Goal: Task Accomplishment & Management: Manage account settings

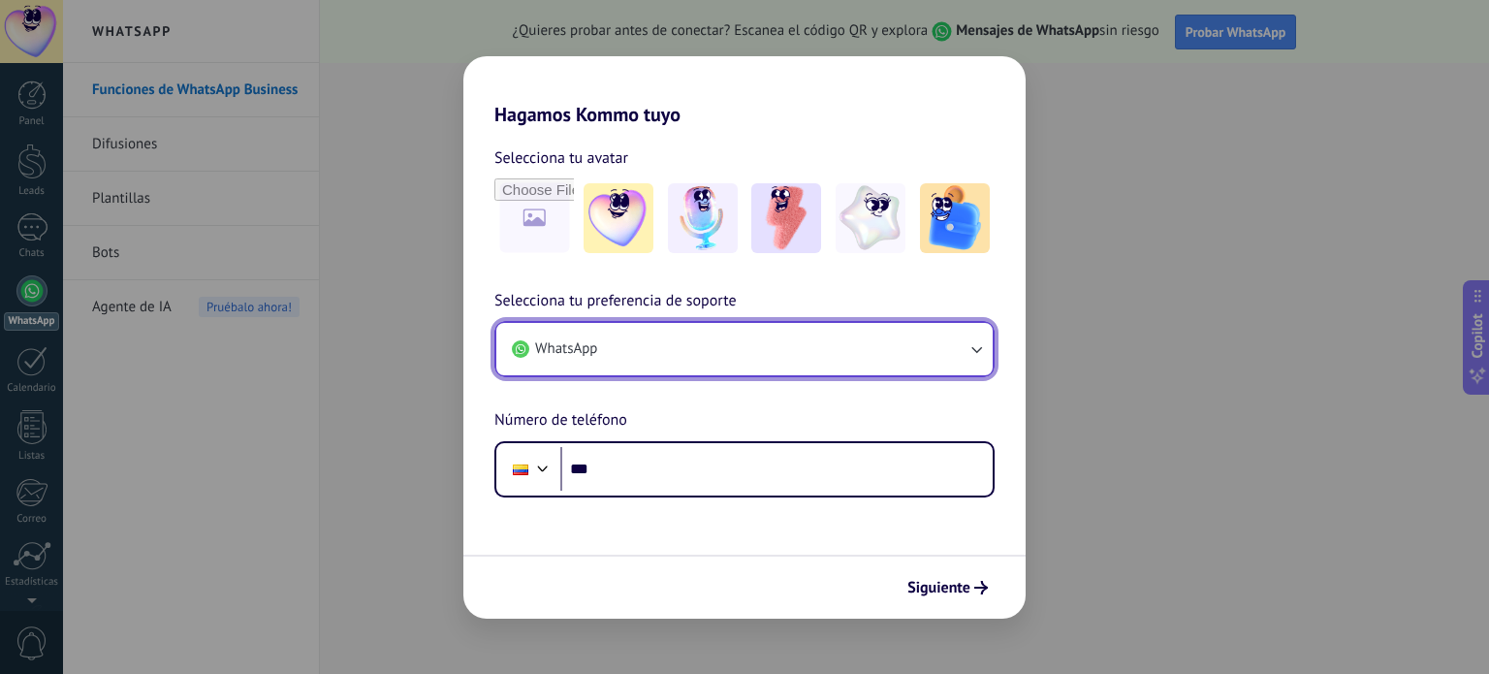
click at [859, 344] on button "WhatsApp" at bounding box center [744, 349] width 496 height 52
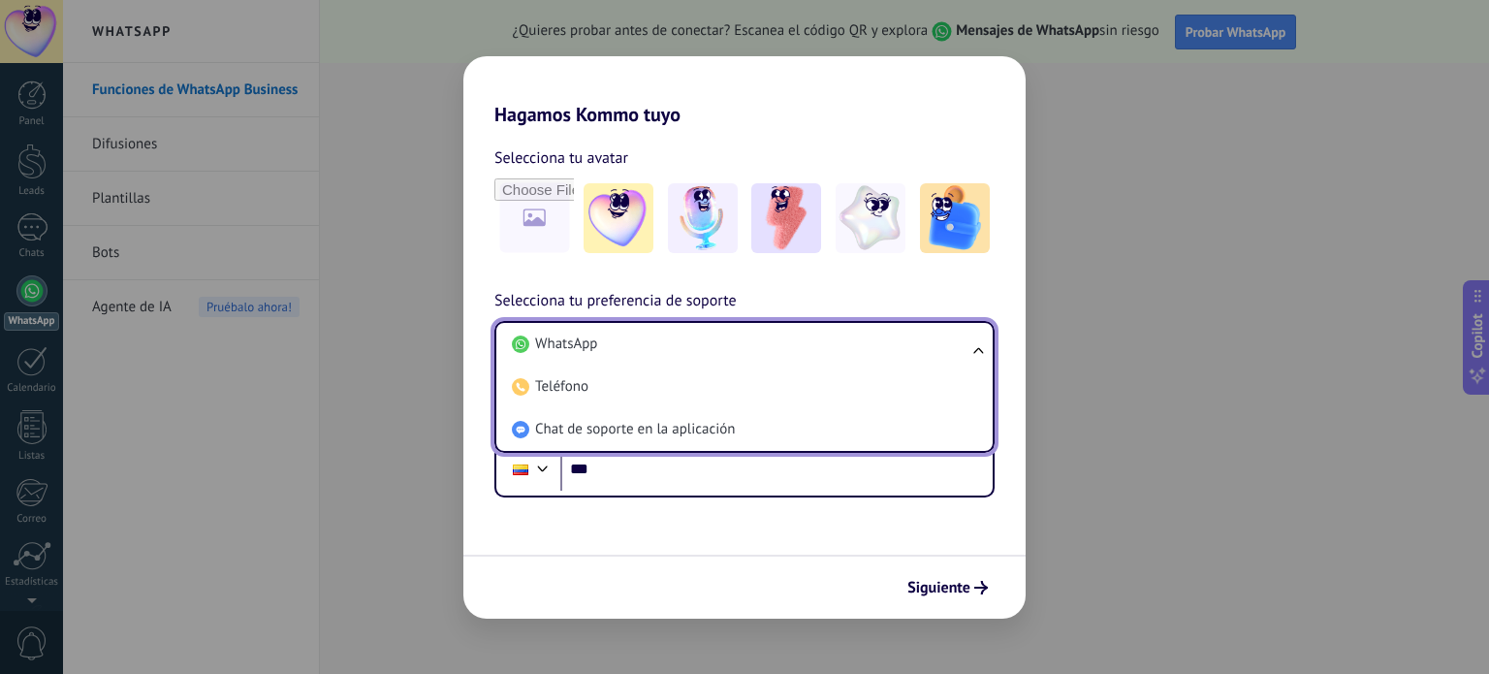
click at [859, 344] on li "WhatsApp" at bounding box center [740, 344] width 473 height 43
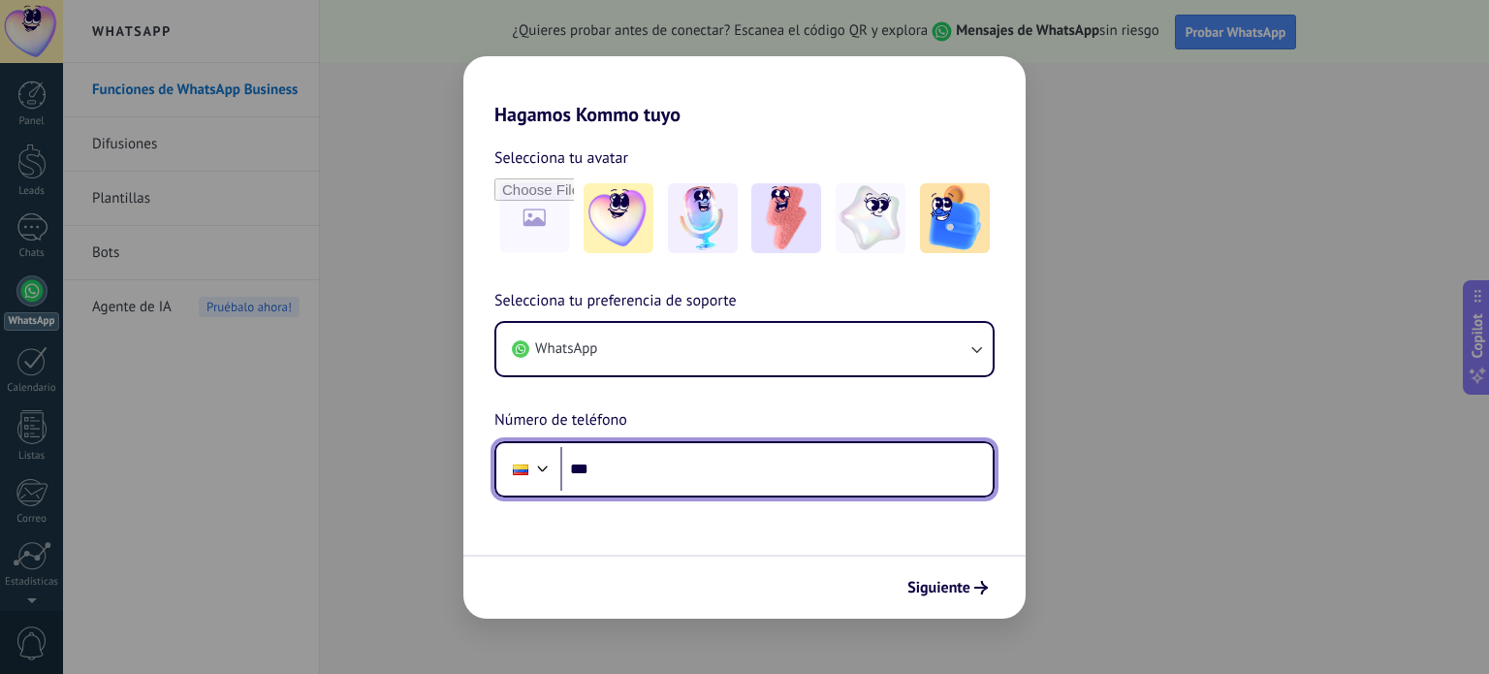
click at [674, 468] on input "***" at bounding box center [776, 469] width 432 height 45
click at [633, 470] on input "***" at bounding box center [776, 469] width 432 height 45
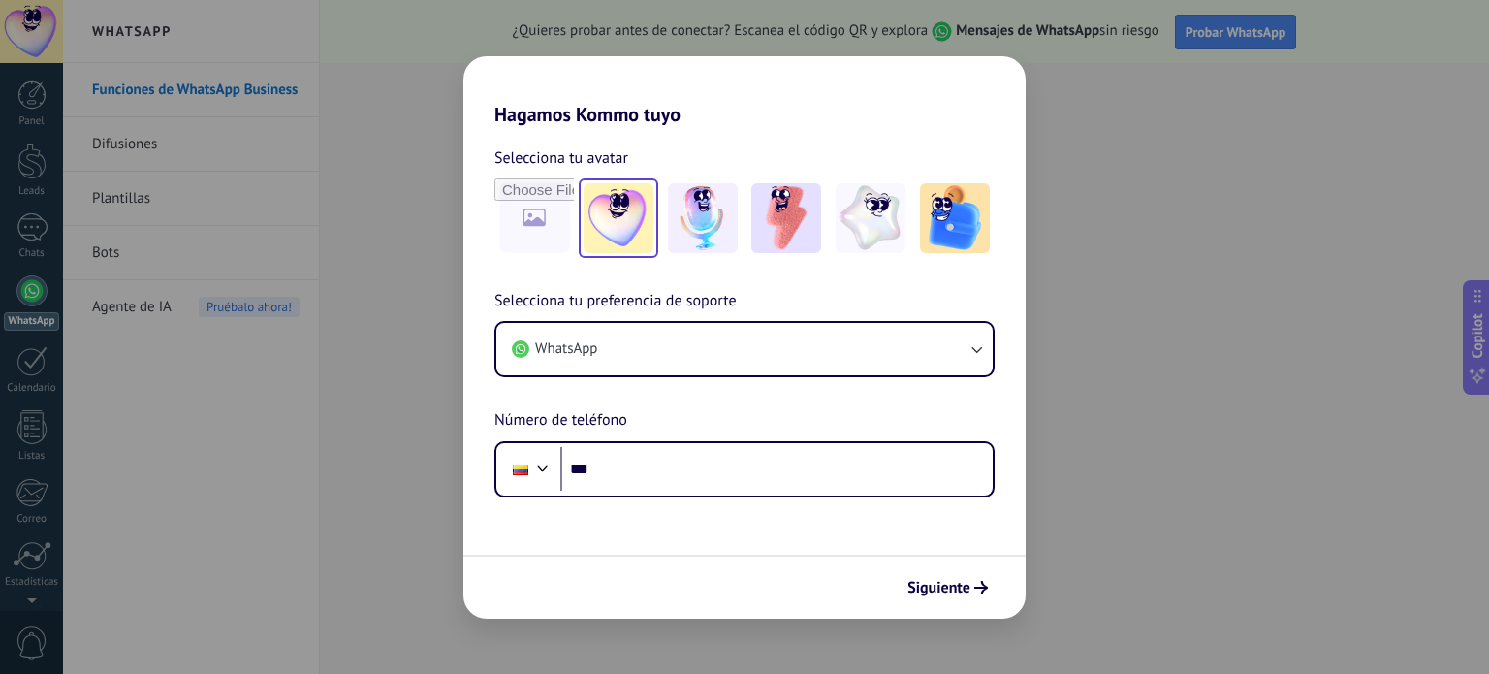
click at [623, 220] on img at bounding box center [619, 218] width 70 height 70
click at [682, 212] on img at bounding box center [703, 218] width 70 height 70
click at [743, 217] on div at bounding box center [744, 217] width 500 height 79
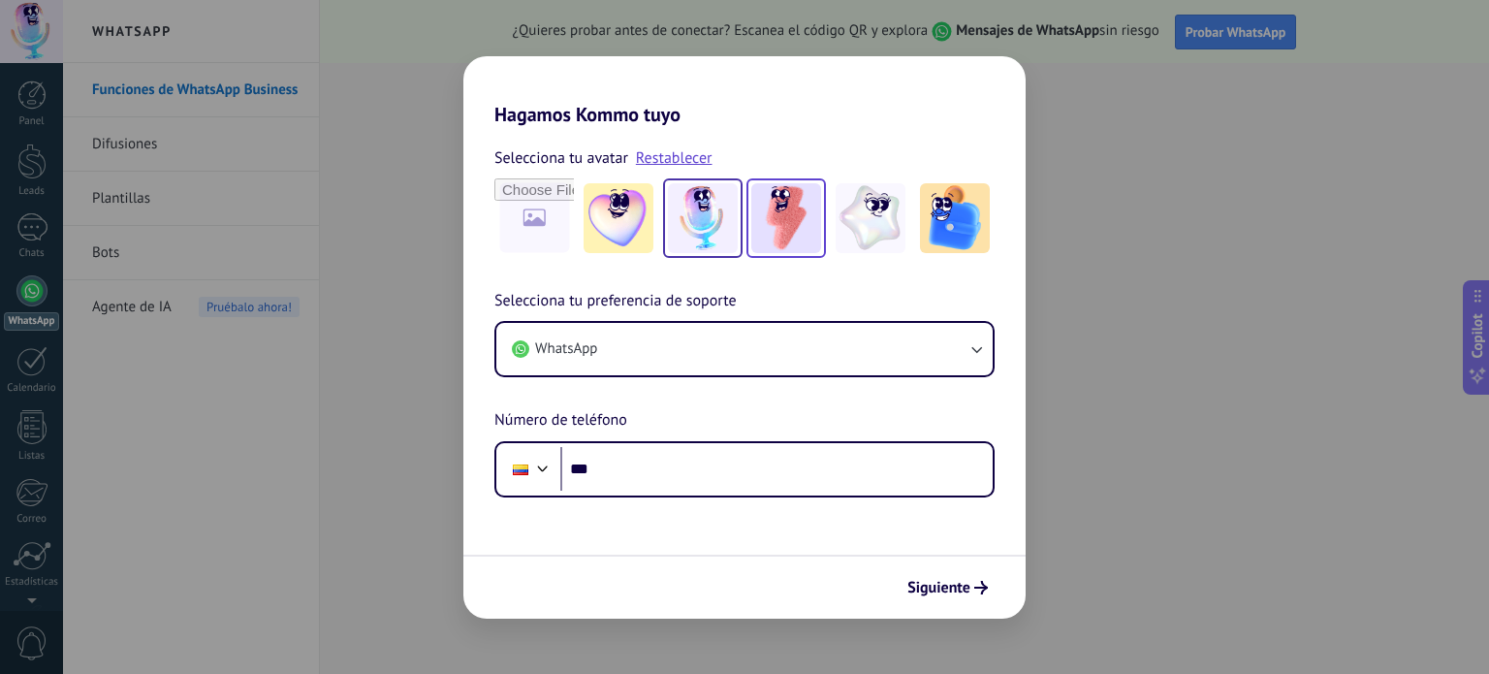
click at [790, 224] on img at bounding box center [786, 218] width 70 height 70
click at [871, 221] on img at bounding box center [871, 218] width 70 height 70
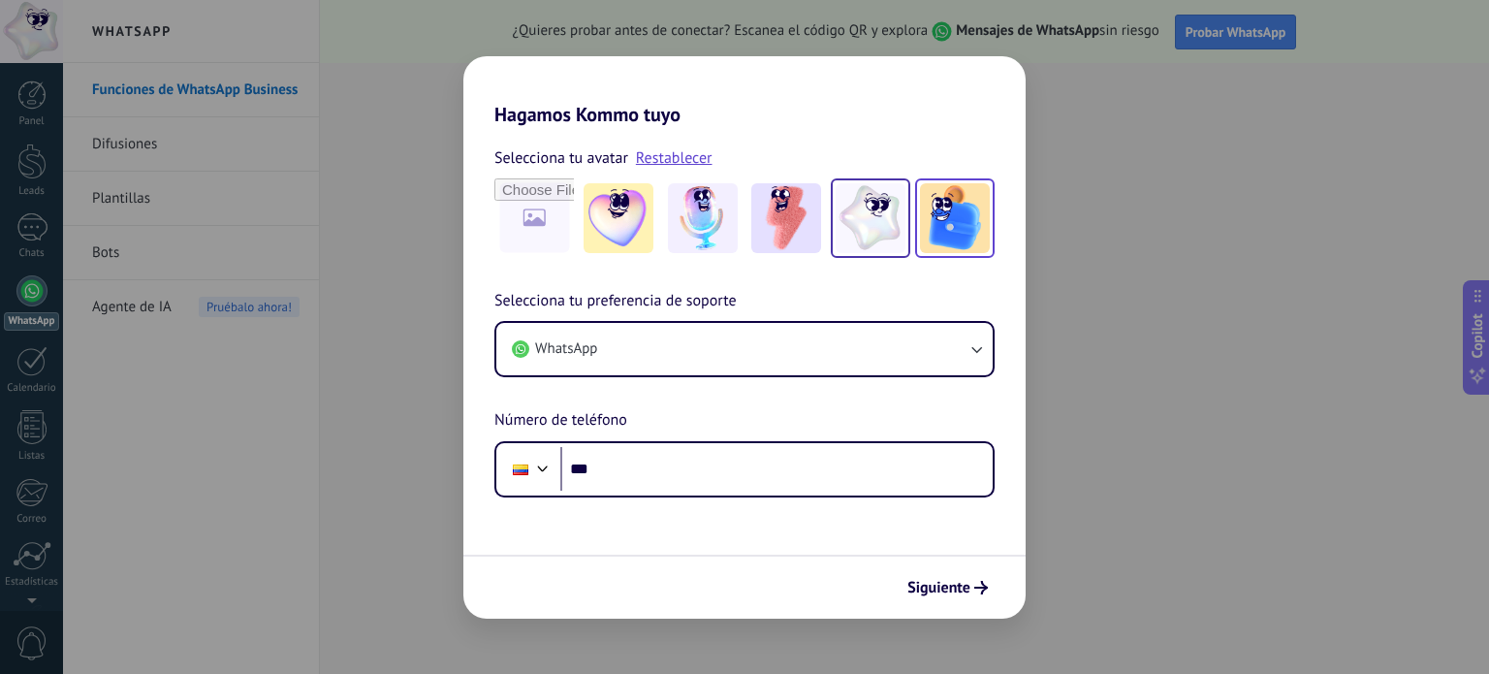
click at [936, 212] on img at bounding box center [955, 218] width 70 height 70
click at [768, 216] on img at bounding box center [786, 218] width 70 height 70
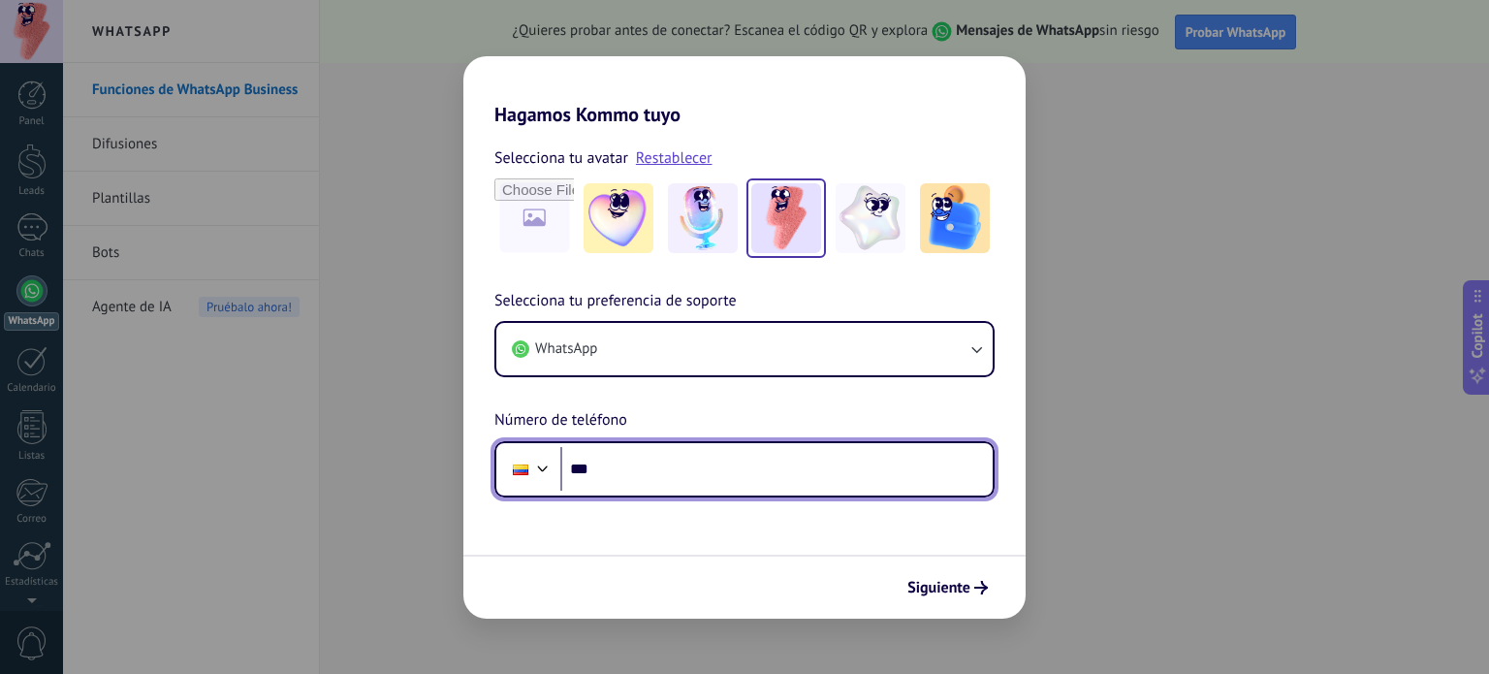
click at [651, 469] on input "***" at bounding box center [776, 469] width 432 height 45
type input "**********"
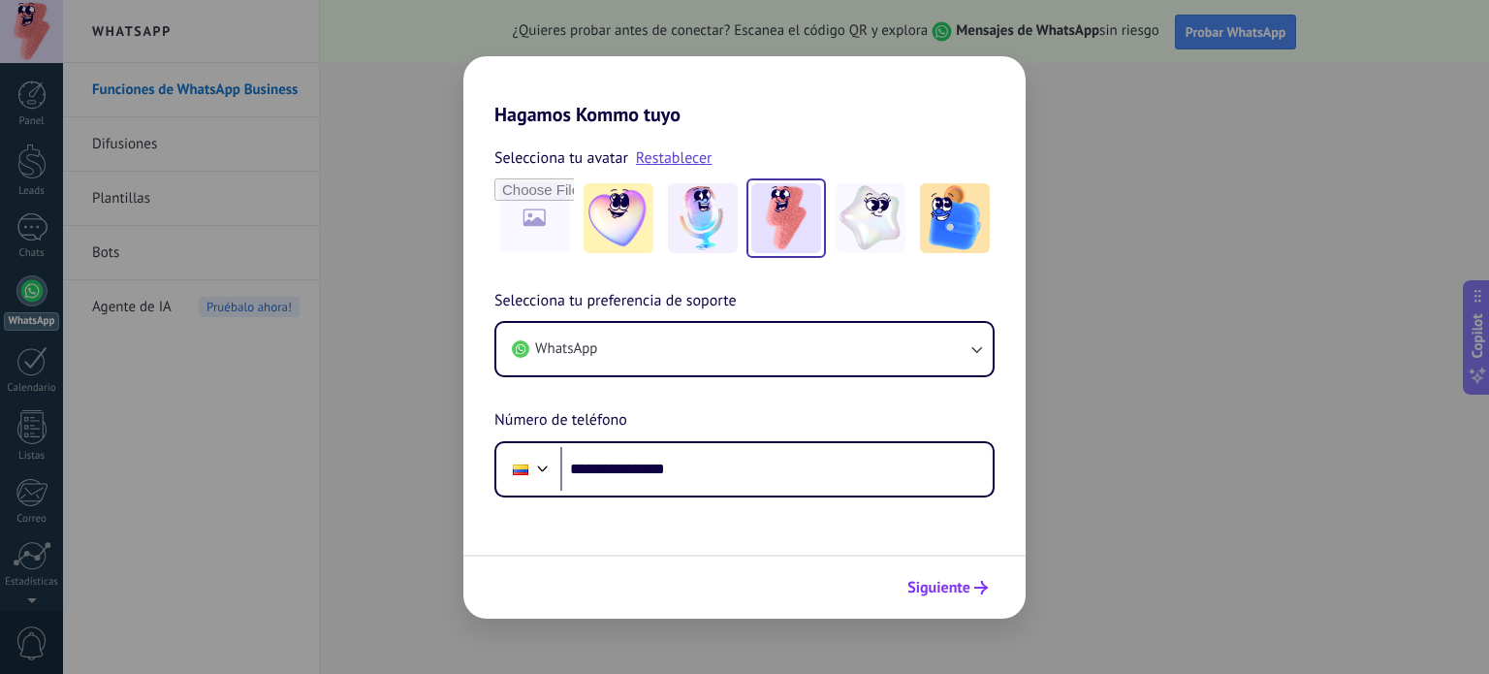
click at [973, 596] on button "Siguiente" at bounding box center [948, 587] width 98 height 33
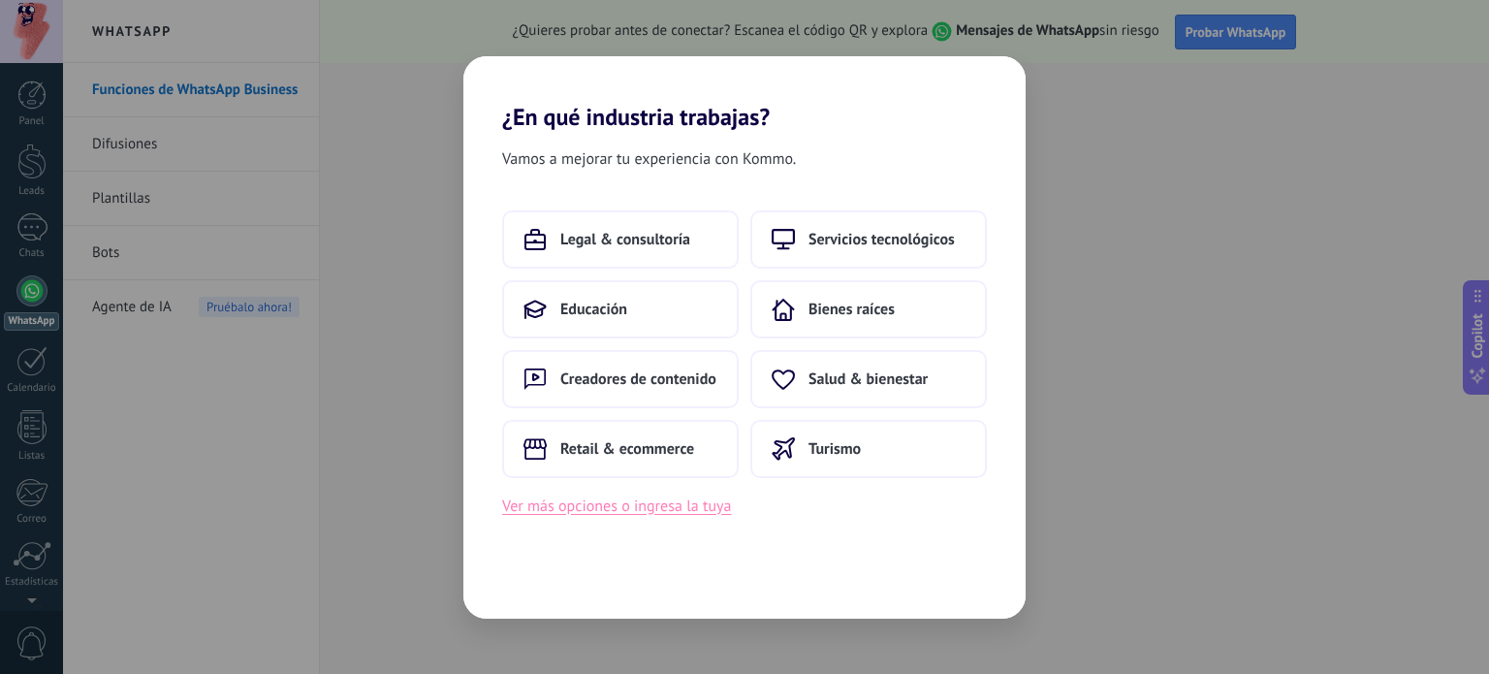
click at [674, 508] on button "Ver más opciones o ingresa la tuya" at bounding box center [616, 505] width 229 height 25
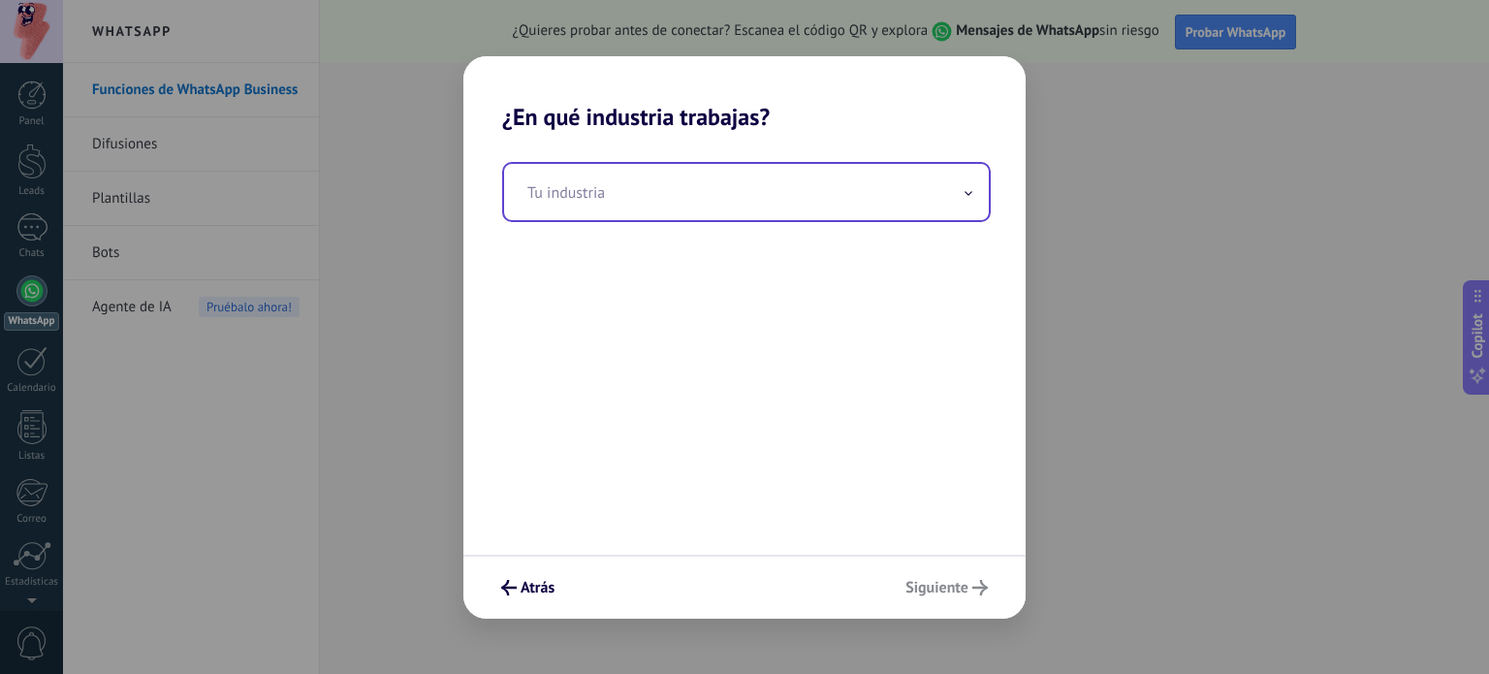
click at [624, 200] on input "text" at bounding box center [746, 192] width 485 height 56
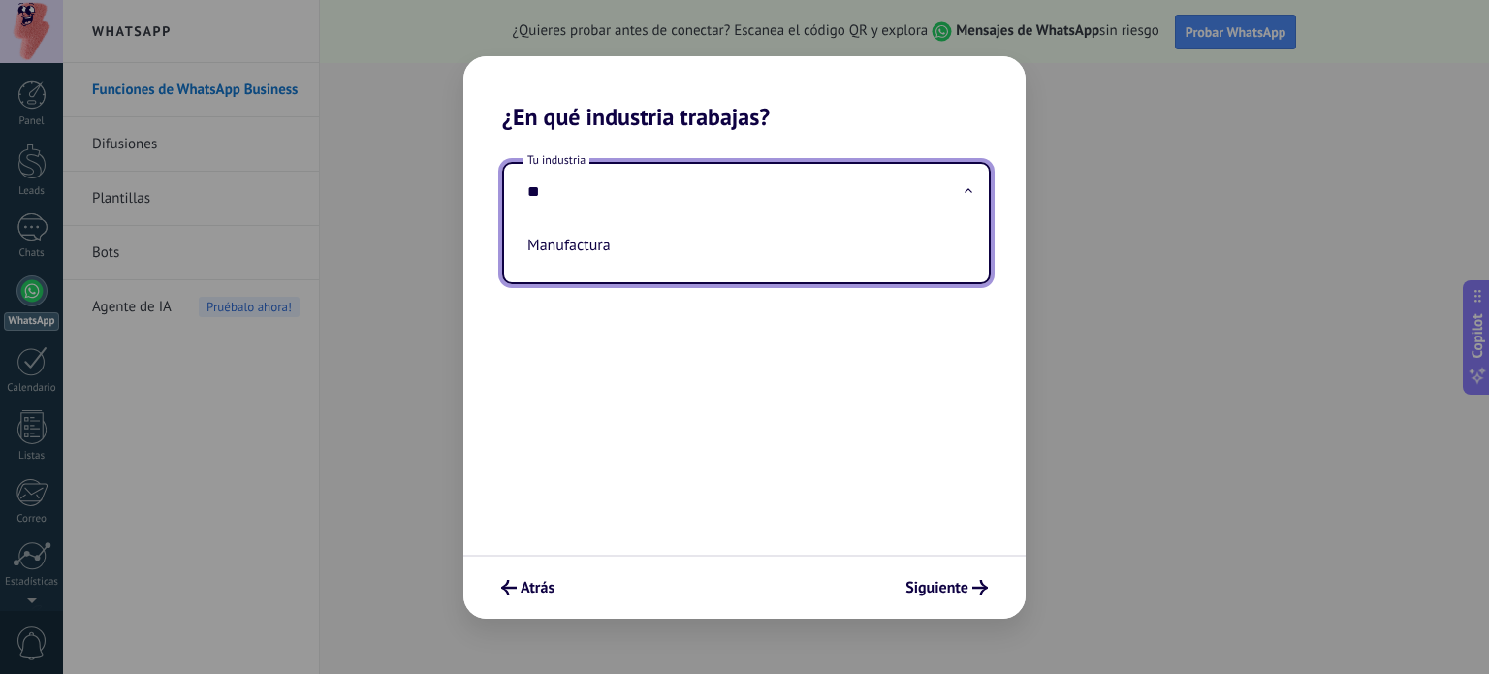
type input "*"
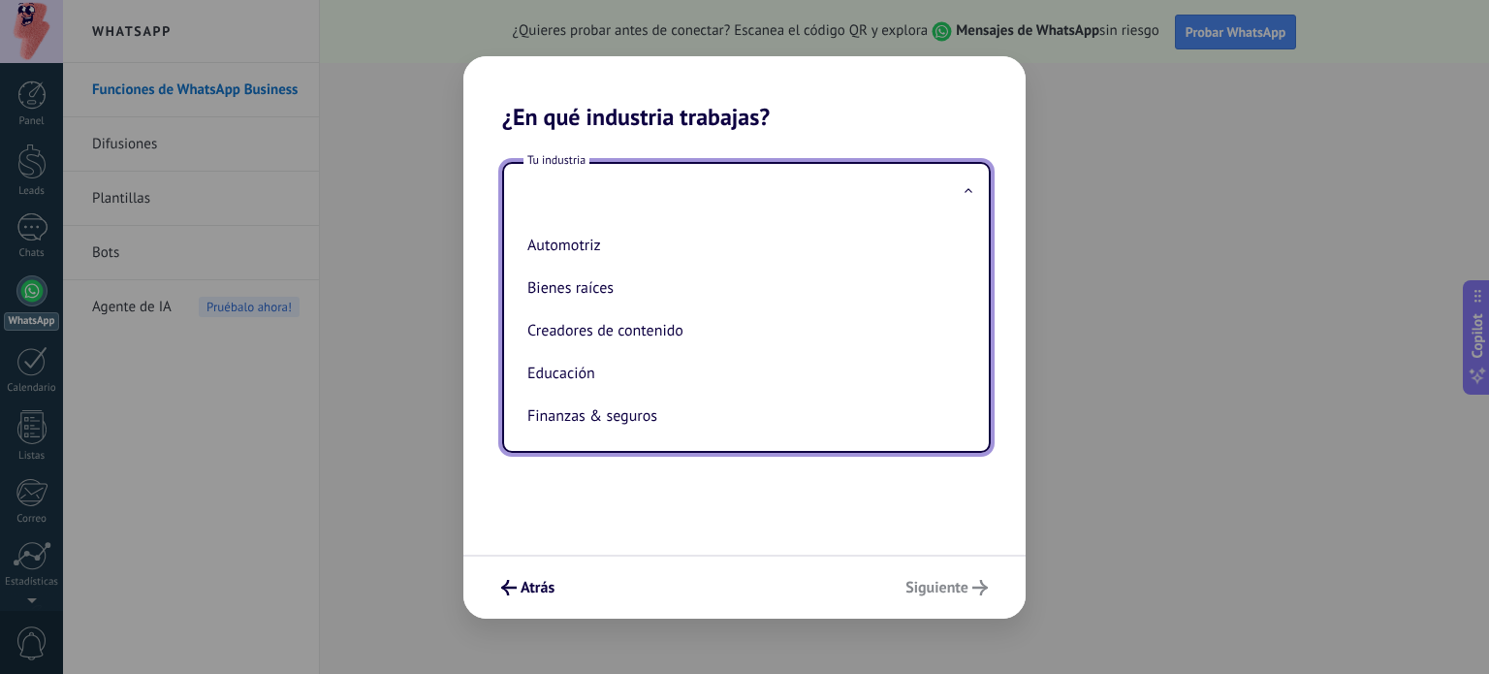
click at [942, 111] on h2 "¿En qué industria trabajas?" at bounding box center [744, 93] width 562 height 75
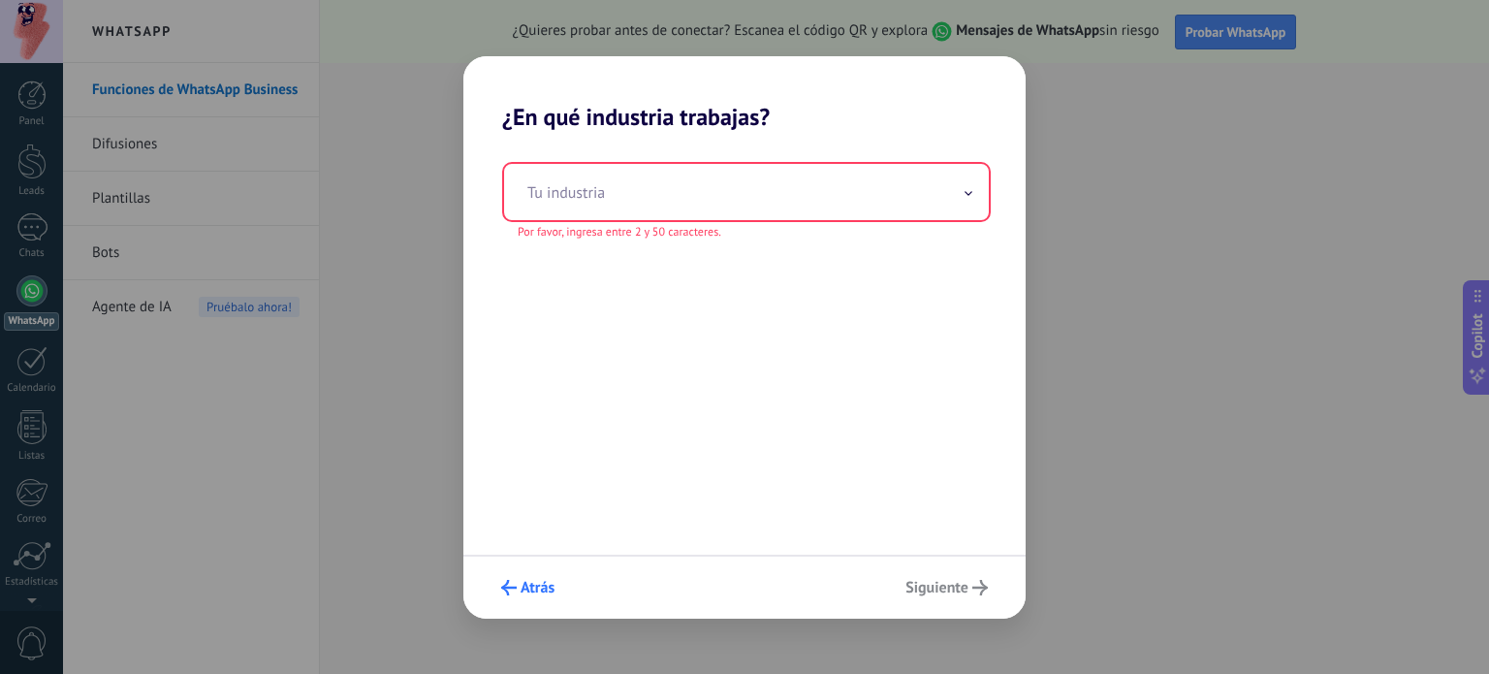
click at [516, 585] on icon "submit" at bounding box center [509, 588] width 16 height 16
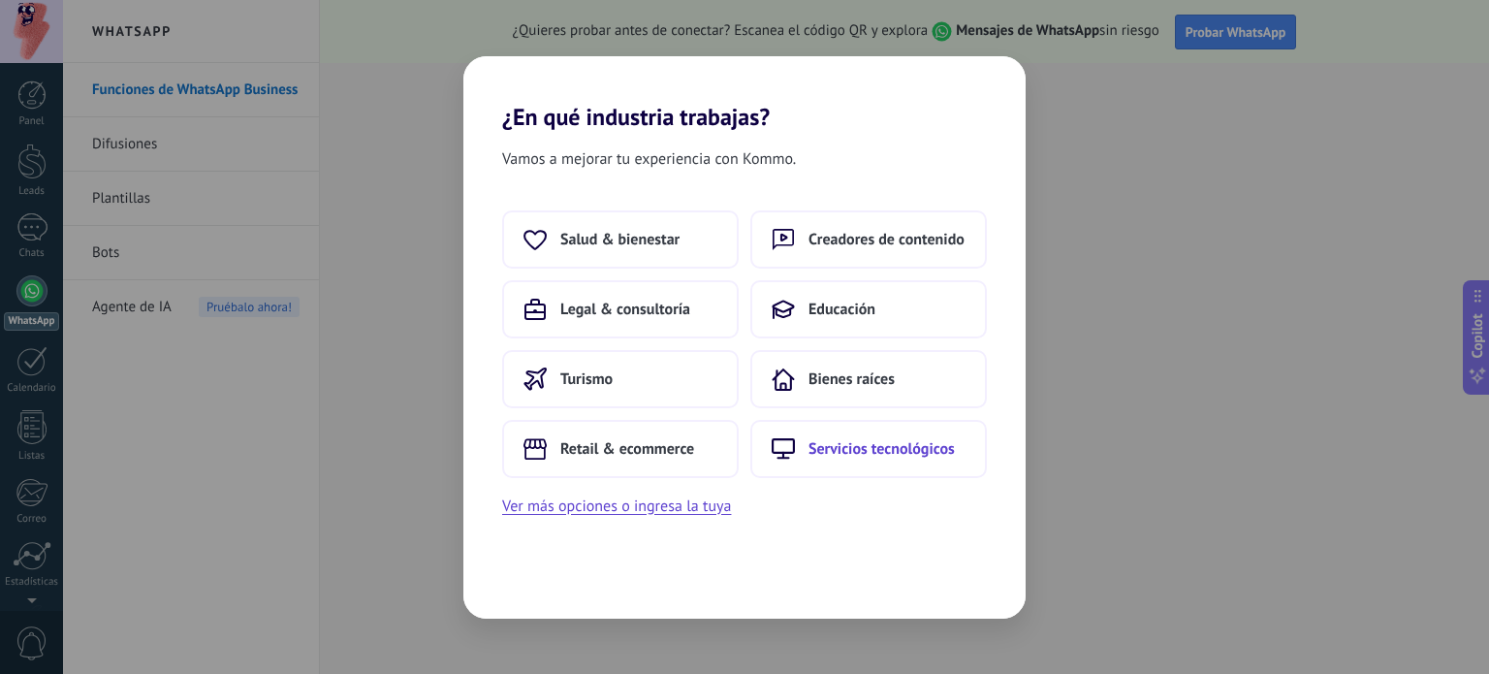
click at [837, 441] on span "Servicios tecnológicos" at bounding box center [882, 448] width 146 height 19
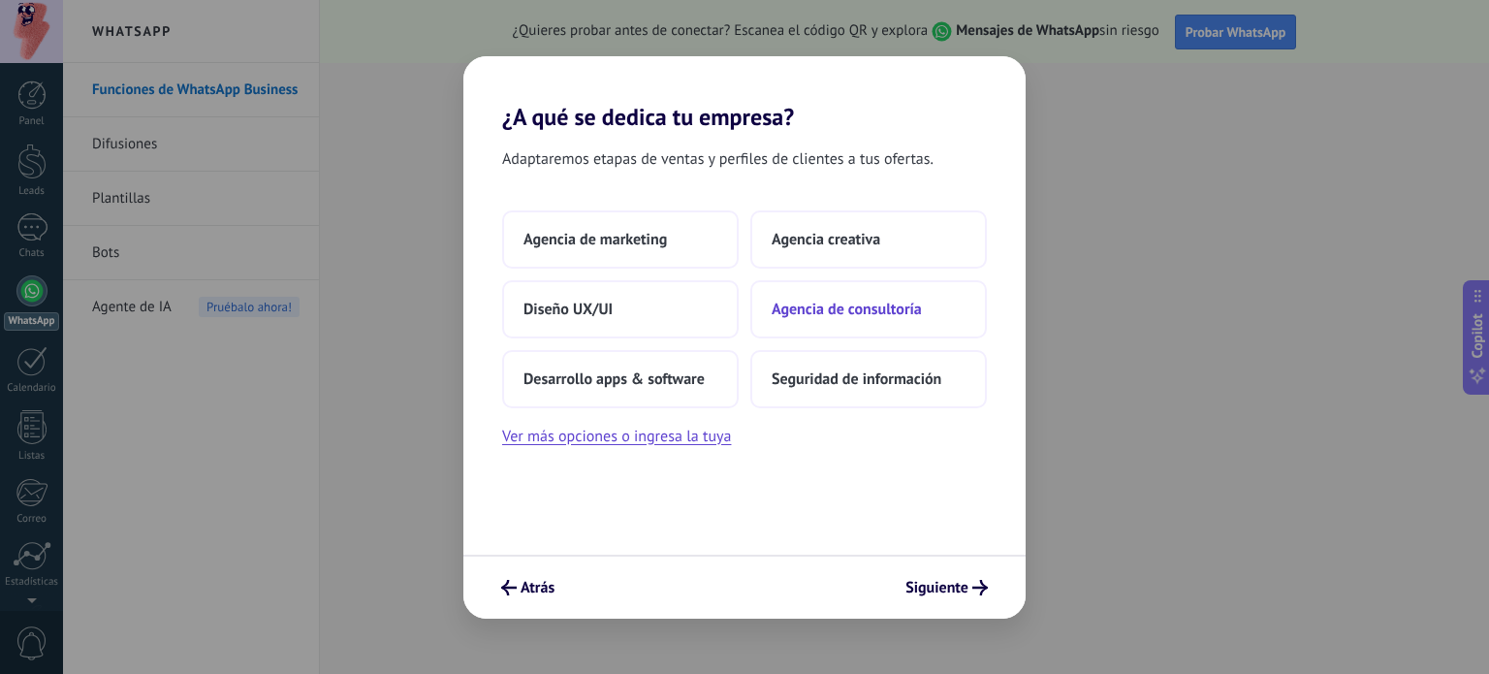
click at [866, 313] on span "Agencia de consultoría" at bounding box center [847, 309] width 150 height 19
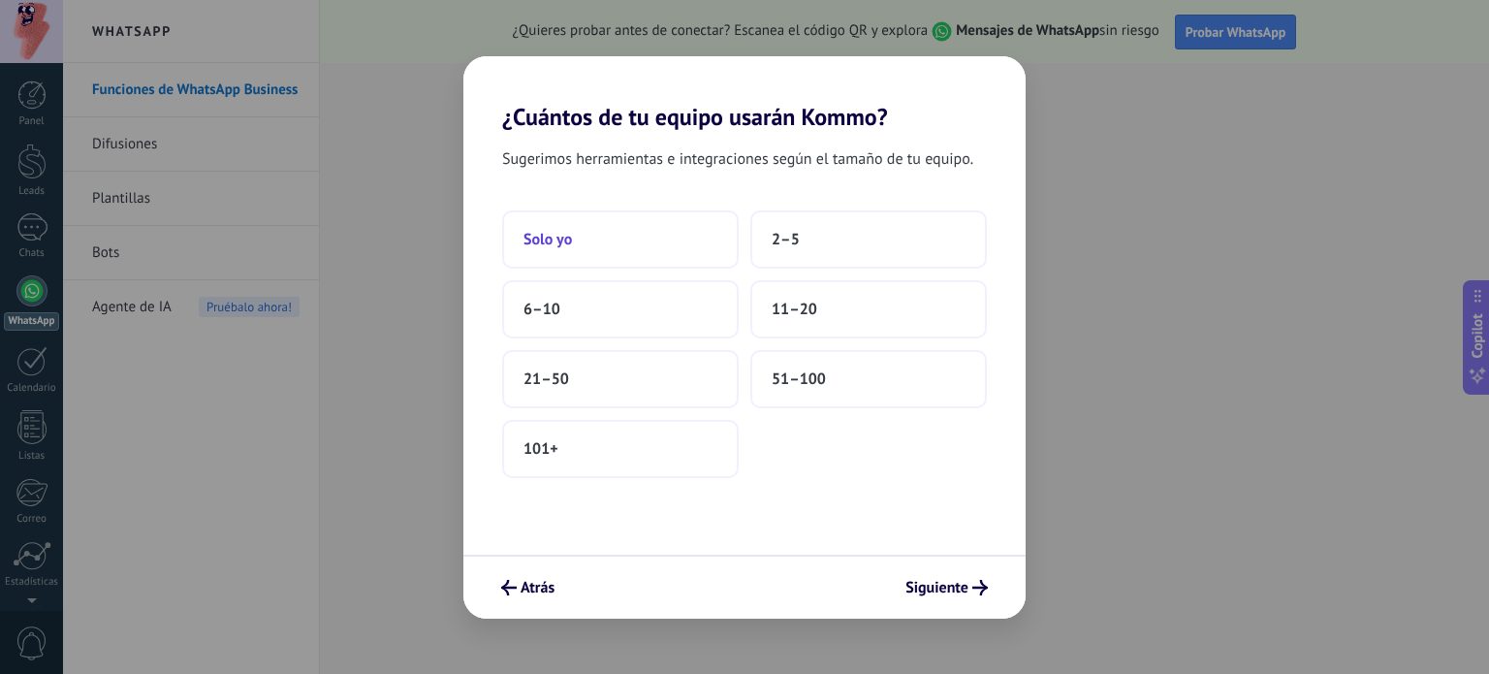
click at [582, 236] on button "Solo yo" at bounding box center [620, 239] width 237 height 58
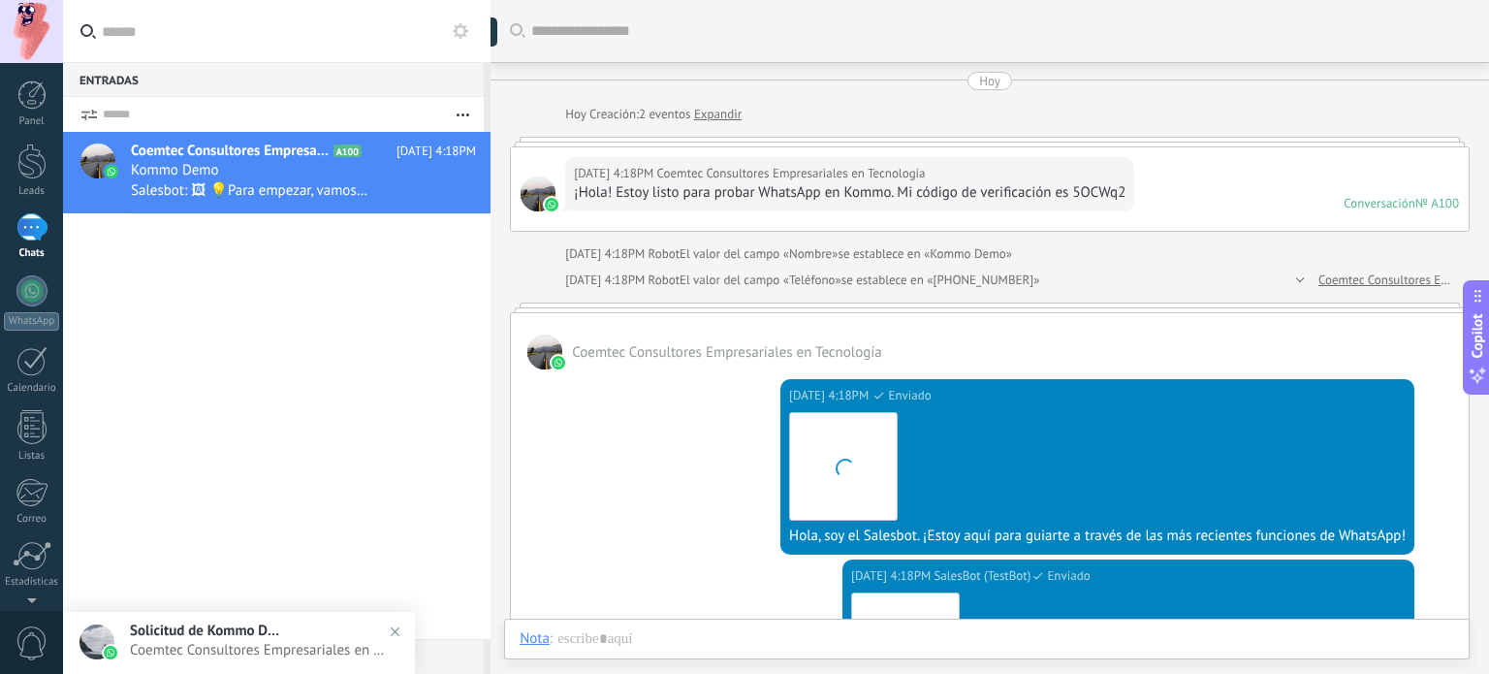
scroll to position [28, 0]
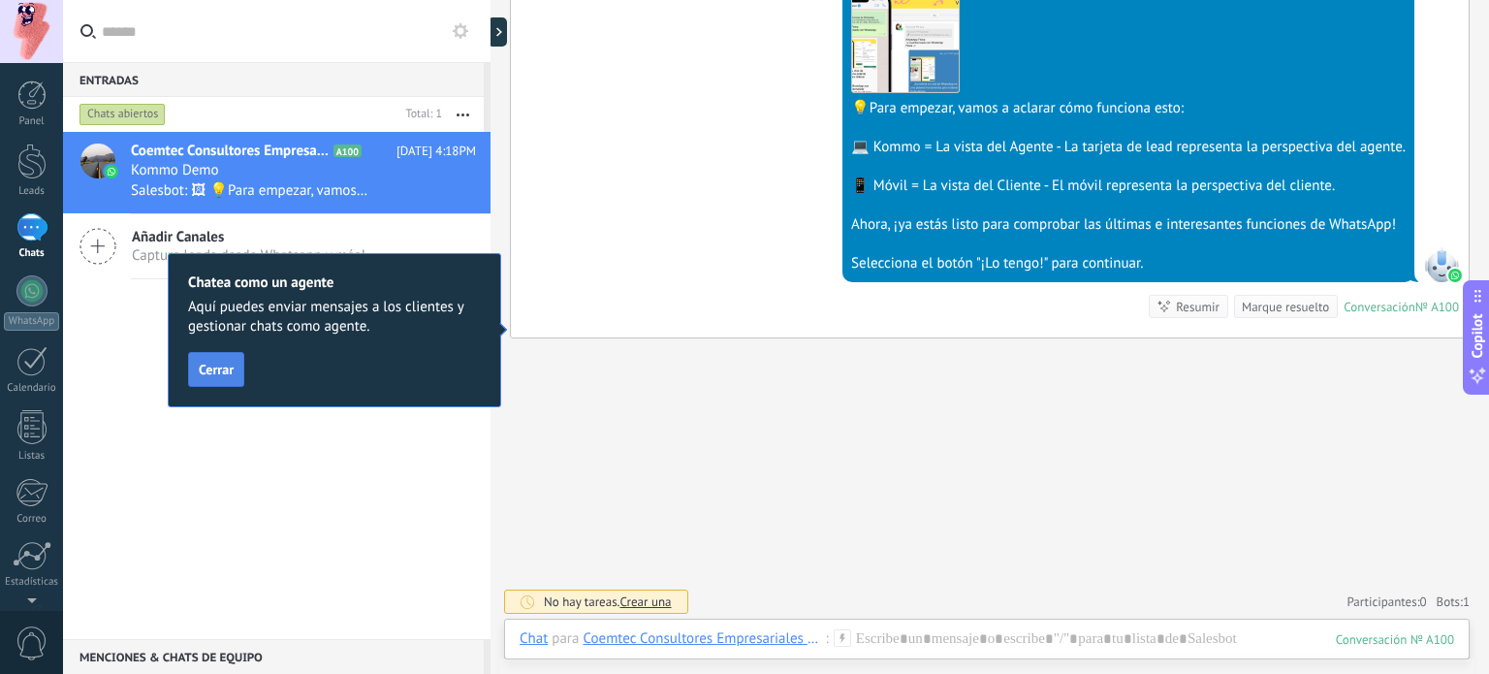
click at [221, 376] on span "Cerrar" at bounding box center [216, 370] width 35 height 14
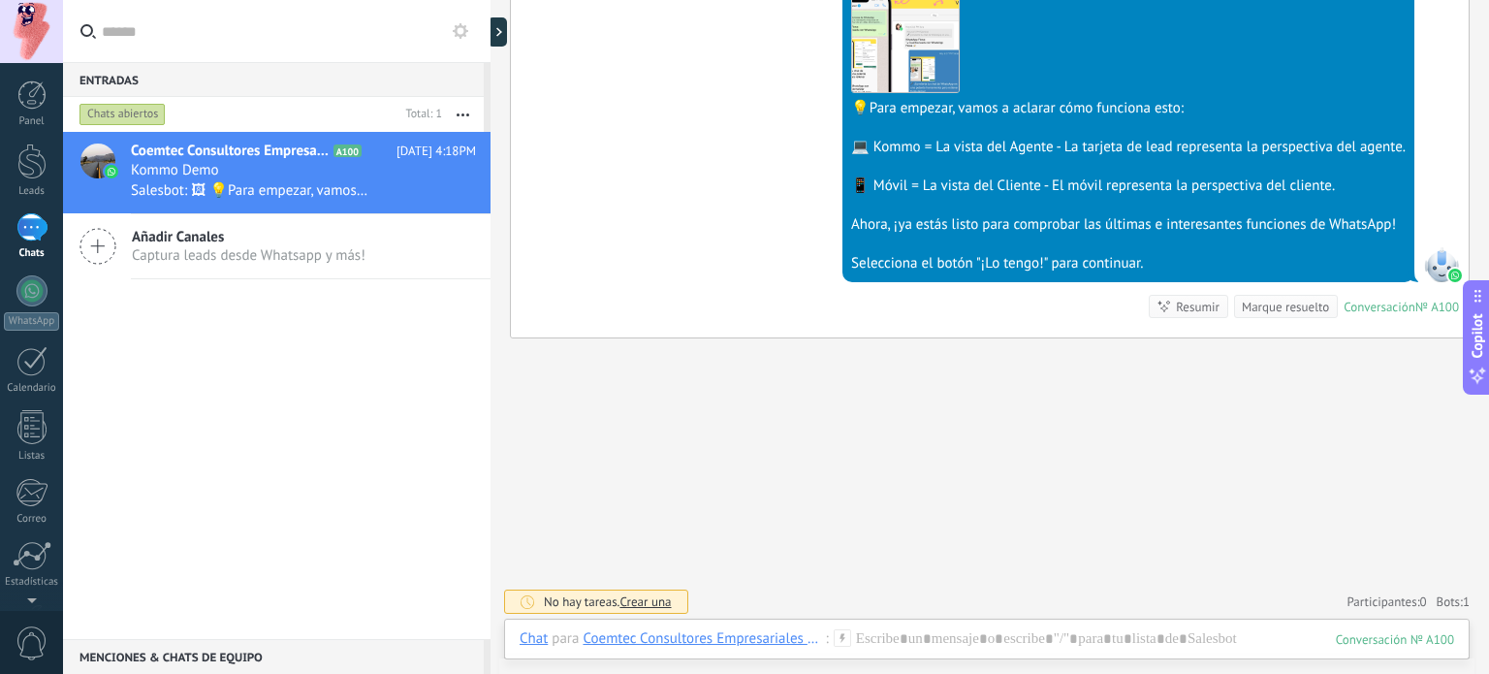
click at [1029, 123] on div at bounding box center [1128, 127] width 555 height 19
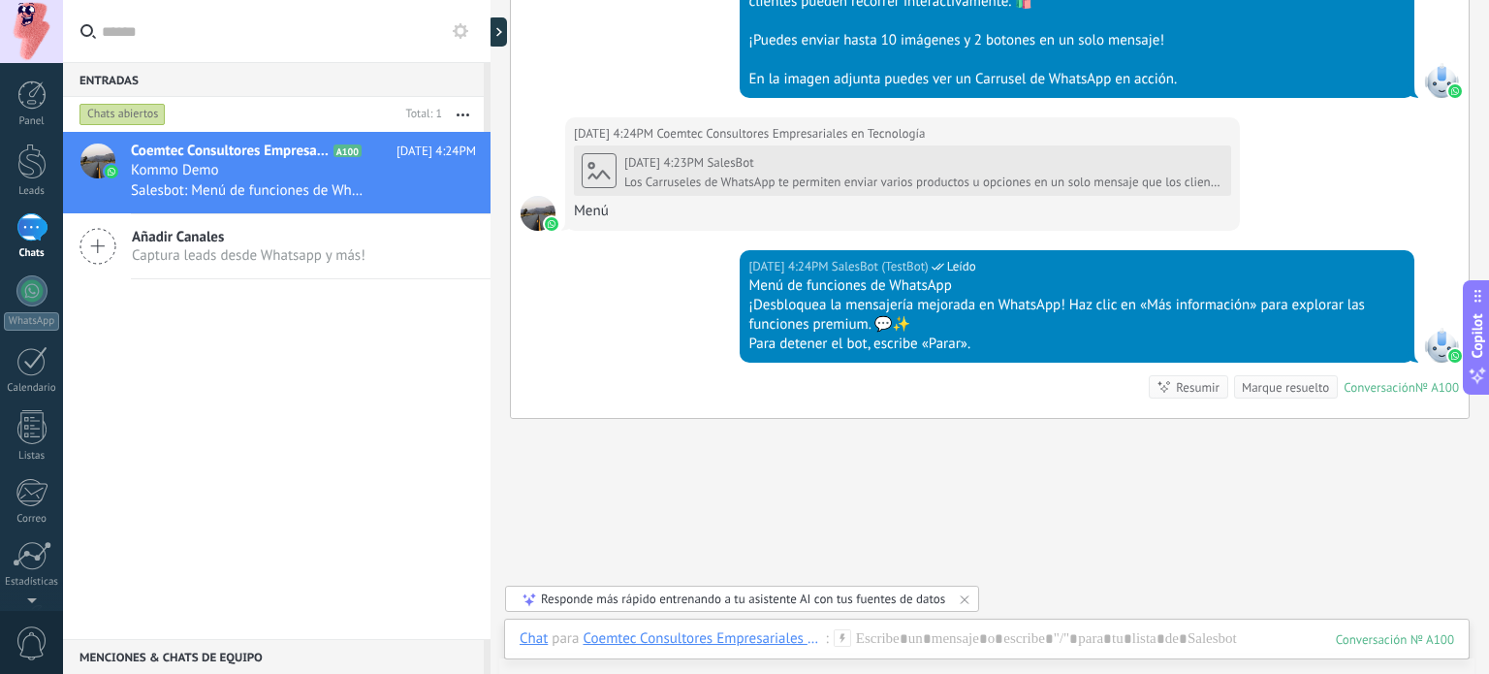
scroll to position [5785, 0]
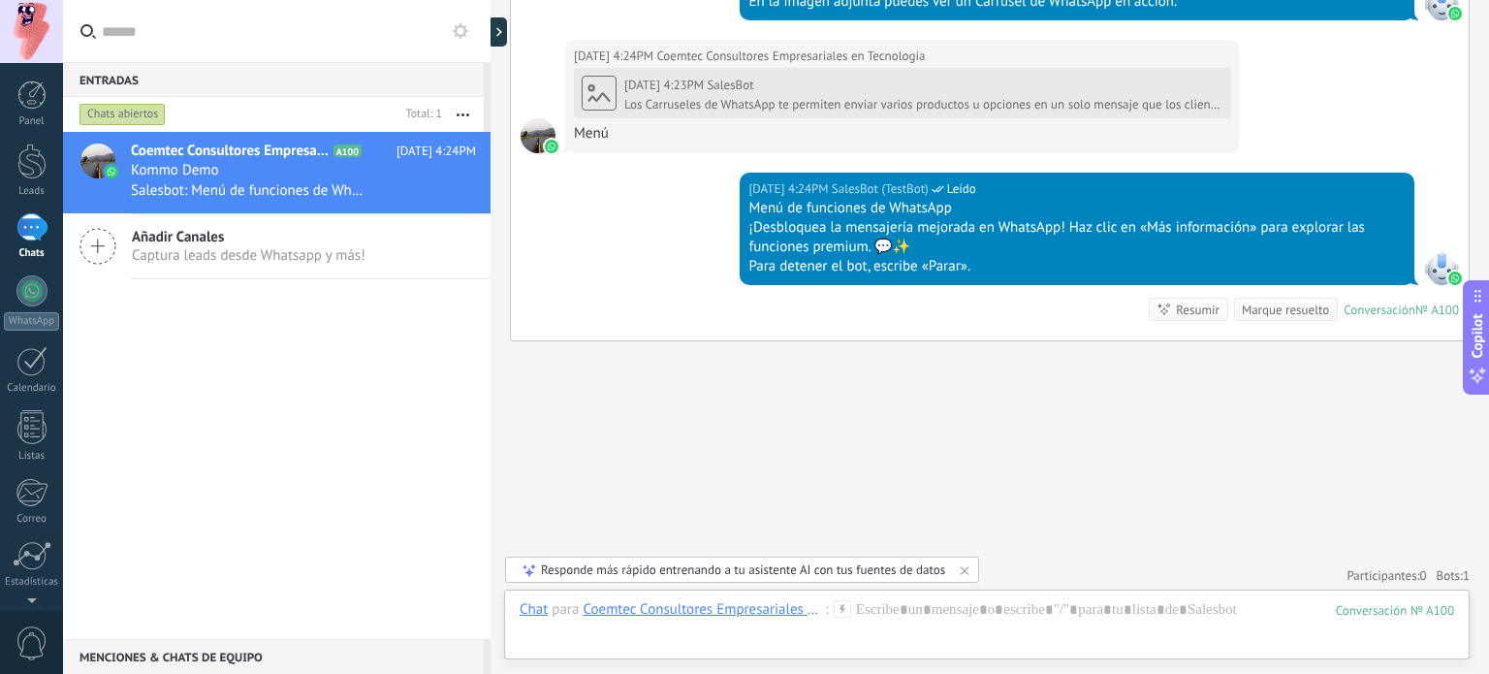
click at [626, 609] on div "Coemtec Consultores Empresariales en Tecnología" at bounding box center [704, 608] width 242 height 17
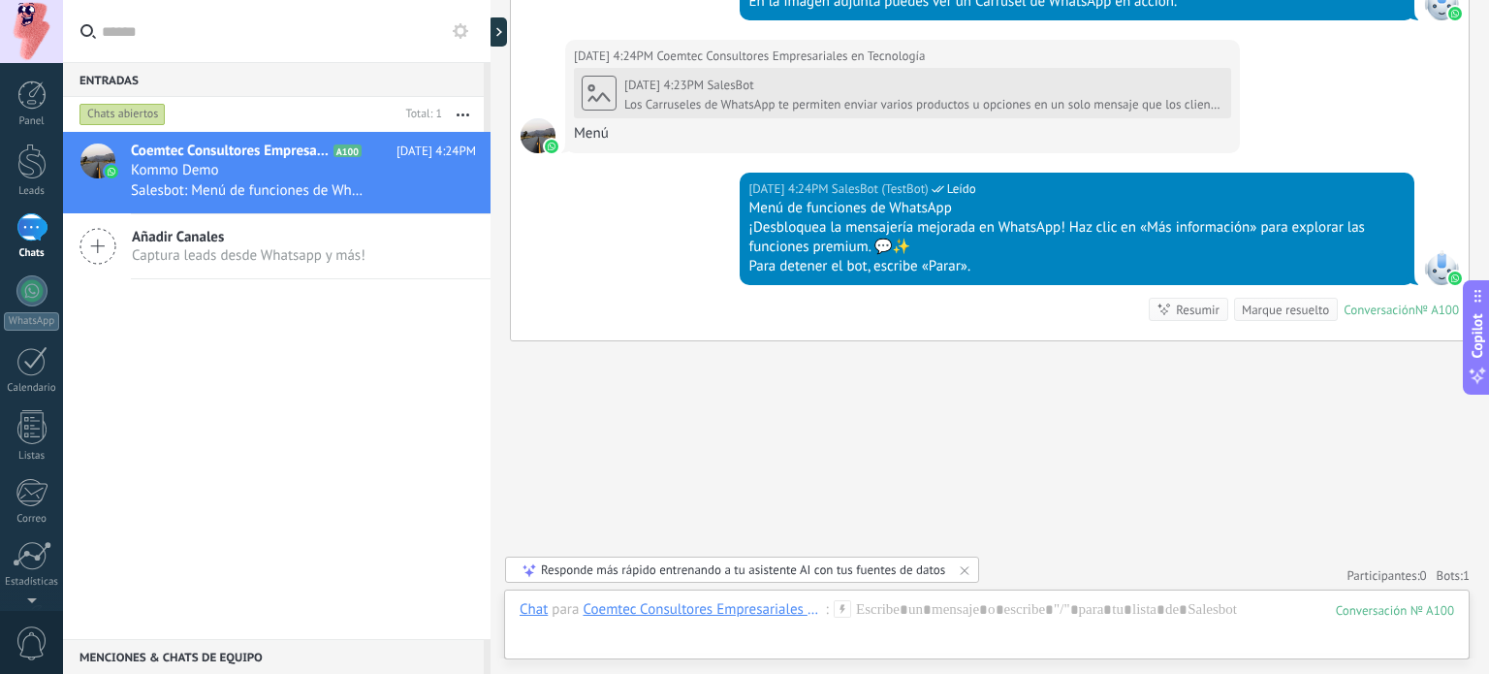
click at [664, 608] on div "Coemtec Consultores Empresariales en Tecnología" at bounding box center [704, 608] width 242 height 17
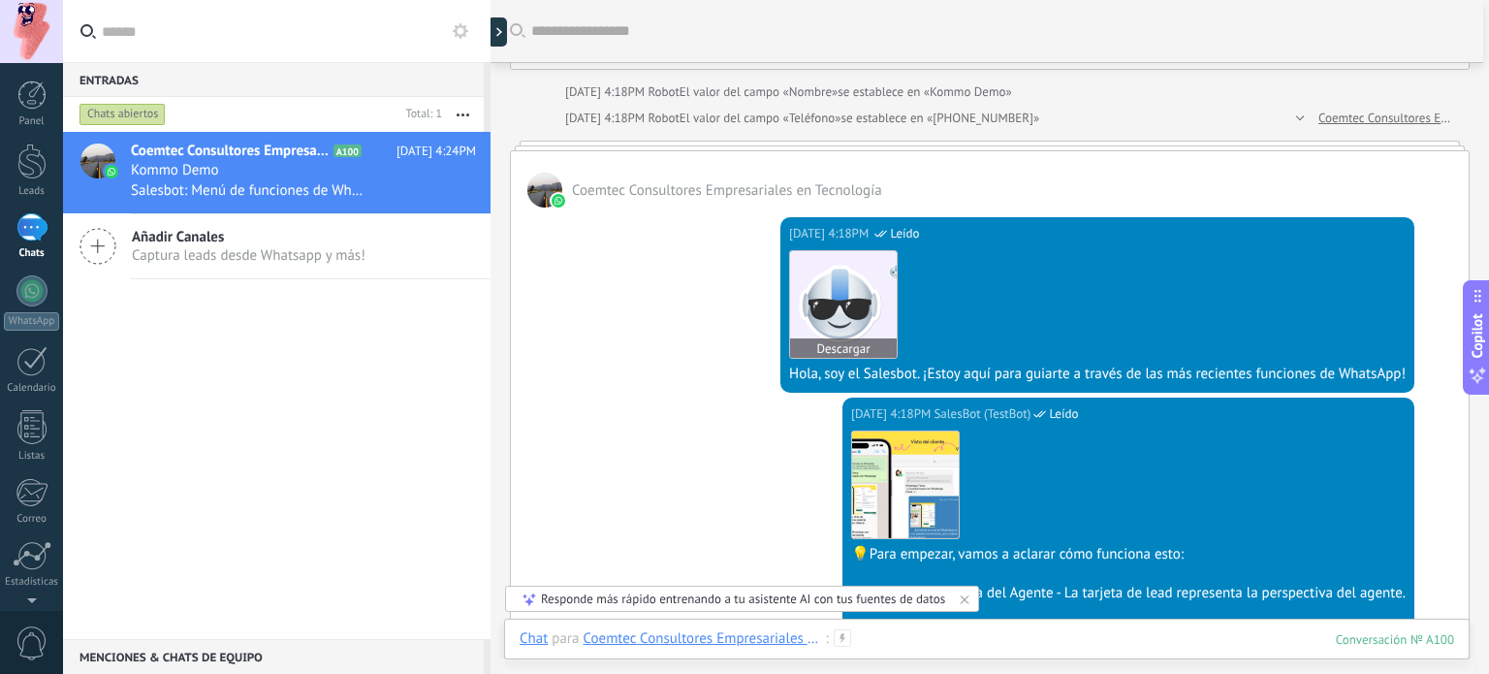
scroll to position [0, 0]
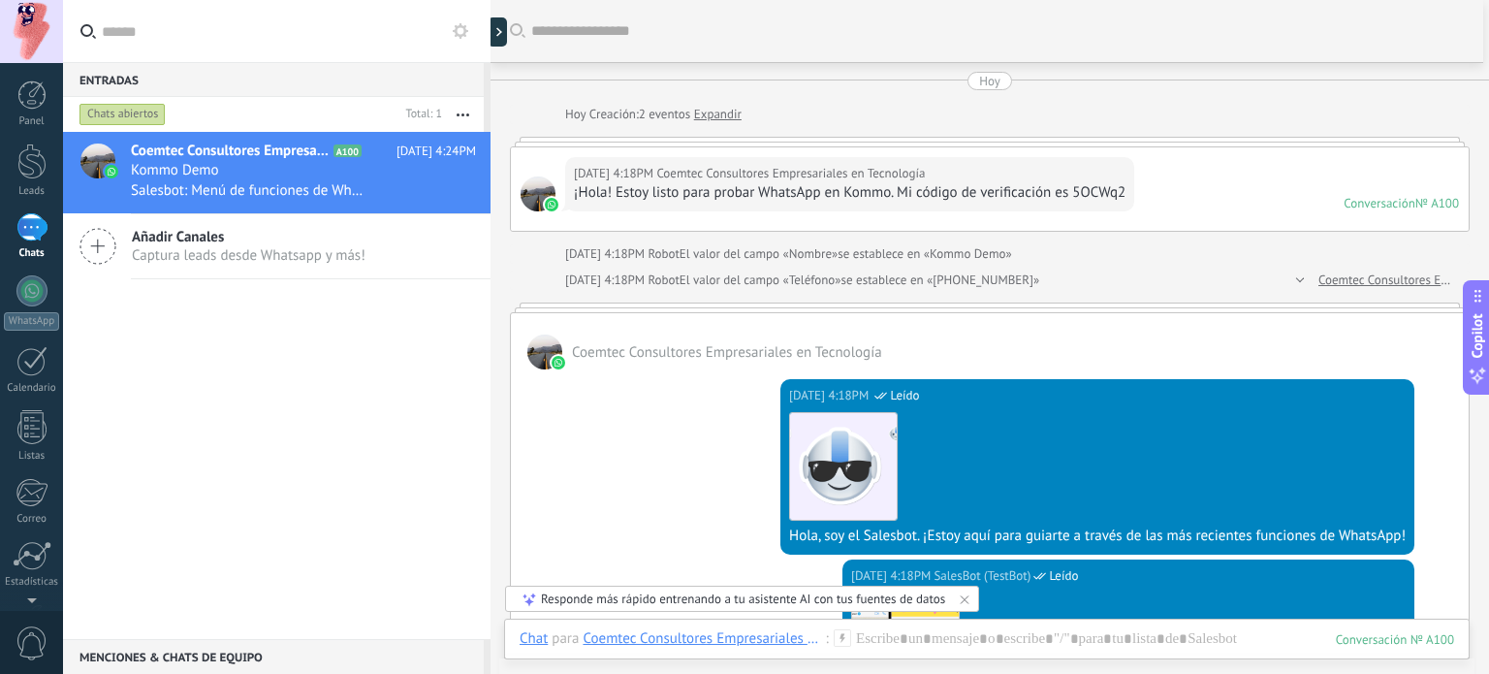
click at [460, 29] on icon at bounding box center [461, 31] width 16 height 16
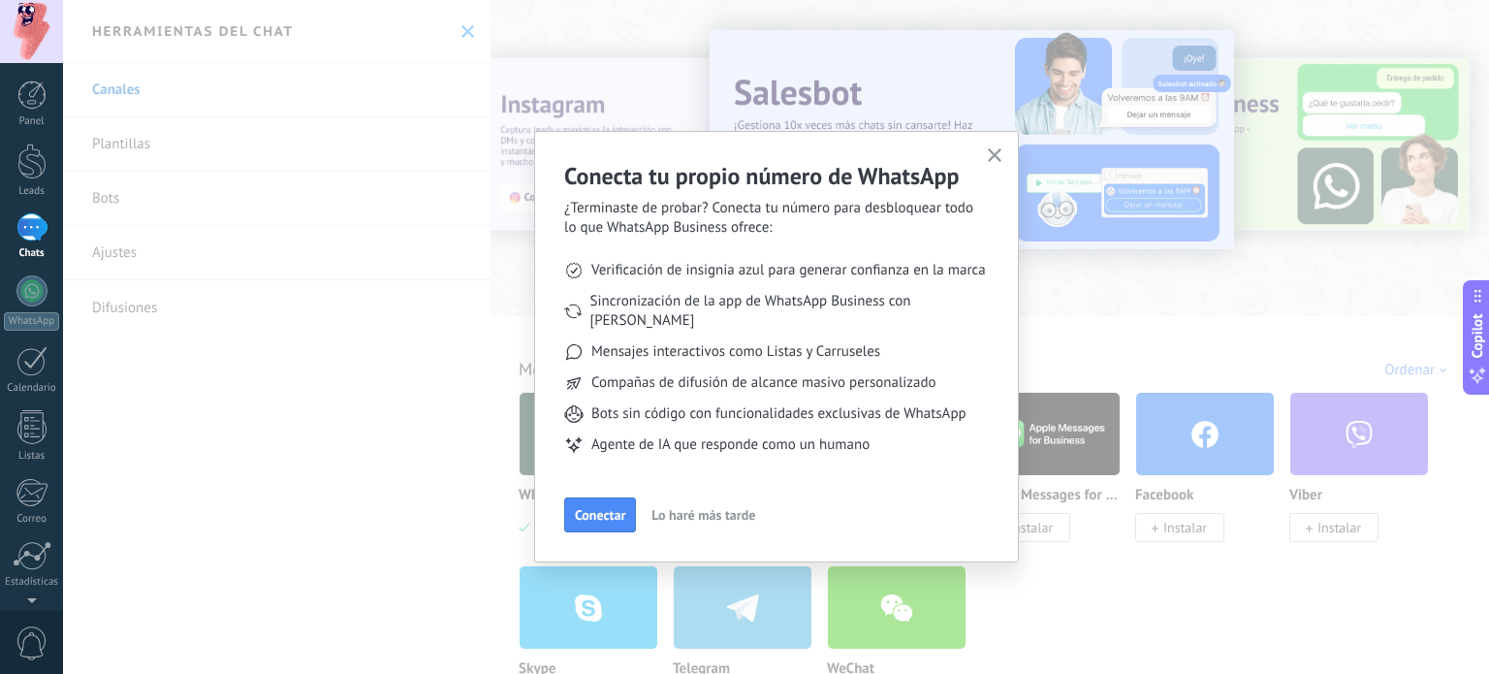
click at [715, 508] on span "Lo haré más tarde" at bounding box center [703, 515] width 104 height 14
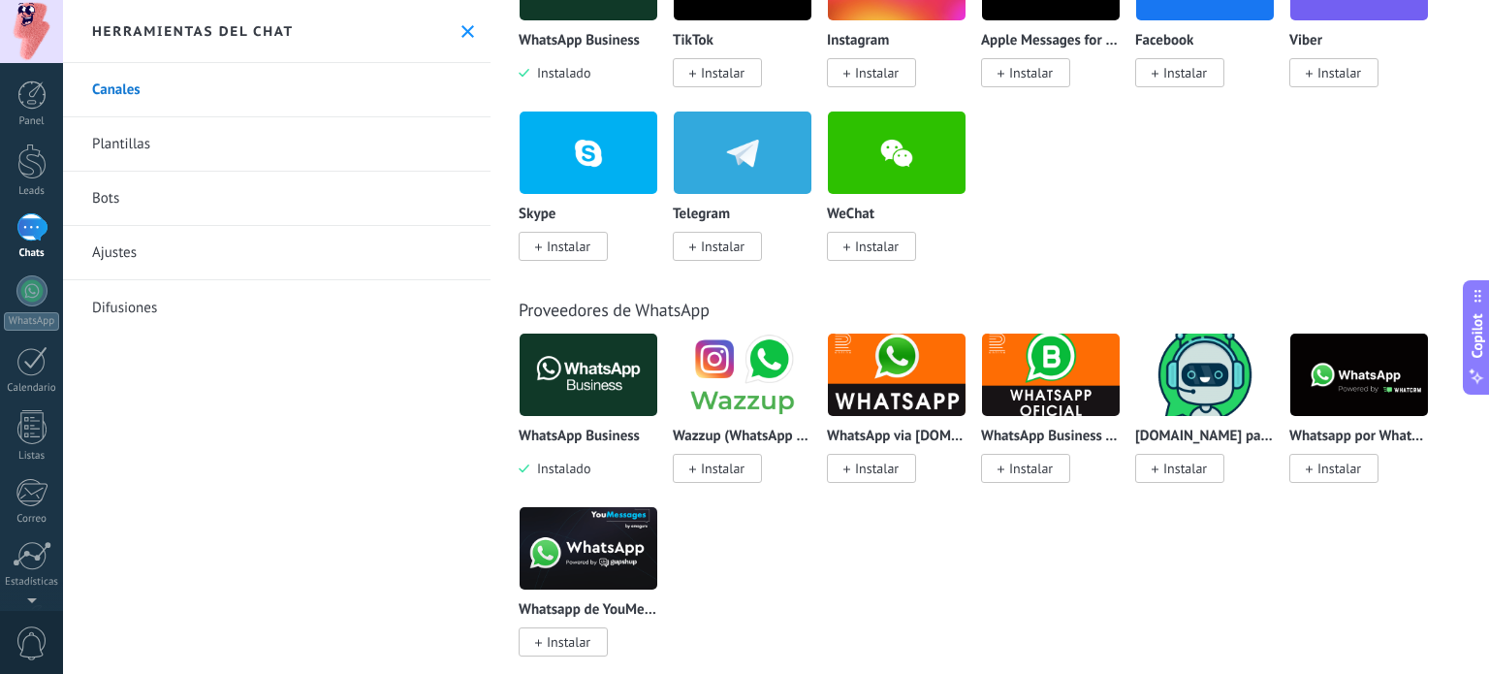
scroll to position [485, 0]
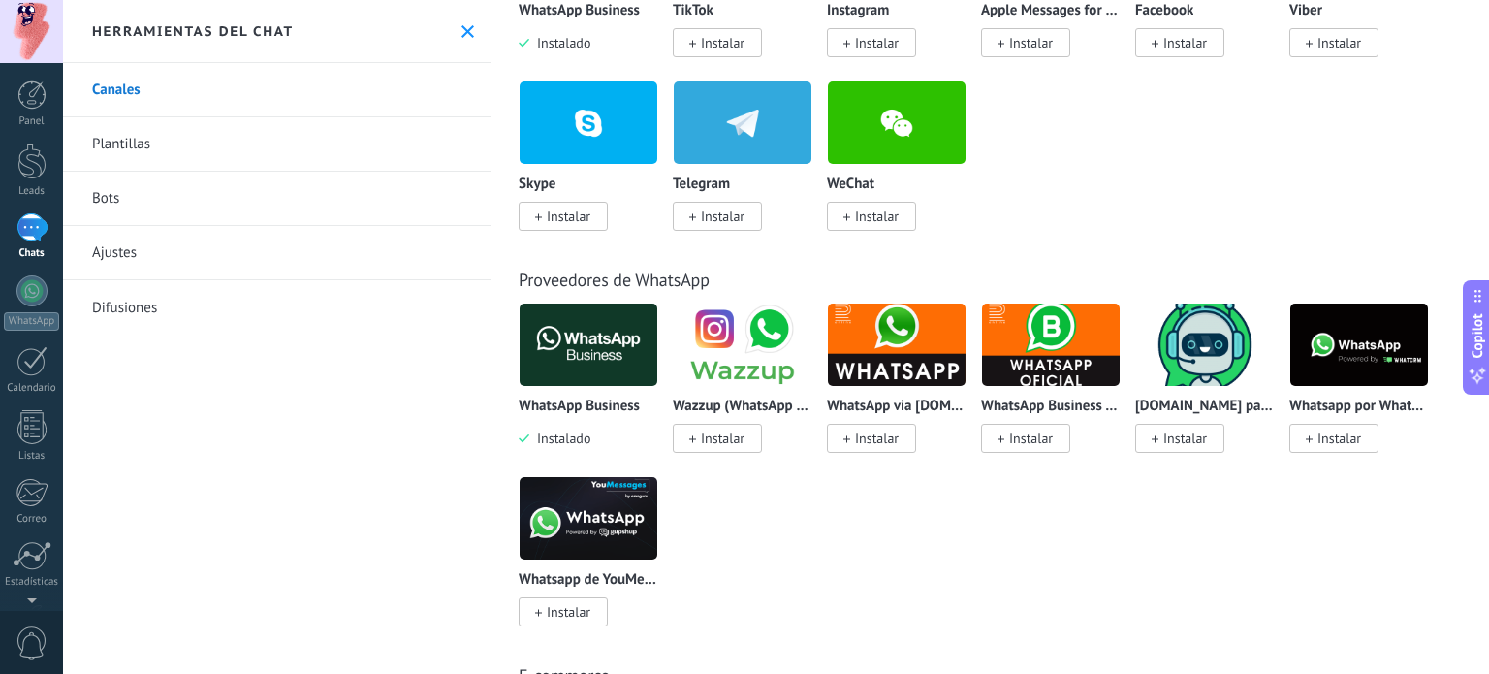
click at [169, 132] on link "Plantillas" at bounding box center [277, 144] width 428 height 54
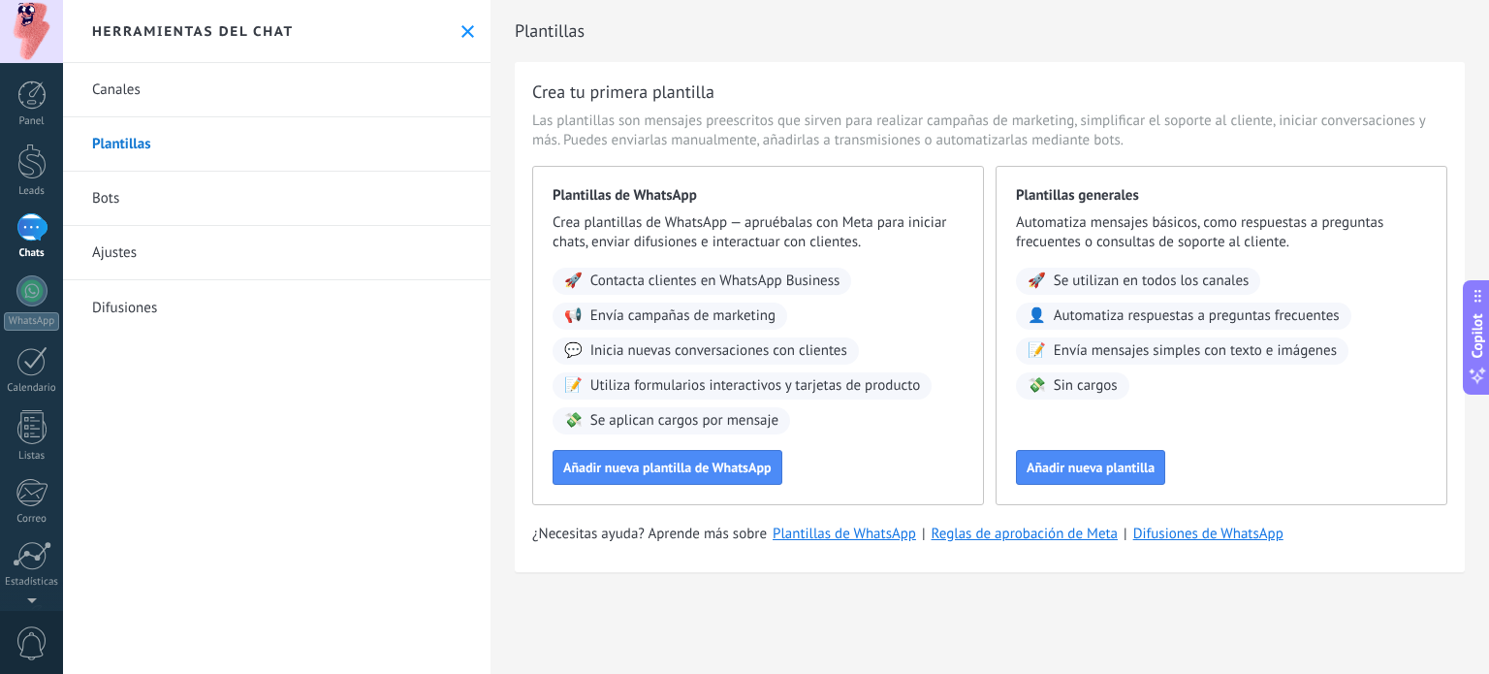
click at [129, 206] on link "Bots" at bounding box center [277, 199] width 428 height 54
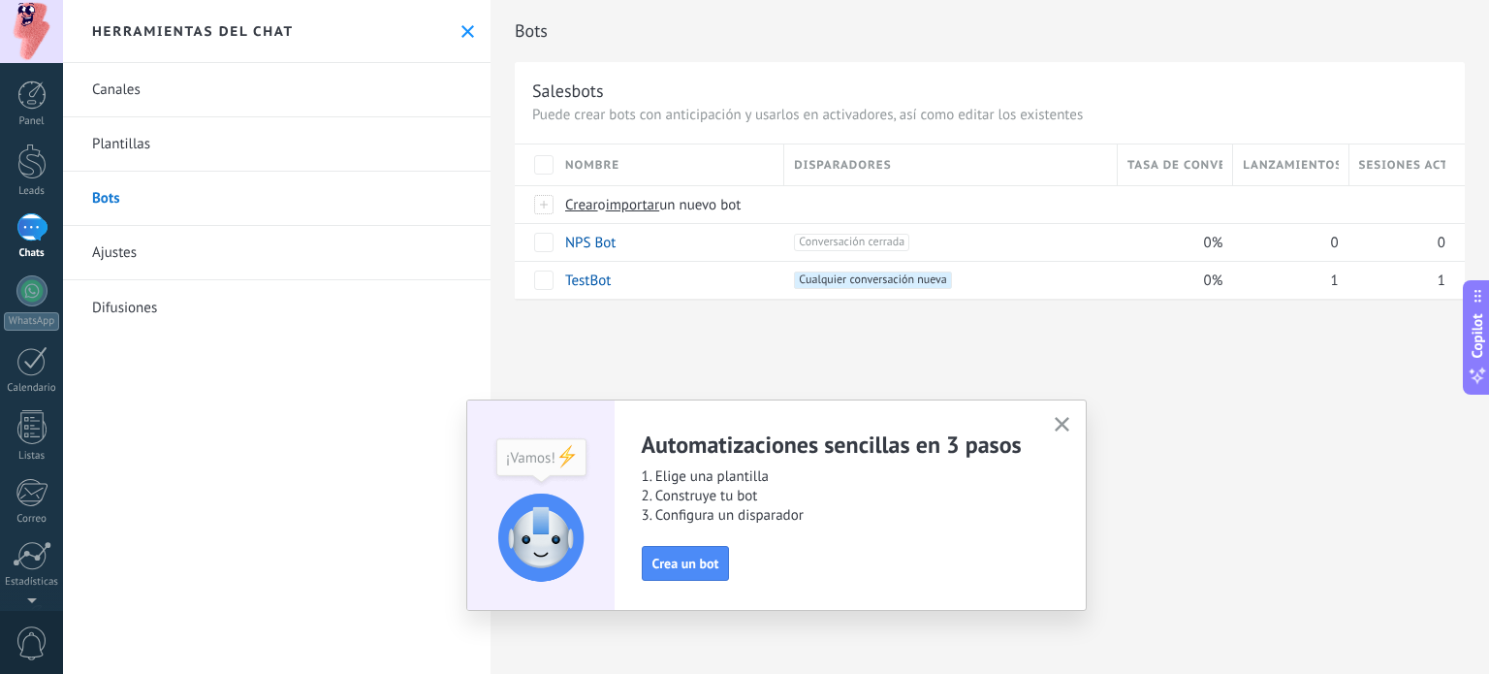
click at [1060, 419] on icon "button" at bounding box center [1062, 424] width 15 height 15
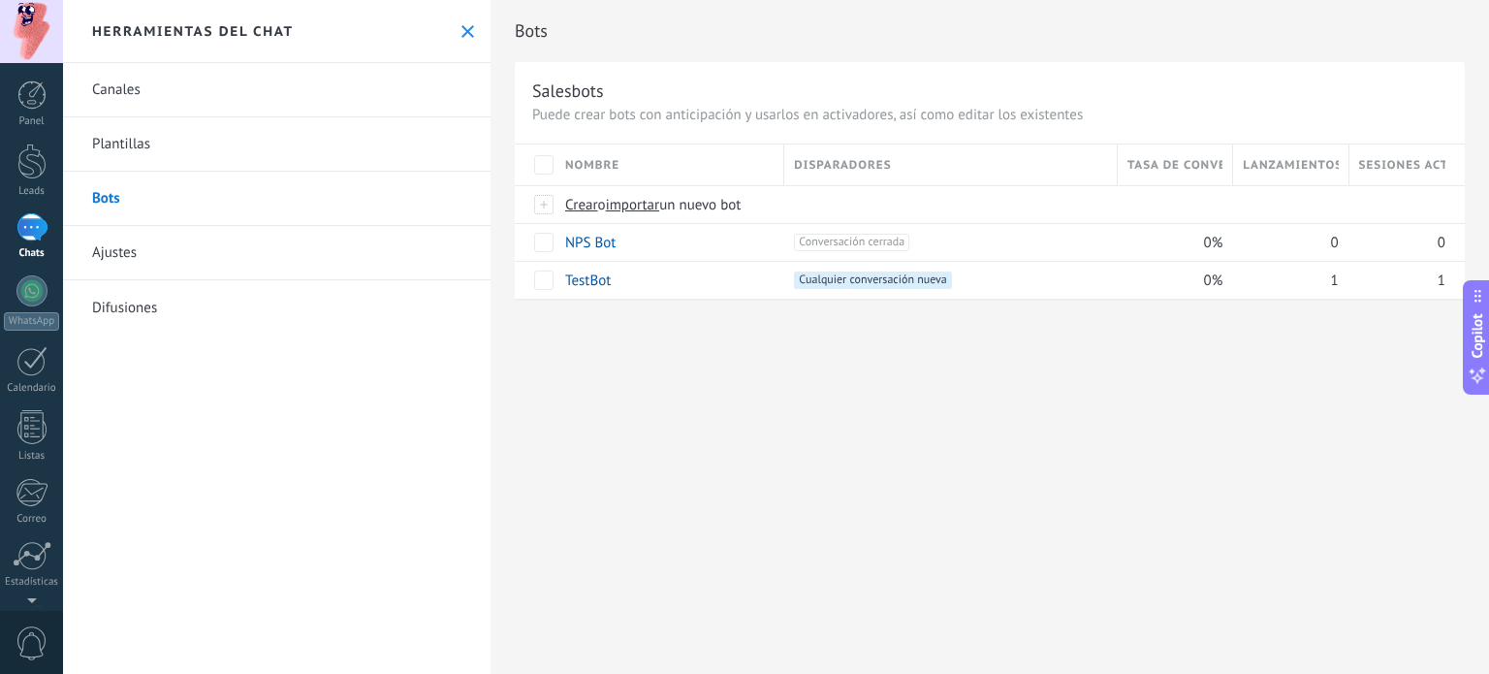
click at [123, 245] on link "Ajustes" at bounding box center [277, 253] width 428 height 54
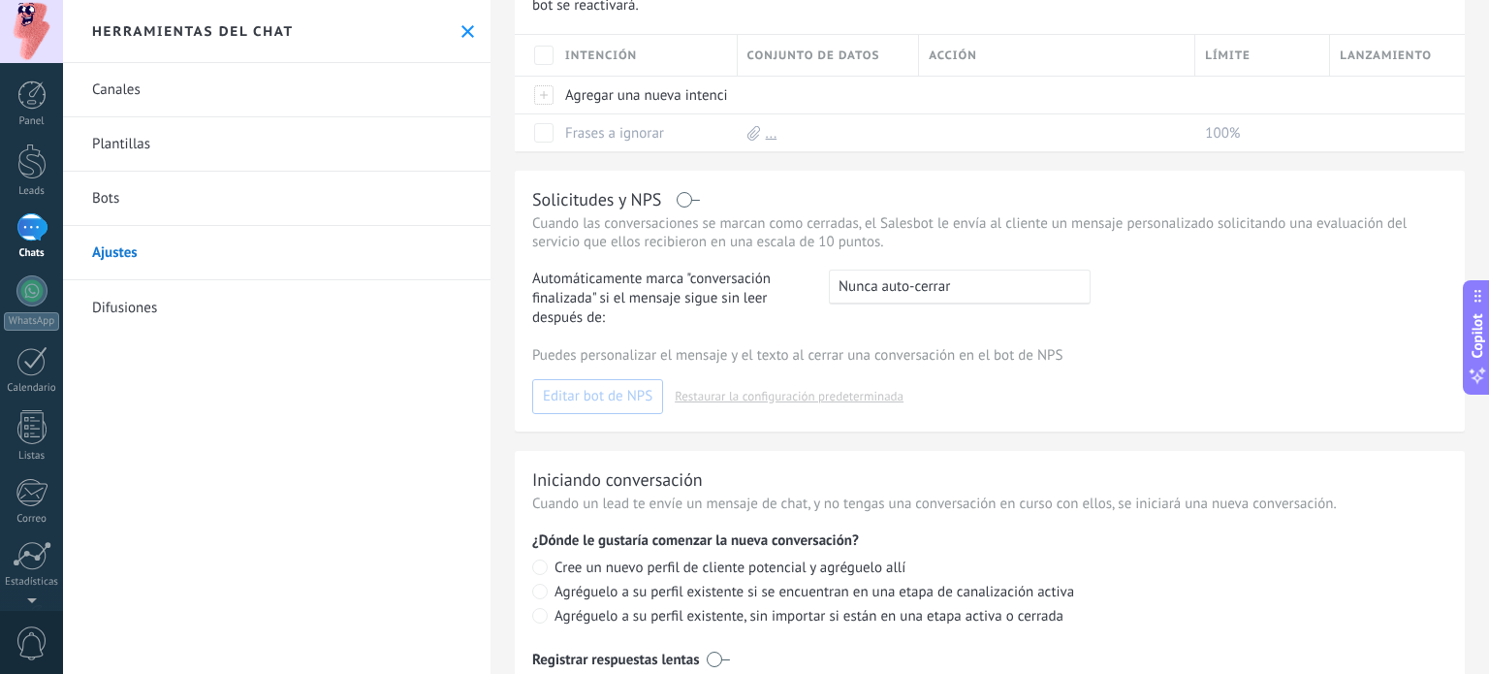
scroll to position [461, 0]
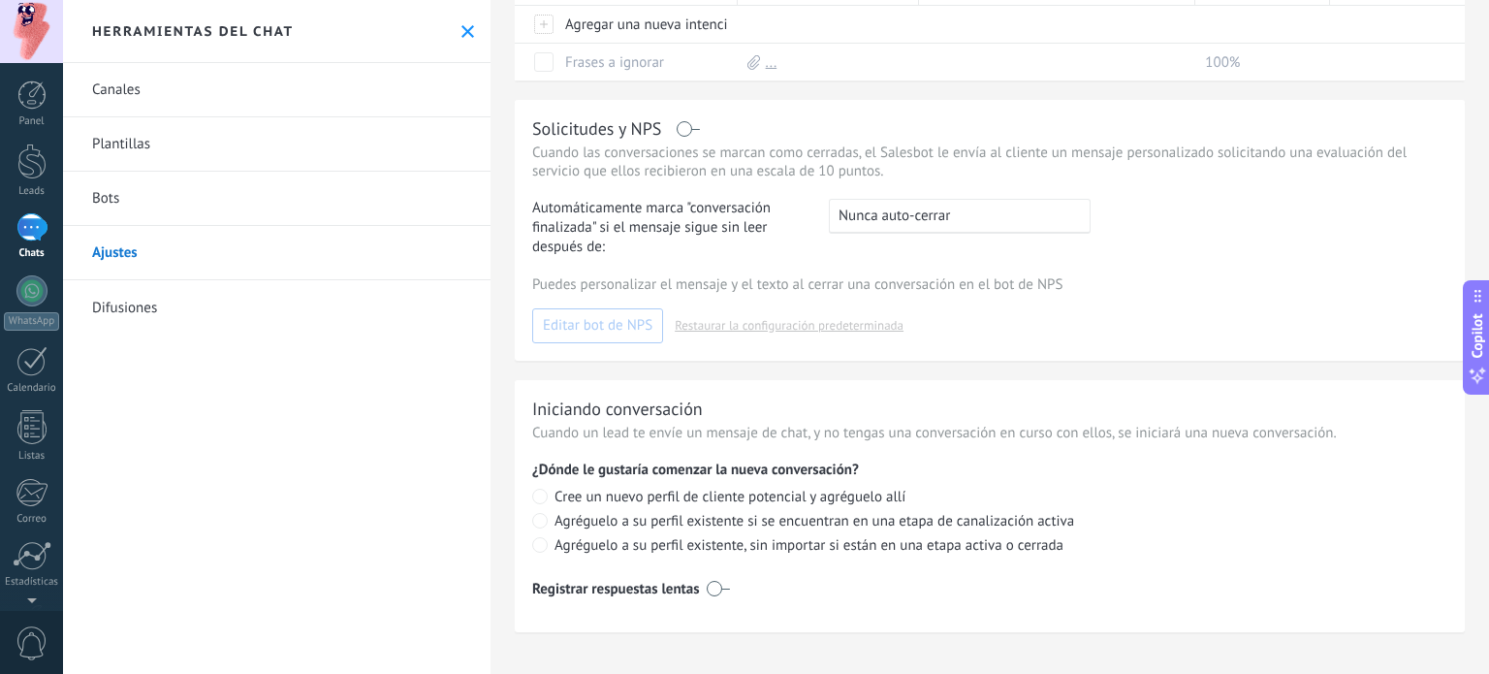
click at [132, 290] on link "Difusiones" at bounding box center [277, 307] width 428 height 54
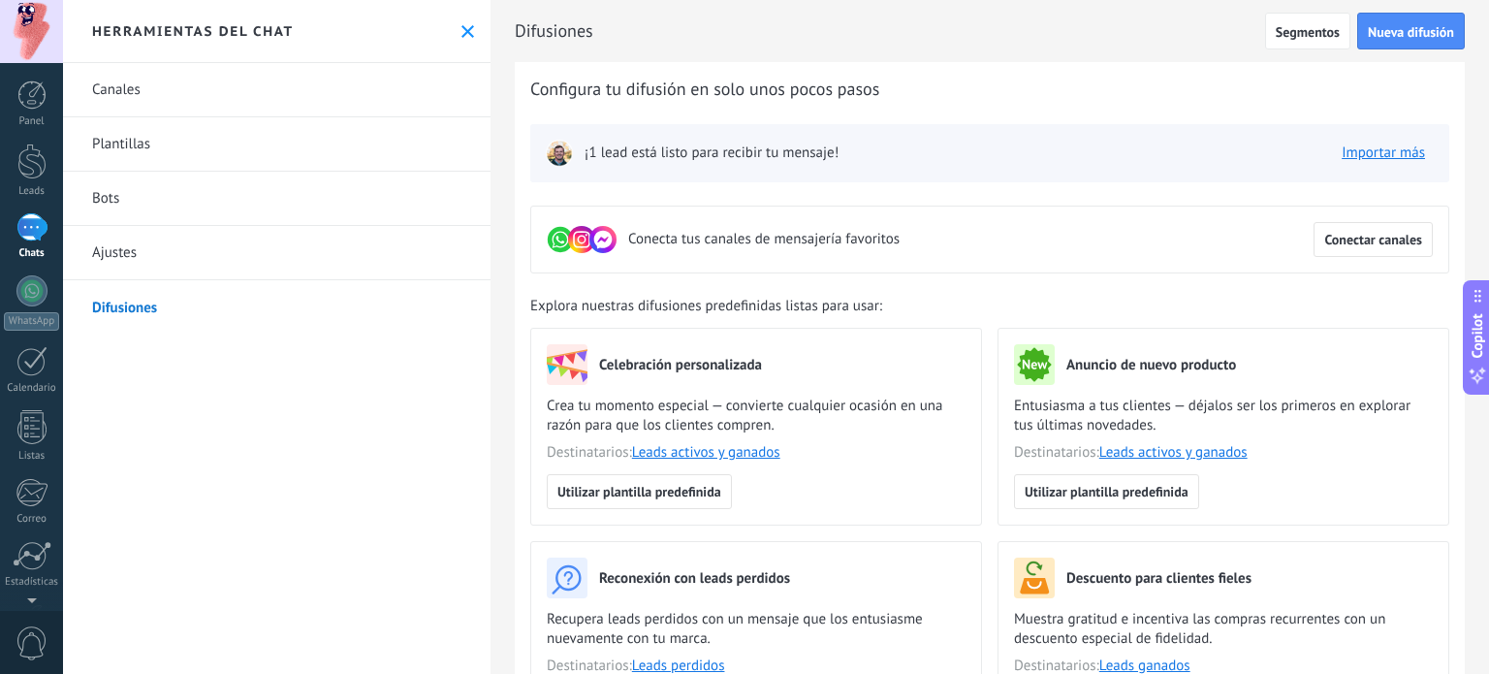
click at [555, 153] on img at bounding box center [559, 153] width 27 height 27
click at [30, 87] on div at bounding box center [31, 94] width 29 height 29
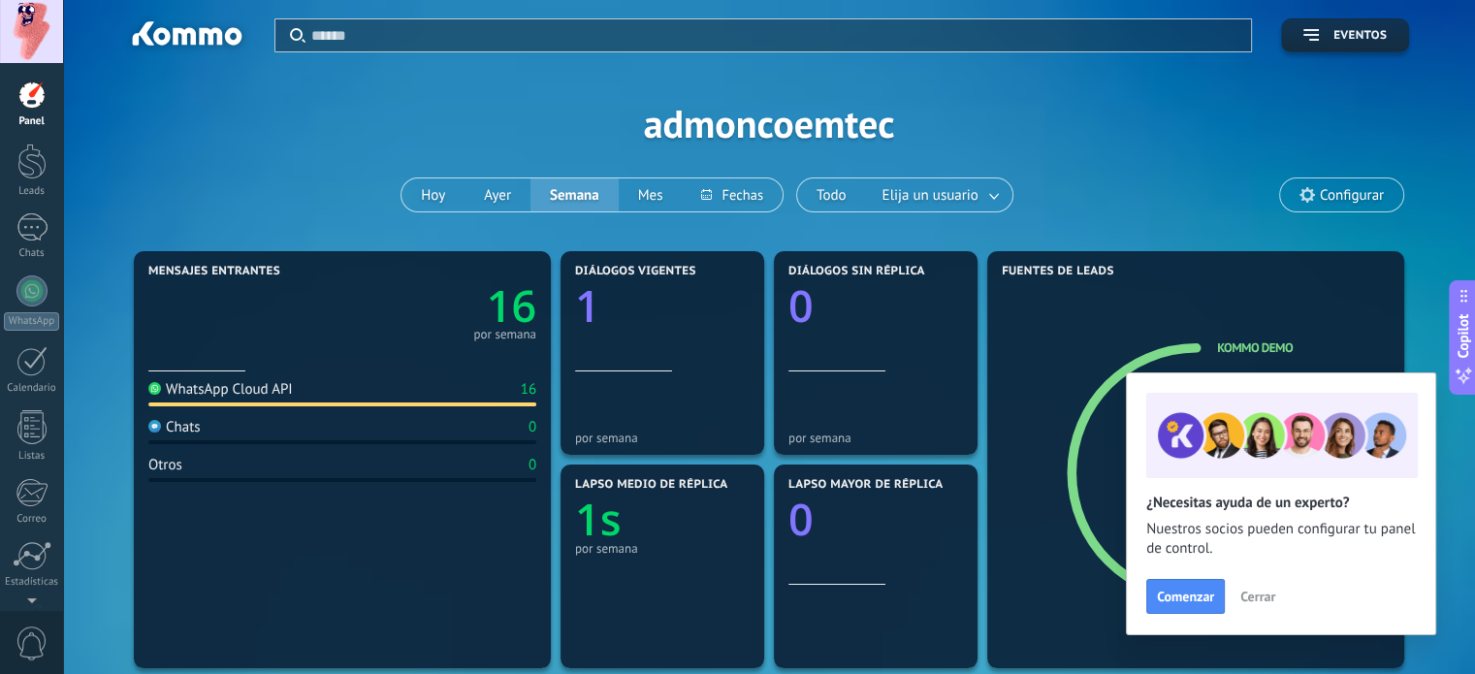
click at [1247, 598] on span "Cerrar" at bounding box center [1257, 596] width 35 height 14
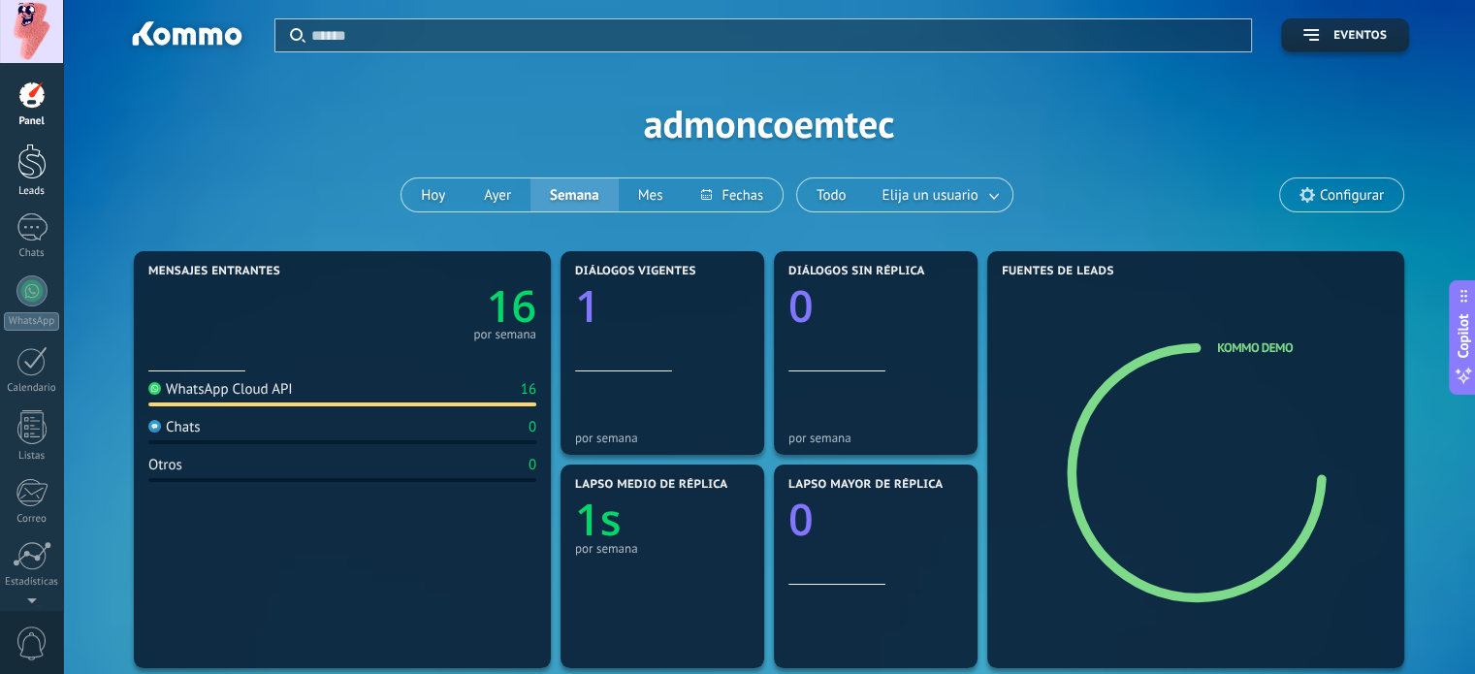
click at [27, 167] on div at bounding box center [31, 161] width 29 height 36
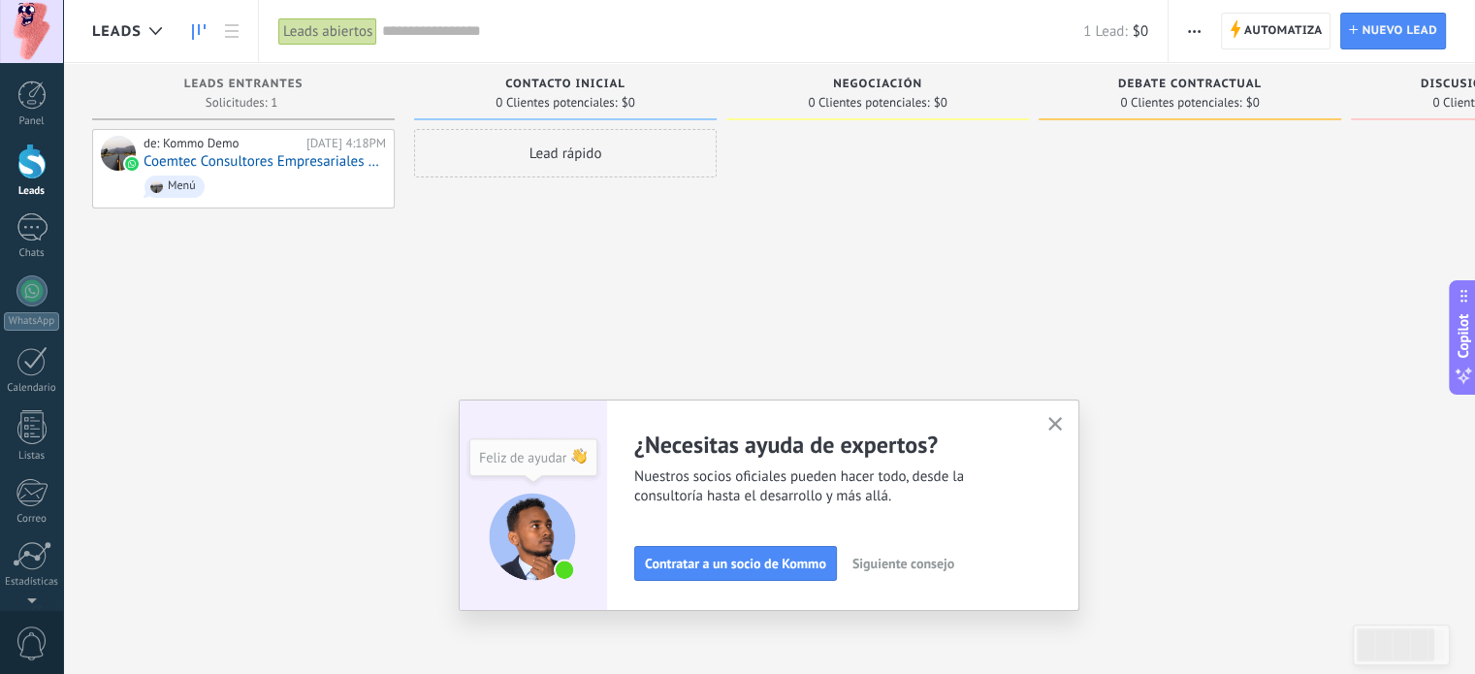
click at [931, 567] on span "Siguiente consejo" at bounding box center [903, 563] width 102 height 14
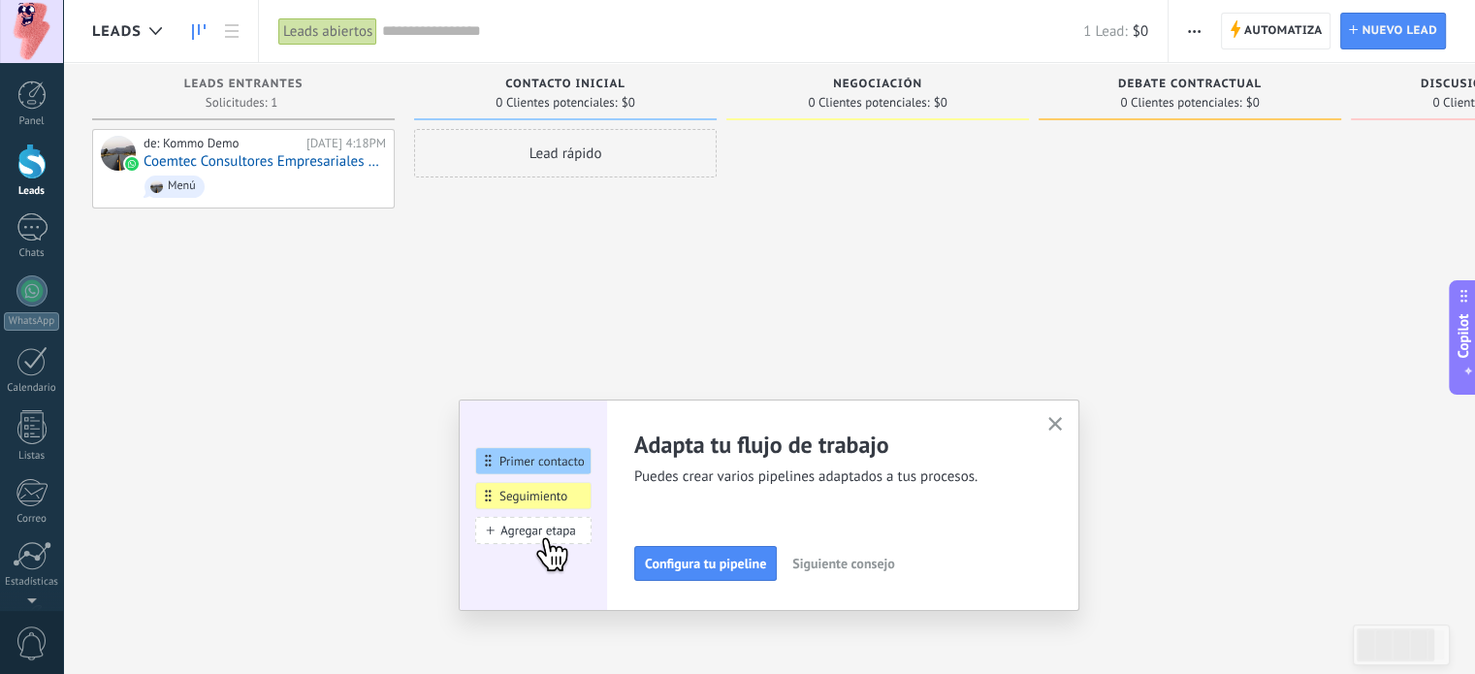
click at [728, 562] on span "Configura tu pipeline" at bounding box center [705, 563] width 121 height 14
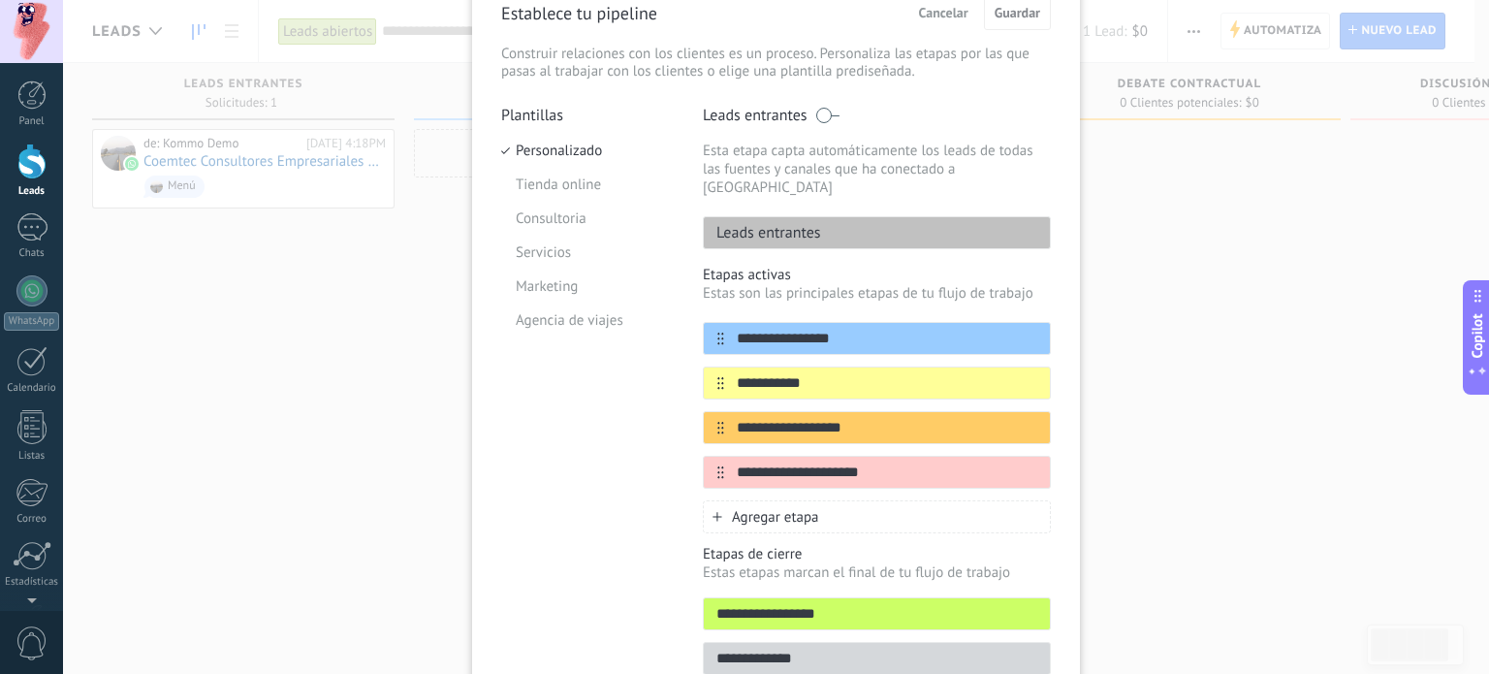
click at [845, 220] on div "Leads entrantes" at bounding box center [877, 232] width 348 height 33
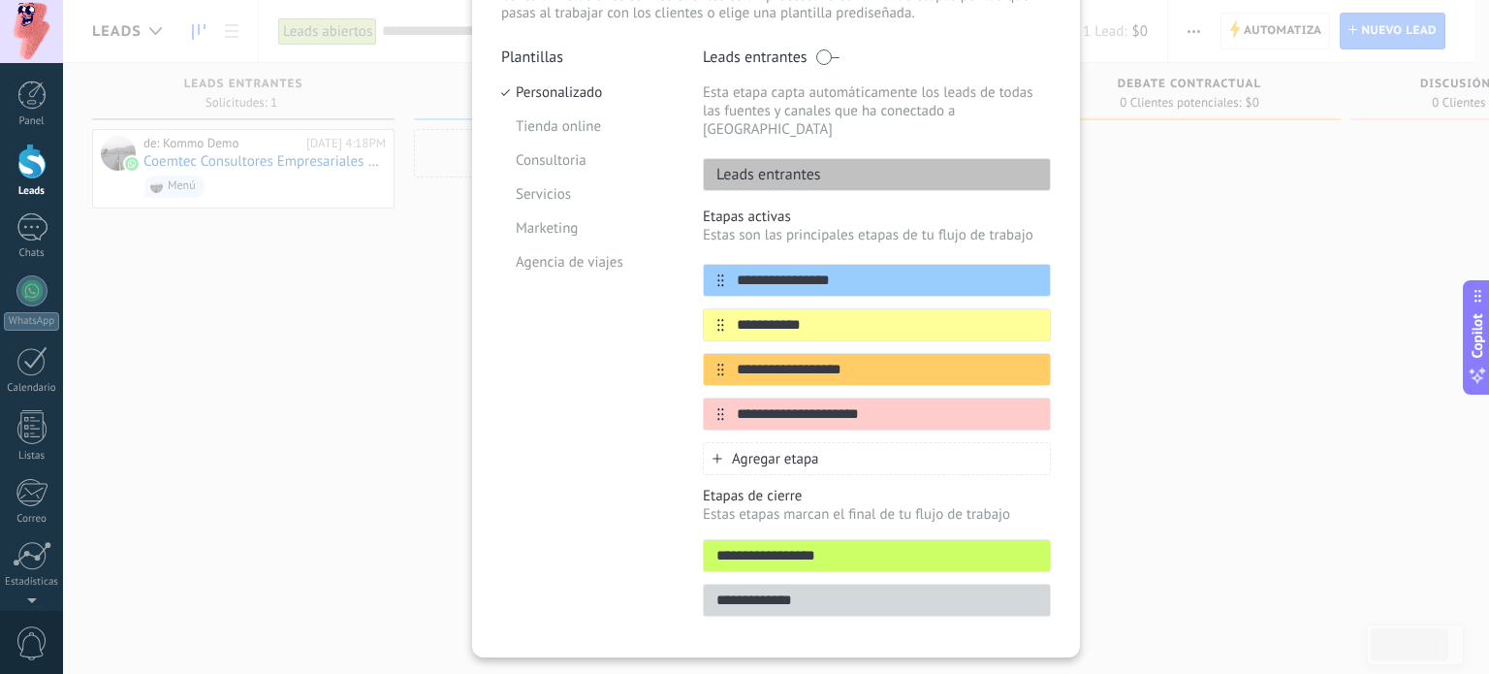
scroll to position [181, 0]
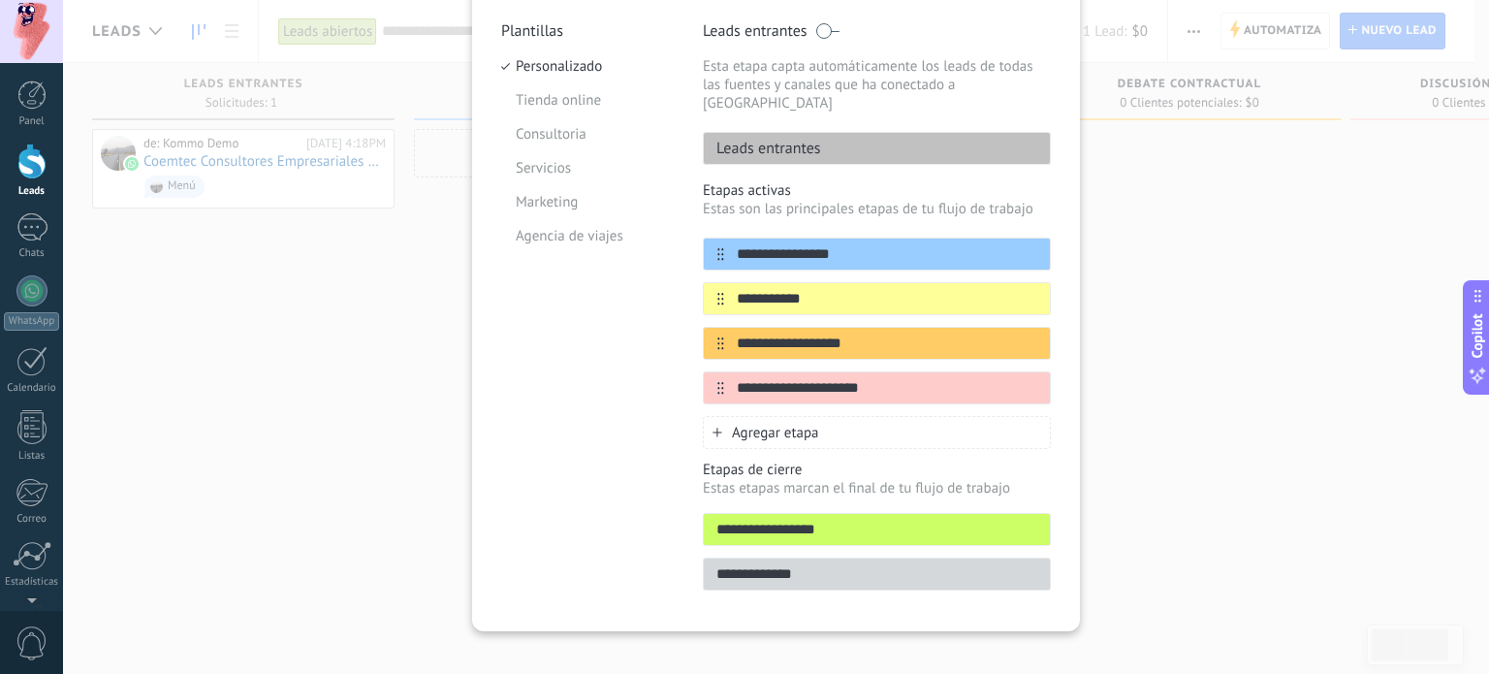
click at [821, 564] on input "**********" at bounding box center [877, 574] width 346 height 20
click at [738, 564] on input "**********" at bounding box center [877, 574] width 346 height 20
click at [830, 564] on input "**********" at bounding box center [877, 574] width 346 height 20
click at [1031, 587] on div "**********" at bounding box center [776, 256] width 608 height 749
click at [826, 564] on input "**********" at bounding box center [877, 574] width 346 height 20
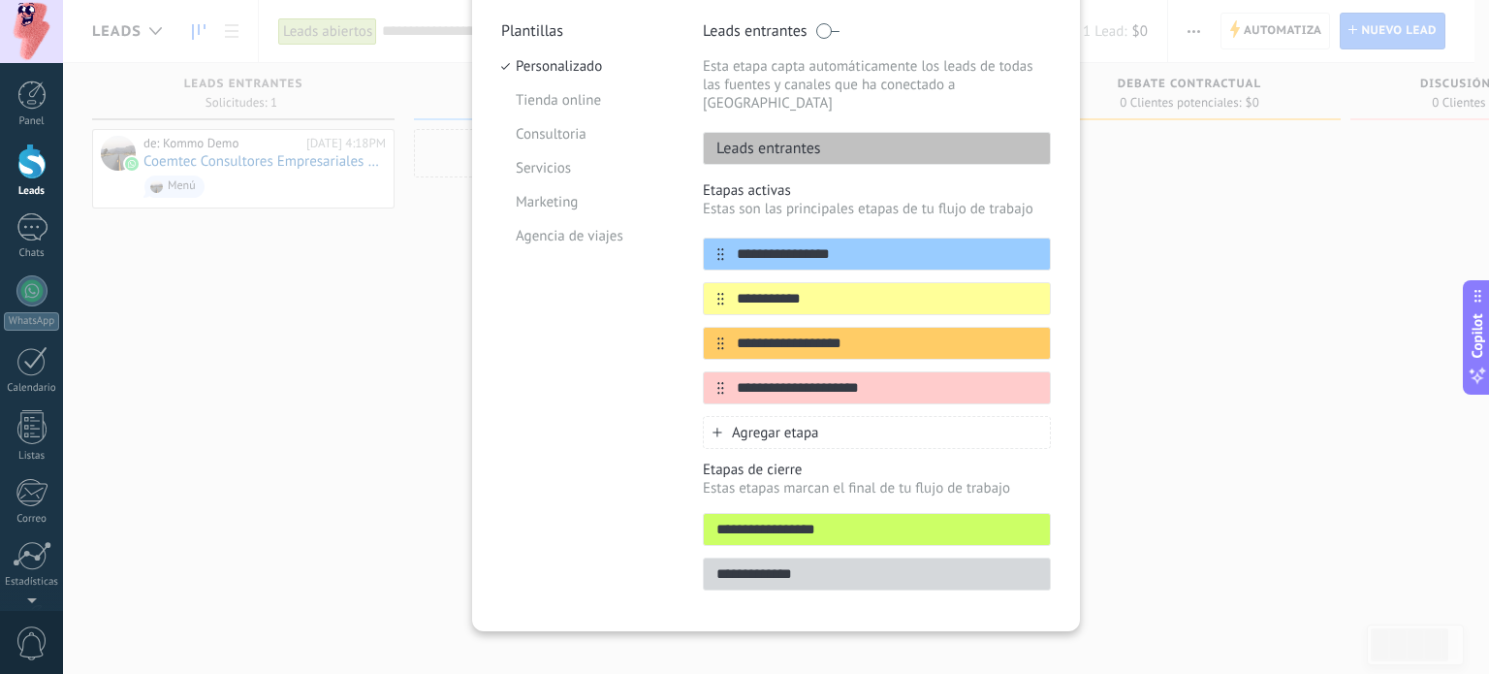
click at [868, 520] on input "**********" at bounding box center [877, 530] width 346 height 20
click at [809, 564] on input "**********" at bounding box center [877, 574] width 346 height 20
click at [851, 520] on input "**********" at bounding box center [877, 530] width 346 height 20
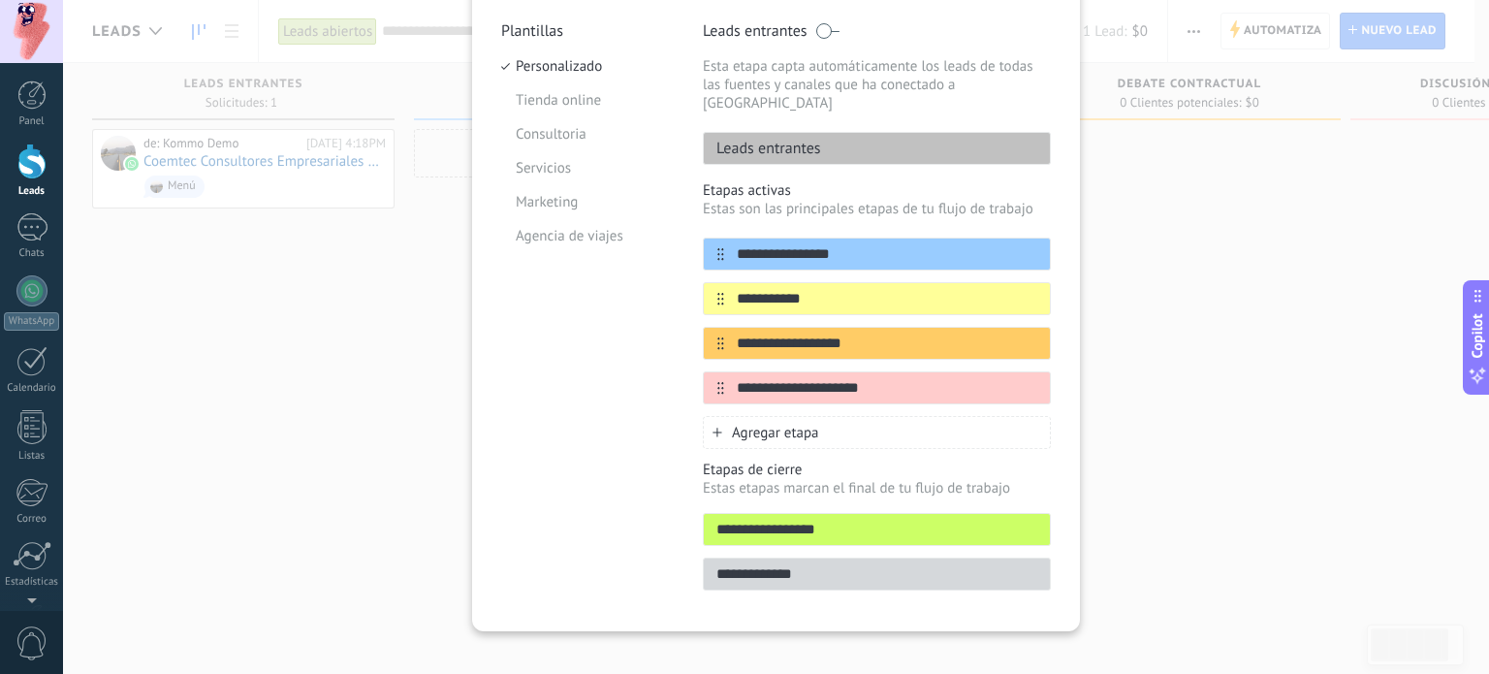
click at [845, 564] on input "**********" at bounding box center [877, 574] width 346 height 20
click at [872, 520] on input "**********" at bounding box center [877, 530] width 346 height 20
click at [898, 564] on input "**********" at bounding box center [877, 574] width 346 height 20
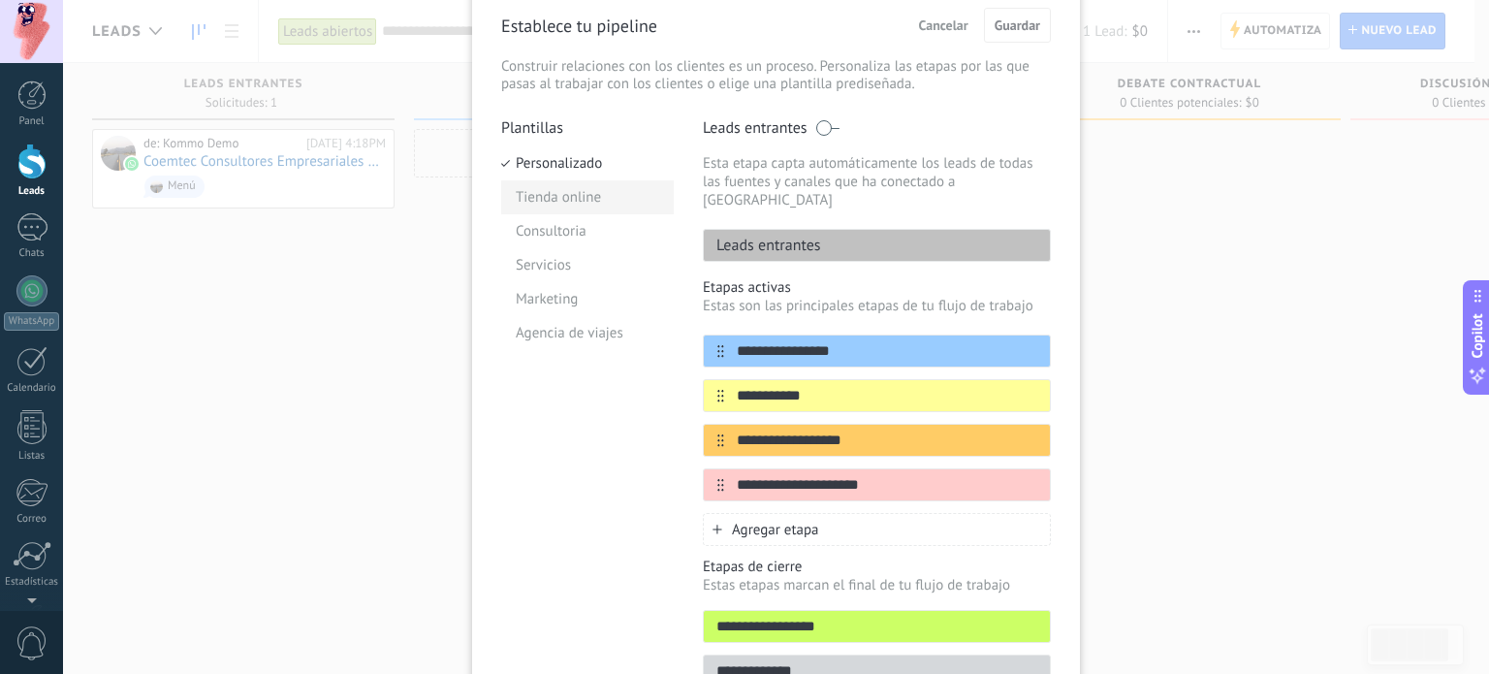
click at [554, 189] on li "Tienda online" at bounding box center [587, 197] width 173 height 34
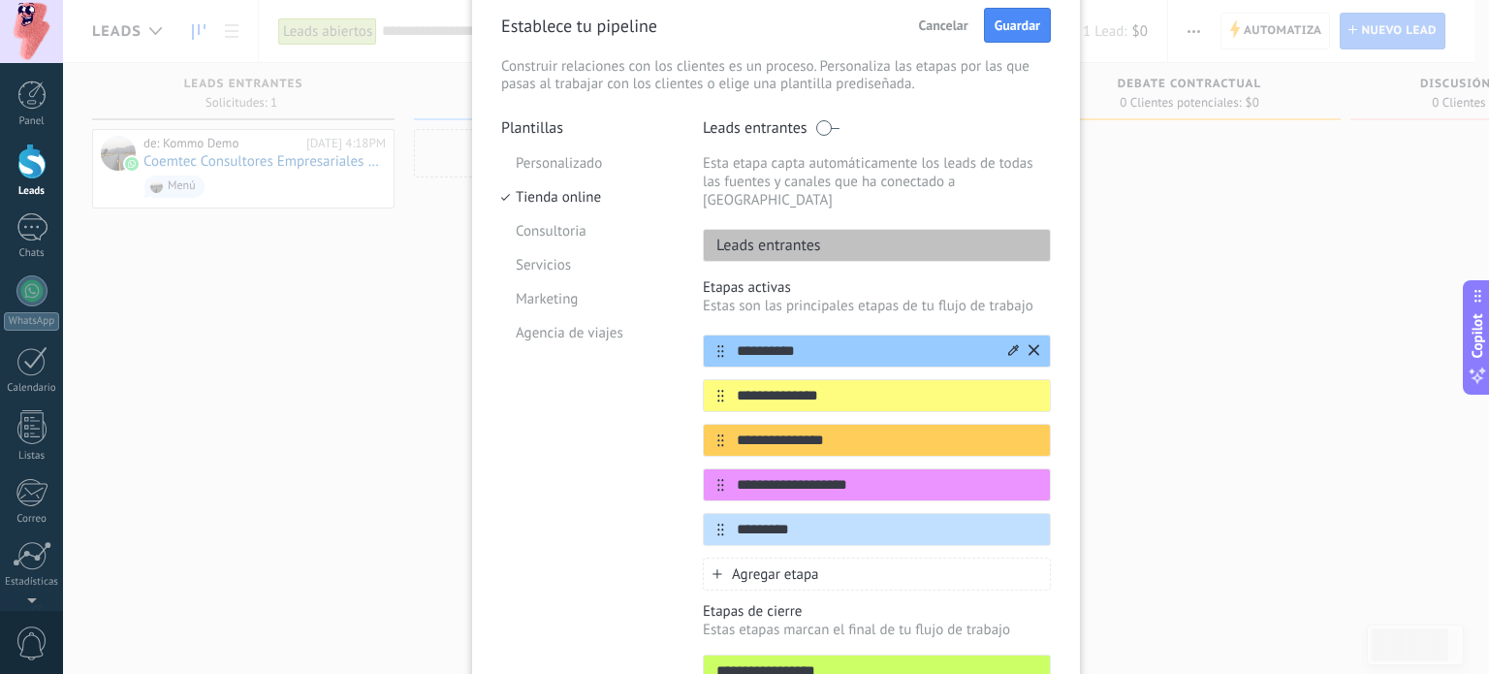
click at [1008, 344] on icon at bounding box center [1013, 349] width 11 height 11
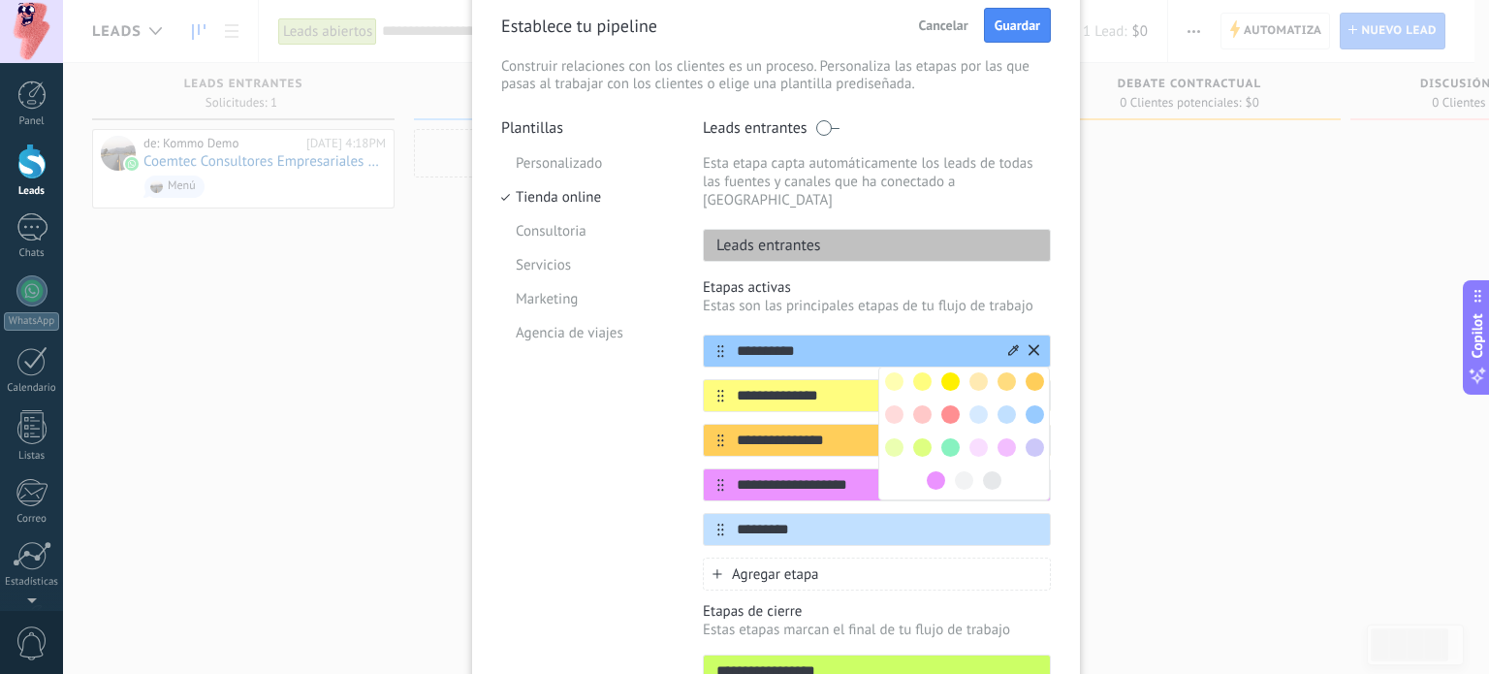
click at [1008, 344] on icon at bounding box center [1013, 349] width 11 height 11
click at [826, 520] on input "*********" at bounding box center [864, 530] width 281 height 20
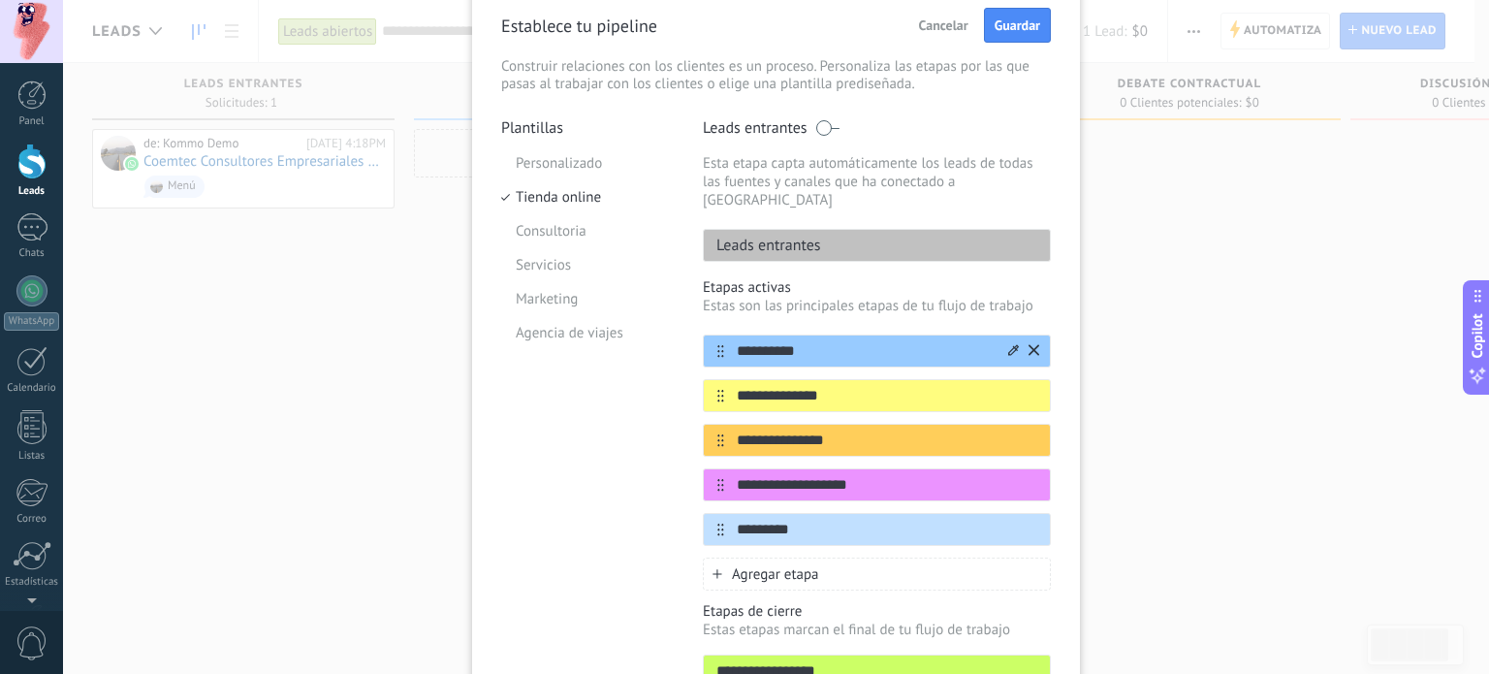
click at [1008, 344] on icon at bounding box center [1013, 350] width 11 height 12
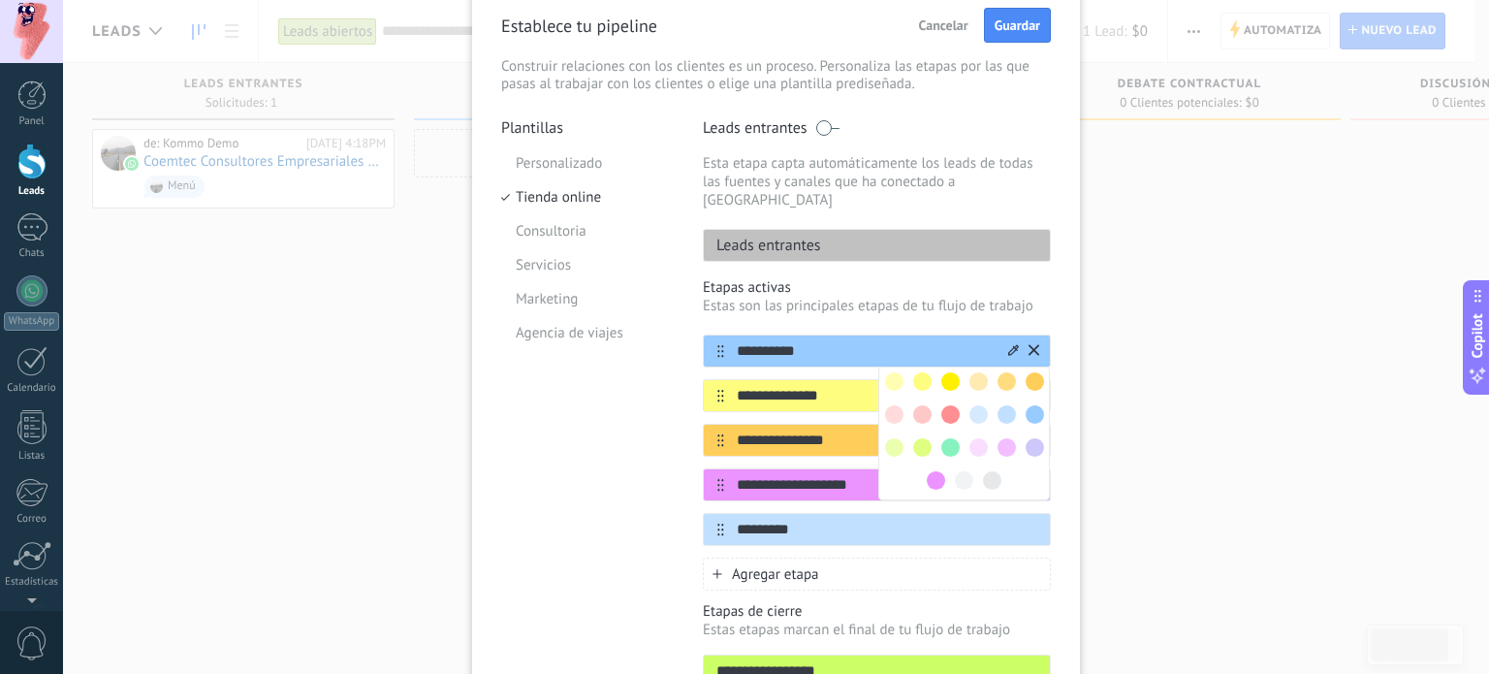
click at [970, 372] on span at bounding box center [978, 381] width 18 height 18
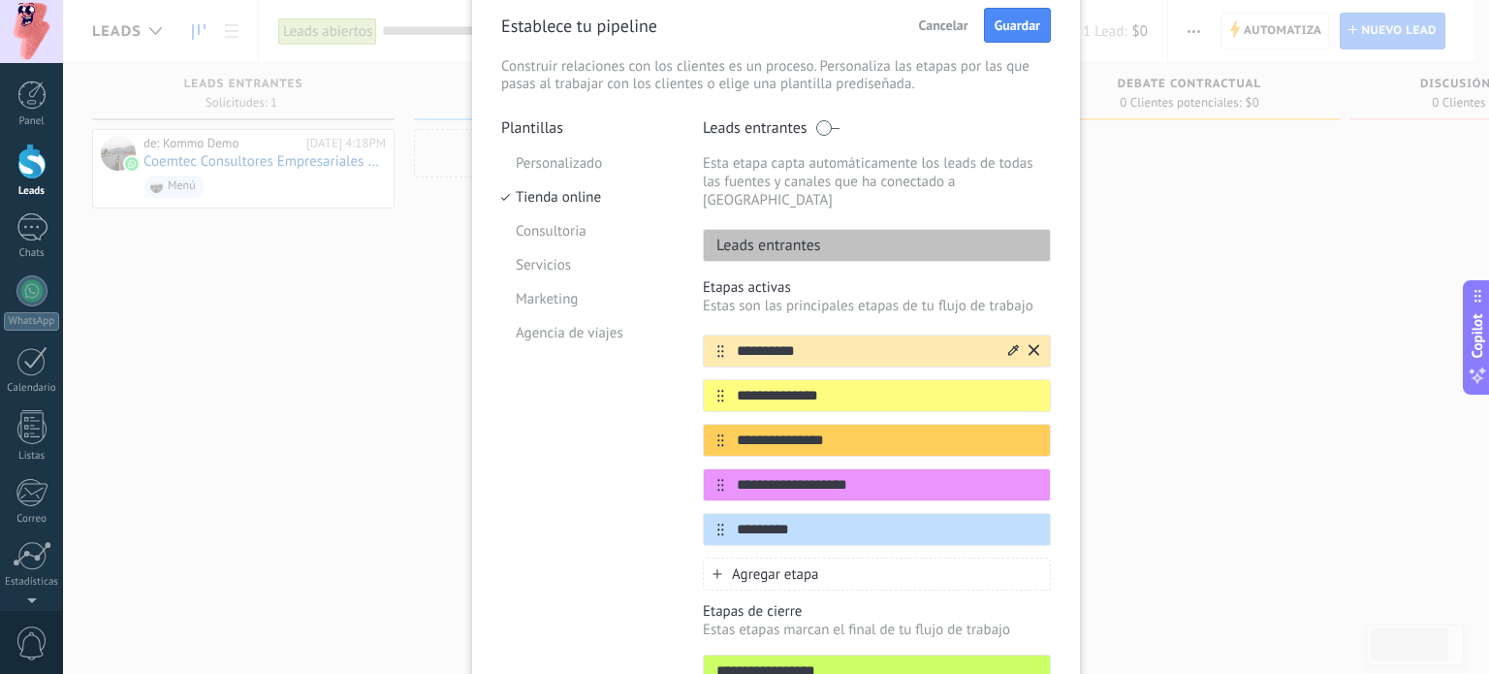
click at [1009, 342] on div at bounding box center [1013, 351] width 11 height 18
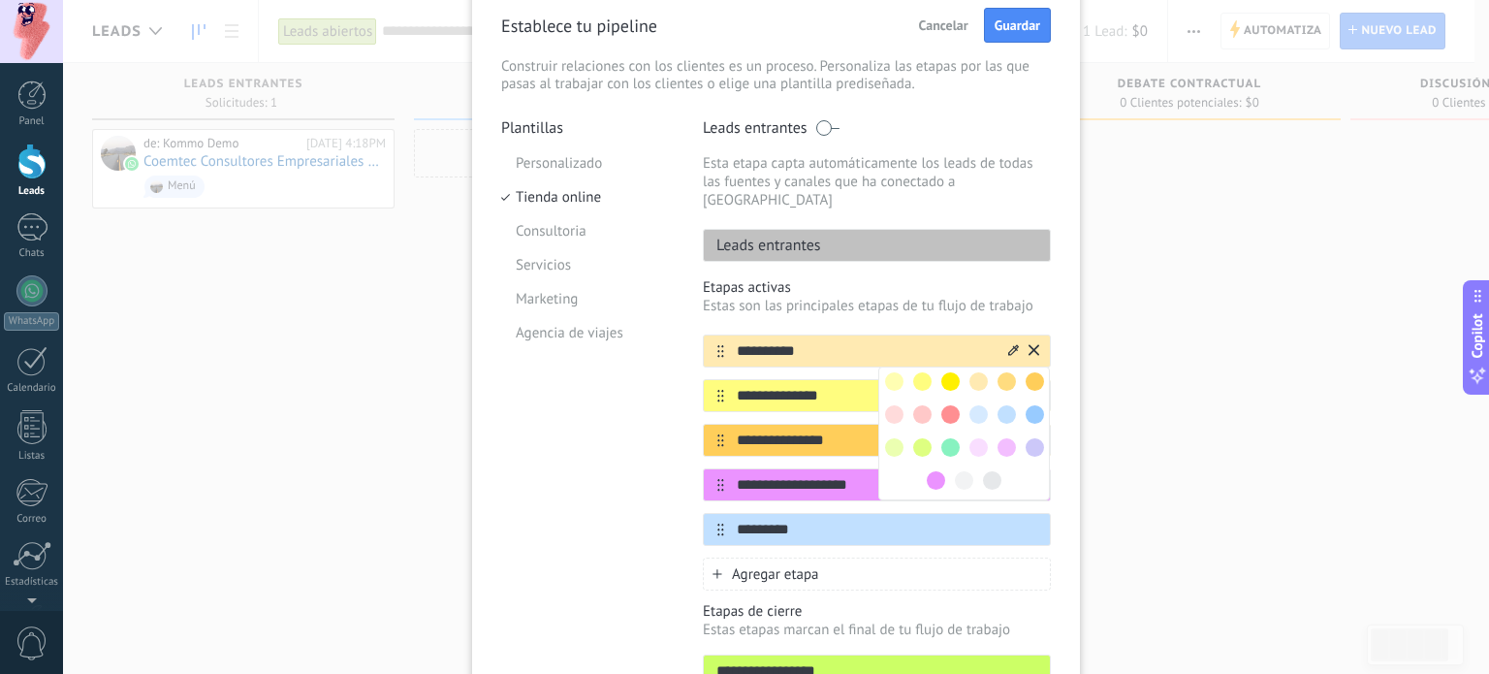
click at [814, 341] on input "**********" at bounding box center [864, 351] width 281 height 20
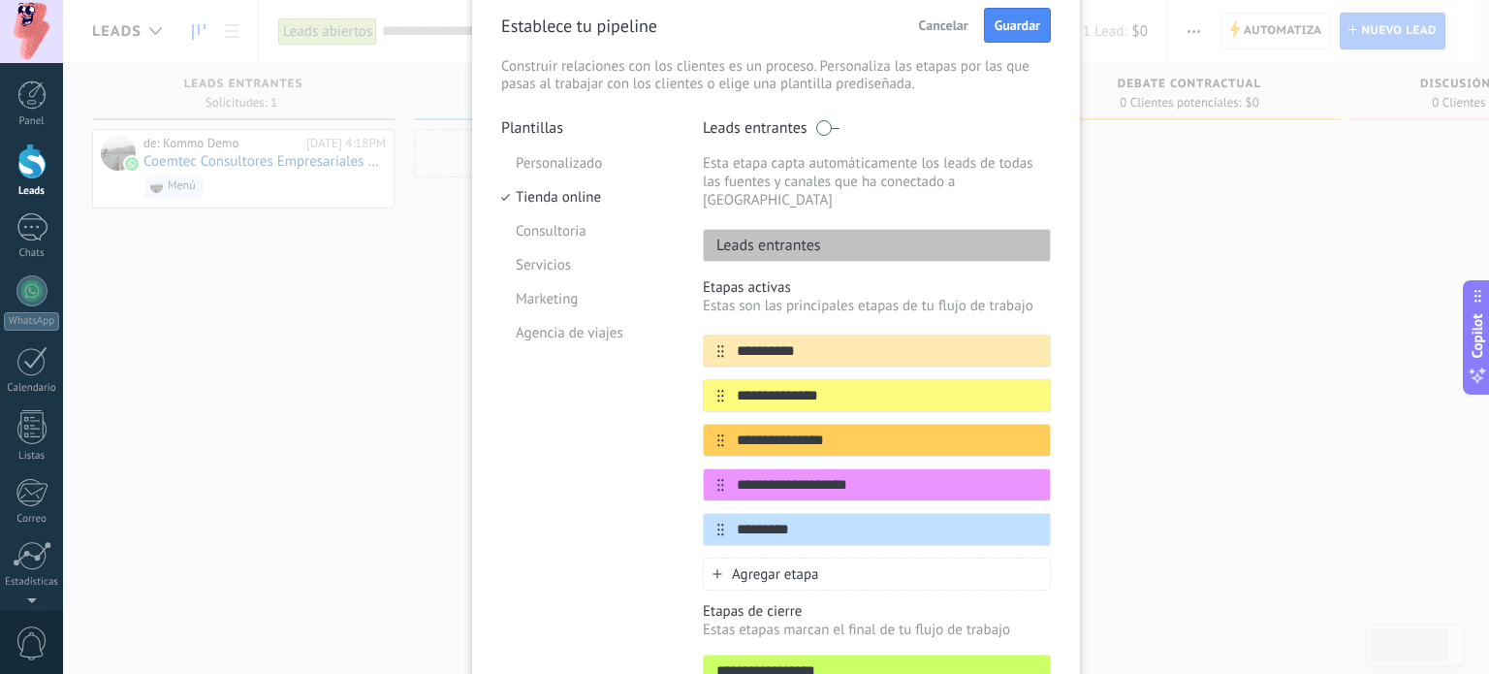
drag, startPoint x: 811, startPoint y: 327, endPoint x: 694, endPoint y: 337, distance: 117.8
click at [694, 337] on div "**********" at bounding box center [776, 430] width 550 height 625
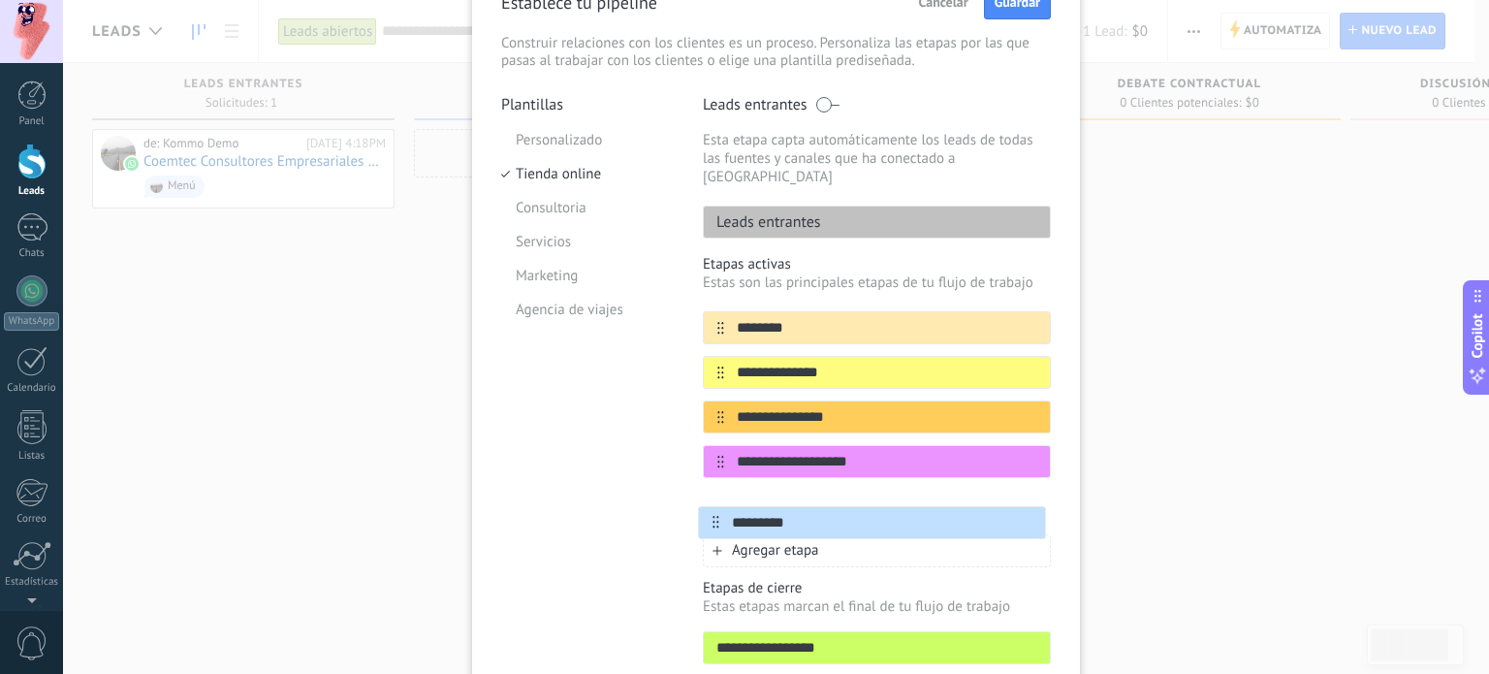
scroll to position [109, 0]
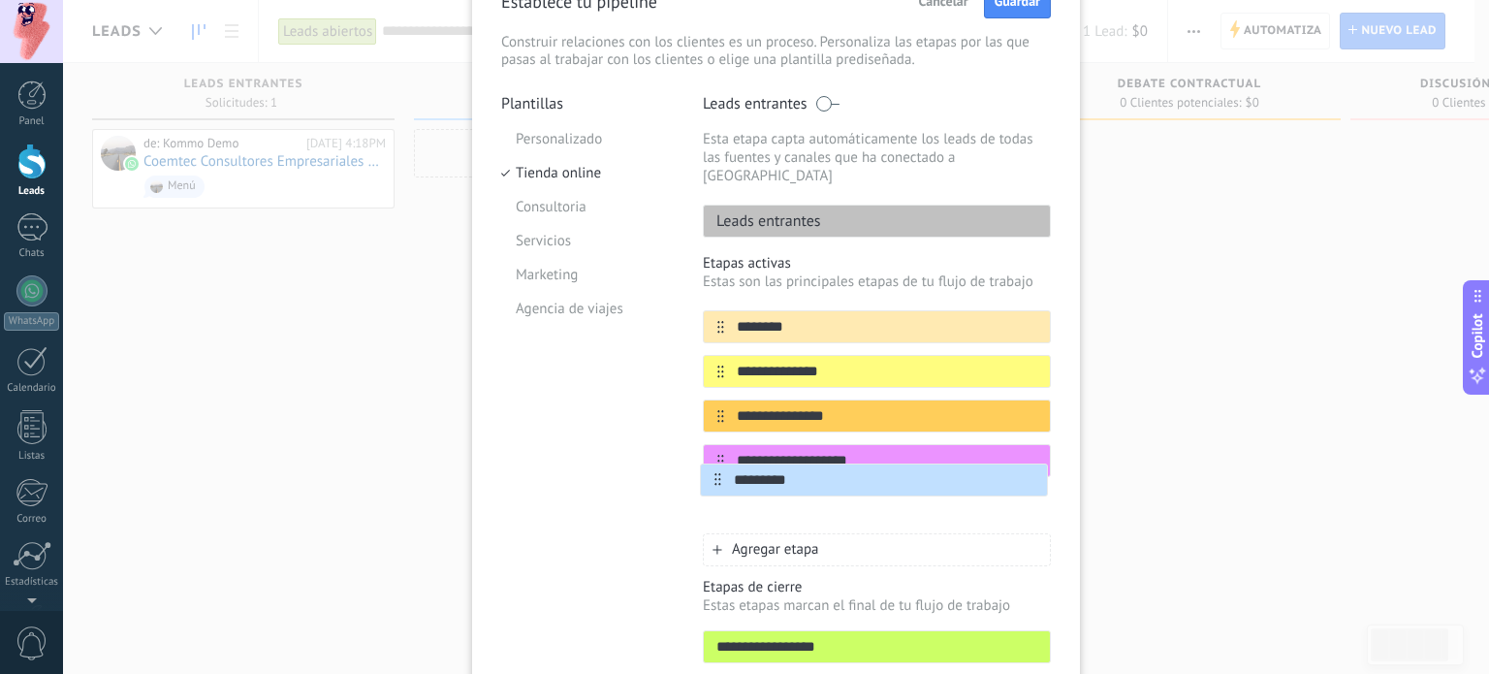
drag, startPoint x: 714, startPoint y: 513, endPoint x: 712, endPoint y: 476, distance: 36.9
click at [712, 476] on div "**********" at bounding box center [877, 415] width 348 height 211
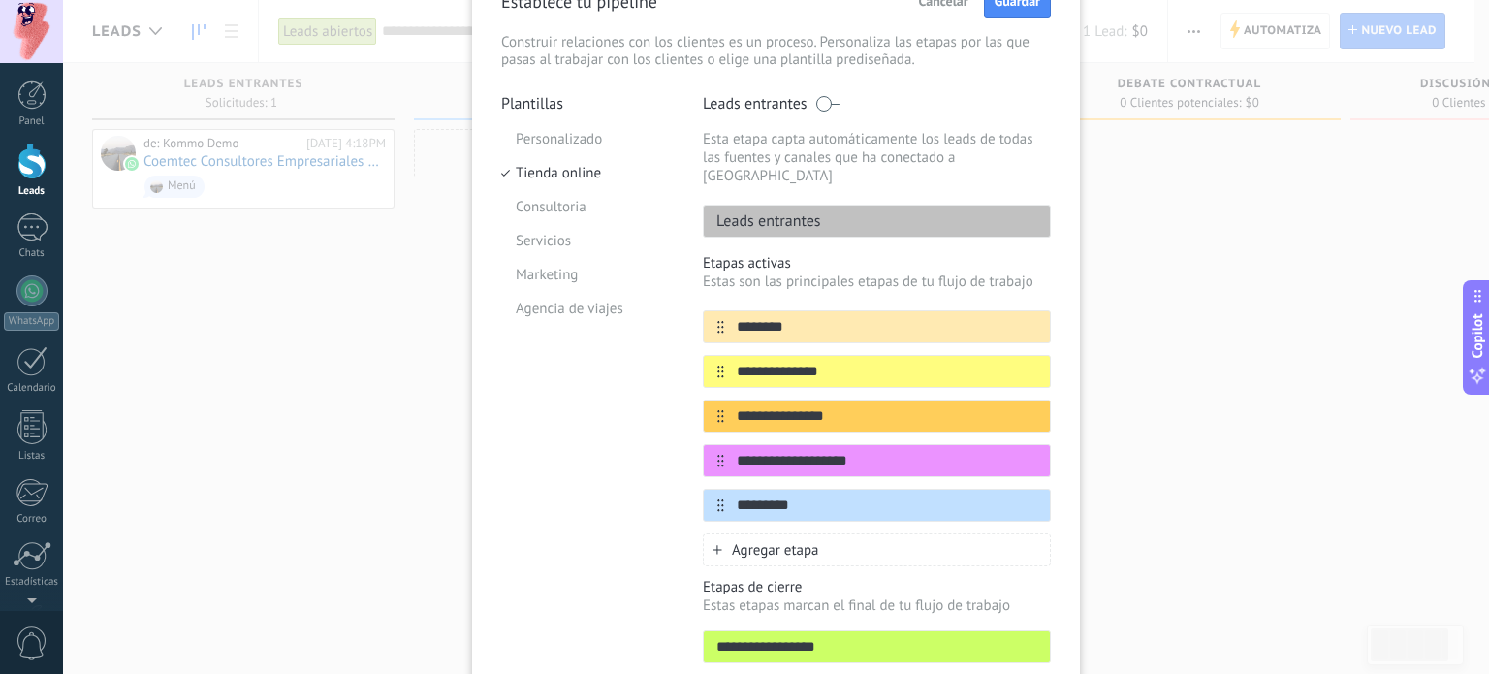
type input "********"
click at [709, 533] on div "Agregar etapa" at bounding box center [877, 549] width 348 height 33
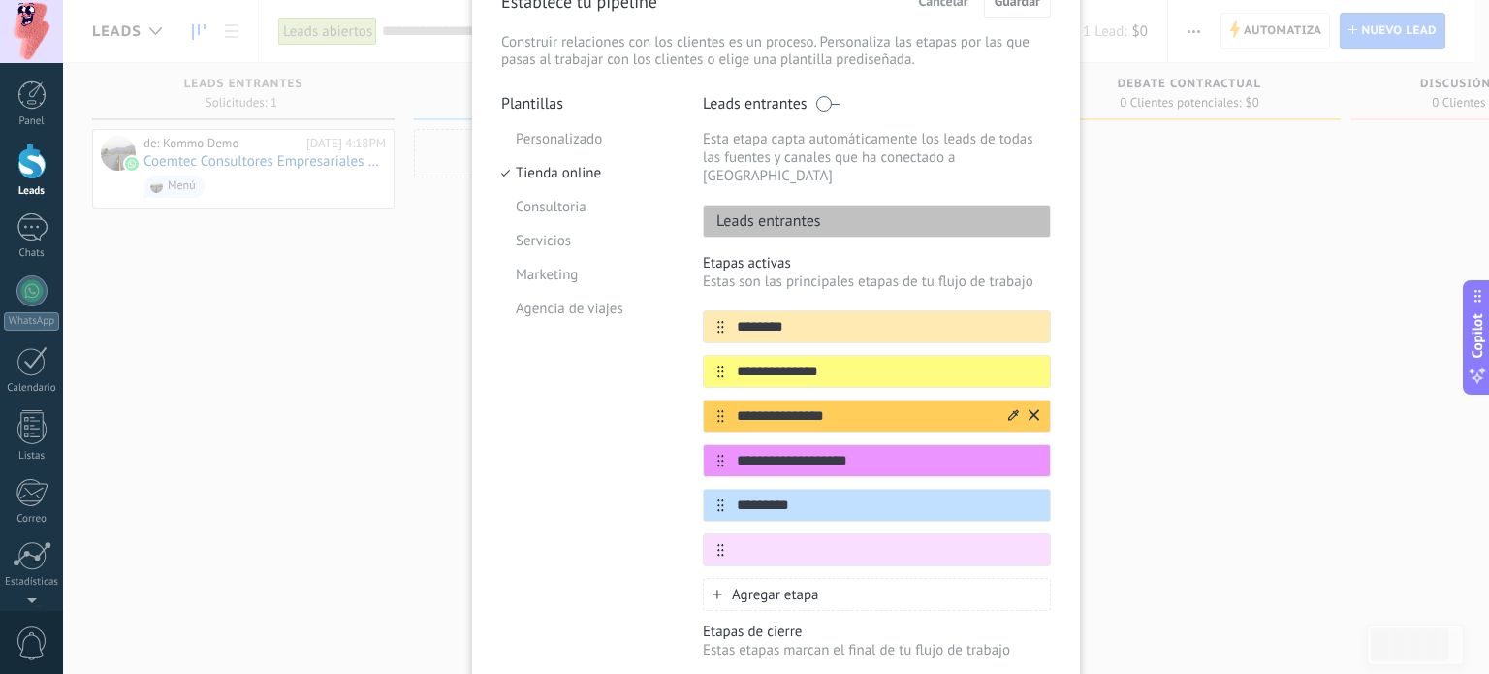
scroll to position [110, 0]
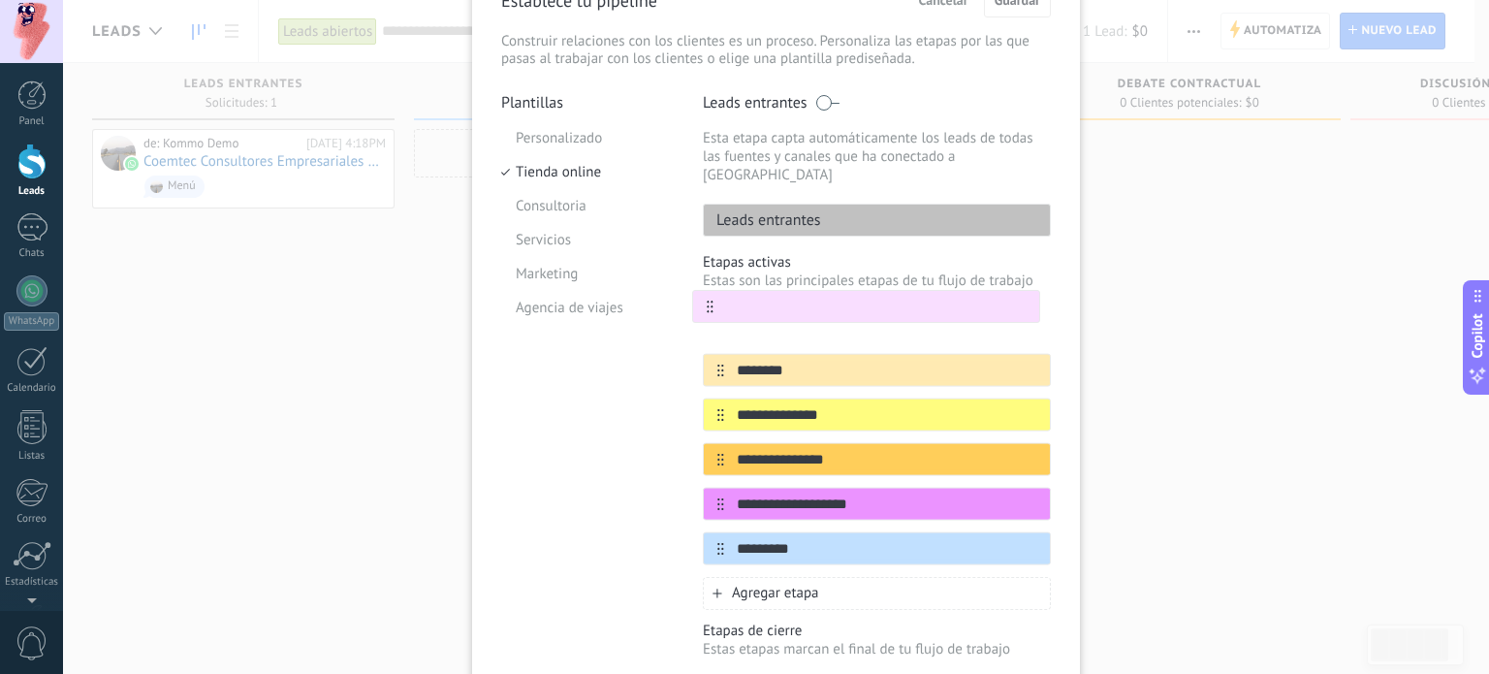
drag, startPoint x: 717, startPoint y: 530, endPoint x: 710, endPoint y: 302, distance: 228.0
click at [710, 309] on div "**********" at bounding box center [877, 437] width 348 height 256
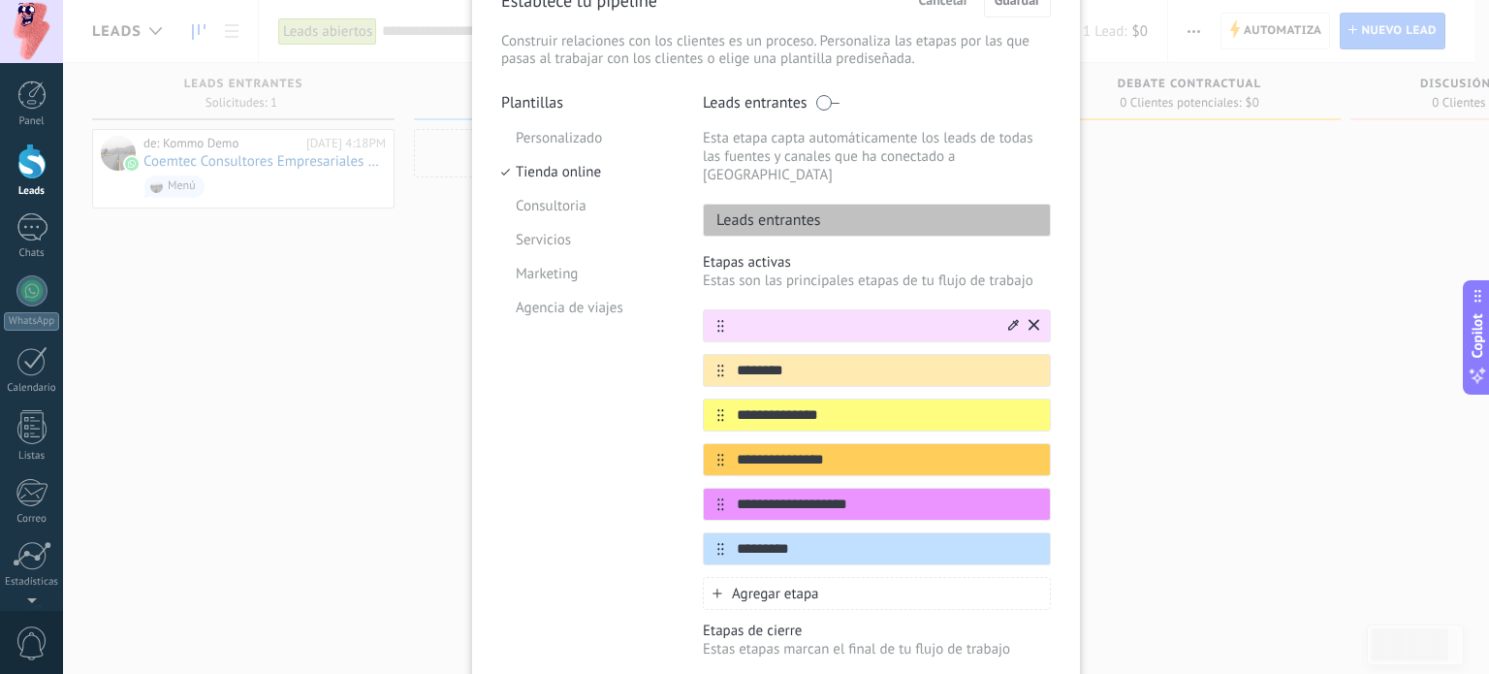
click at [872, 316] on input "text" at bounding box center [864, 326] width 281 height 20
type input "**********"
click at [1011, 319] on icon at bounding box center [1013, 325] width 11 height 12
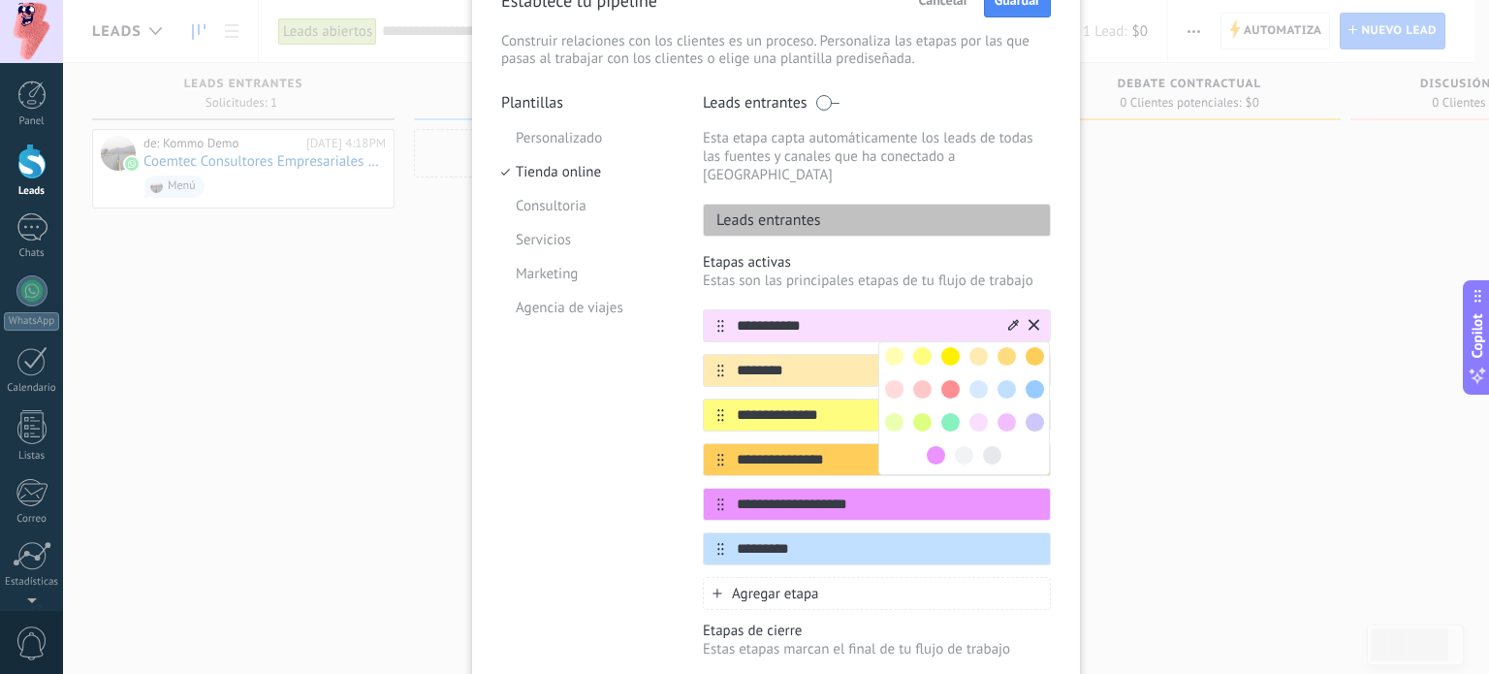
click at [957, 446] on span at bounding box center [964, 455] width 18 height 18
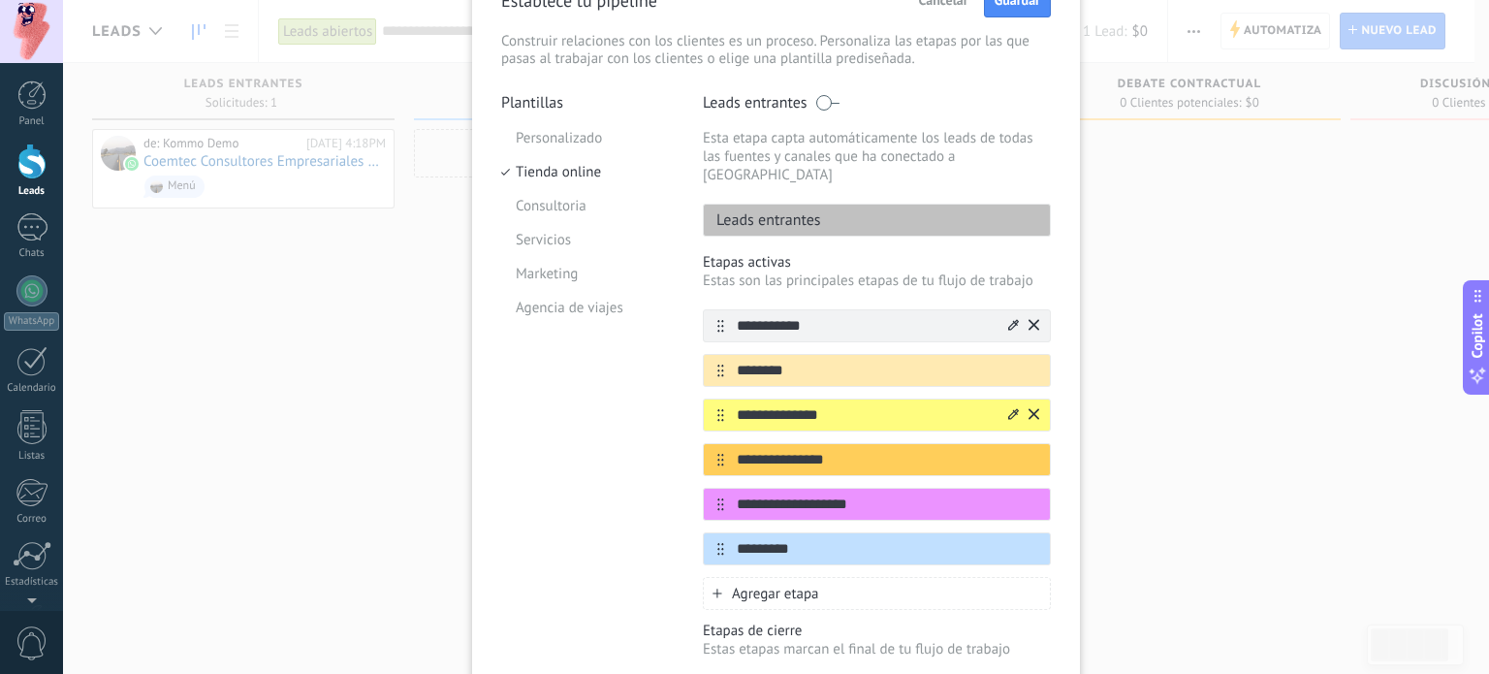
click at [866, 405] on input "**********" at bounding box center [864, 415] width 281 height 20
drag, startPoint x: 866, startPoint y: 392, endPoint x: 729, endPoint y: 389, distance: 136.7
click at [729, 405] on input "**********" at bounding box center [864, 415] width 281 height 20
type input "**********"
click at [1008, 408] on icon at bounding box center [1013, 414] width 11 height 12
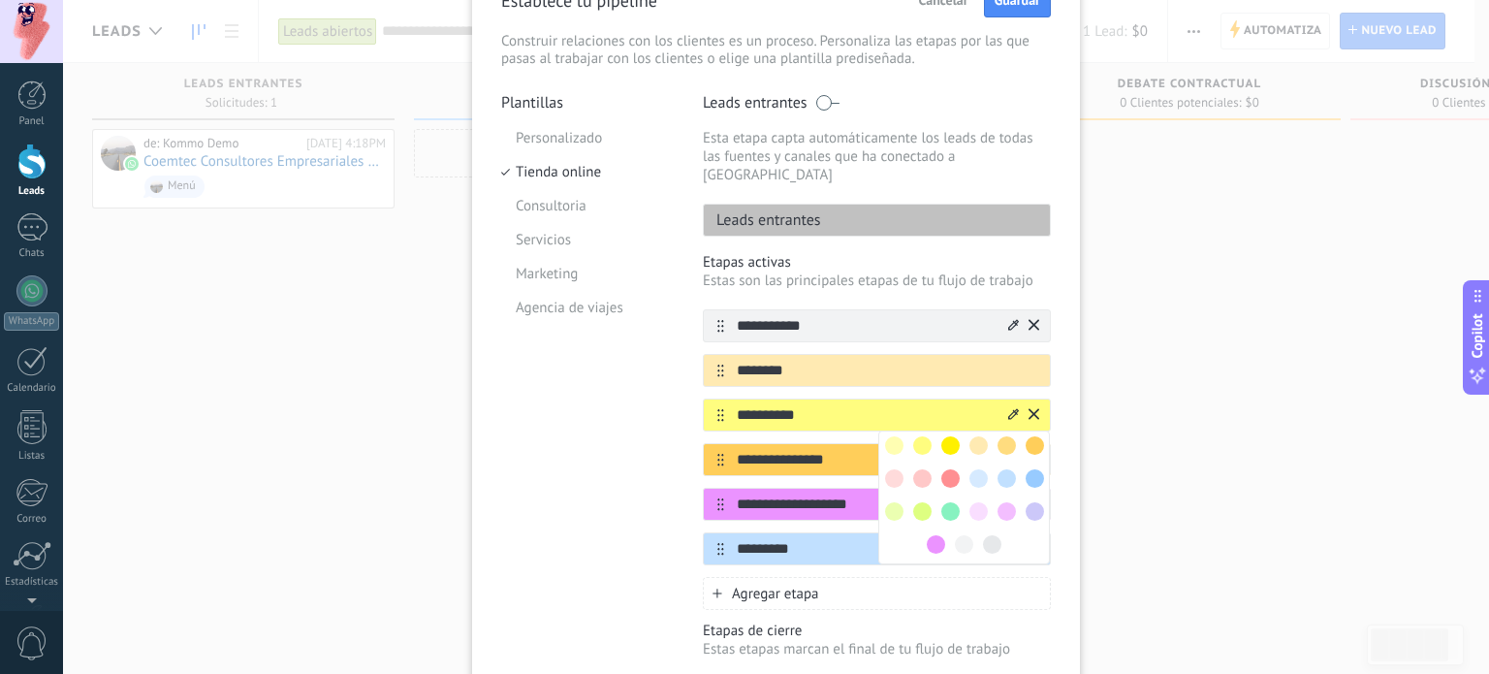
click at [998, 469] on span at bounding box center [1007, 478] width 18 height 18
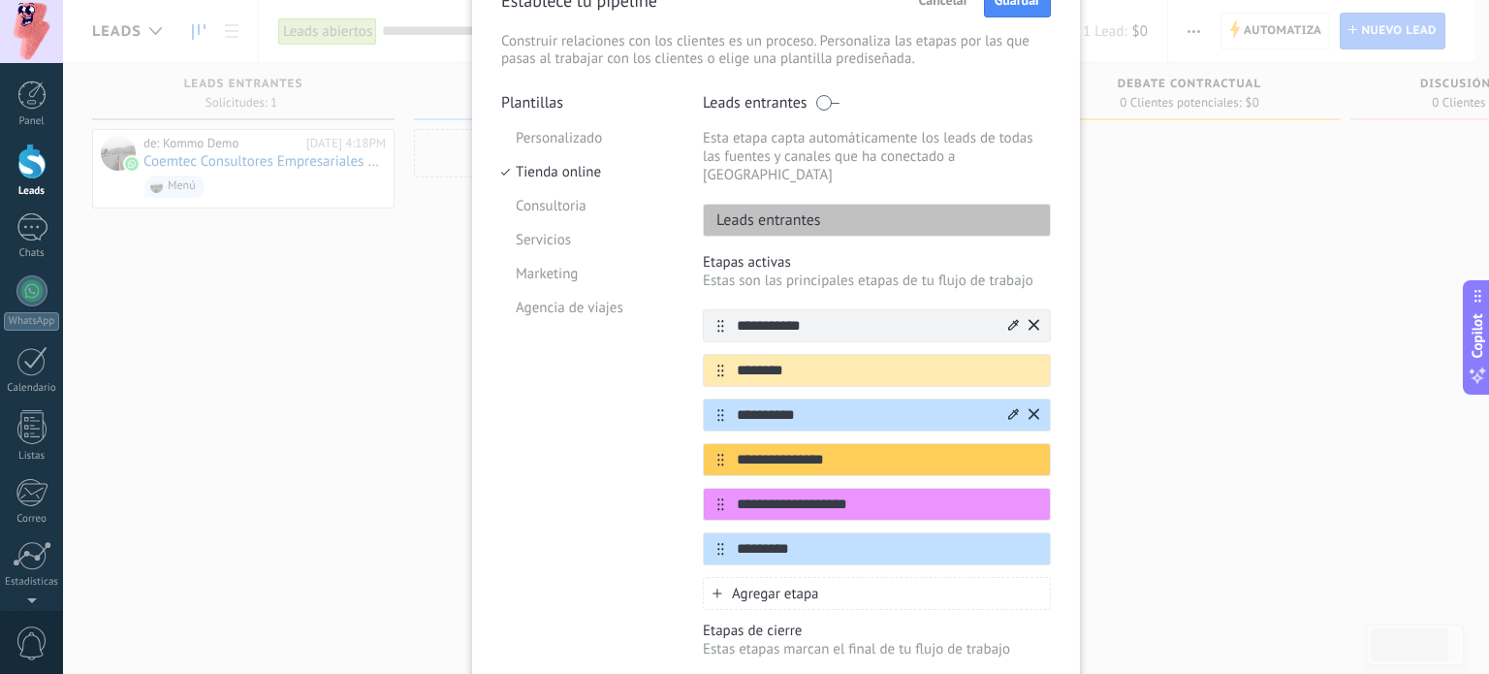
click at [1017, 399] on div at bounding box center [1022, 414] width 34 height 31
click at [0, 0] on icon at bounding box center [0, 0] width 0 height 0
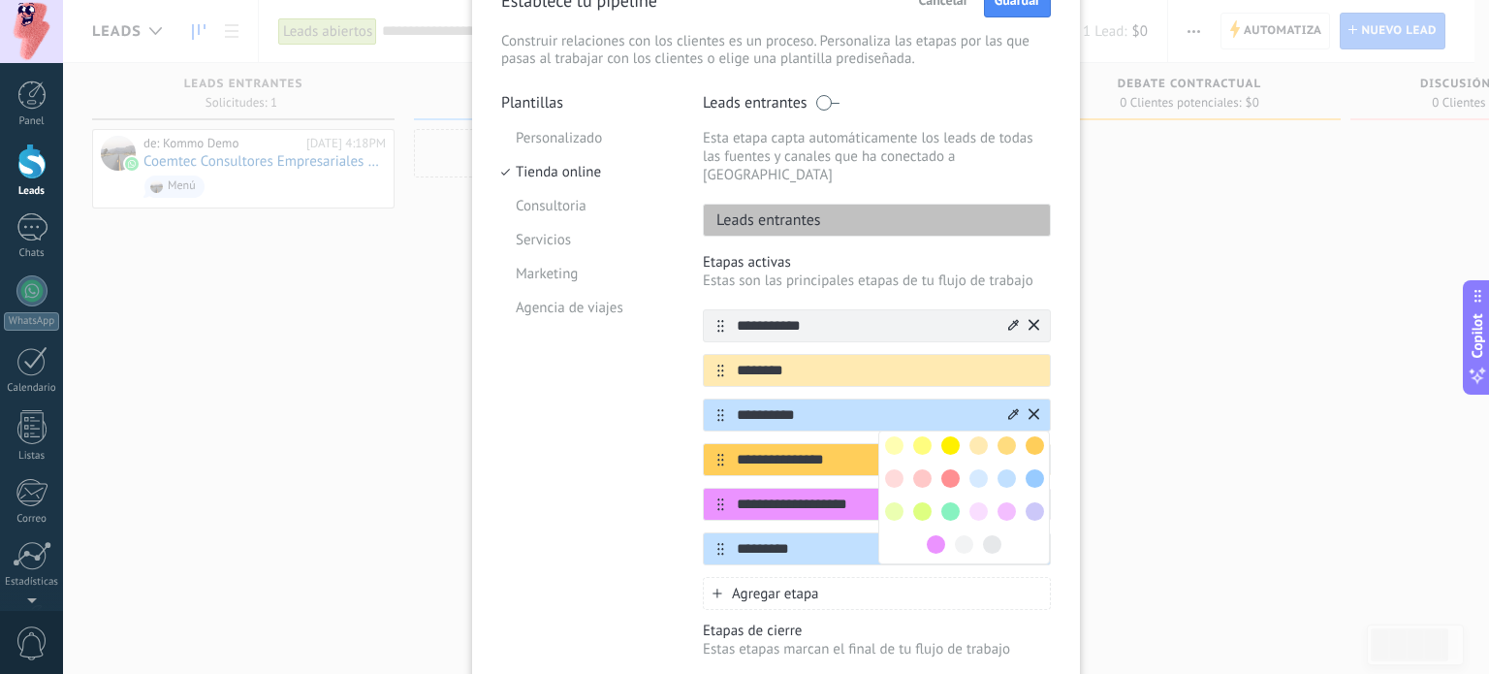
click at [948, 436] on span at bounding box center [950, 445] width 18 height 18
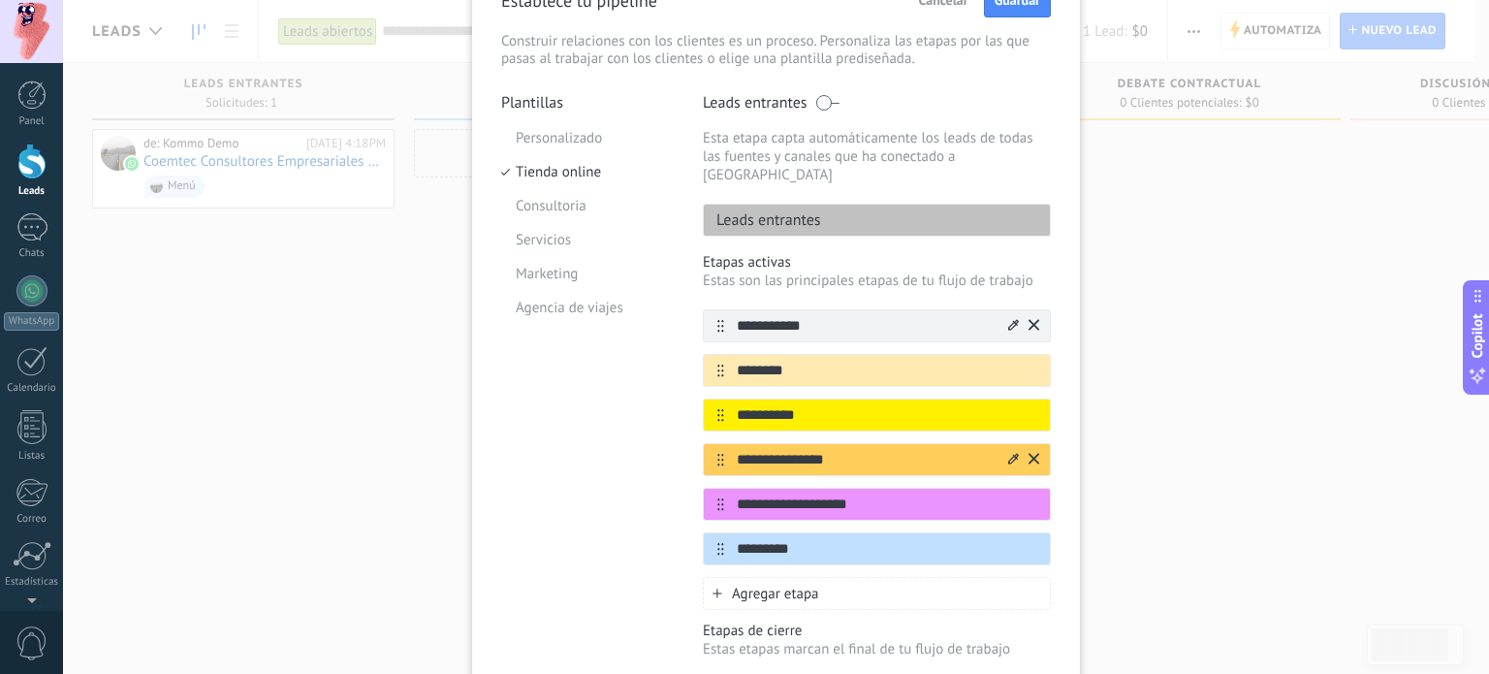
drag, startPoint x: 853, startPoint y: 445, endPoint x: 700, endPoint y: 440, distance: 153.2
click at [703, 443] on div "**********" at bounding box center [877, 459] width 348 height 33
type input "**********"
click at [1008, 453] on icon at bounding box center [1013, 458] width 11 height 11
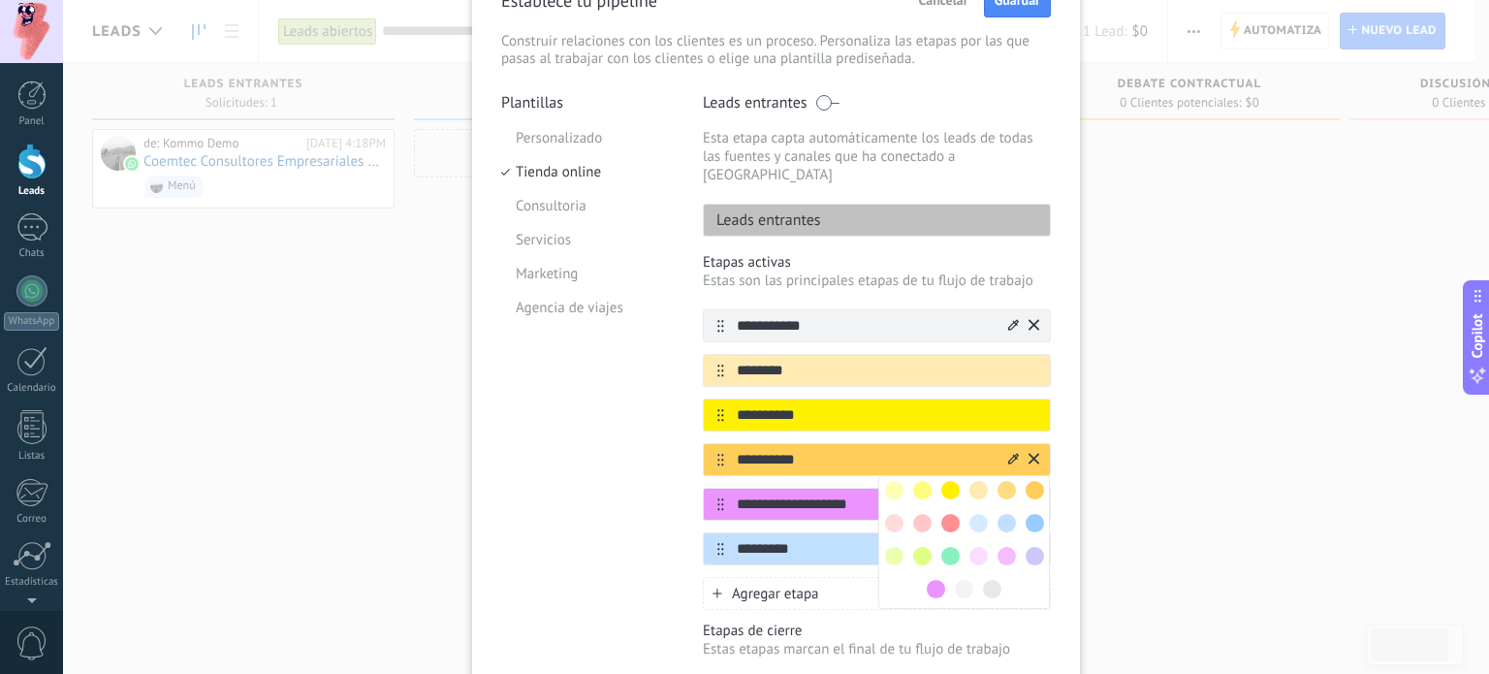
click at [946, 547] on span at bounding box center [950, 556] width 18 height 18
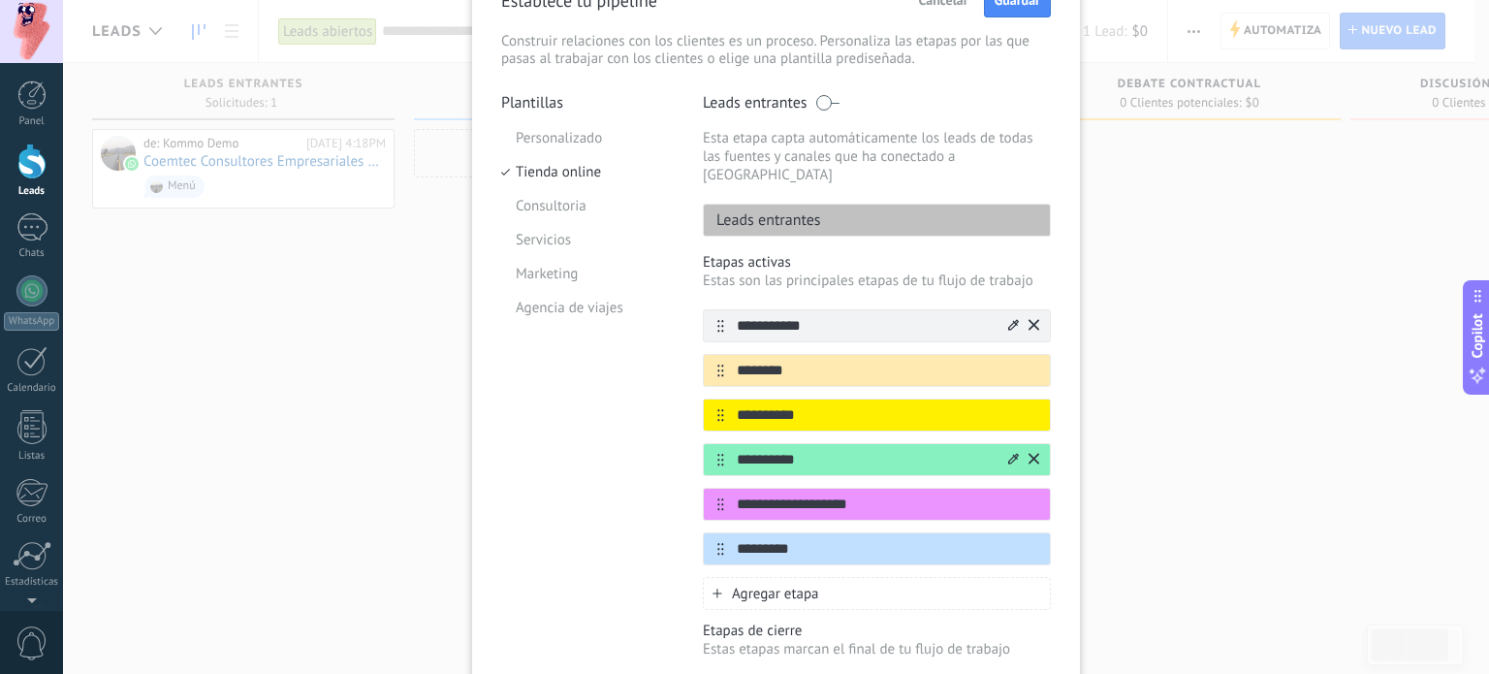
drag, startPoint x: 865, startPoint y: 479, endPoint x: 673, endPoint y: 479, distance: 191.9
click at [673, 479] on div "**********" at bounding box center [776, 428] width 550 height 670
type input "**********"
click at [717, 588] on icon at bounding box center [718, 593] width 10 height 10
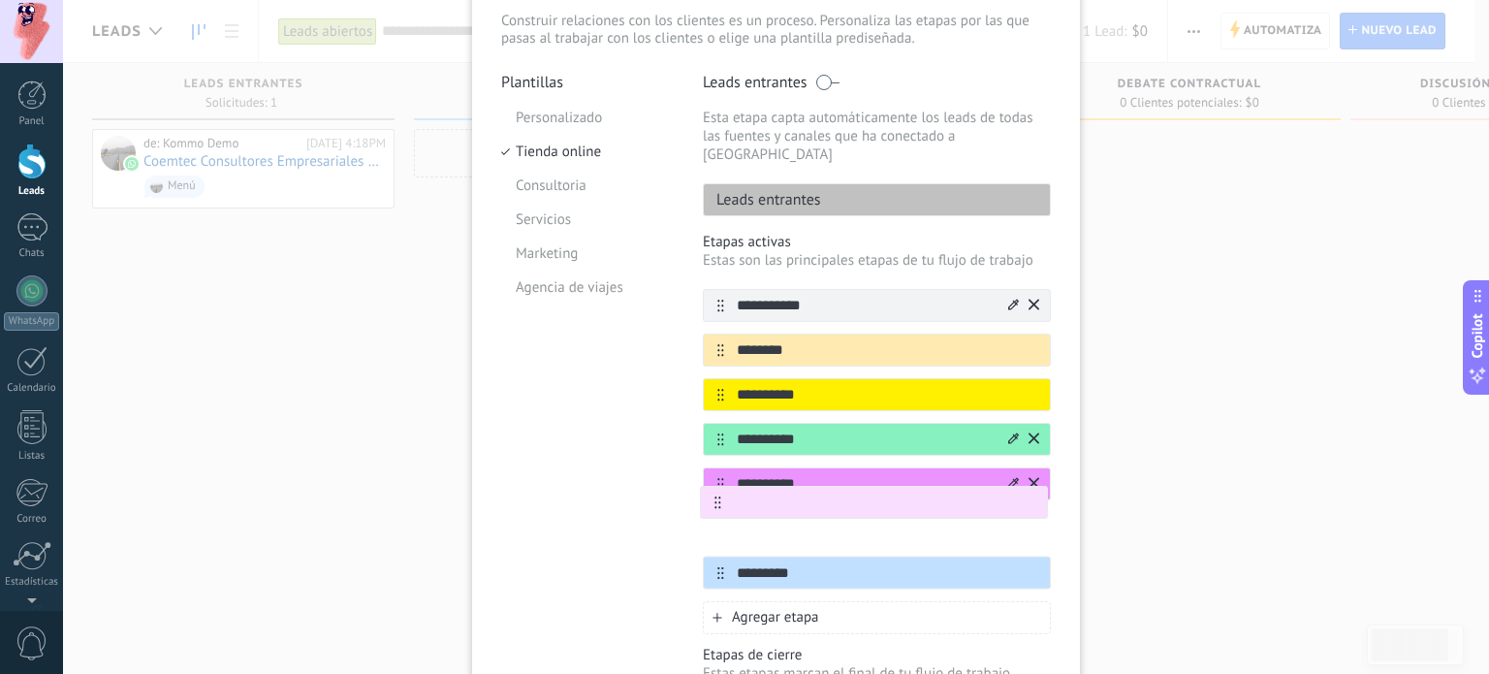
scroll to position [132, 0]
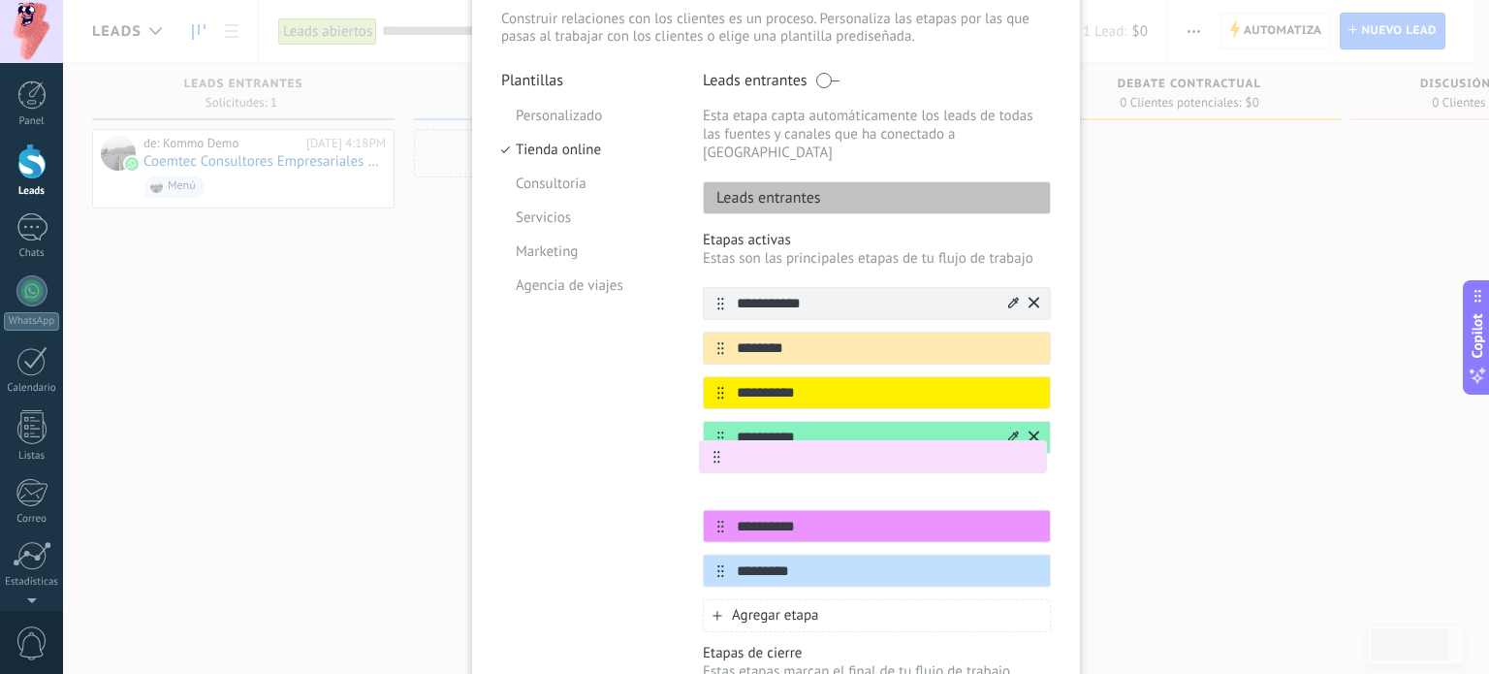
drag, startPoint x: 718, startPoint y: 576, endPoint x: 717, endPoint y: 454, distance: 122.2
click at [717, 454] on div "**********" at bounding box center [877, 437] width 348 height 301
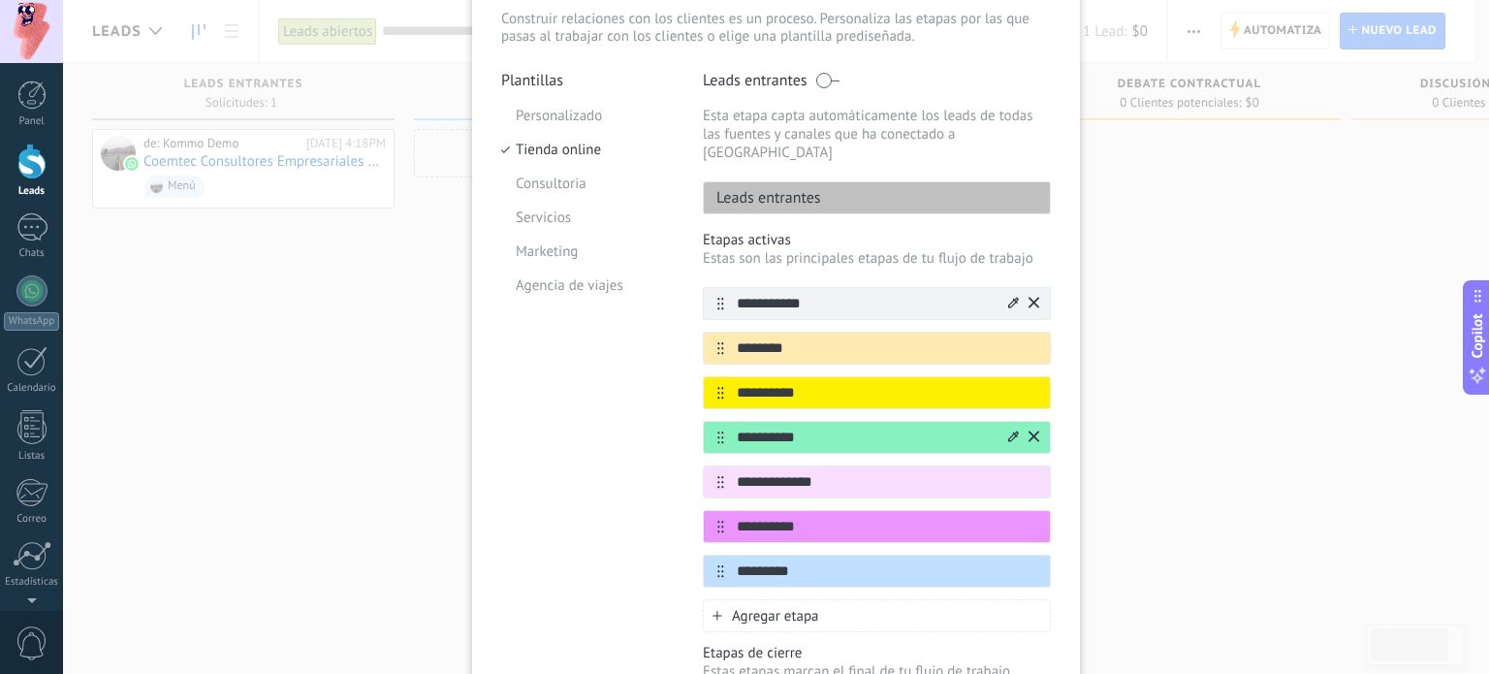
type input "**********"
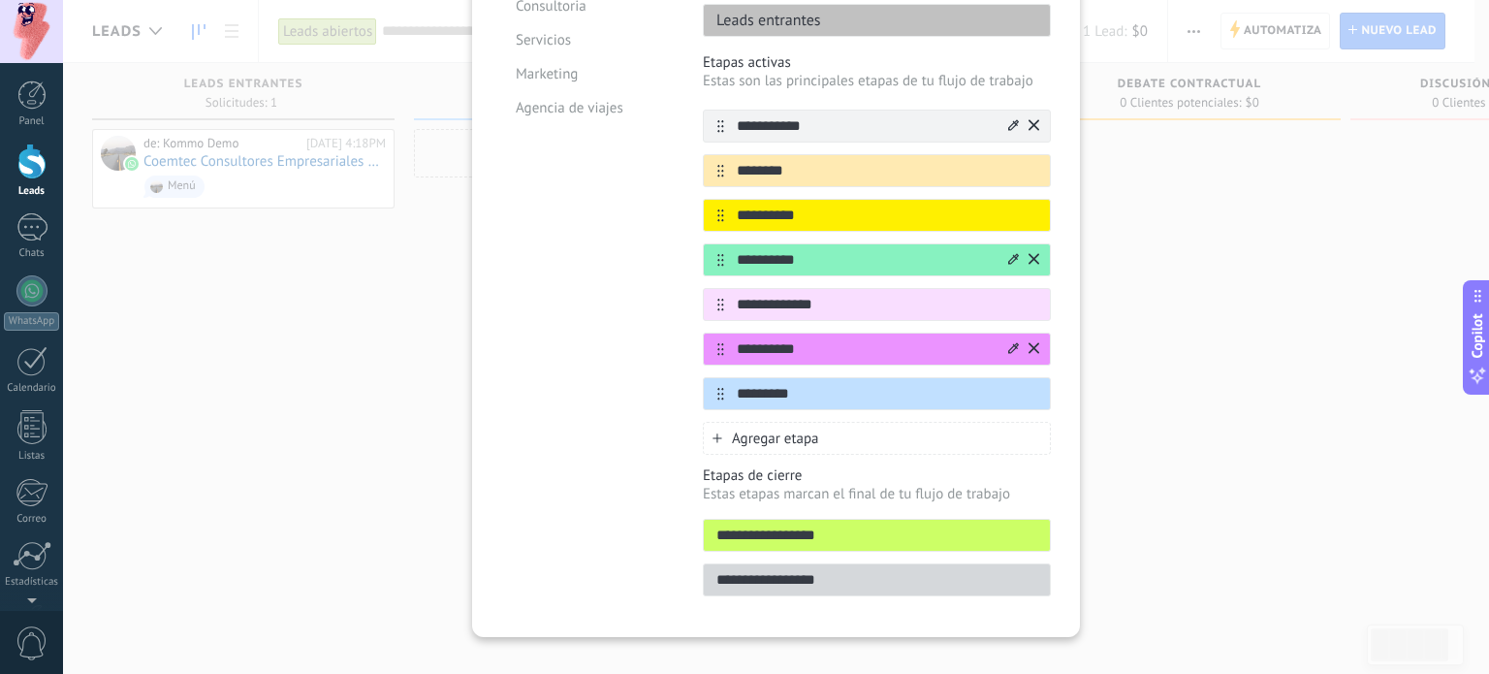
scroll to position [314, 0]
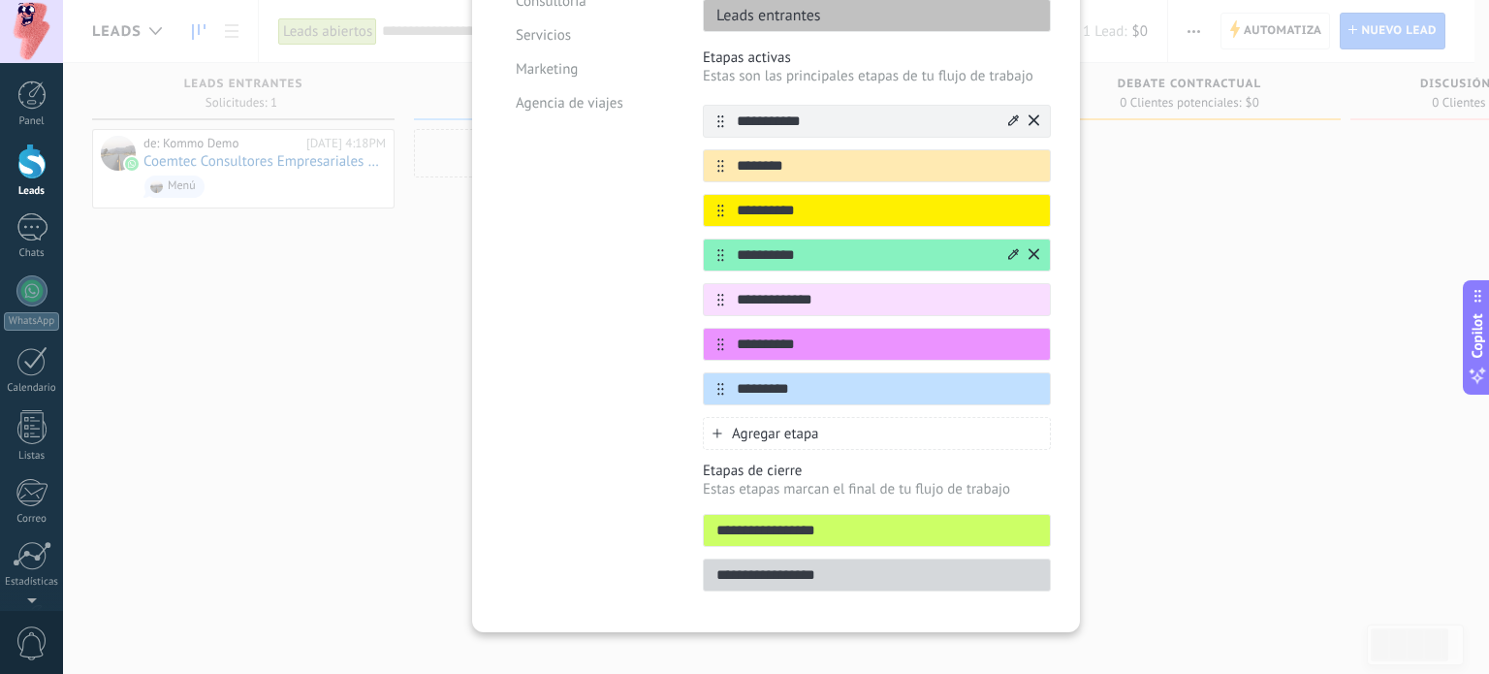
click at [830, 521] on input "**********" at bounding box center [877, 531] width 346 height 20
click at [849, 565] on input "**********" at bounding box center [877, 575] width 346 height 20
click at [863, 521] on input "**********" at bounding box center [877, 531] width 346 height 20
drag, startPoint x: 844, startPoint y: 506, endPoint x: 616, endPoint y: 507, distance: 228.8
click at [616, 507] on div "**********" at bounding box center [776, 246] width 550 height 714
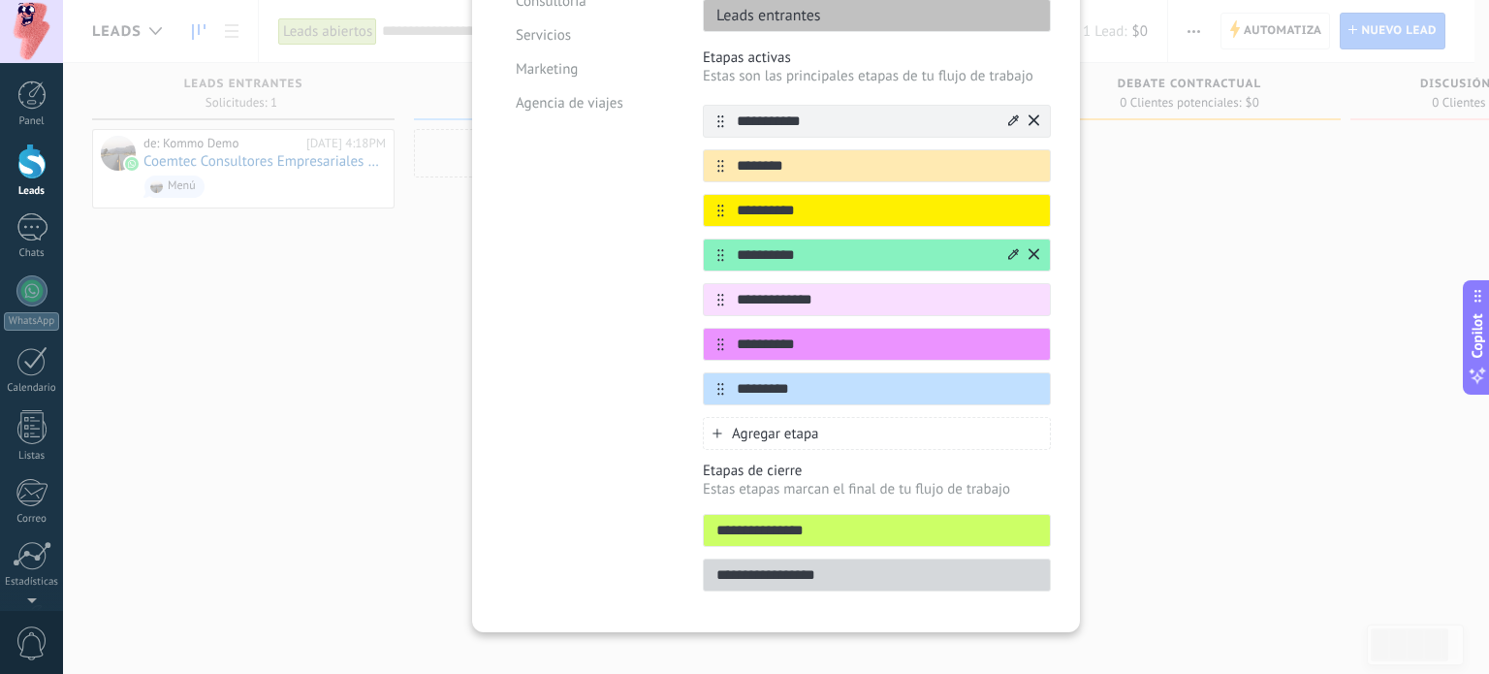
type input "**********"
click at [711, 417] on div "Agregar etapa" at bounding box center [877, 433] width 348 height 33
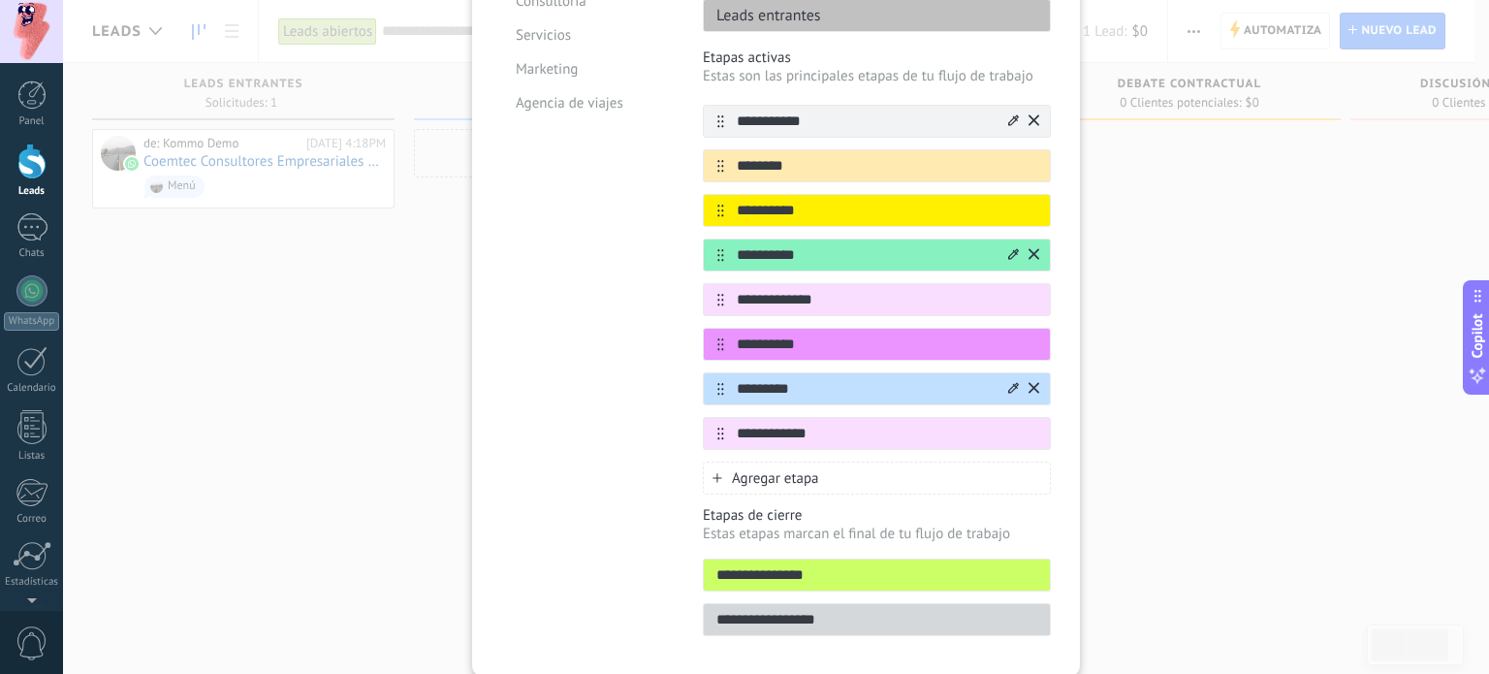
type input "**********"
click at [1011, 382] on icon at bounding box center [1013, 388] width 11 height 12
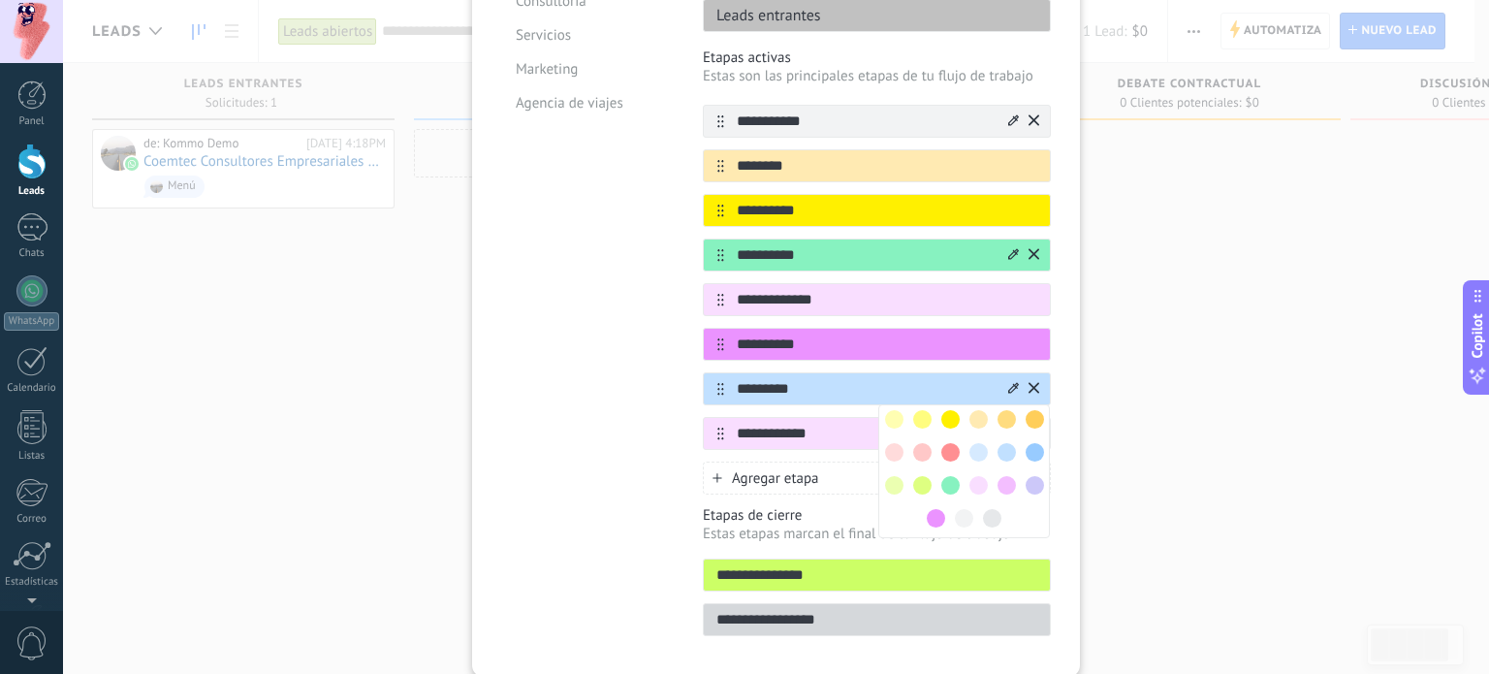
click at [1026, 443] on span at bounding box center [1035, 452] width 18 height 18
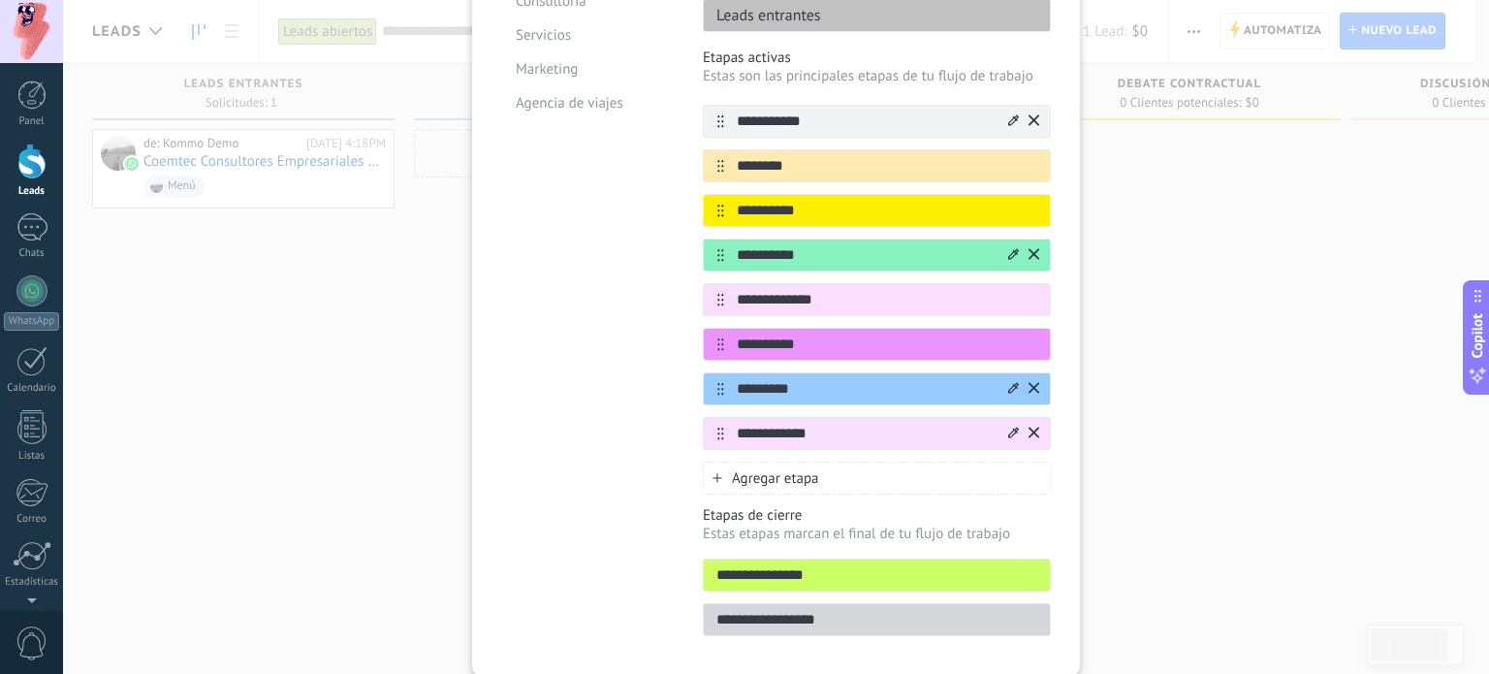
click at [1008, 427] on icon at bounding box center [1013, 432] width 11 height 11
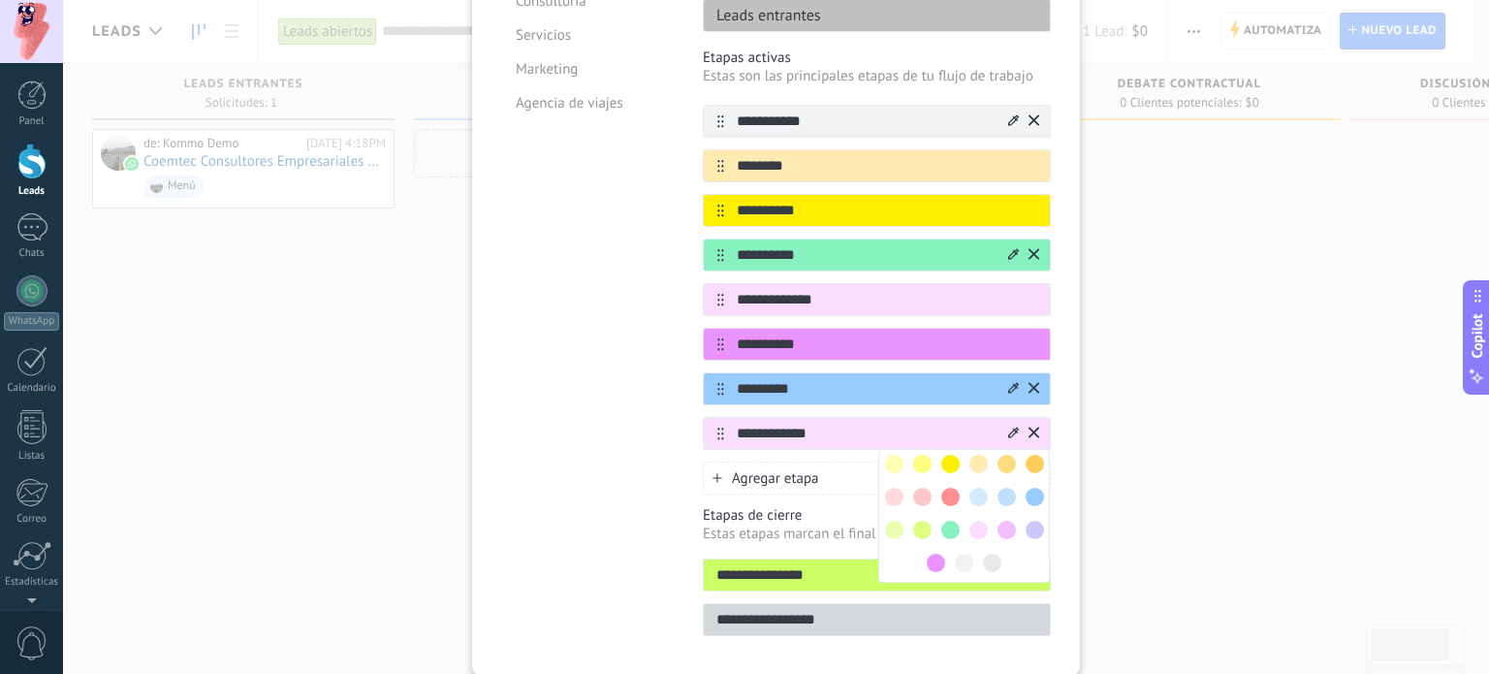
click at [1031, 488] on span at bounding box center [1035, 497] width 18 height 18
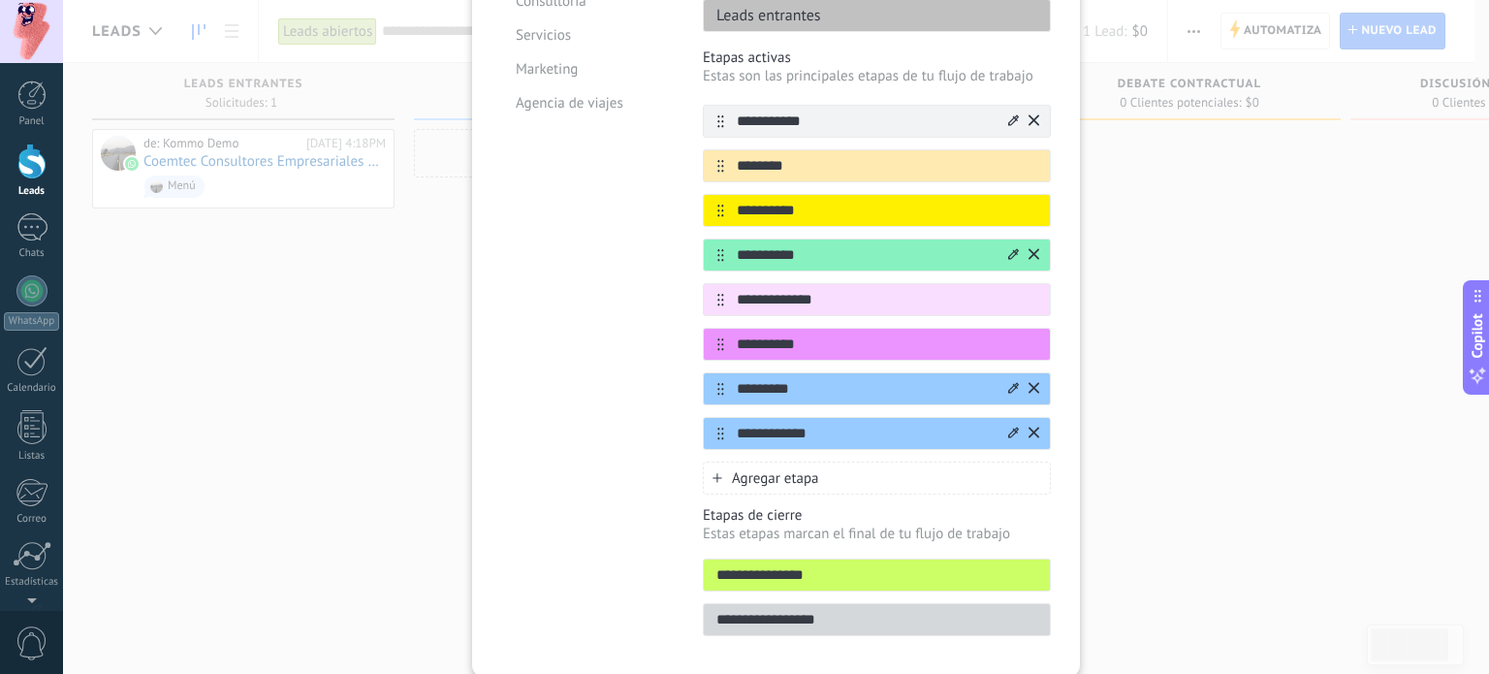
click at [1031, 382] on icon at bounding box center [1034, 388] width 11 height 12
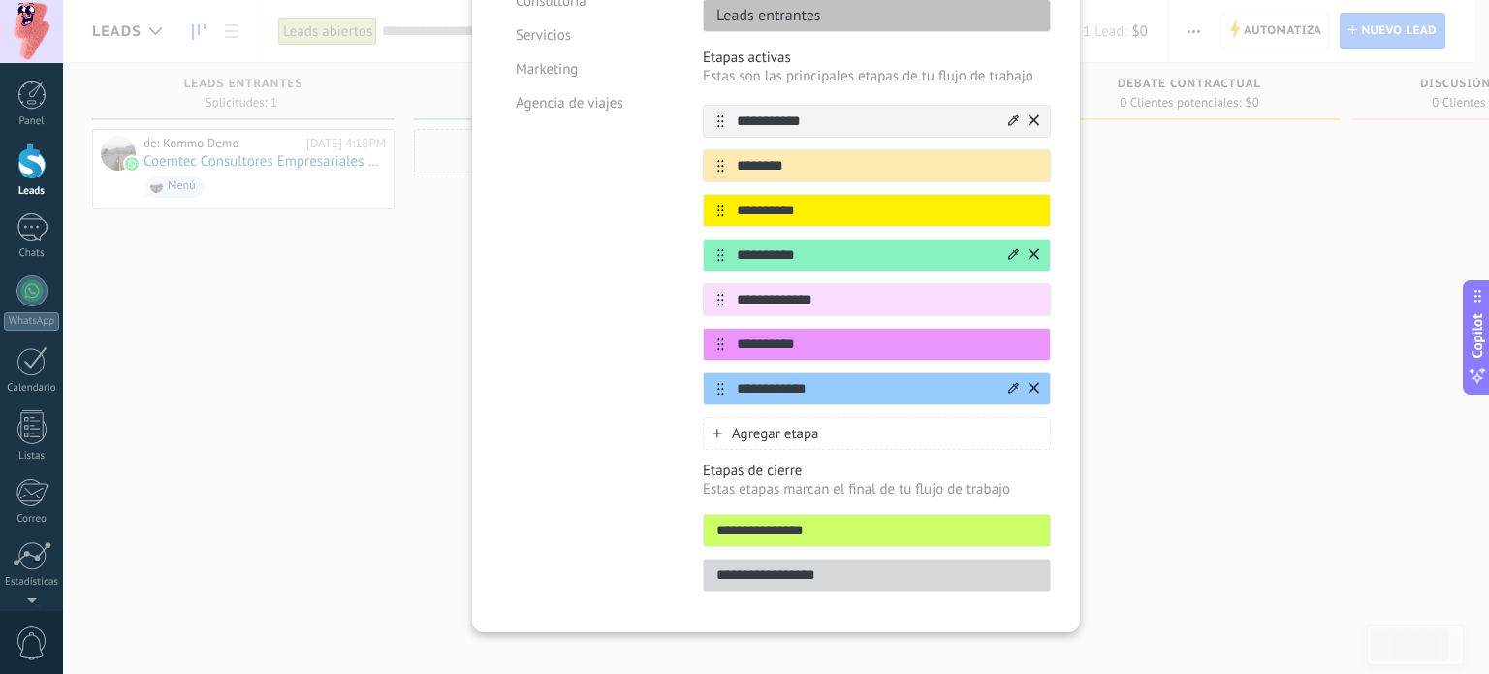
click at [892, 521] on input "**********" at bounding box center [877, 531] width 346 height 20
click at [1020, 521] on input "**********" at bounding box center [877, 531] width 346 height 20
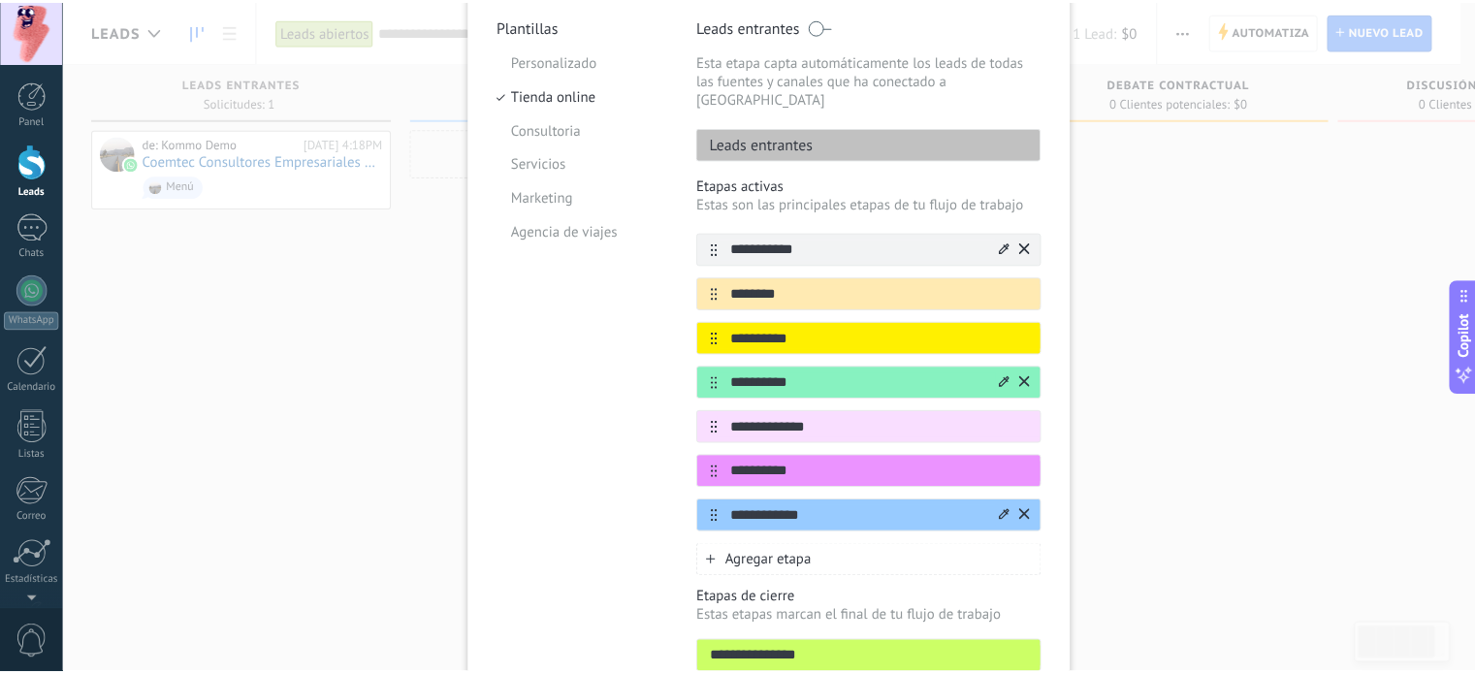
scroll to position [0, 0]
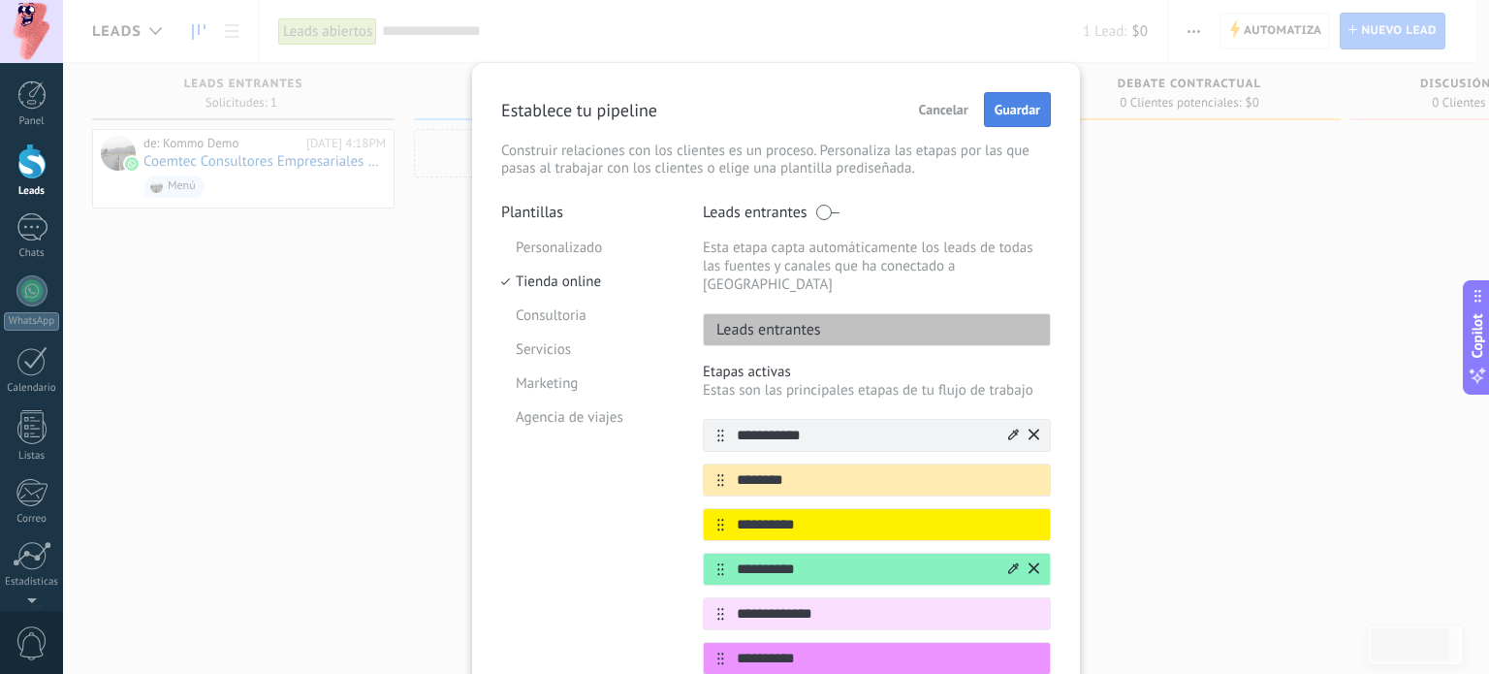
click at [1012, 115] on span "Guardar" at bounding box center [1018, 110] width 46 height 14
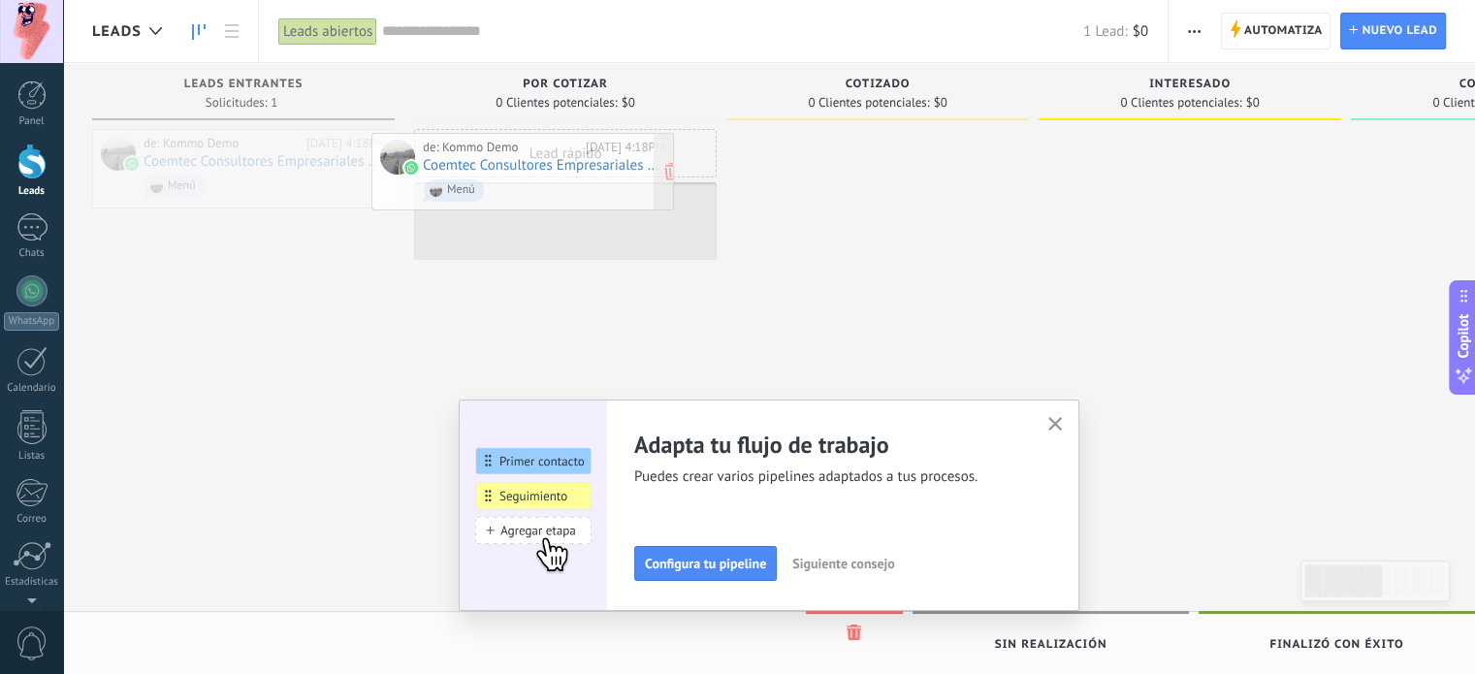
drag, startPoint x: 260, startPoint y: 158, endPoint x: 539, endPoint y: 162, distance: 279.2
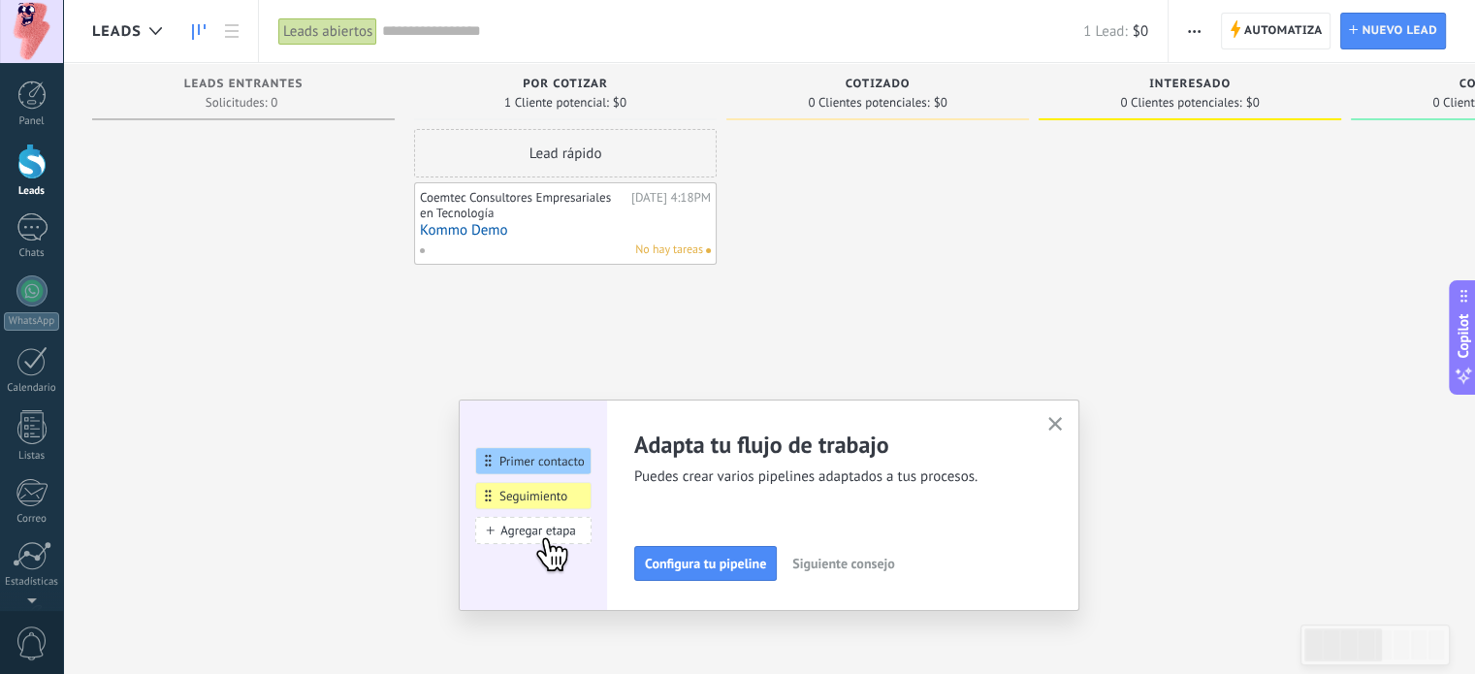
click at [834, 561] on span "Siguiente consejo" at bounding box center [843, 563] width 102 height 14
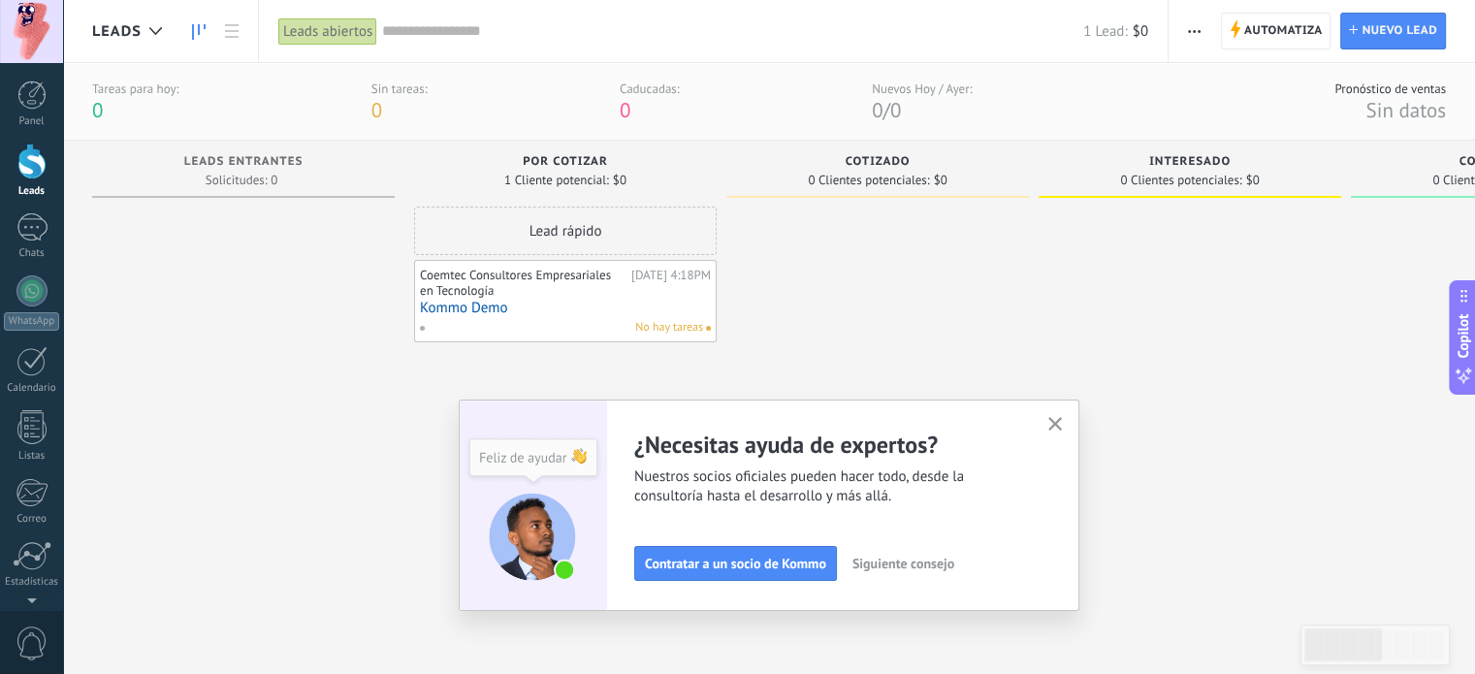
click at [615, 293] on div "Coemtec Consultores Empresariales en Tecnología" at bounding box center [523, 283] width 206 height 30
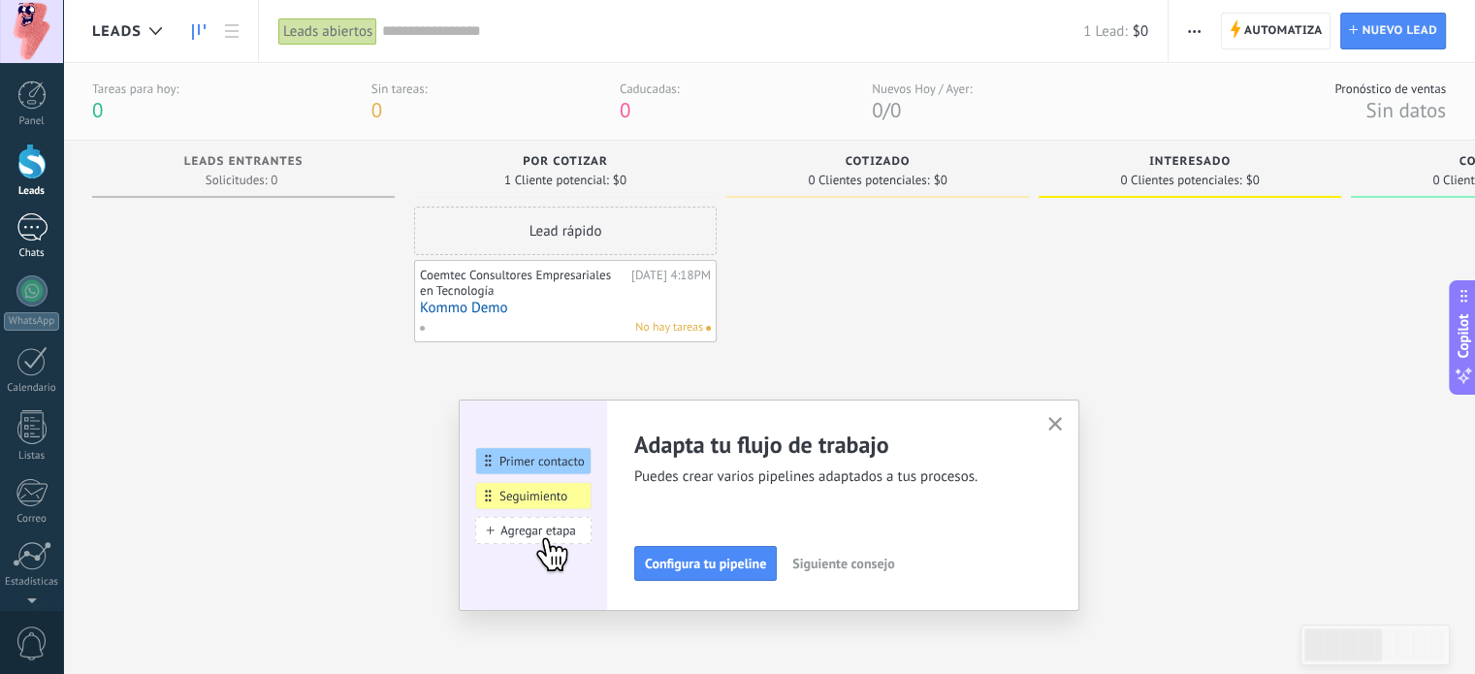
click at [23, 234] on div "1" at bounding box center [31, 227] width 31 height 28
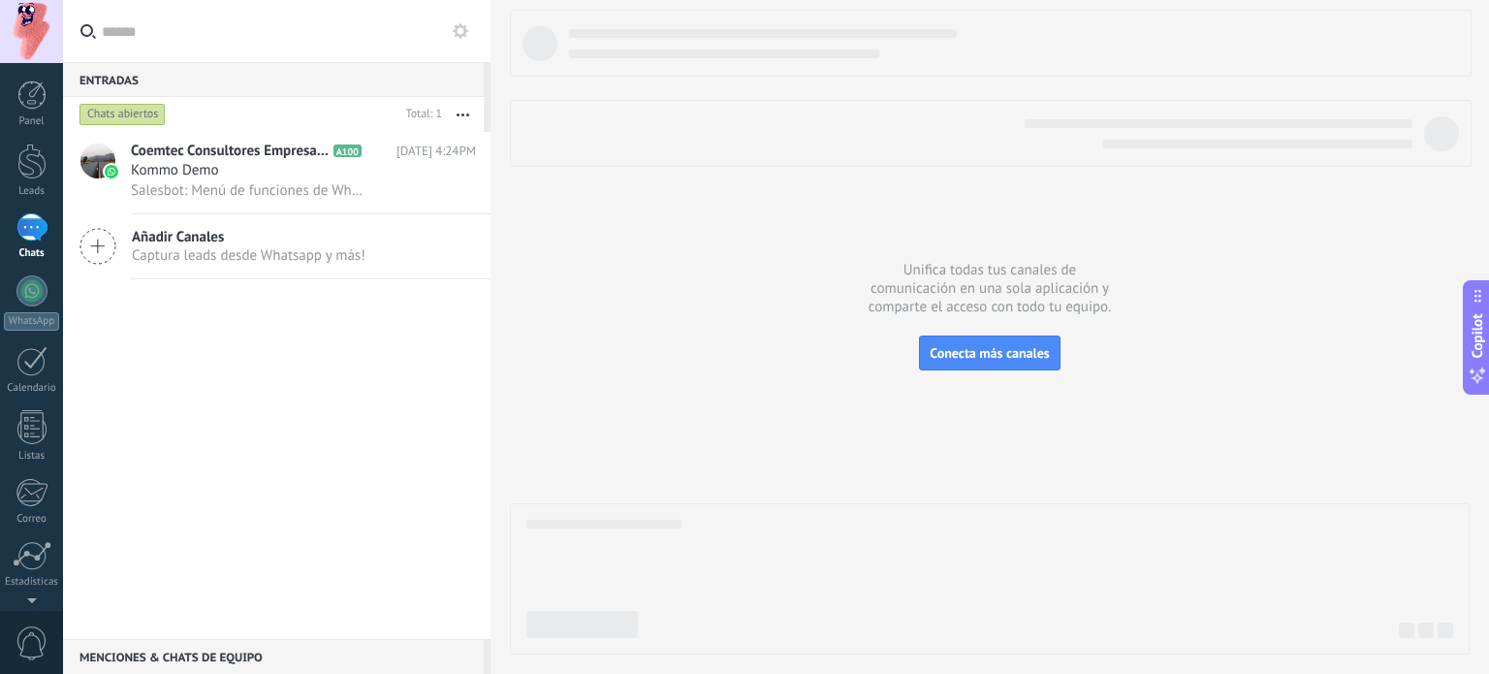
click at [461, 111] on button "button" at bounding box center [463, 114] width 42 height 35
click at [20, 290] on div at bounding box center [31, 290] width 31 height 31
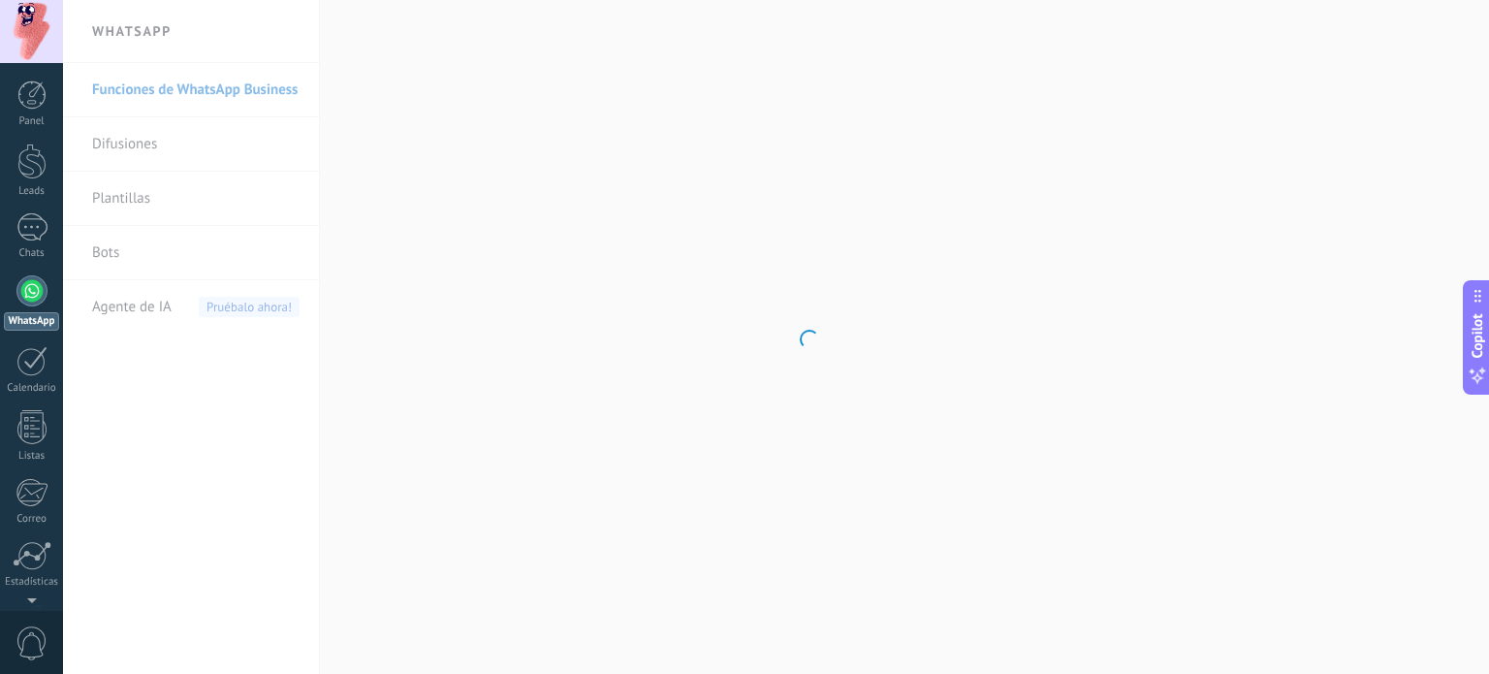
click at [202, 88] on body ".abccls-1,.abccls-2{fill-rule:evenodd}.abccls-2{fill:#fff} .abfcls-1{fill:none}…" at bounding box center [744, 337] width 1489 height 674
click at [184, 128] on body ".abccls-1,.abccls-2{fill-rule:evenodd}.abccls-2{fill:#fff} .abfcls-1{fill:none}…" at bounding box center [744, 337] width 1489 height 674
click at [206, 141] on link "Difusiones" at bounding box center [195, 144] width 207 height 54
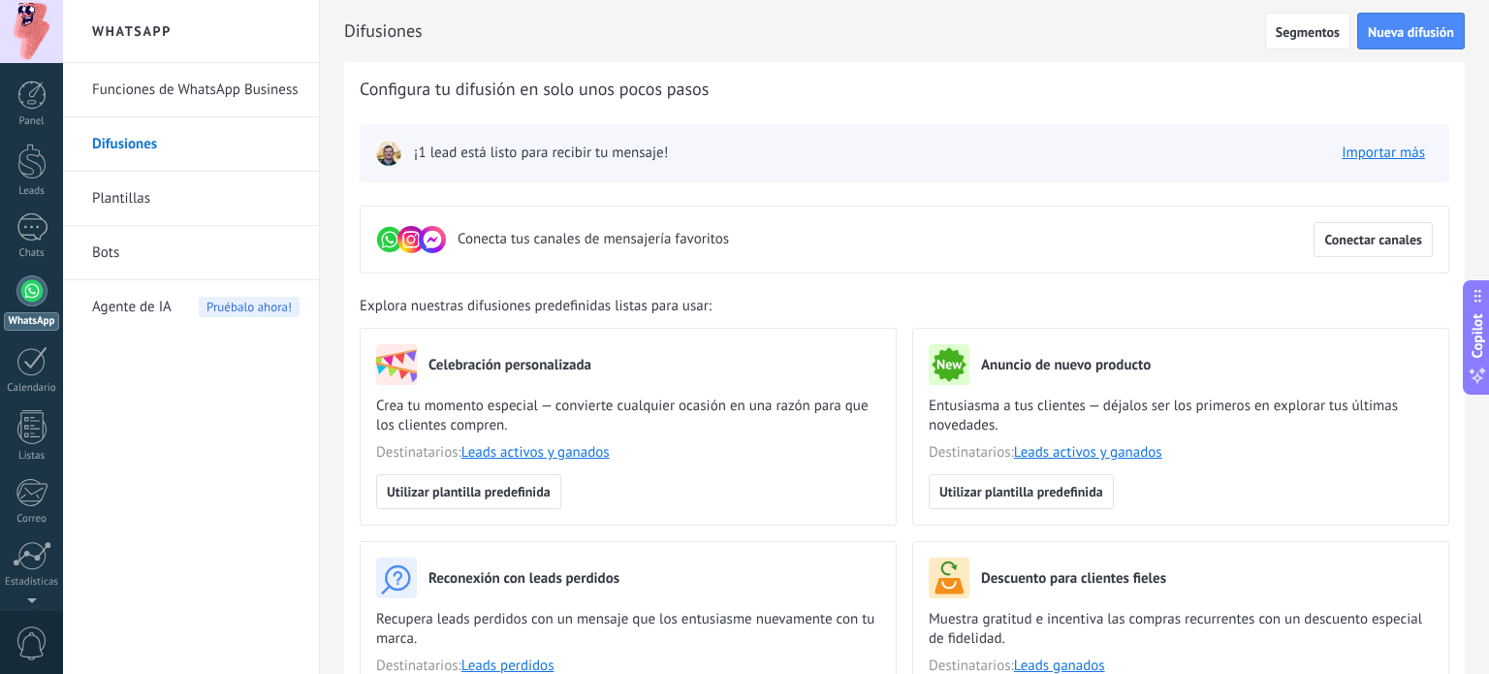
scroll to position [97, 0]
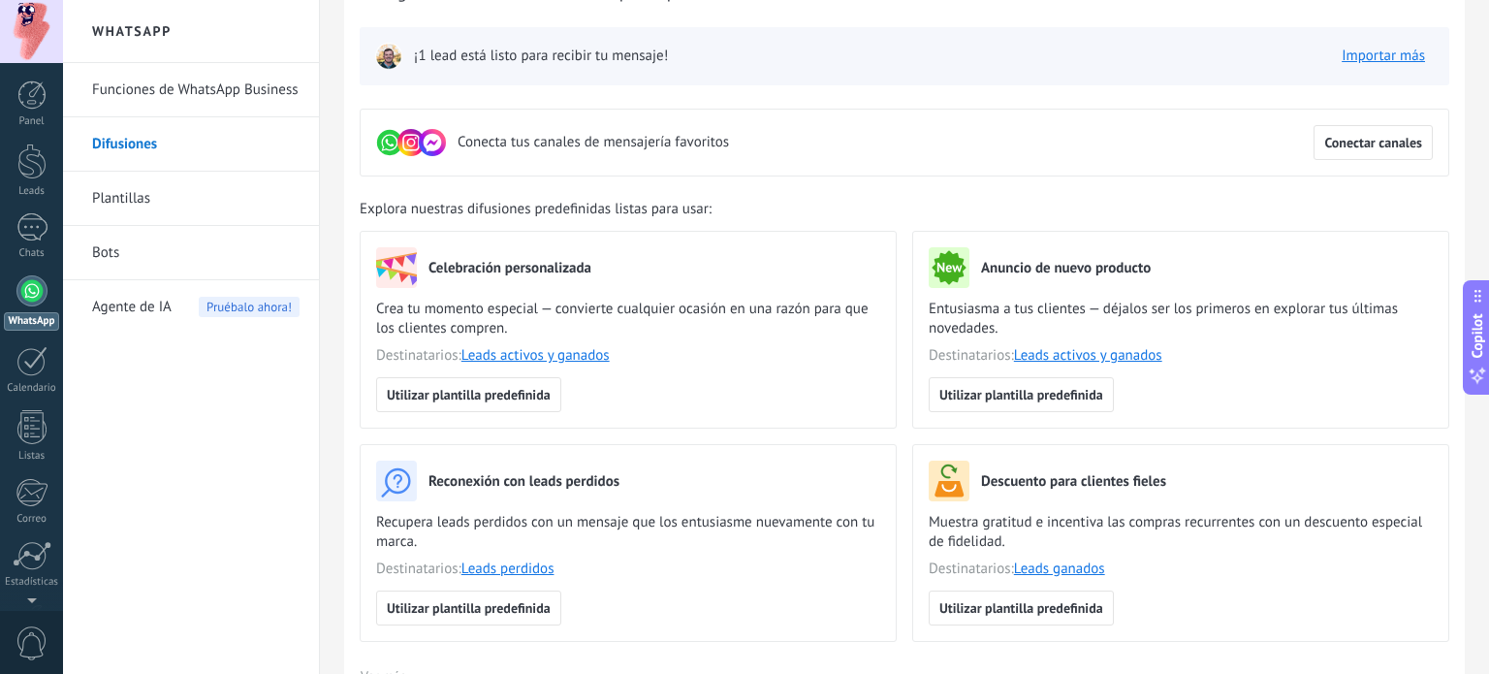
click at [170, 192] on link "Plantillas" at bounding box center [195, 199] width 207 height 54
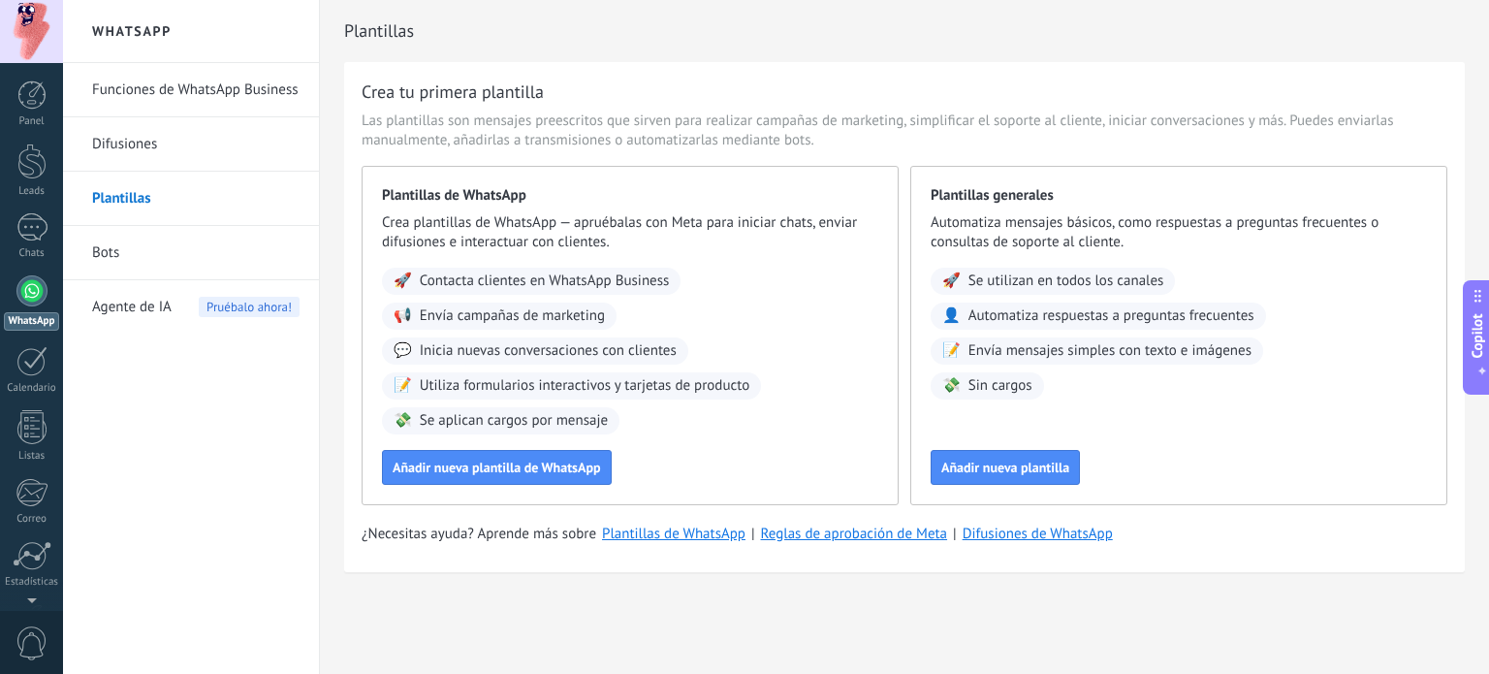
click at [184, 243] on link "Bots" at bounding box center [195, 253] width 207 height 54
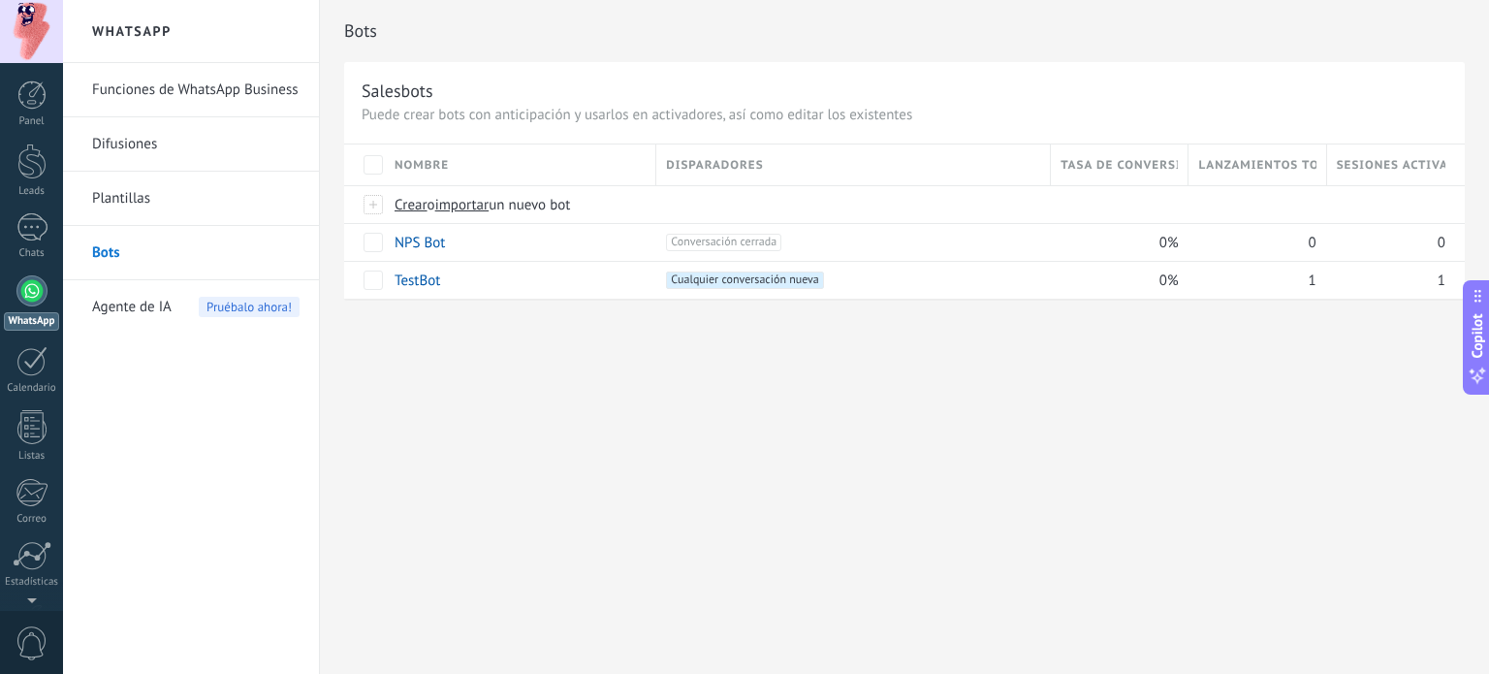
click at [137, 300] on span "Agente de IA" at bounding box center [131, 307] width 79 height 54
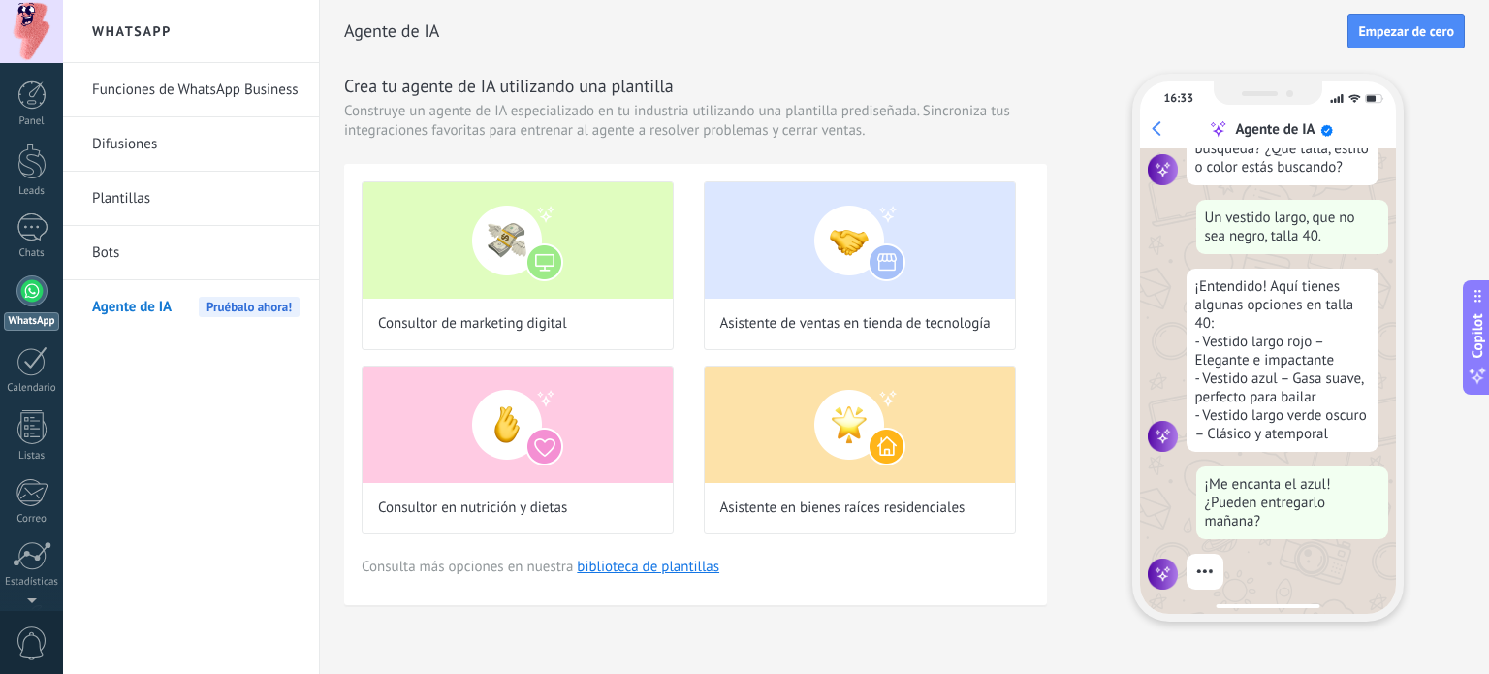
scroll to position [201, 0]
click at [23, 370] on div at bounding box center [31, 361] width 31 height 30
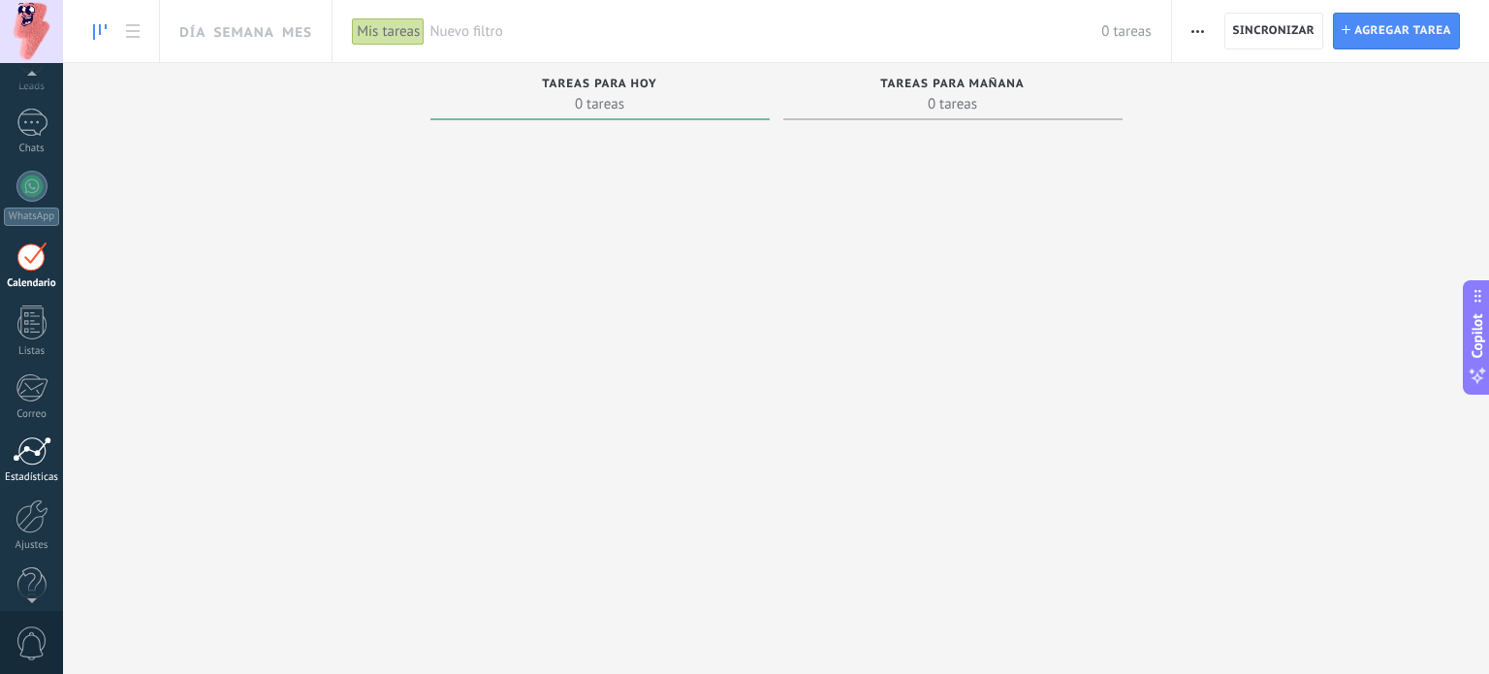
scroll to position [132, 0]
click at [29, 236] on div at bounding box center [31, 229] width 31 height 30
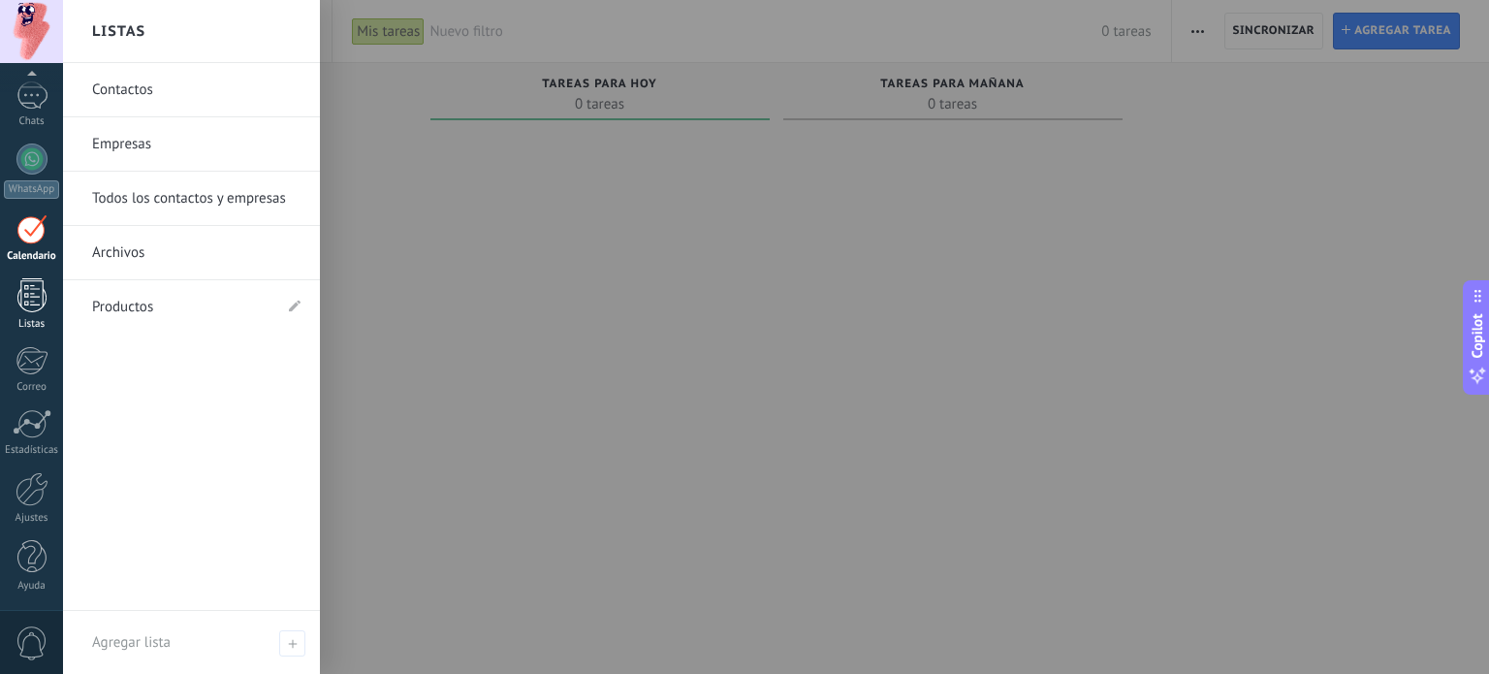
click at [30, 291] on div at bounding box center [31, 295] width 29 height 34
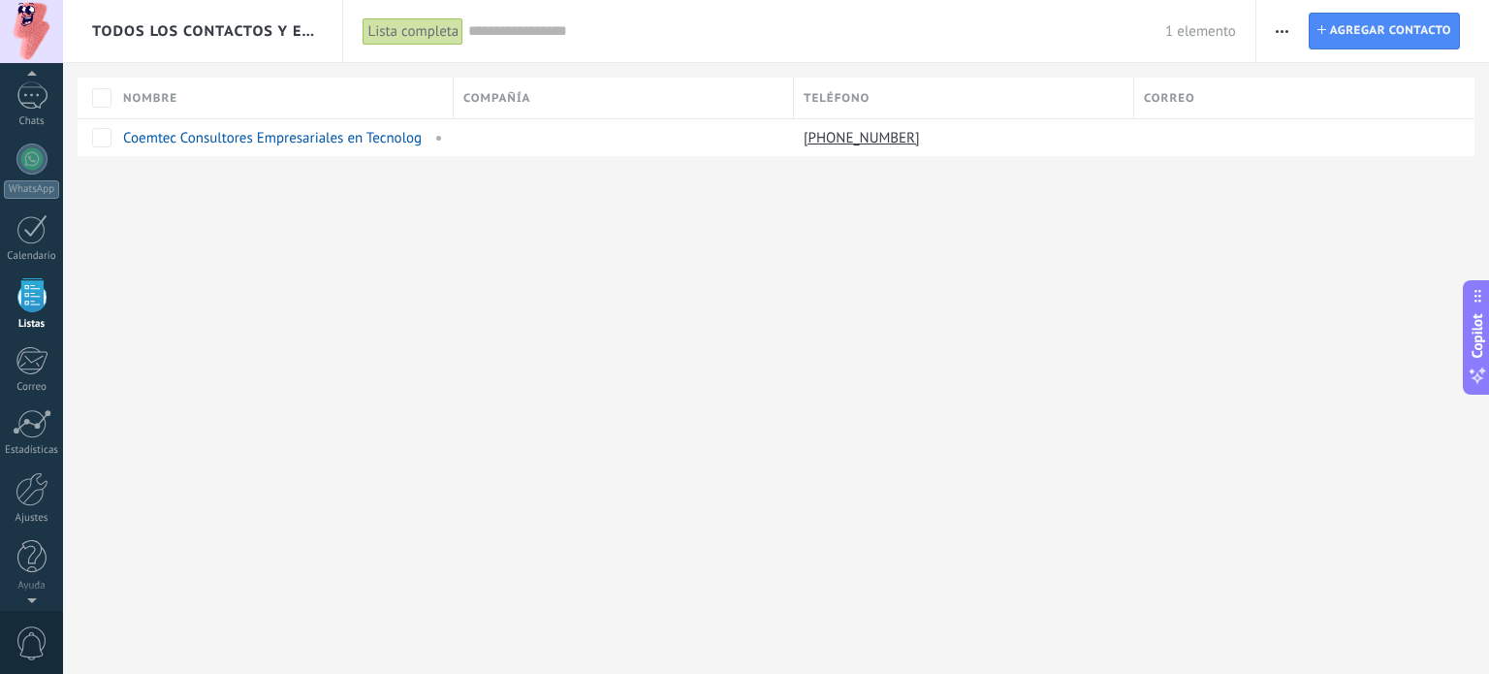
scroll to position [119, 0]
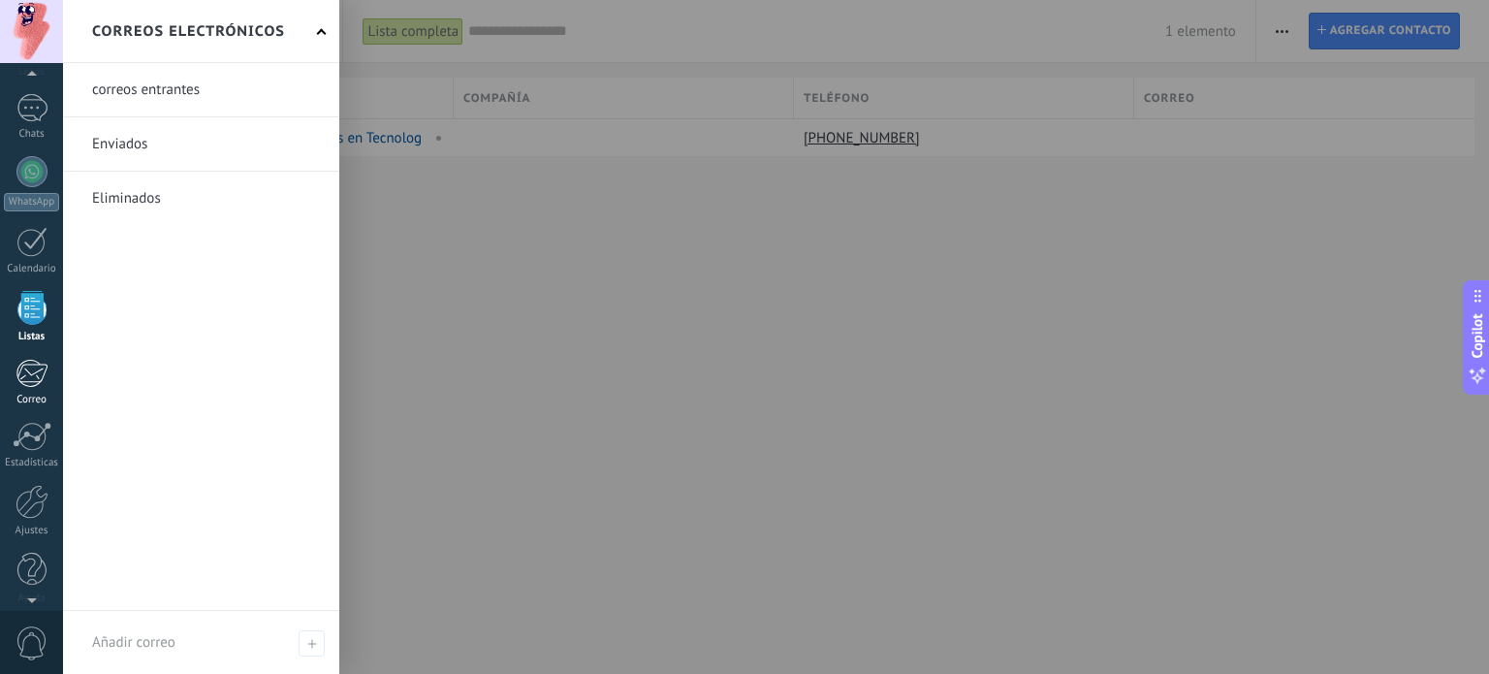
click at [30, 372] on div at bounding box center [32, 373] width 32 height 29
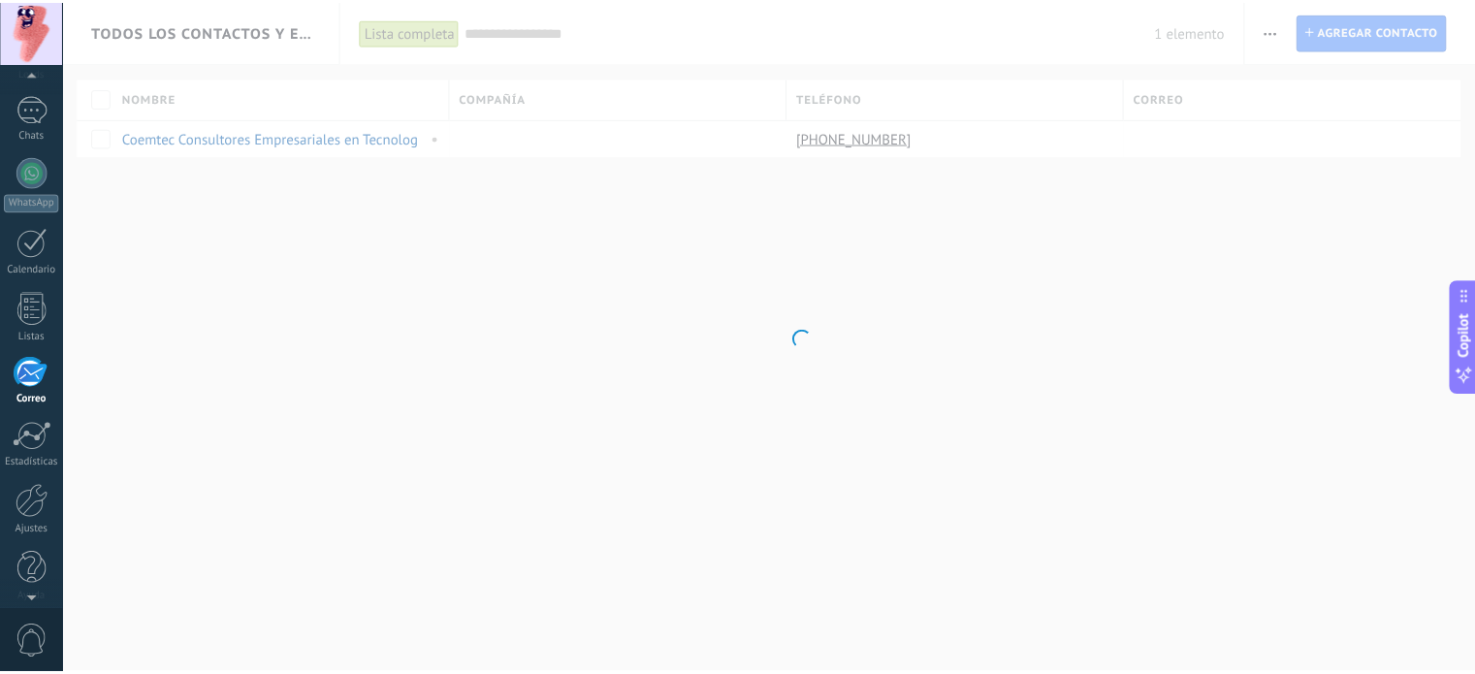
scroll to position [132, 0]
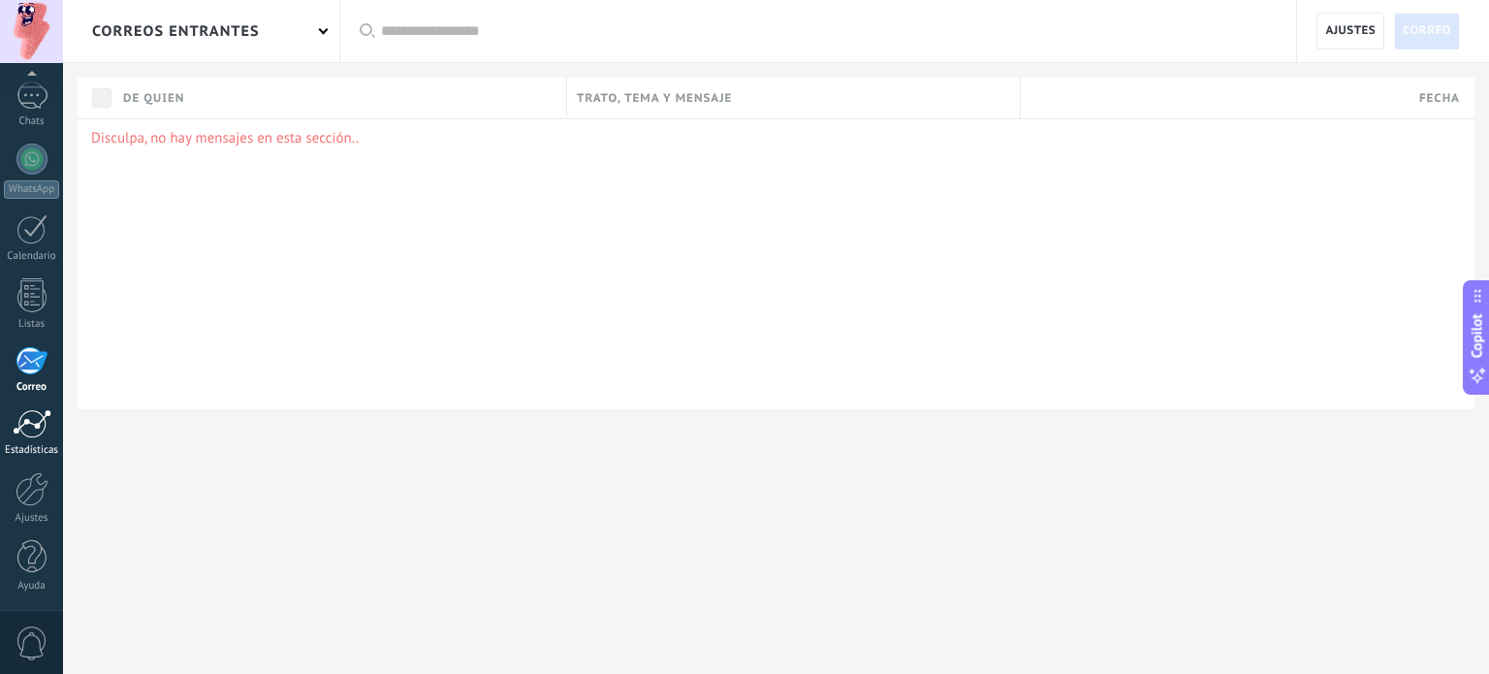
click at [30, 419] on div at bounding box center [32, 423] width 39 height 29
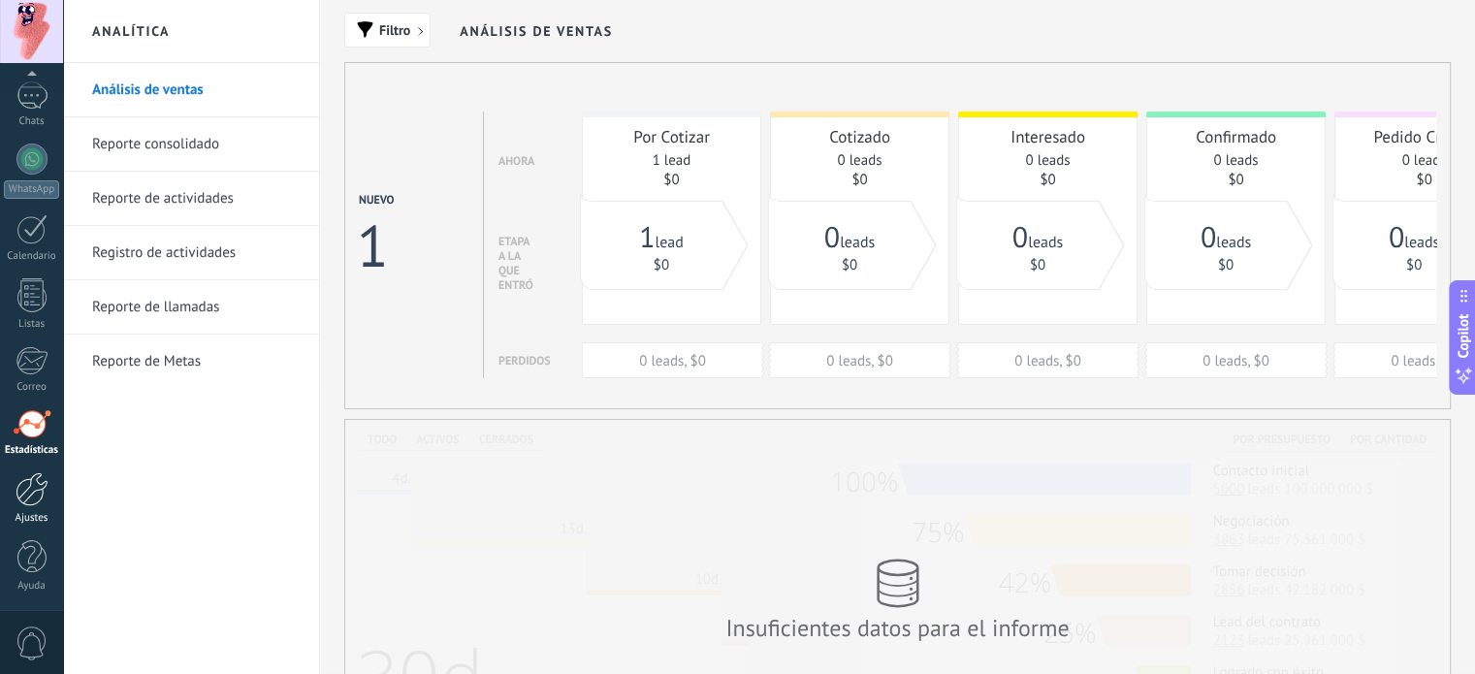
click at [33, 492] on div at bounding box center [32, 489] width 33 height 34
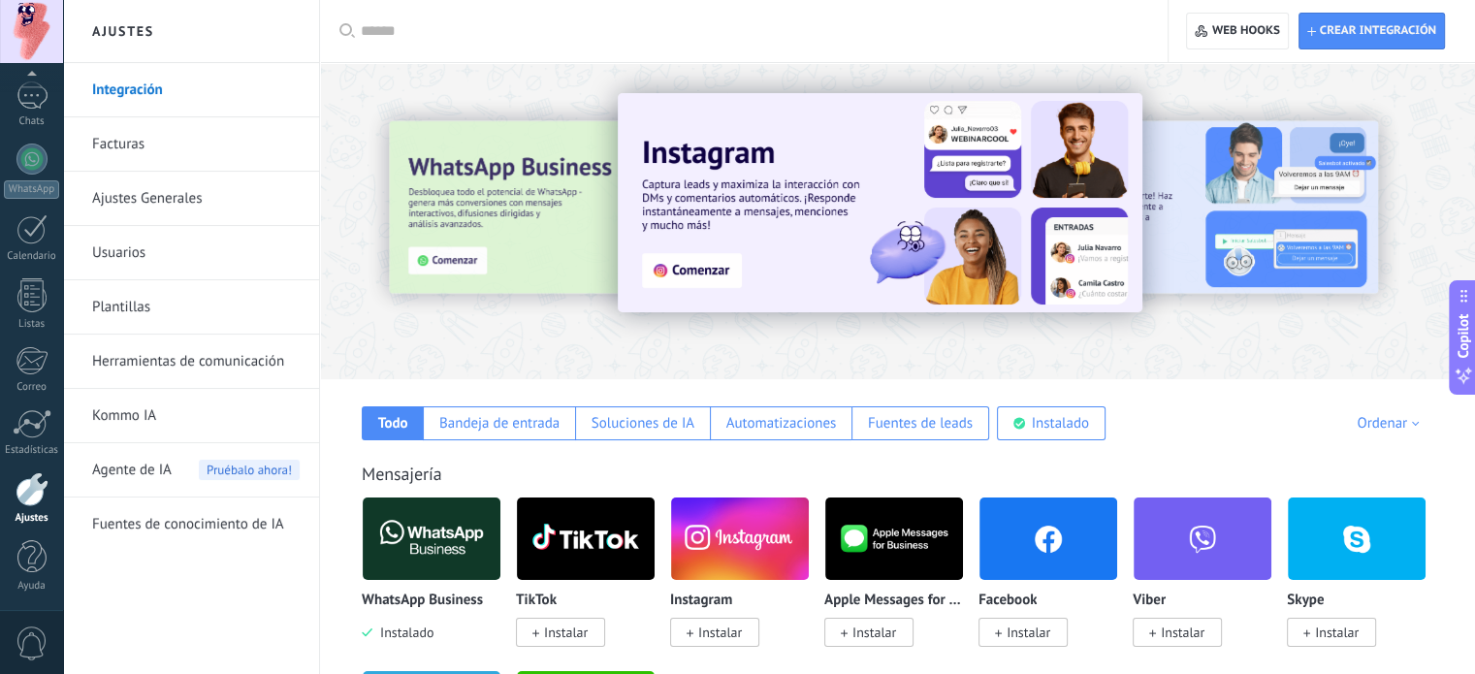
click at [182, 92] on link "Integración" at bounding box center [195, 90] width 207 height 54
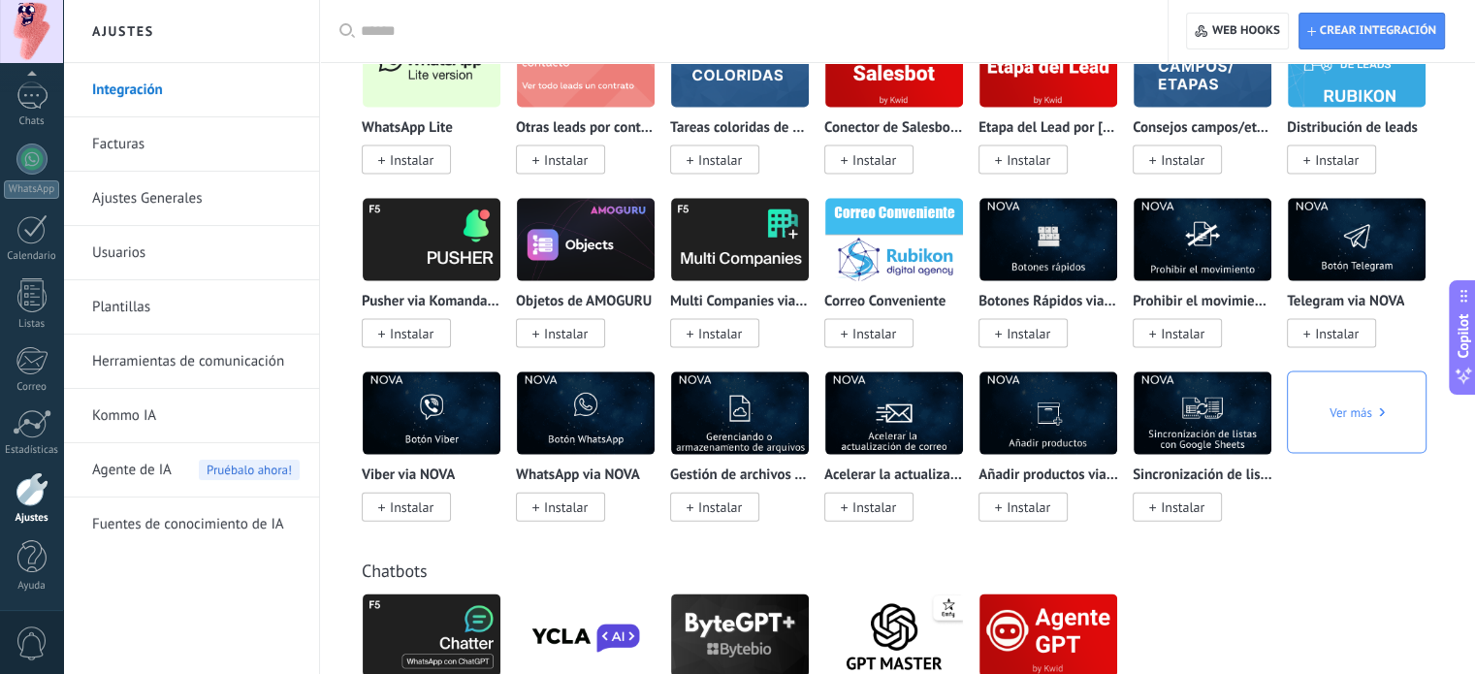
scroll to position [4169, 0]
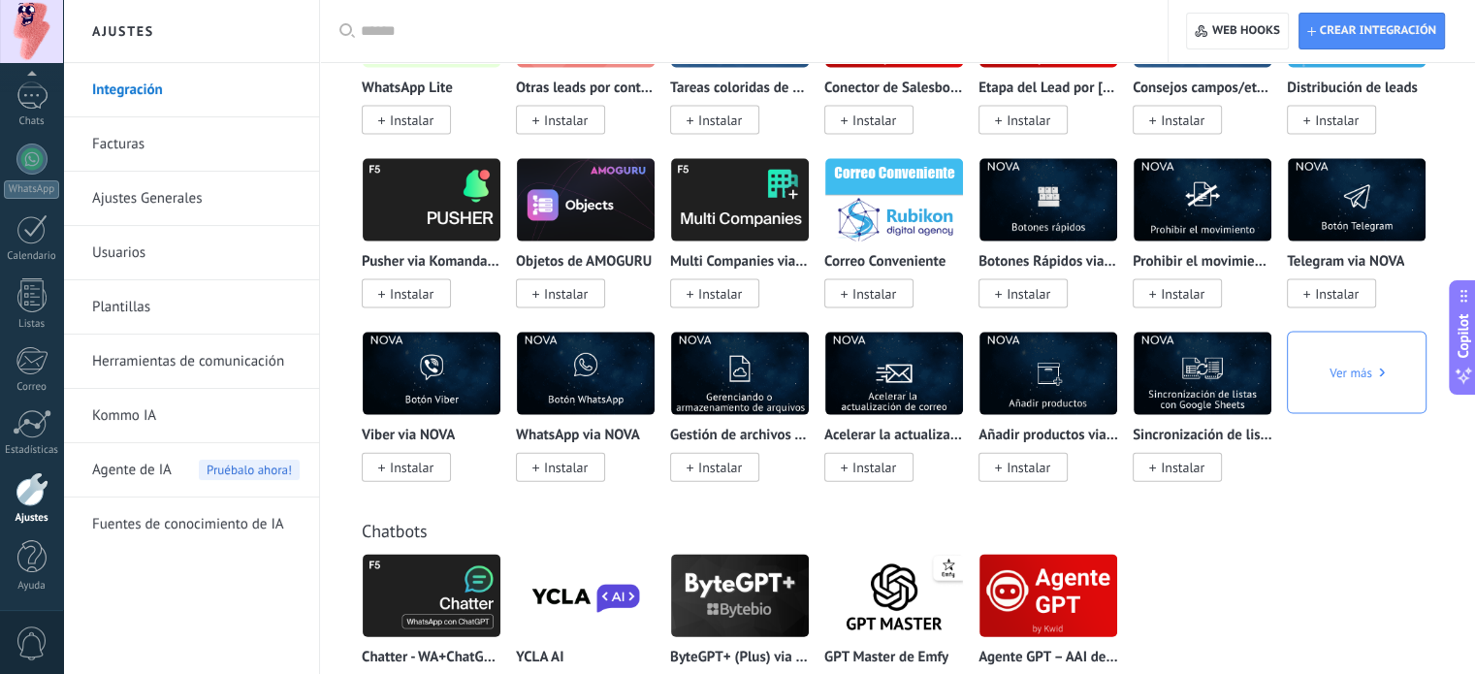
click at [155, 137] on link "Facturas" at bounding box center [195, 144] width 207 height 54
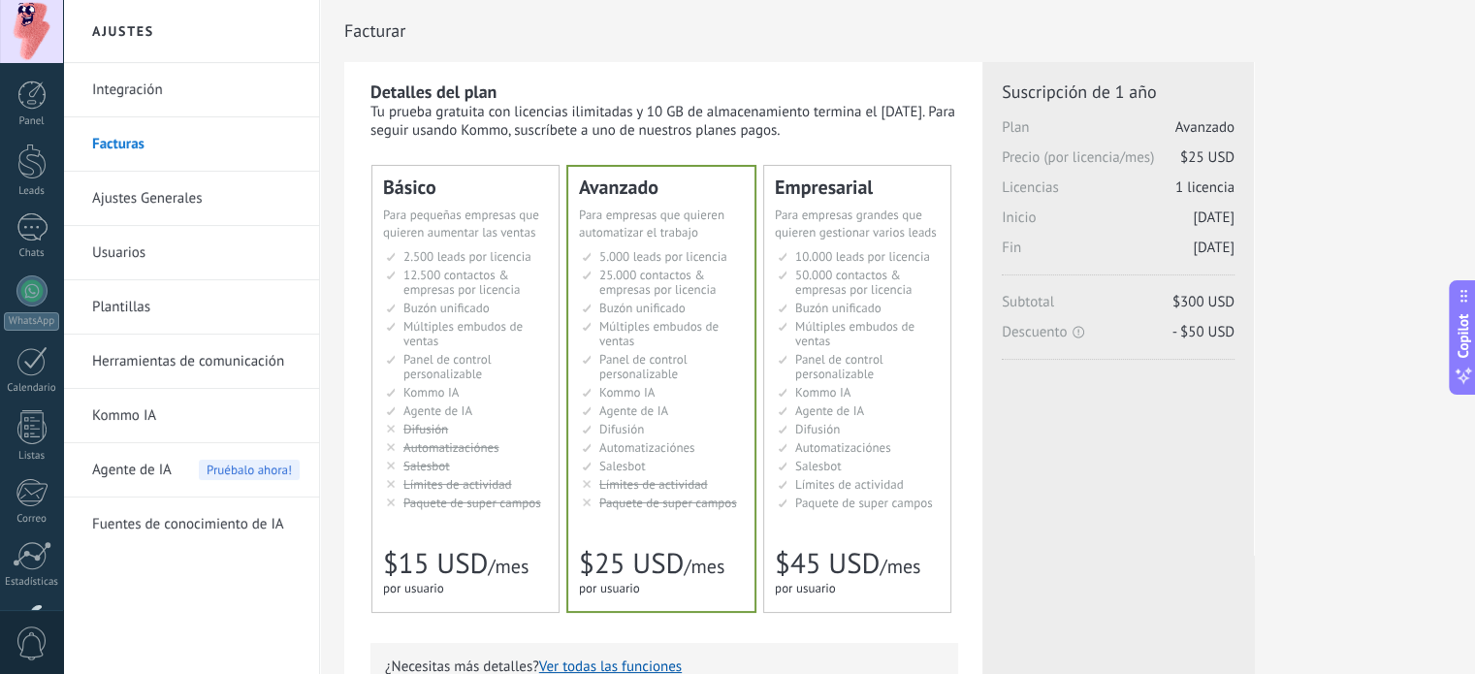
click at [163, 200] on link "Ajustes Generales" at bounding box center [195, 199] width 207 height 54
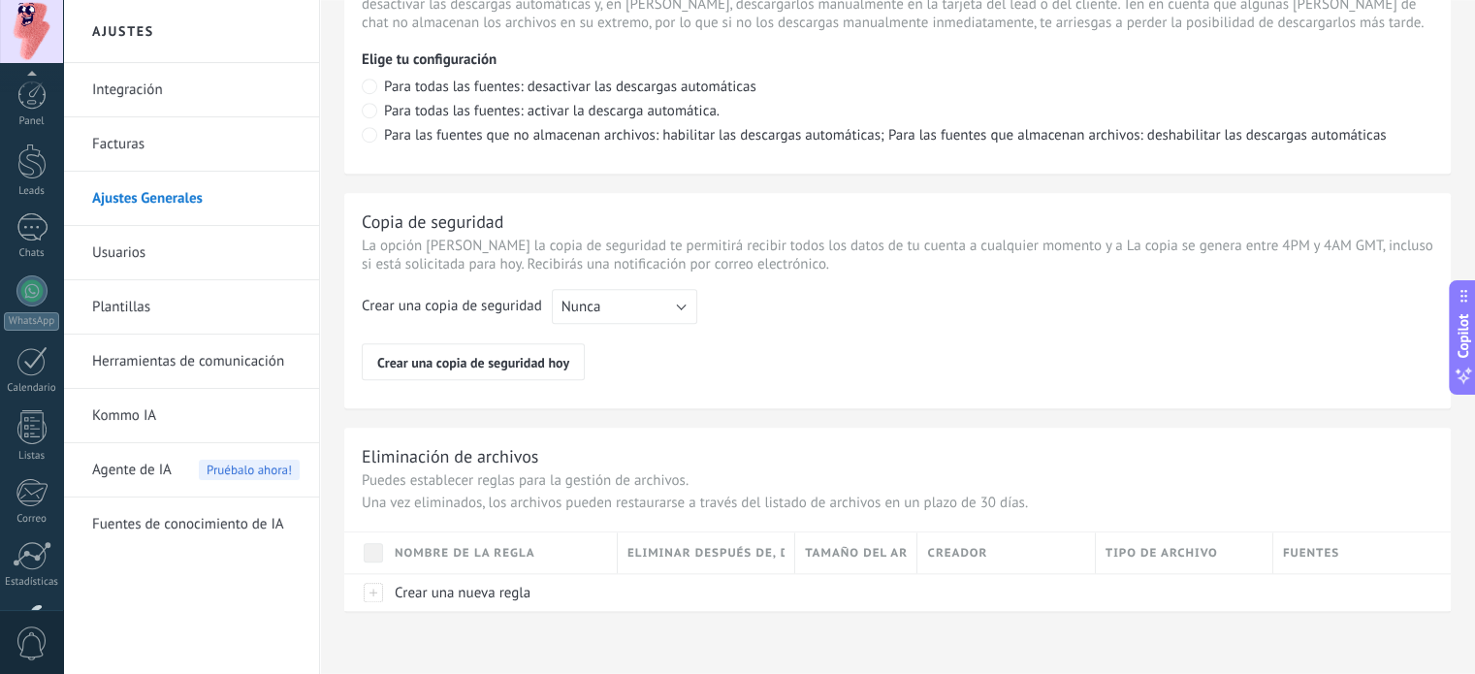
scroll to position [132, 0]
click at [143, 244] on link "Usuarios" at bounding box center [195, 253] width 207 height 54
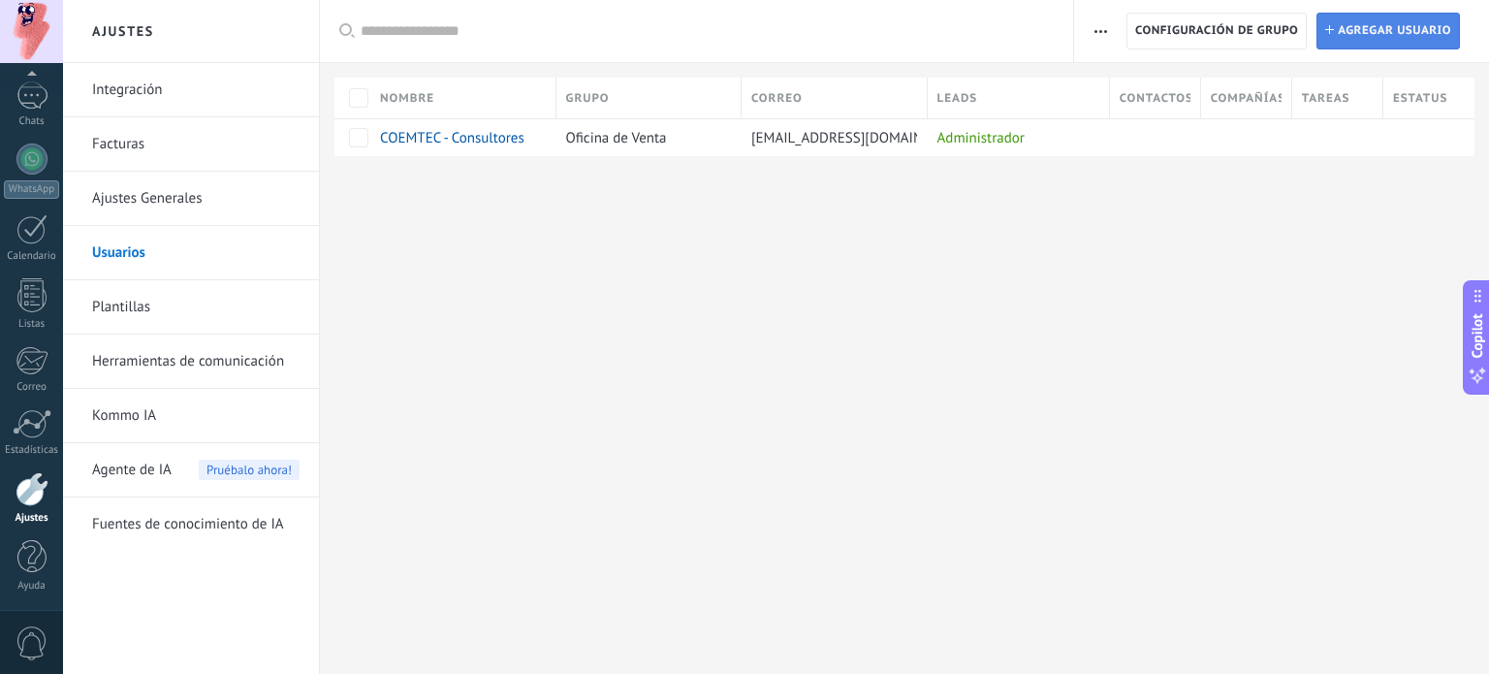
click at [1384, 37] on span "Agregar usuario" at bounding box center [1394, 31] width 113 height 35
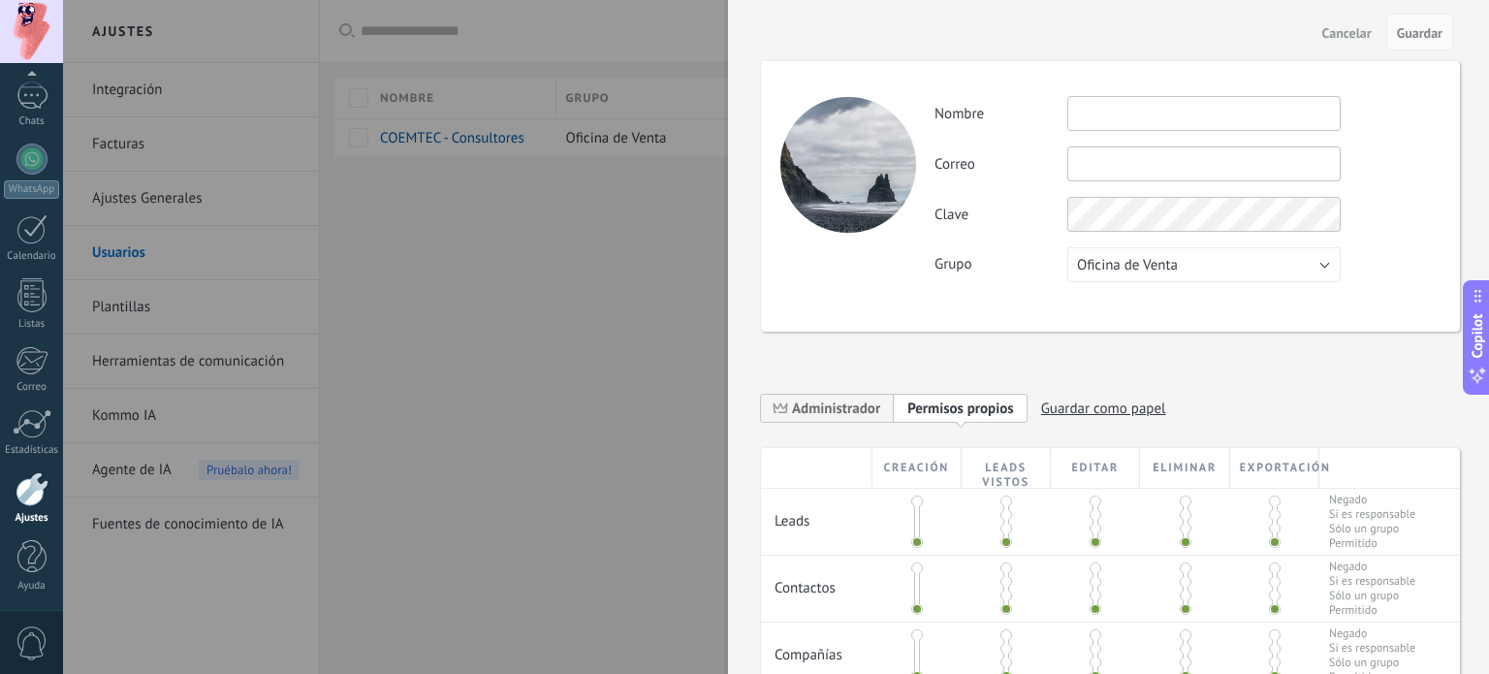
click at [1134, 116] on input "text" at bounding box center [1203, 113] width 273 height 35
click at [1347, 28] on span "Cancelar" at bounding box center [1346, 33] width 49 height 14
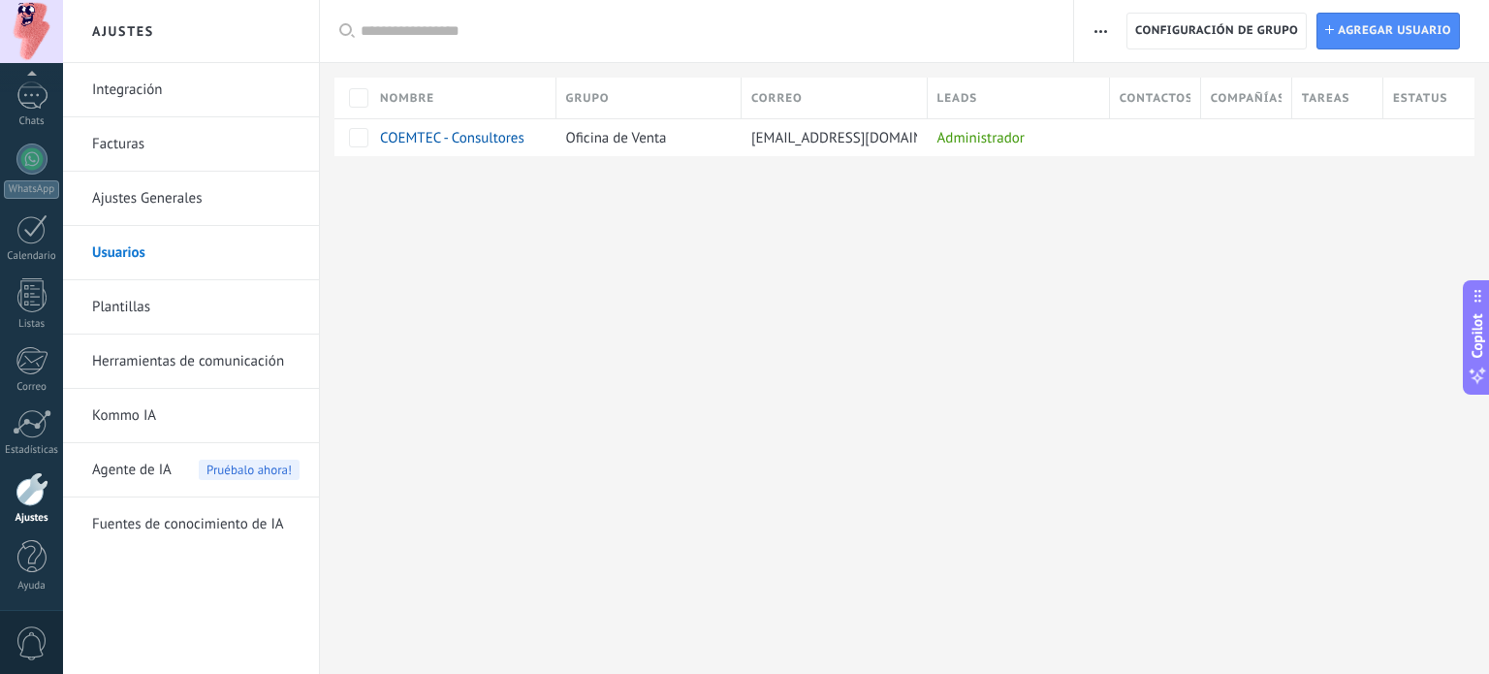
click at [163, 177] on link "Ajustes Generales" at bounding box center [195, 199] width 207 height 54
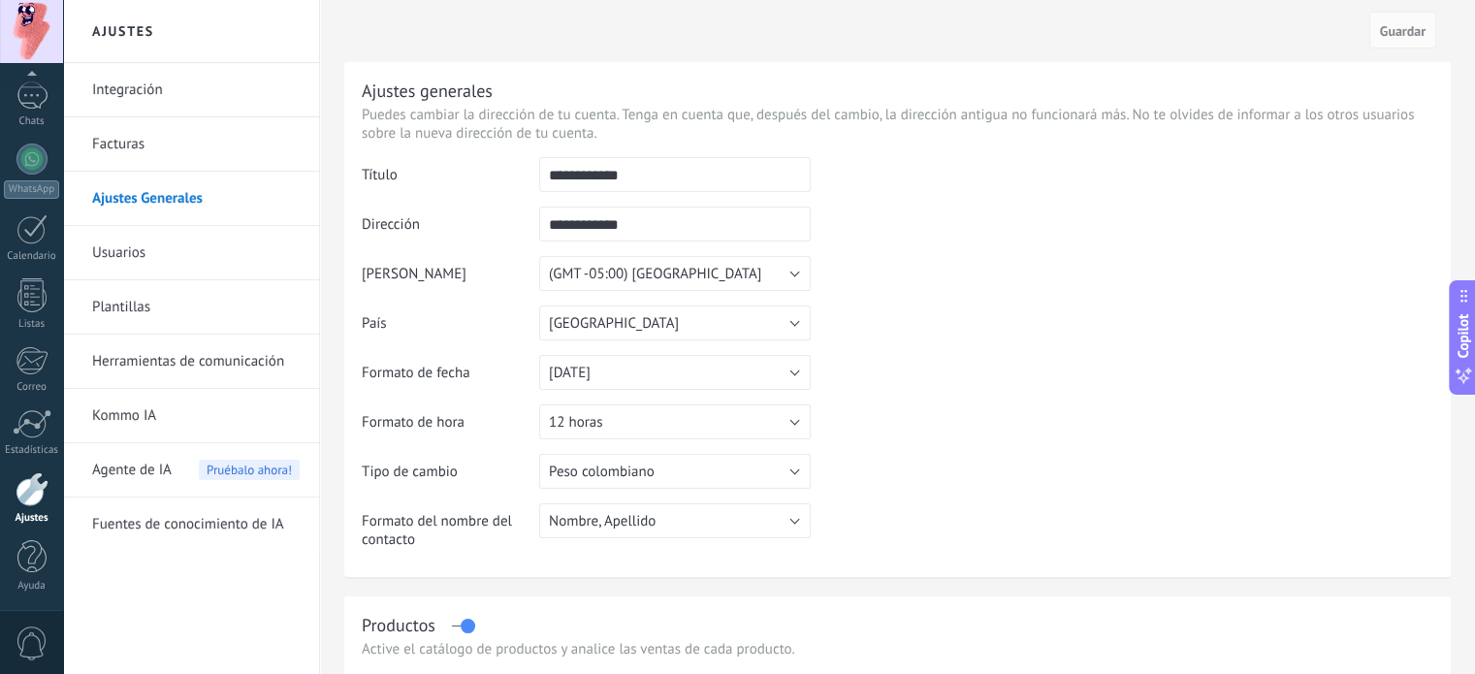
click at [164, 157] on link "Facturas" at bounding box center [195, 144] width 207 height 54
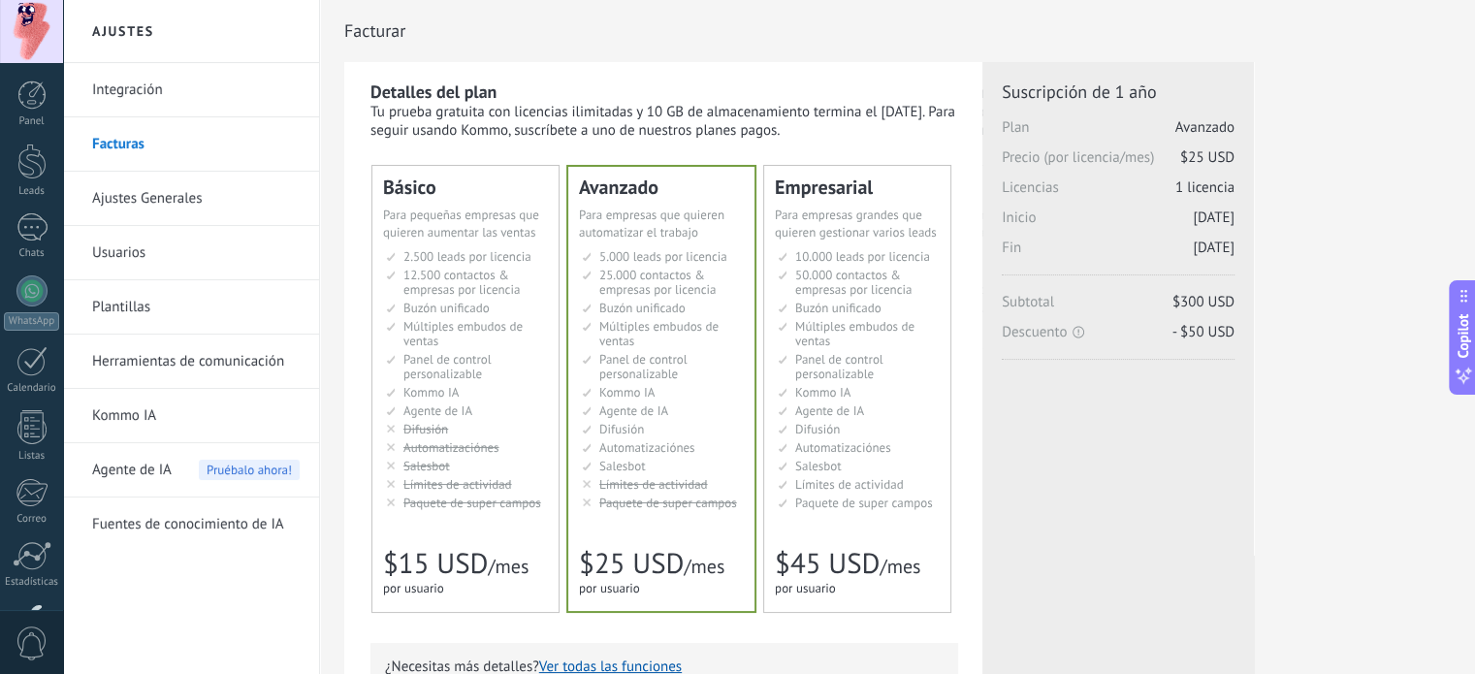
click at [926, 143] on div "Detalles del plan Tu prueba gratuita con licencias ilimitadas y 10 GB de almace…" at bounding box center [663, 590] width 587 height 1021
click at [148, 255] on link "Usuarios" at bounding box center [195, 253] width 207 height 54
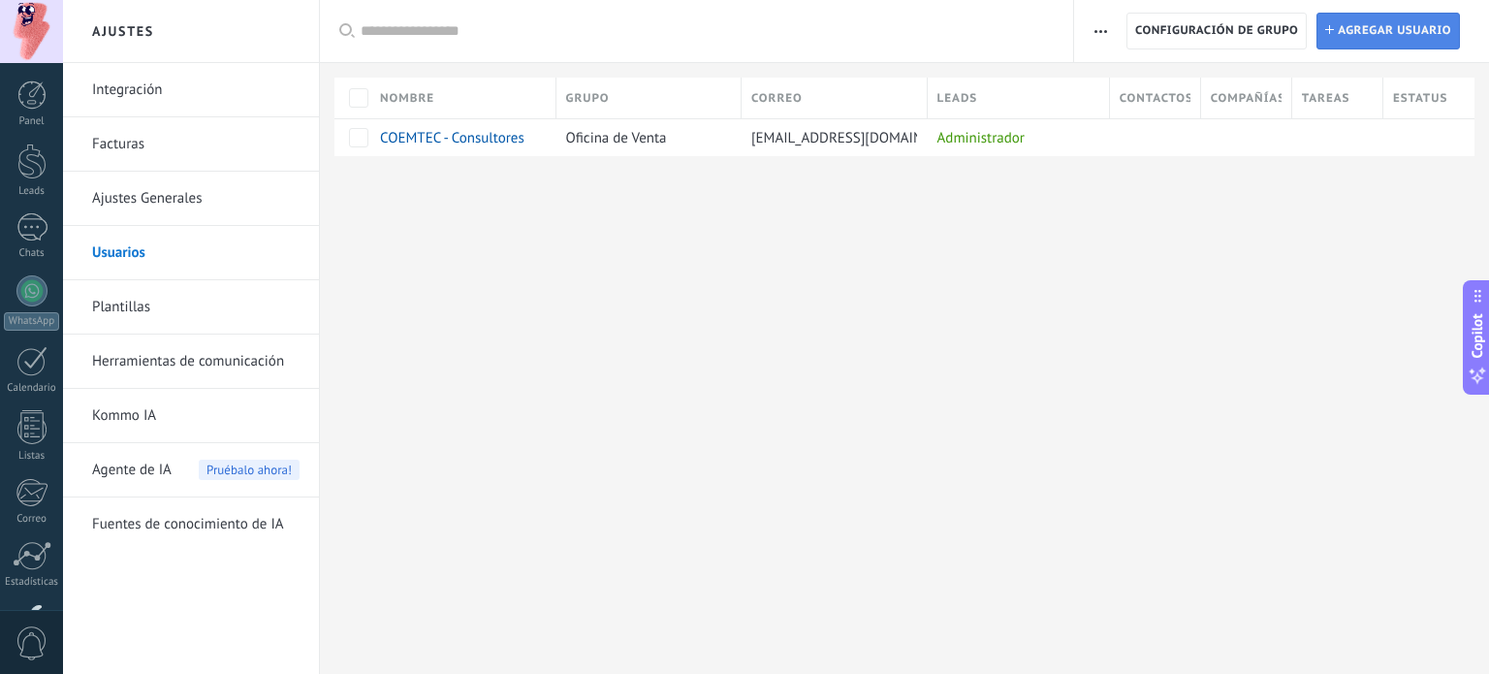
click at [1395, 38] on span "Agregar usuario" at bounding box center [1394, 31] width 113 height 35
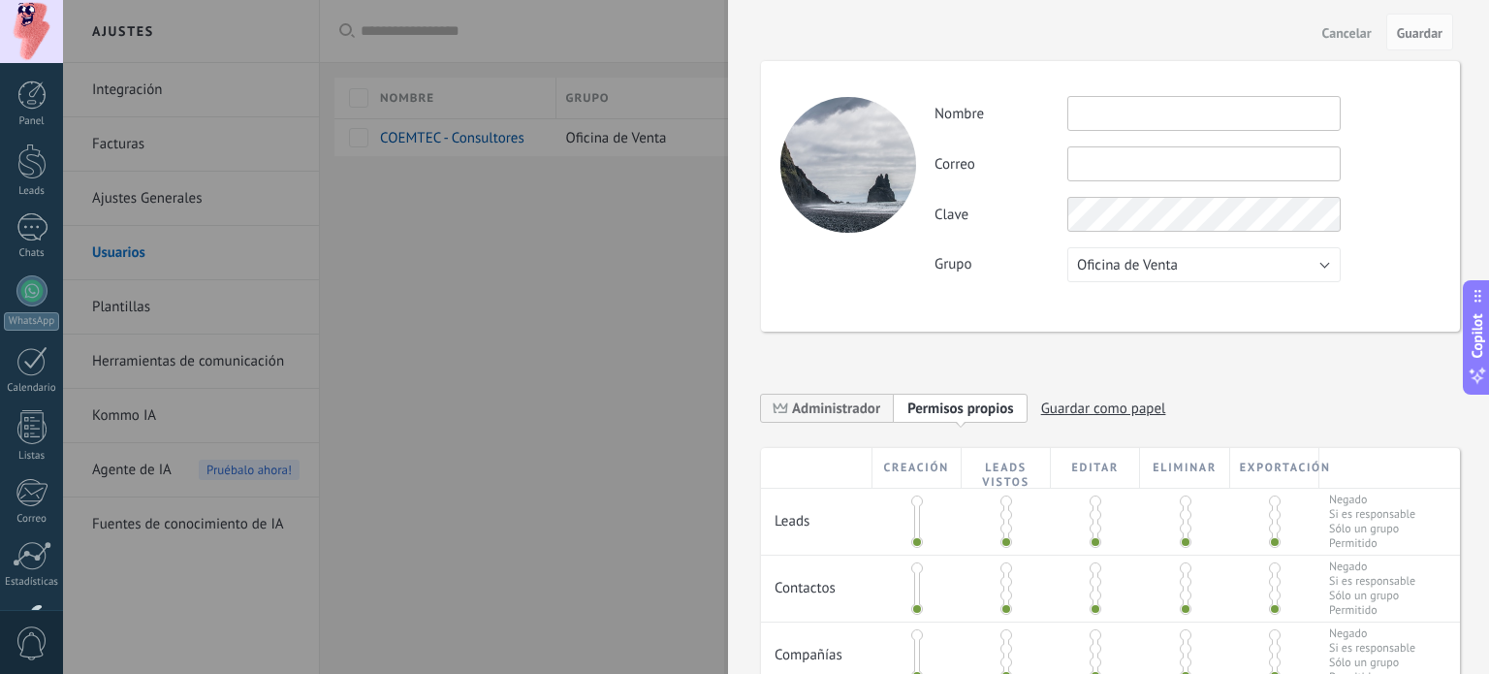
click at [1159, 100] on input "text" at bounding box center [1203, 113] width 273 height 35
type input "*****"
click at [1187, 268] on button "Oficina de Venta" at bounding box center [1203, 264] width 273 height 35
click at [1187, 268] on span "Oficina de Venta" at bounding box center [1195, 265] width 278 height 18
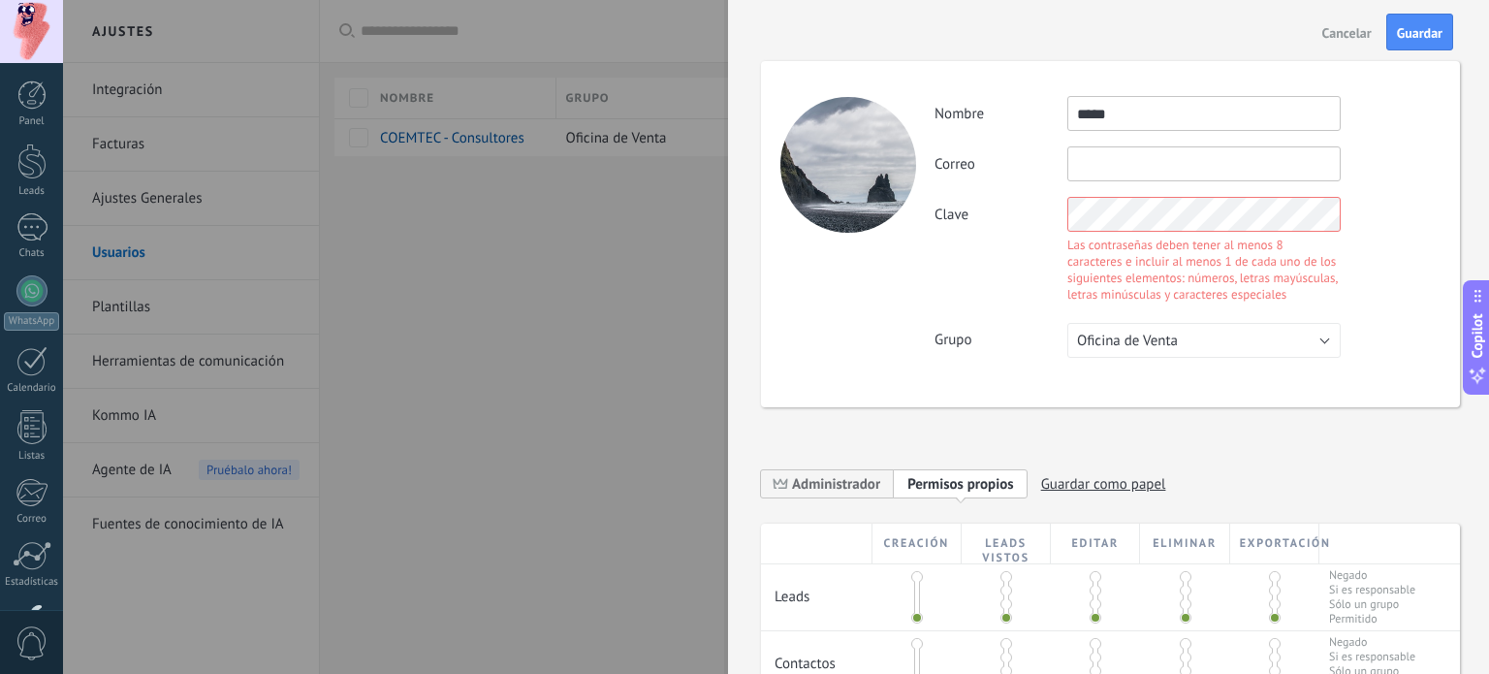
click at [966, 213] on div "Clave Las contraseñas deben tener al menos 8 caracteres e incluir al menos 1 de…" at bounding box center [1187, 252] width 505 height 111
click at [872, 211] on div "Actividad Nombre ***** Correo No puedes editar este correo porque el usuario ti…" at bounding box center [1110, 234] width 699 height 346
click at [1245, 299] on div "Actividad Nombre ***** Correo No puedes editar este correo porque el usuario ti…" at bounding box center [1110, 234] width 699 height 346
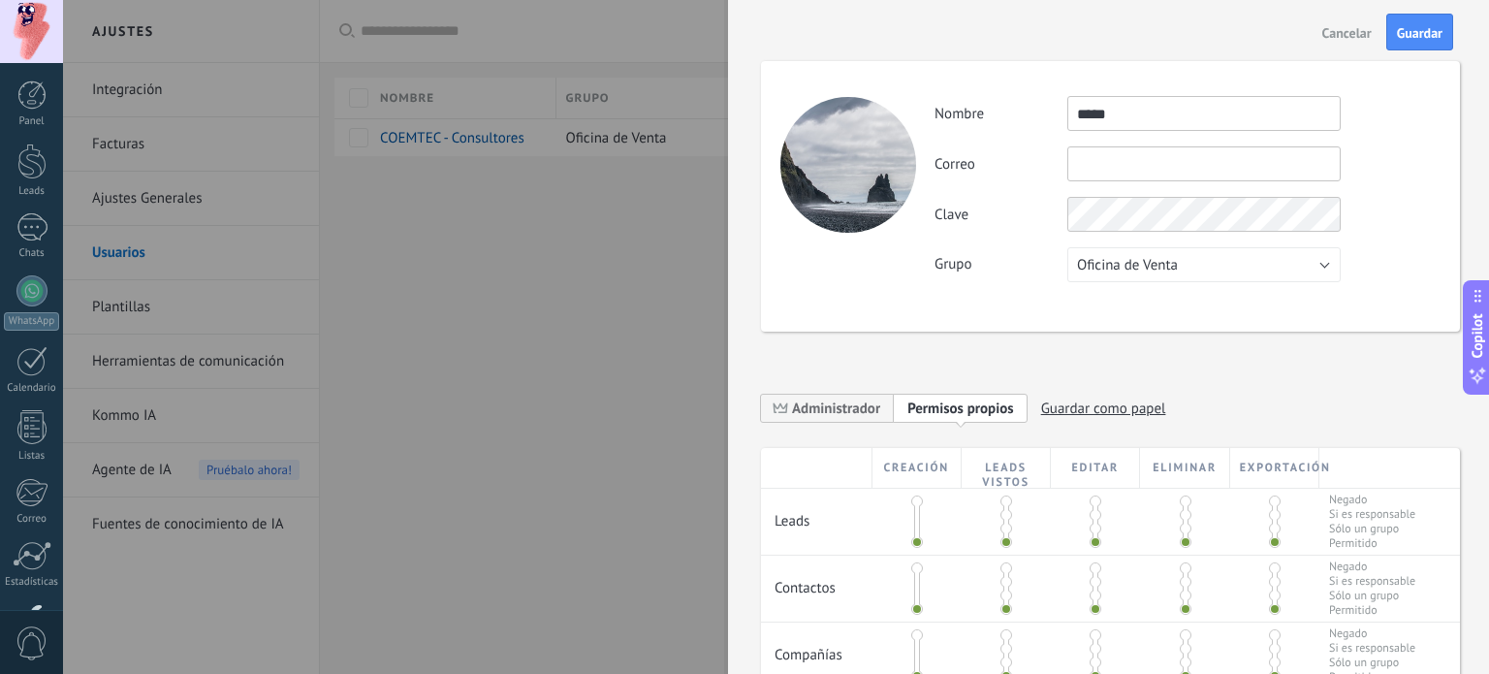
click at [1004, 242] on div "Actividad Nombre ***** Correo No puedes editar este correo porque el usuario ti…" at bounding box center [1187, 189] width 505 height 186
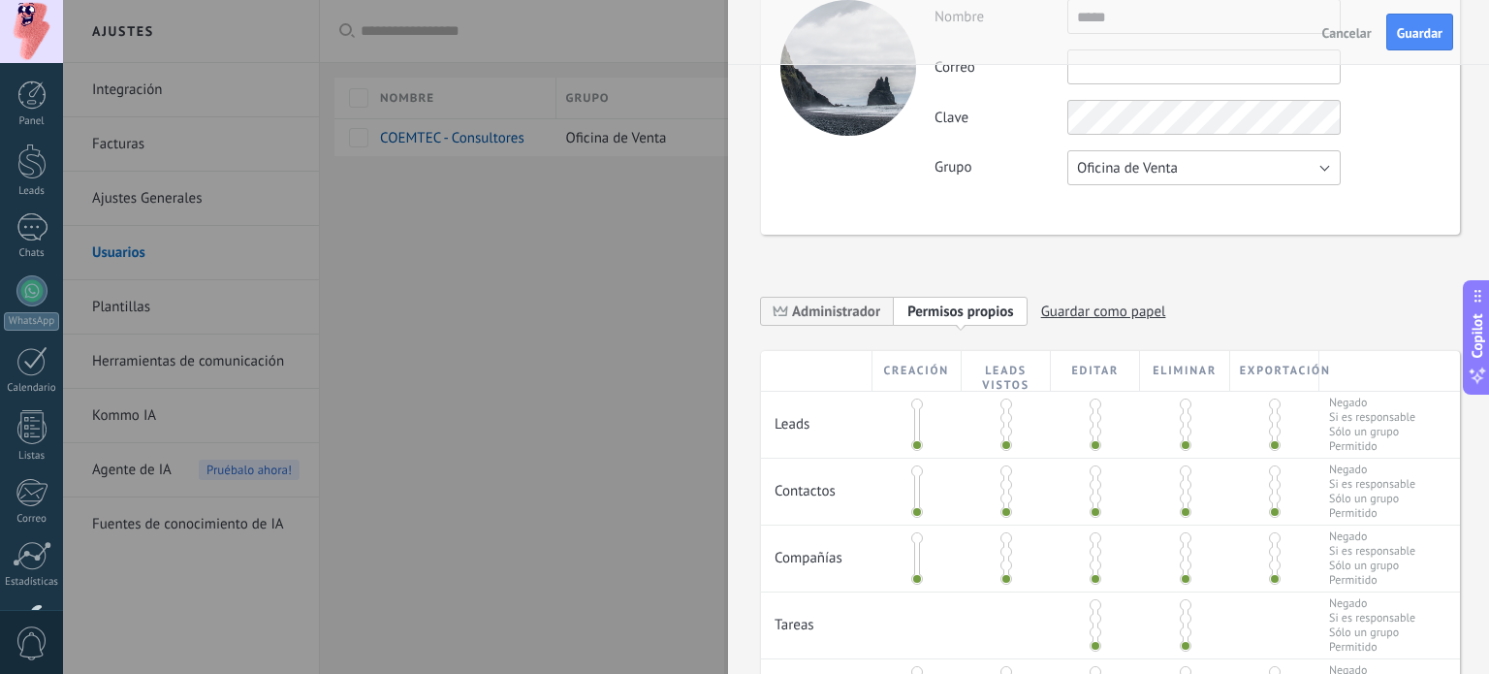
click at [1232, 174] on button "Oficina de Venta" at bounding box center [1203, 167] width 273 height 35
click at [1232, 174] on span "Oficina de Venta" at bounding box center [1195, 168] width 278 height 18
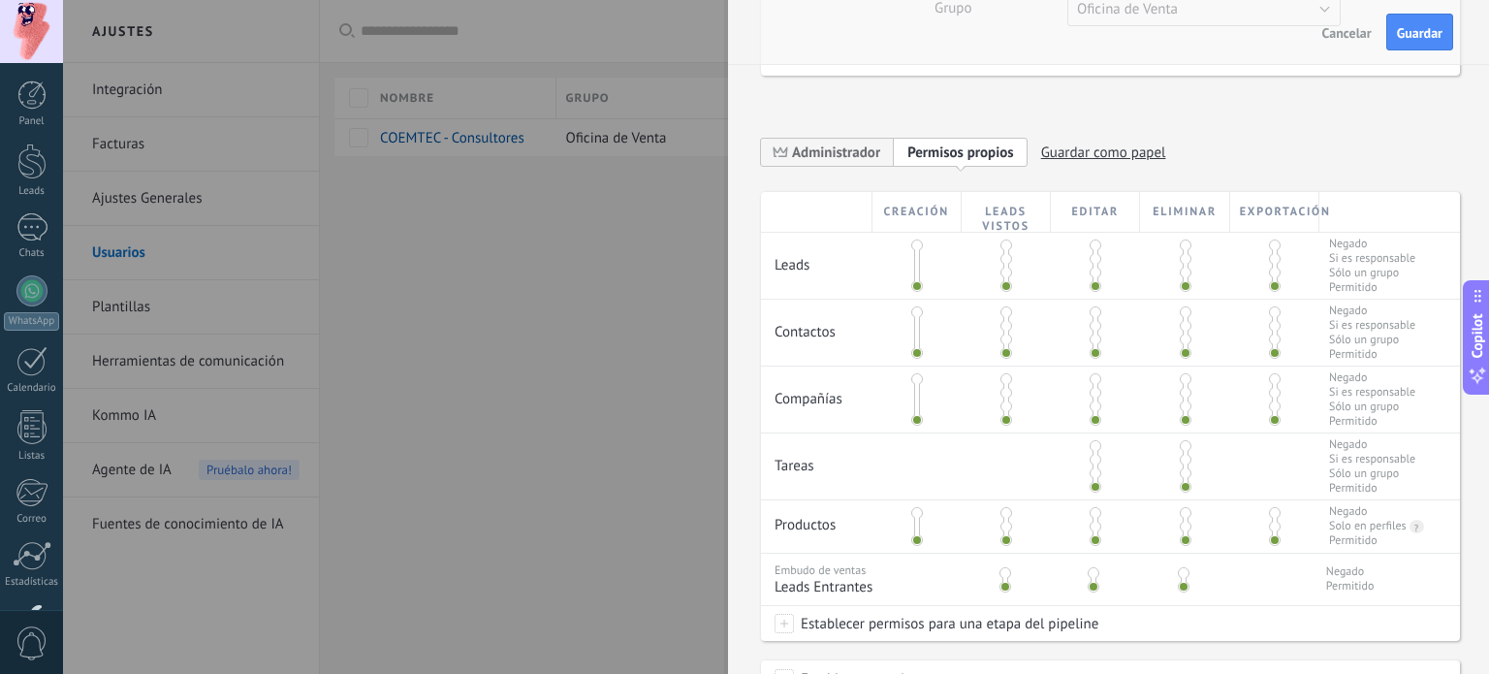
scroll to position [291, 0]
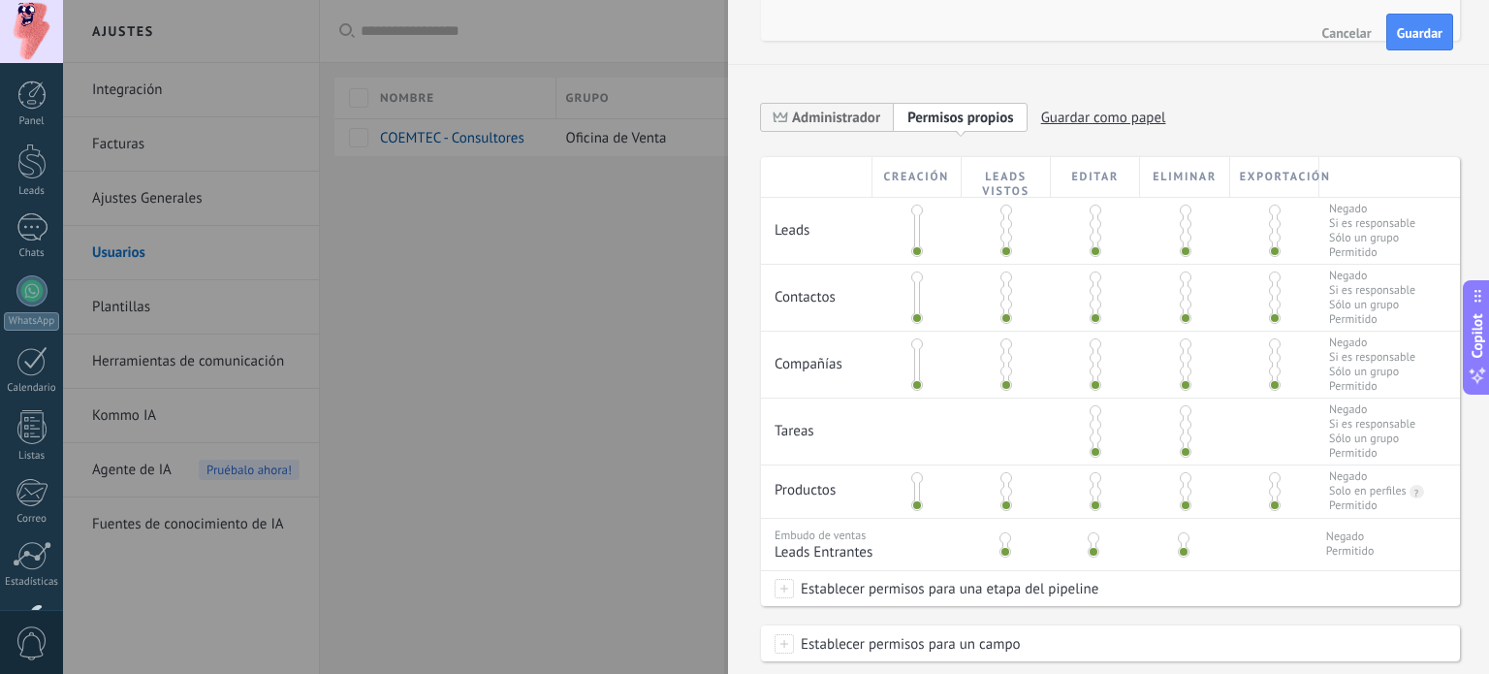
click at [912, 209] on span at bounding box center [917, 211] width 12 height 12
click at [915, 247] on span at bounding box center [917, 251] width 12 height 12
click at [1003, 220] on span at bounding box center [1006, 224] width 12 height 12
click at [1000, 234] on span at bounding box center [1006, 238] width 12 height 12
click at [1180, 210] on span at bounding box center [1186, 211] width 12 height 12
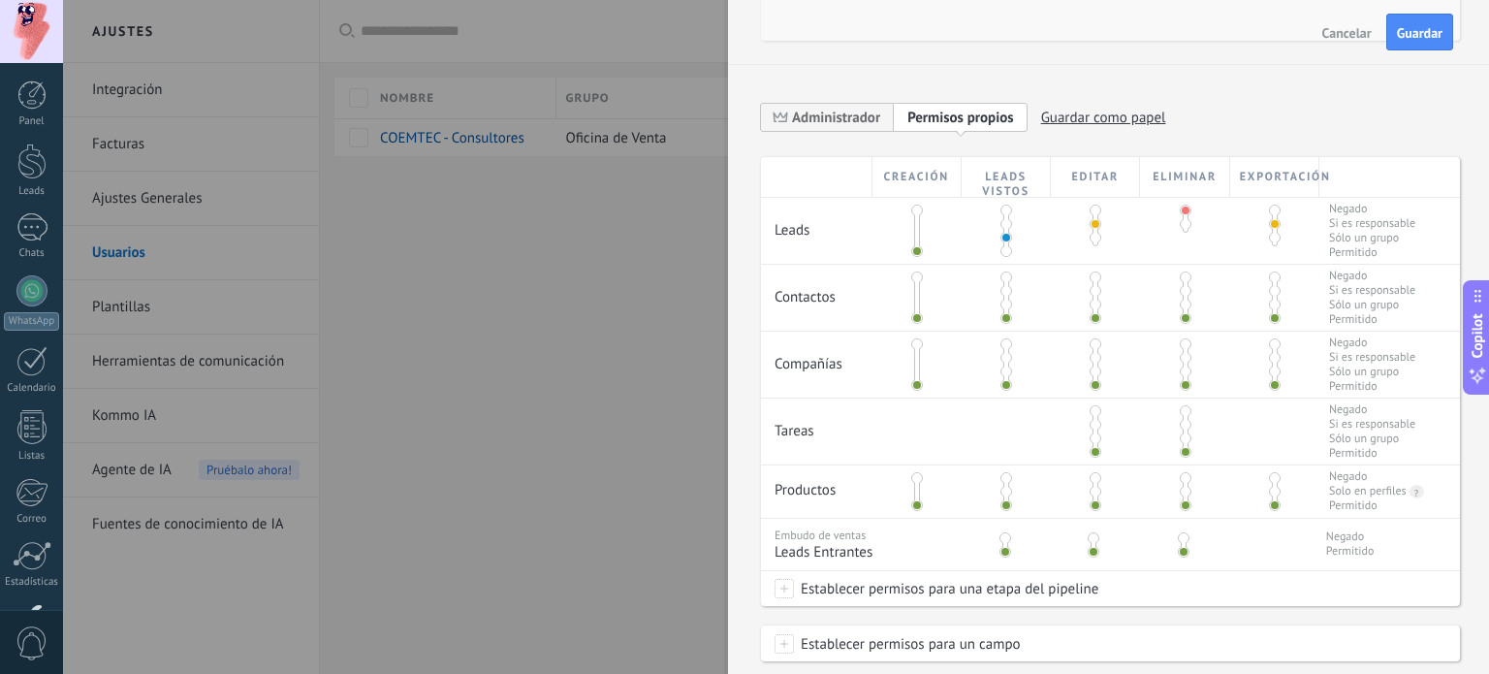
click at [1269, 210] on span at bounding box center [1275, 211] width 12 height 12
click at [1002, 299] on span at bounding box center [1006, 305] width 12 height 12
click at [1002, 291] on span at bounding box center [1006, 291] width 12 height 12
click at [1180, 273] on span at bounding box center [1186, 277] width 12 height 12
click at [1269, 272] on span at bounding box center [1275, 277] width 12 height 12
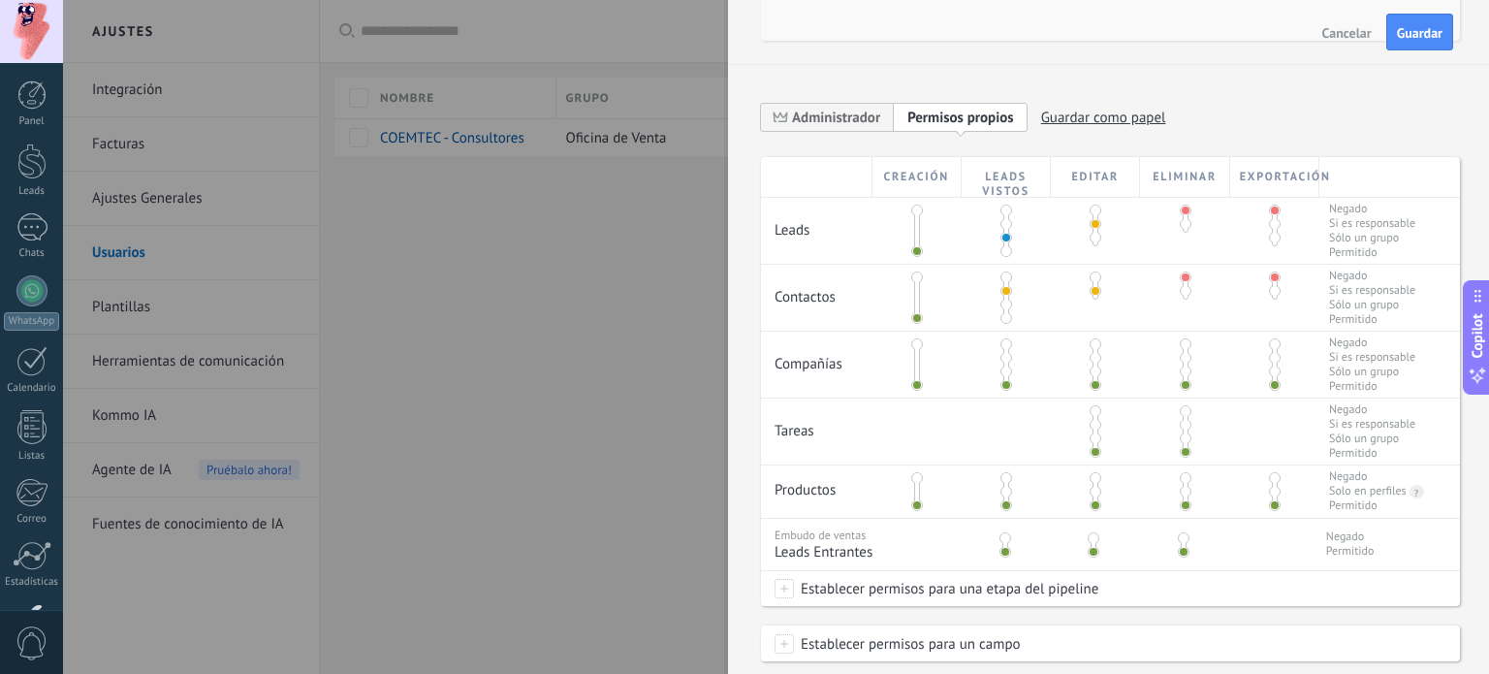
click at [1271, 342] on span at bounding box center [1275, 344] width 12 height 12
click at [1000, 361] on span at bounding box center [1006, 358] width 12 height 12
click at [1095, 339] on span at bounding box center [1096, 344] width 12 height 12
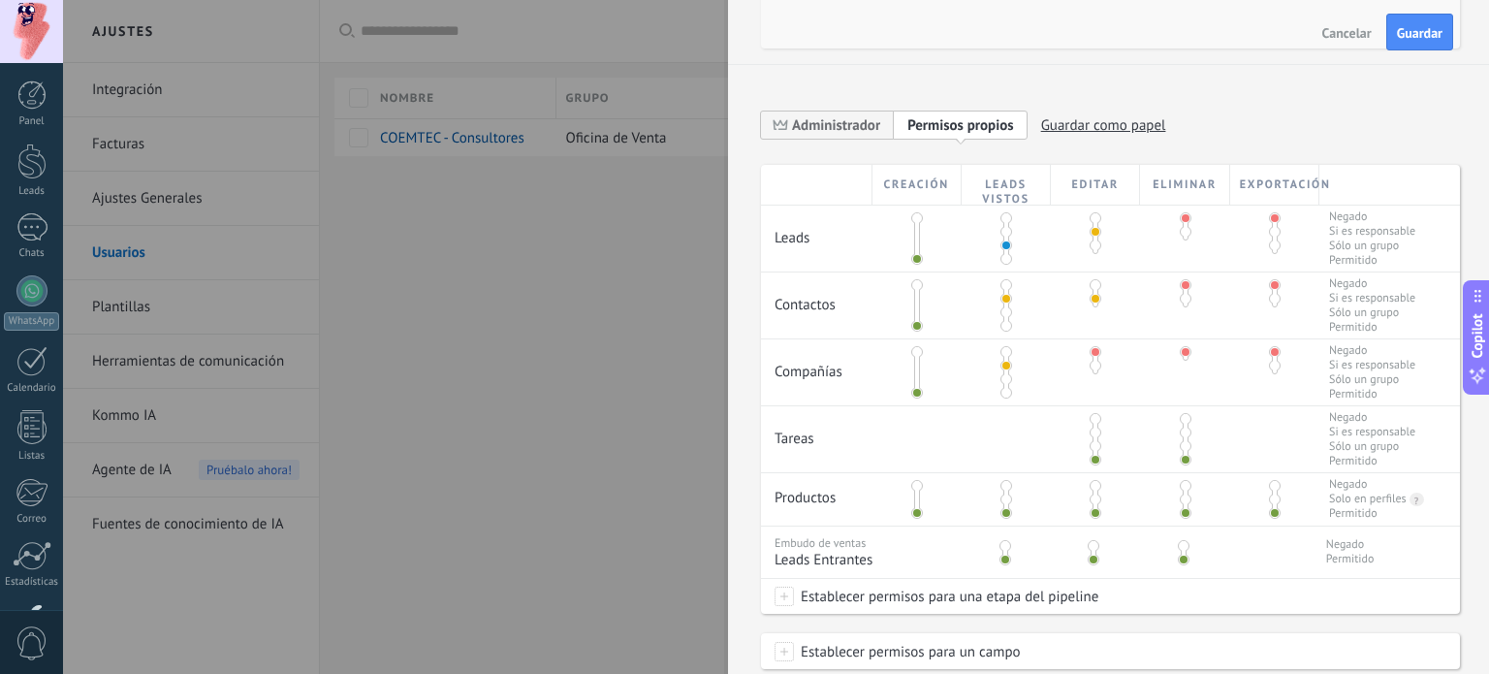
scroll to position [380, 0]
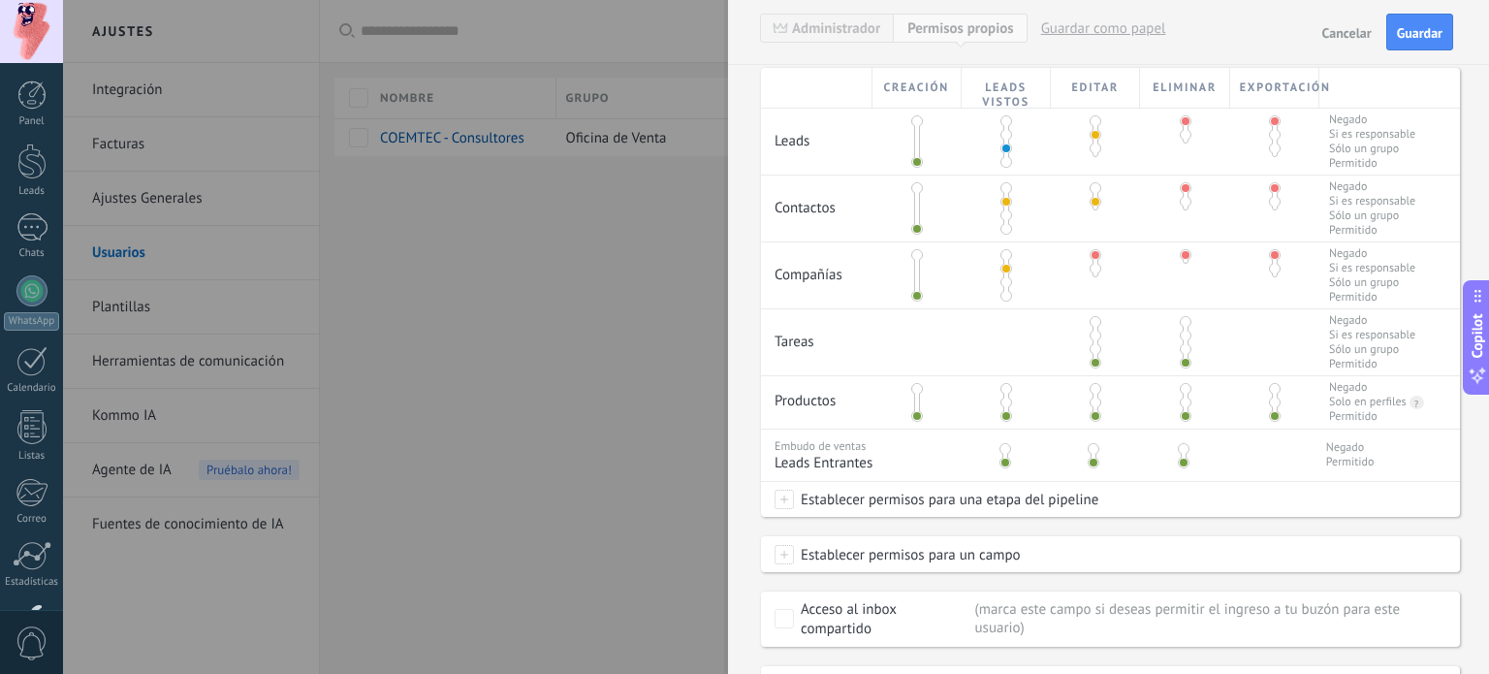
click at [1090, 446] on span at bounding box center [1094, 449] width 12 height 12
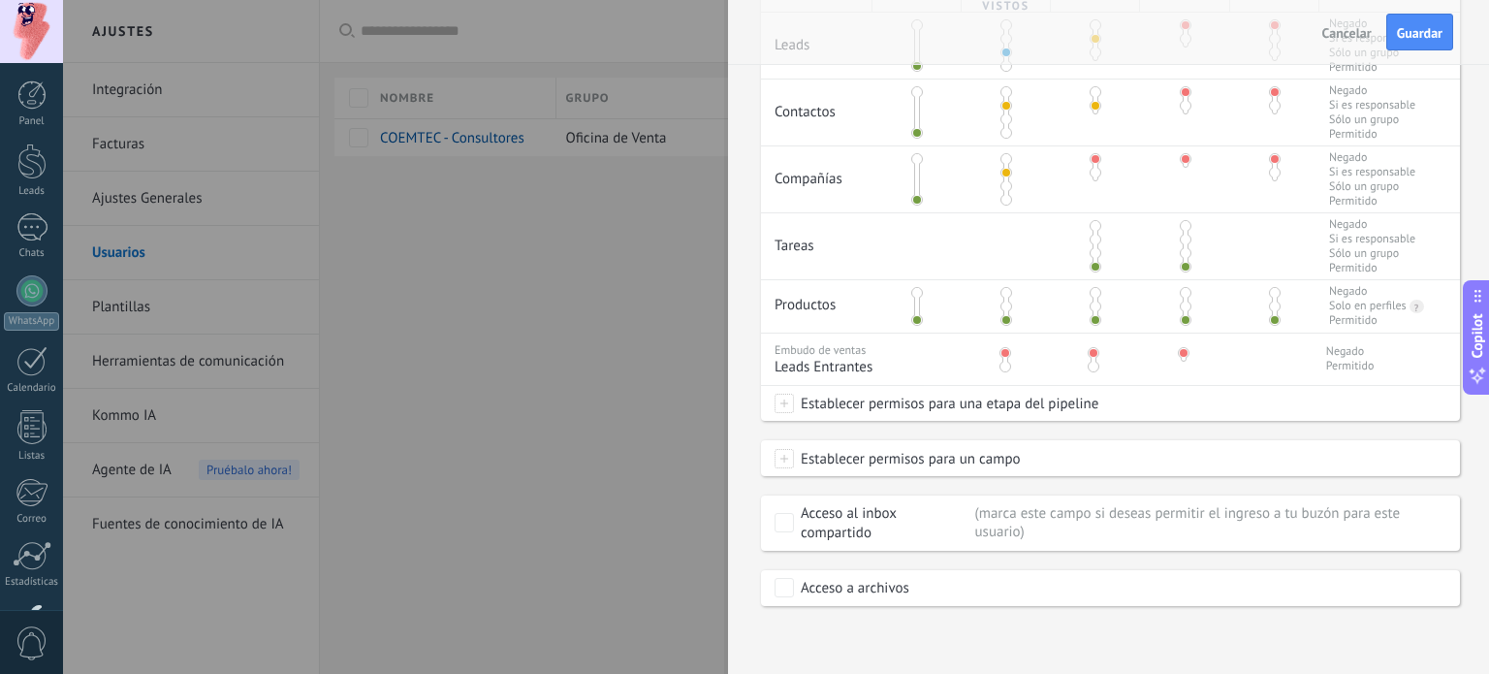
click at [787, 402] on span at bounding box center [784, 403] width 19 height 19
click at [1258, 413] on div at bounding box center [776, 337] width 1426 height 674
click at [778, 459] on span at bounding box center [784, 458] width 19 height 19
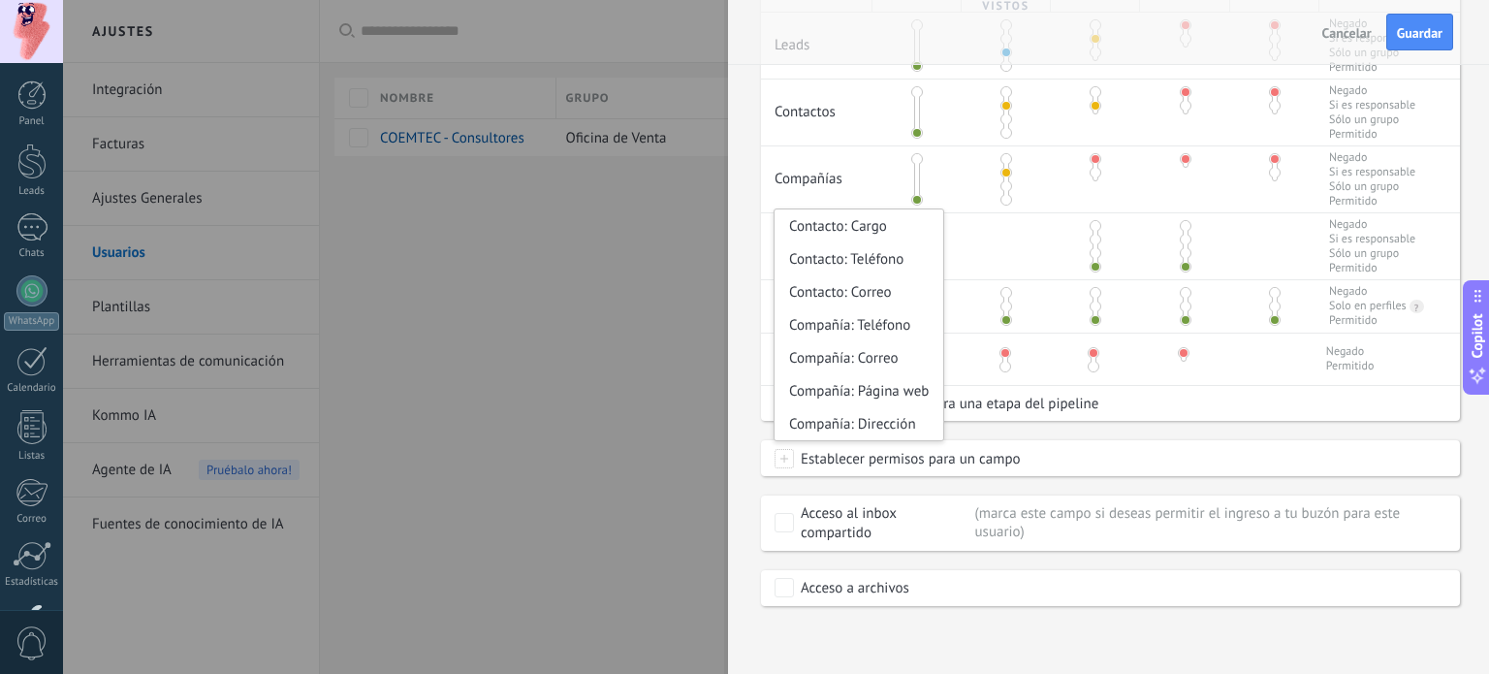
click at [778, 459] on span at bounding box center [784, 458] width 19 height 19
click at [861, 455] on span "Establecer permisos para un campo" at bounding box center [907, 458] width 227 height 35
click at [783, 449] on span at bounding box center [784, 458] width 19 height 19
drag, startPoint x: 1297, startPoint y: 553, endPoint x: 1347, endPoint y: 544, distance: 50.2
click at [1314, 545] on div "Creación Leads vistos Editar Eliminar Exportación Leads Negado Si es responsabl…" at bounding box center [1110, 289] width 699 height 634
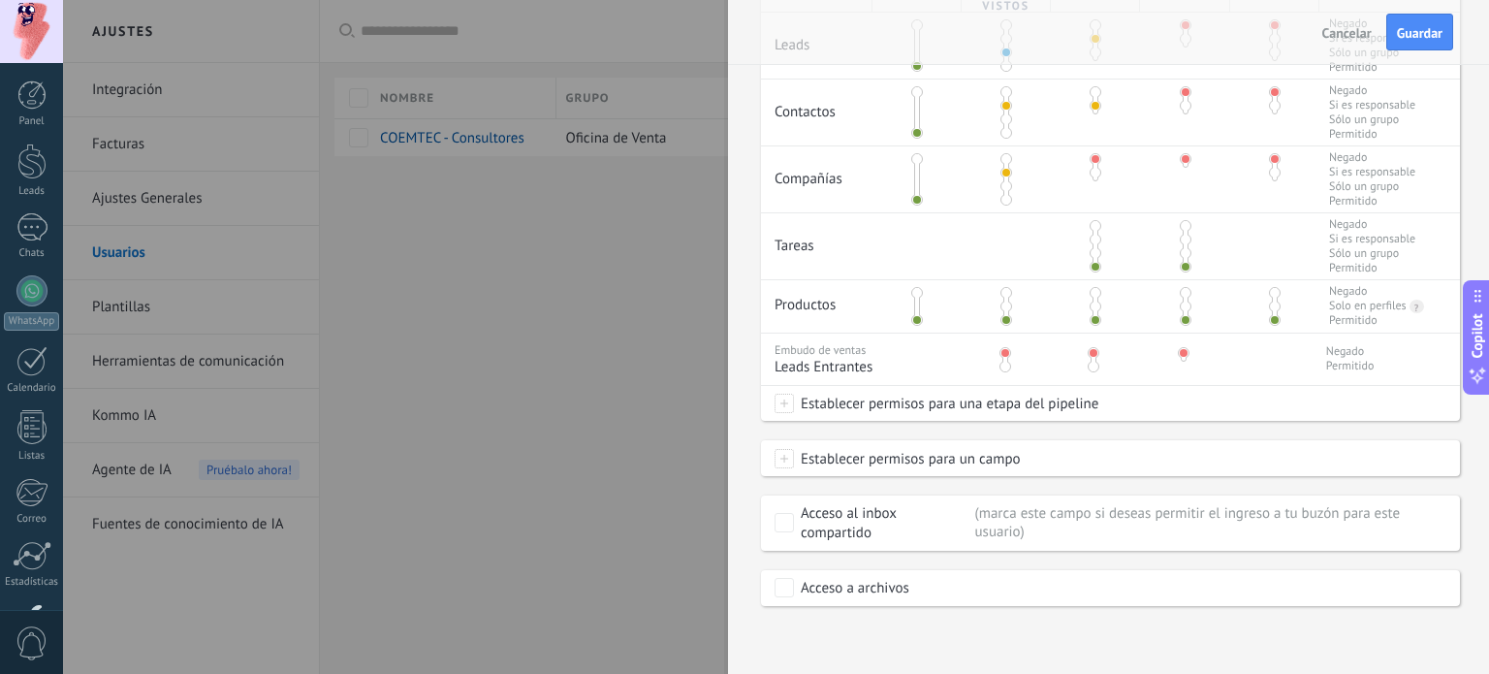
scroll to position [0, 0]
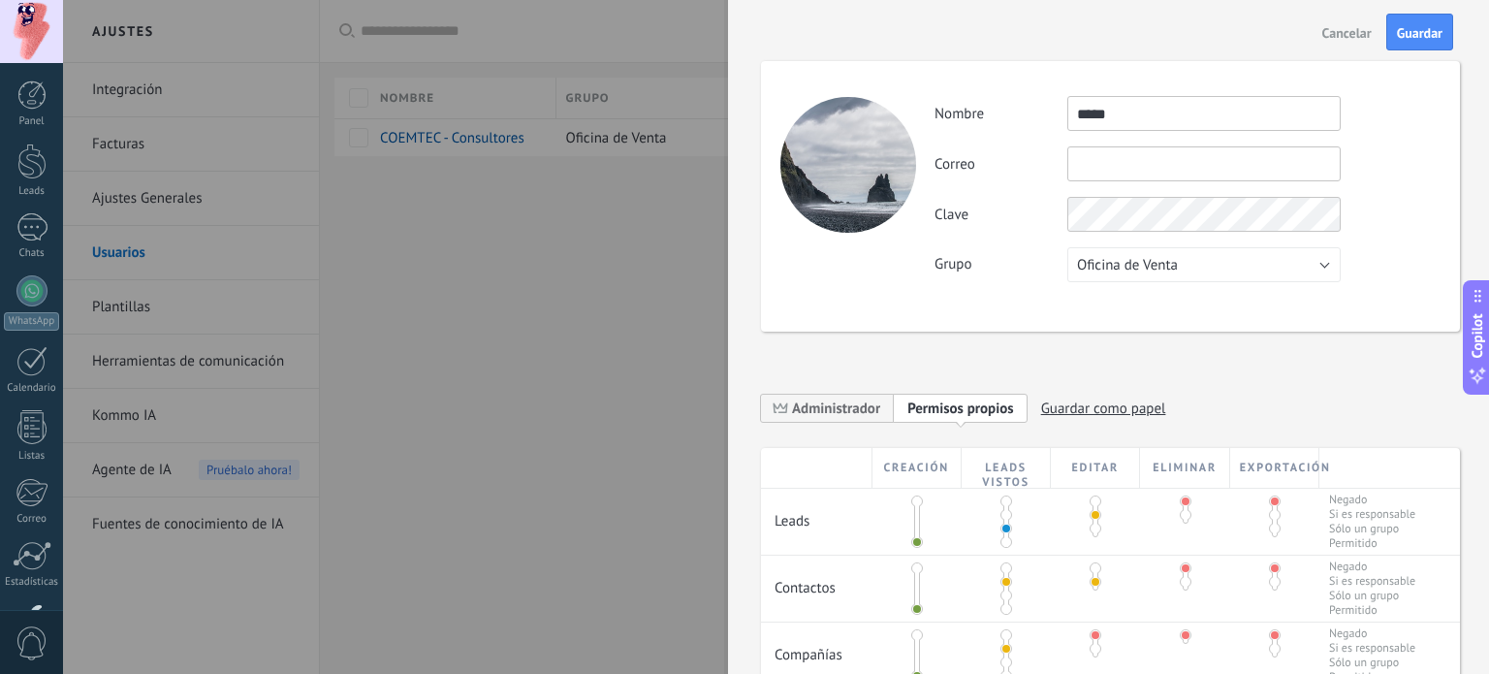
drag, startPoint x: 1428, startPoint y: 33, endPoint x: 1423, endPoint y: 49, distance: 17.2
click at [1430, 29] on span "Guardar" at bounding box center [1420, 33] width 46 height 14
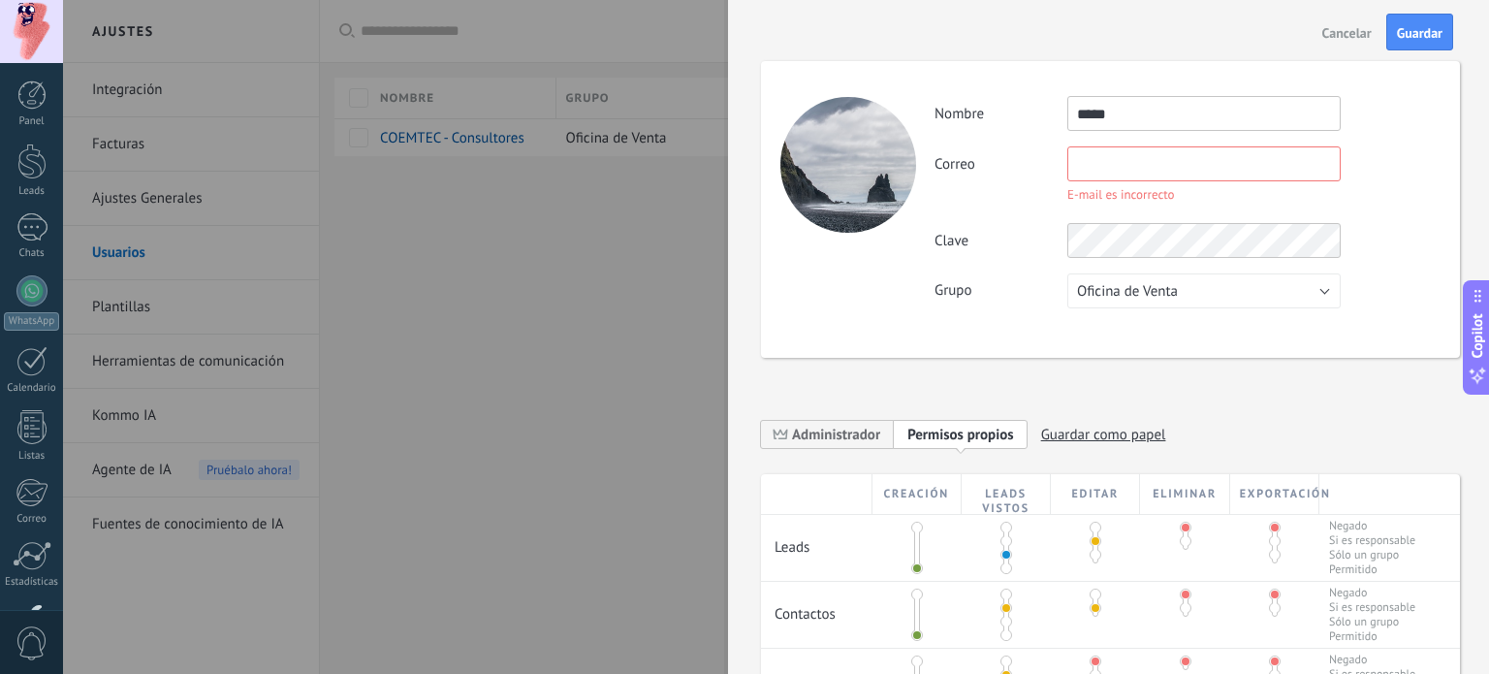
click at [1115, 153] on input "text" at bounding box center [1203, 163] width 273 height 35
type input "*"
type input "**********"
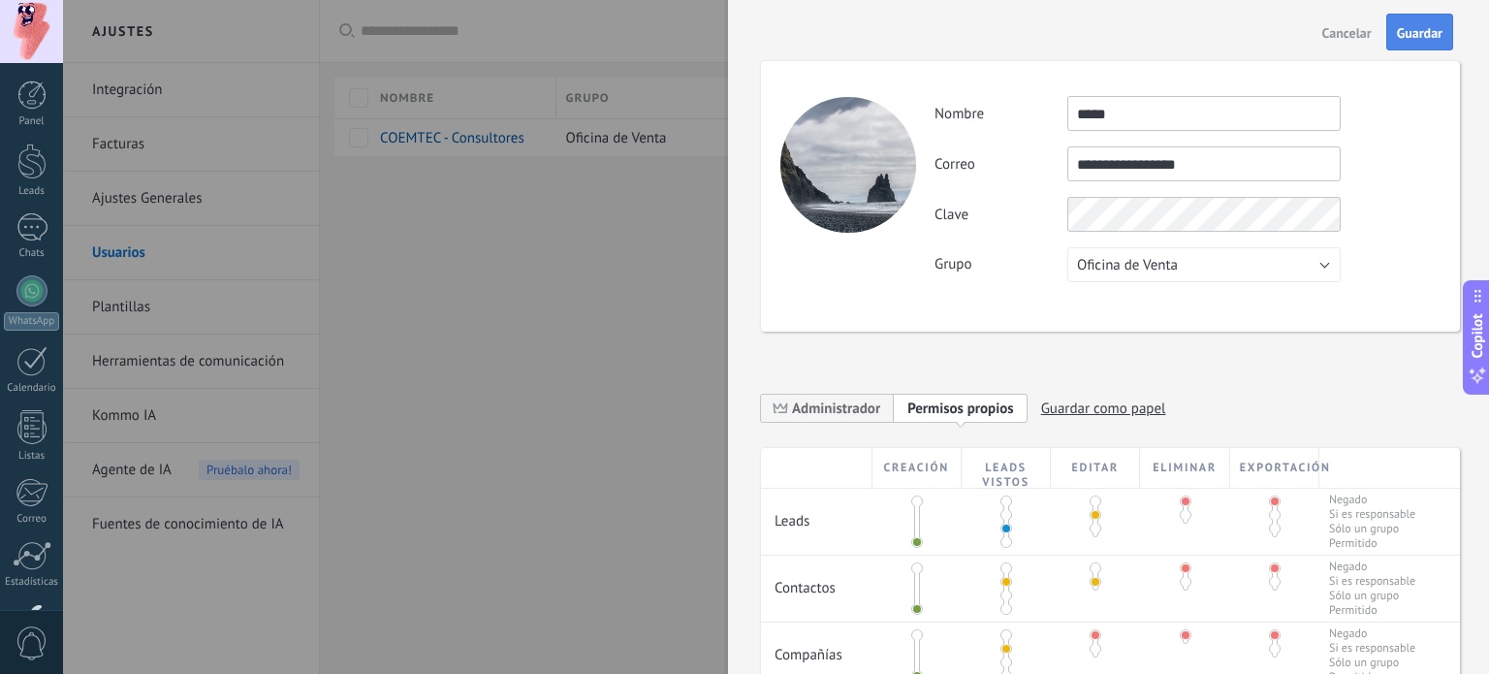
click at [1404, 45] on button "Guardar" at bounding box center [1419, 32] width 67 height 37
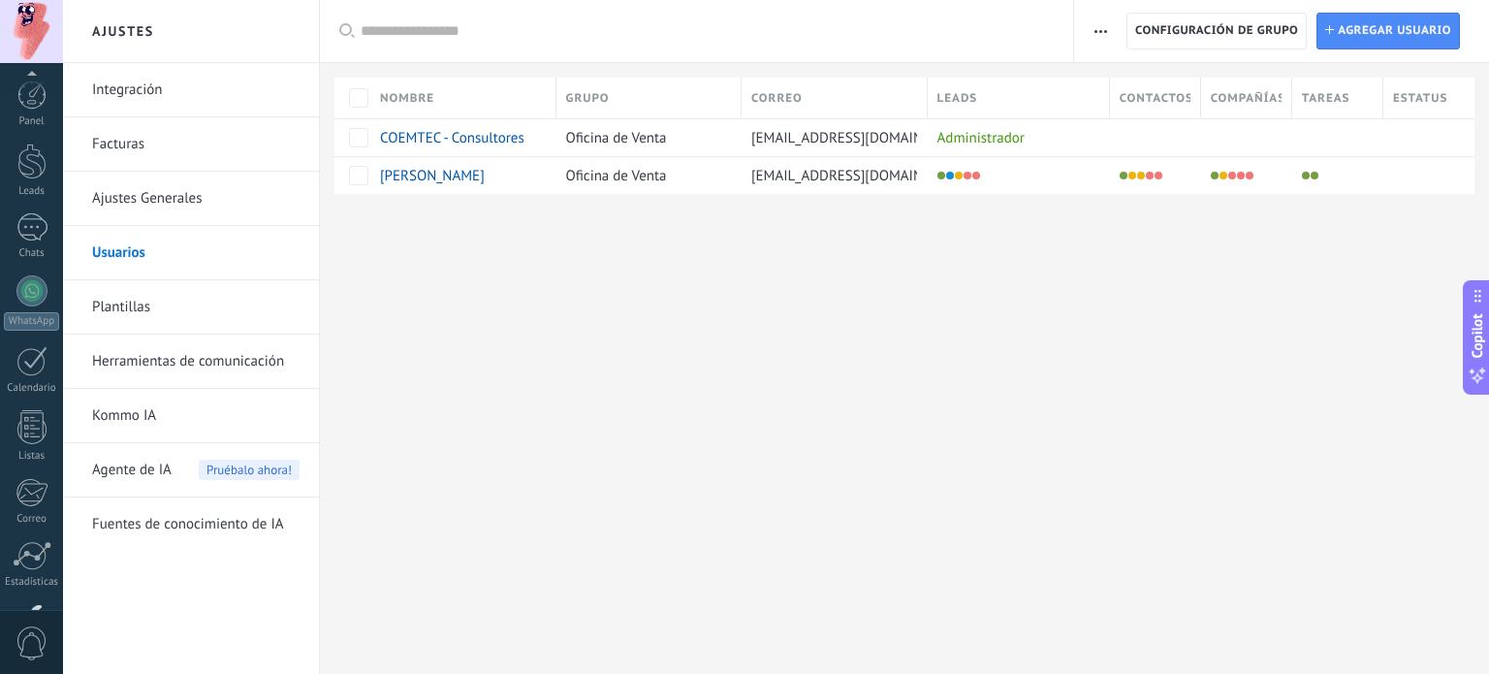
scroll to position [132, 0]
click at [475, 174] on div "Laura" at bounding box center [452, 175] width 144 height 17
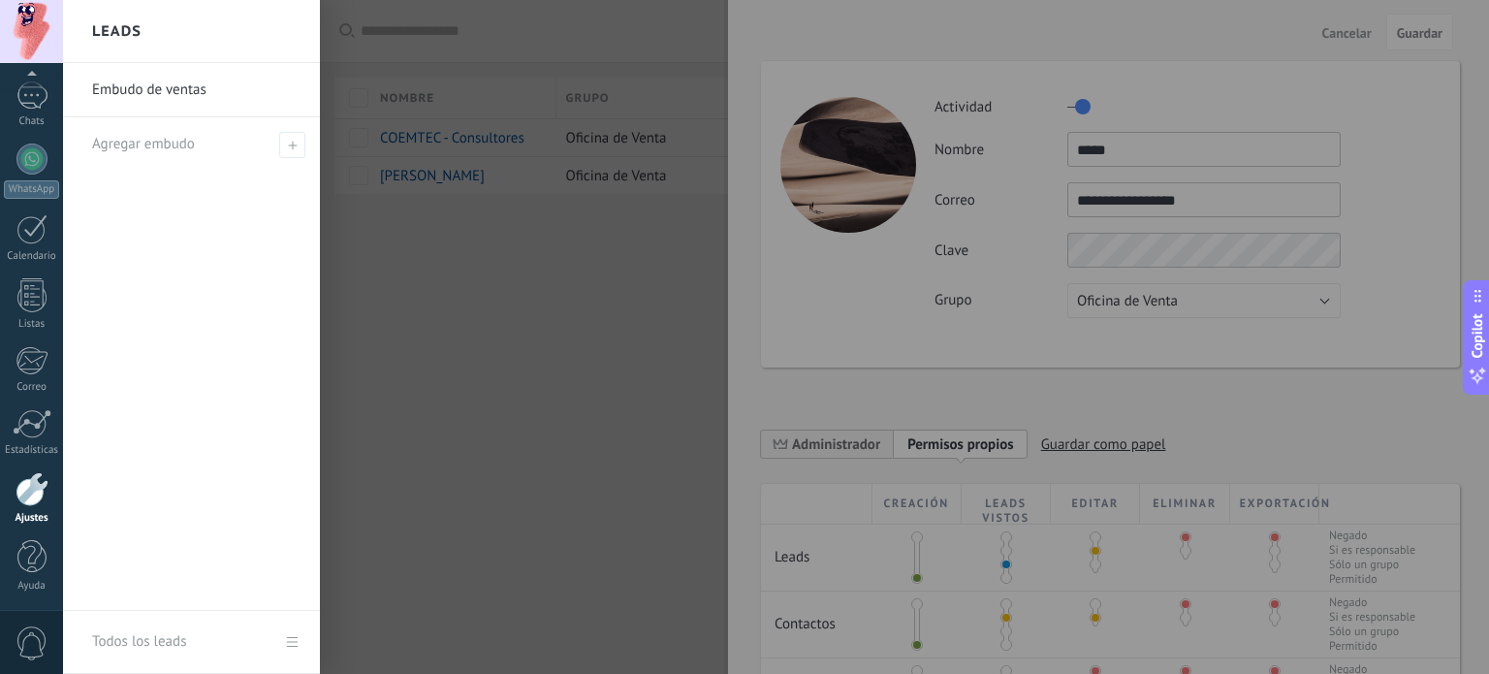
click at [571, 313] on div at bounding box center [807, 337] width 1489 height 674
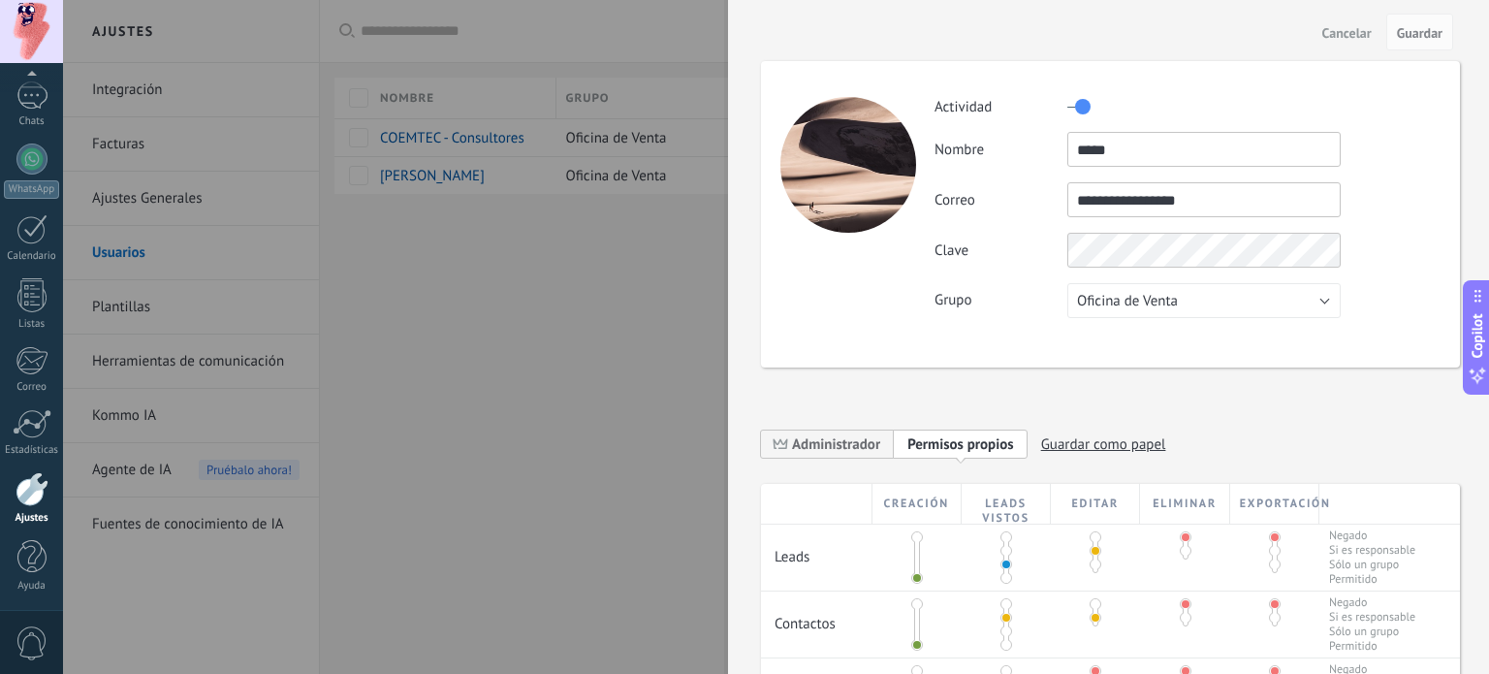
click at [577, 283] on div at bounding box center [744, 337] width 1489 height 674
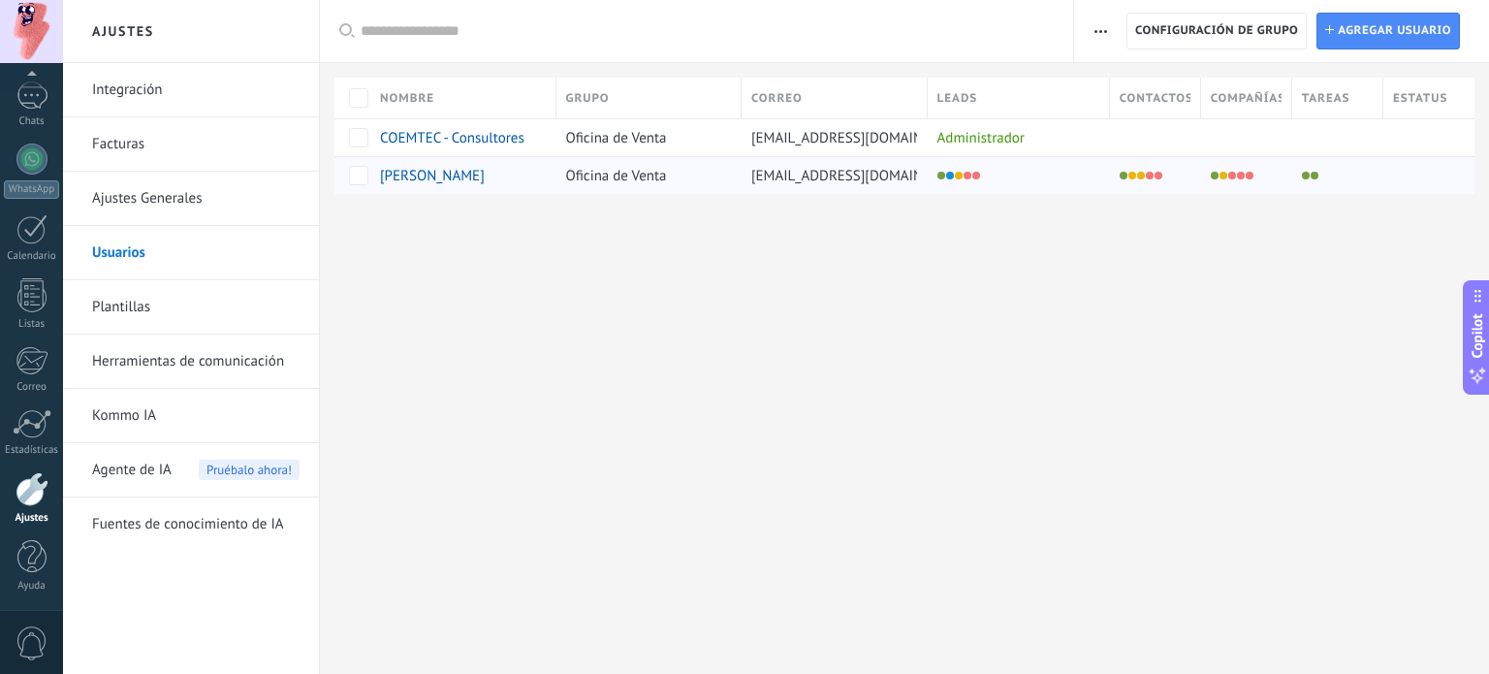
click at [397, 175] on span "Laura" at bounding box center [432, 176] width 105 height 18
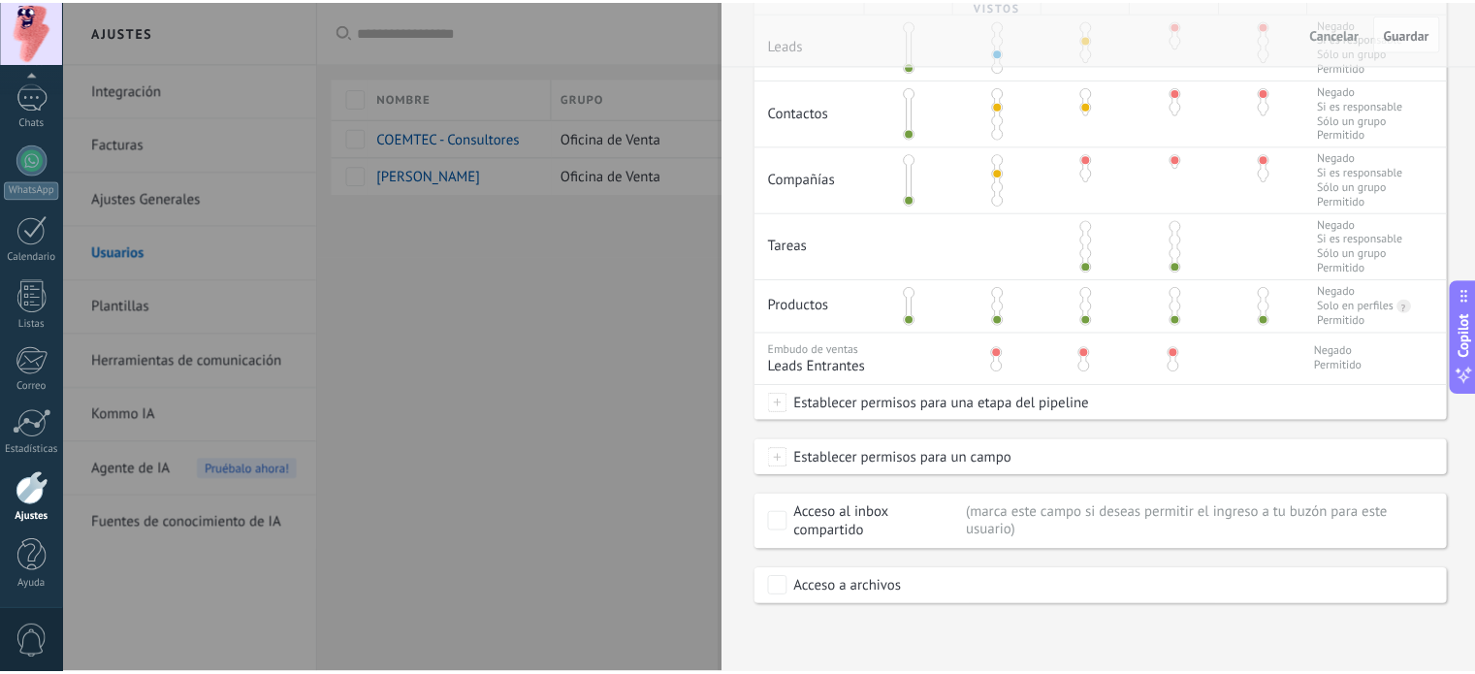
scroll to position [0, 0]
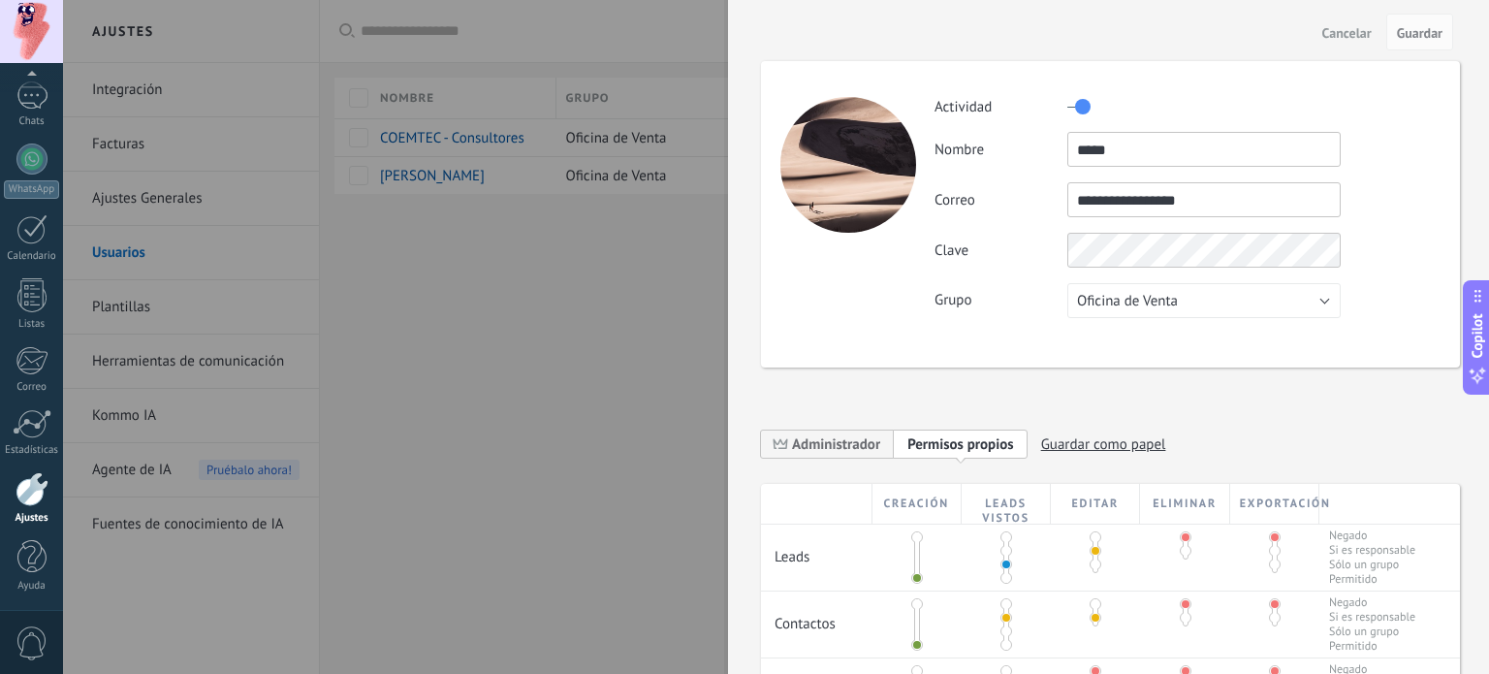
click at [1358, 38] on span "Cancelar" at bounding box center [1346, 33] width 49 height 14
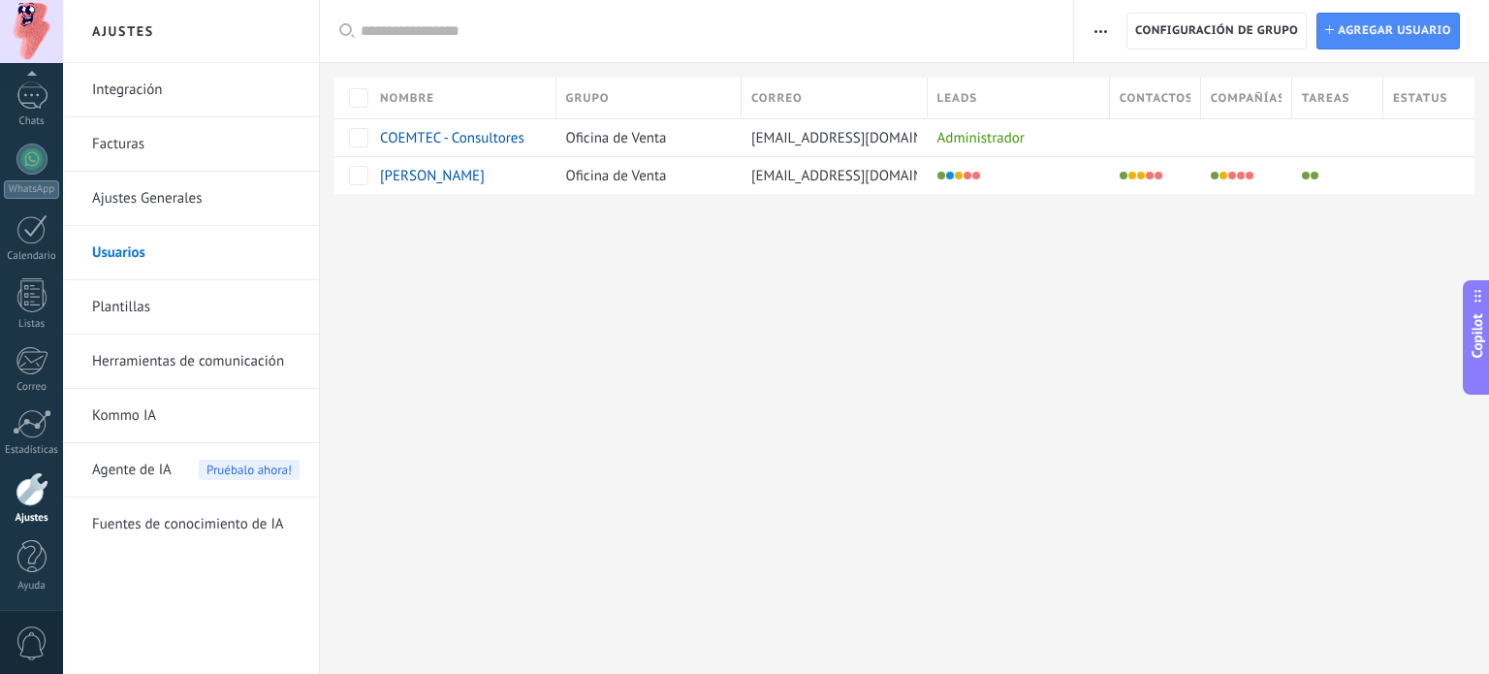
click at [967, 304] on div "Ajustes Integración Facturas Ajustes Generales Usuarios Plantillas Herramientas…" at bounding box center [776, 337] width 1426 height 674
click at [245, 305] on link "Plantillas" at bounding box center [195, 307] width 207 height 54
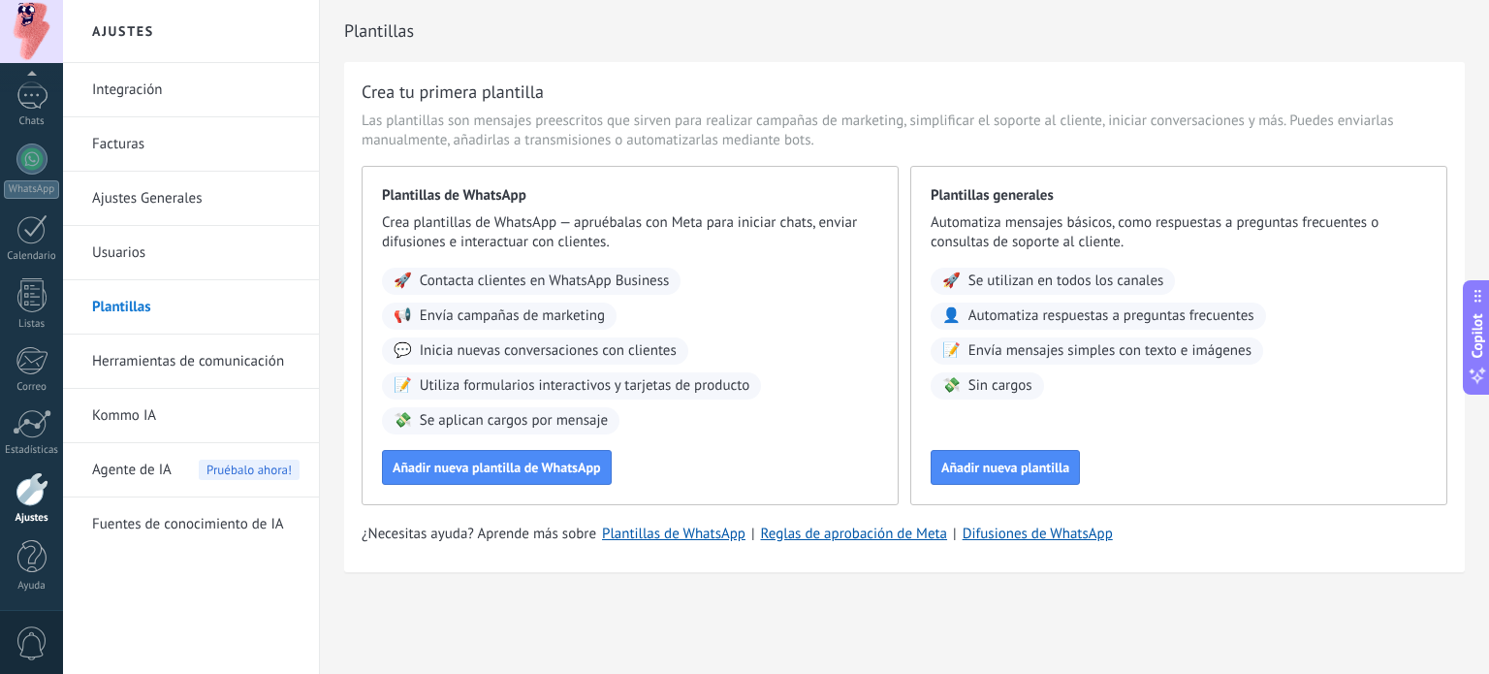
click at [155, 251] on link "Usuarios" at bounding box center [195, 253] width 207 height 54
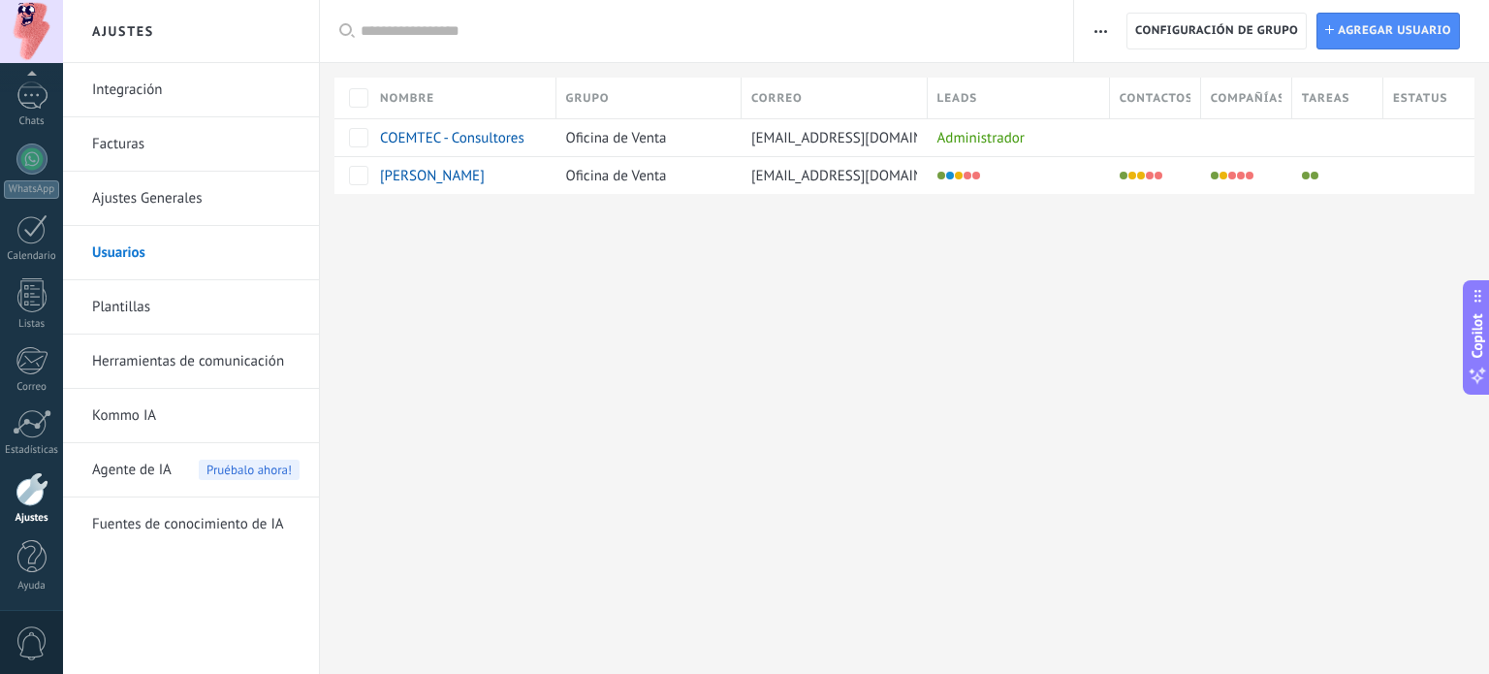
click at [176, 364] on link "Herramientas de comunicación" at bounding box center [195, 361] width 207 height 54
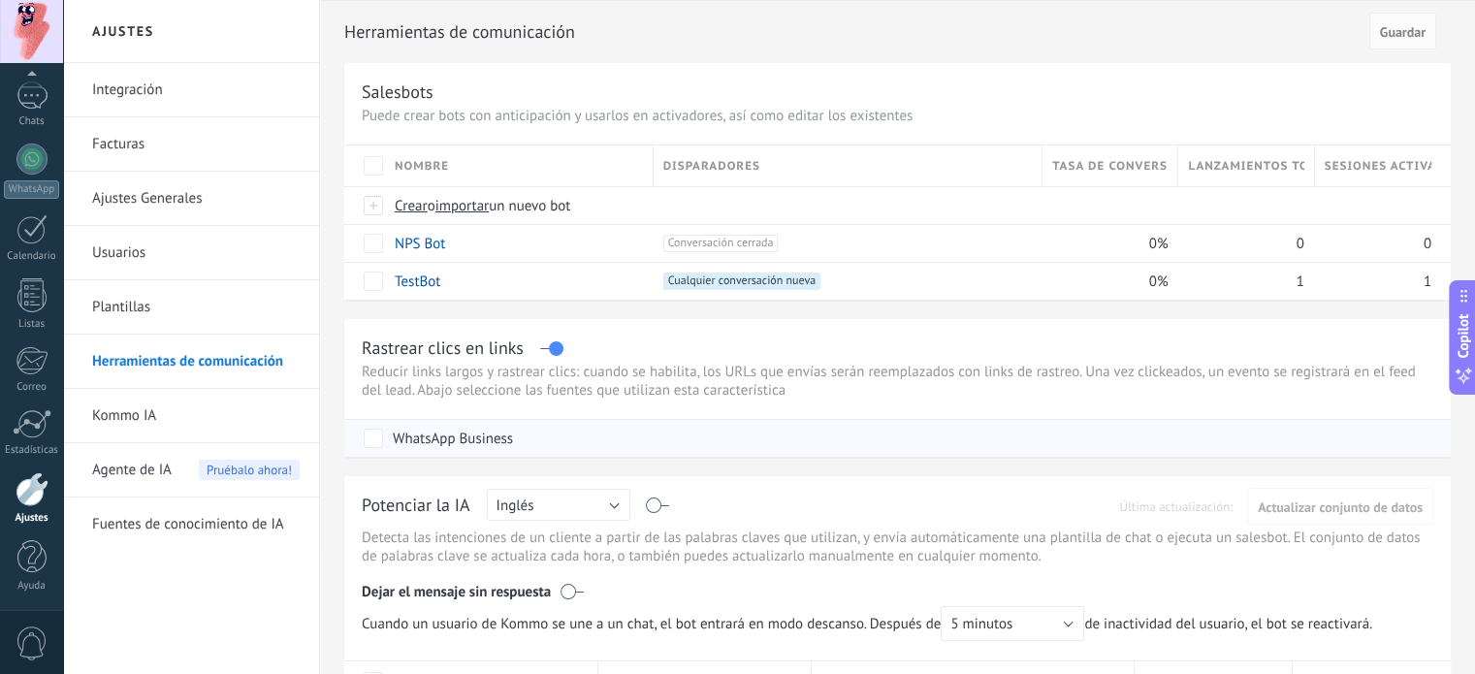
scroll to position [97, 0]
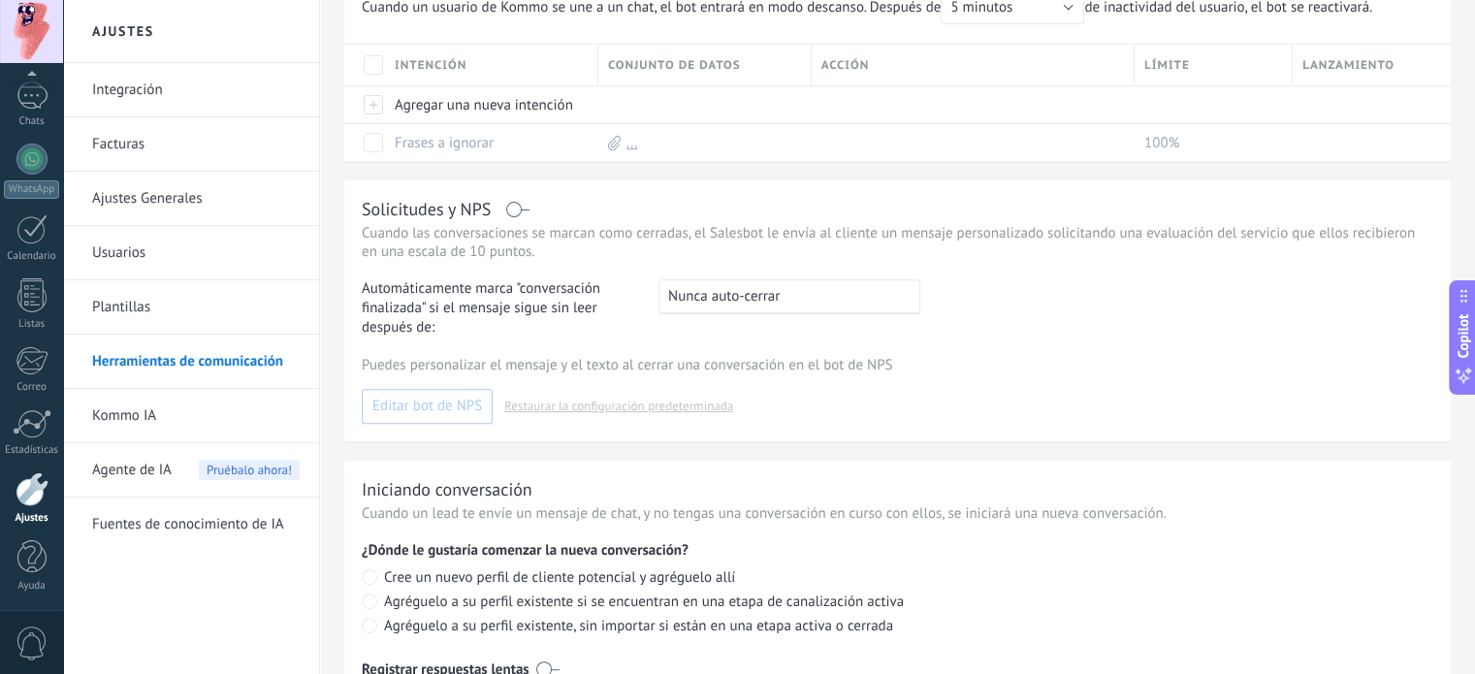
click at [145, 421] on link "Kommo IA" at bounding box center [195, 416] width 207 height 54
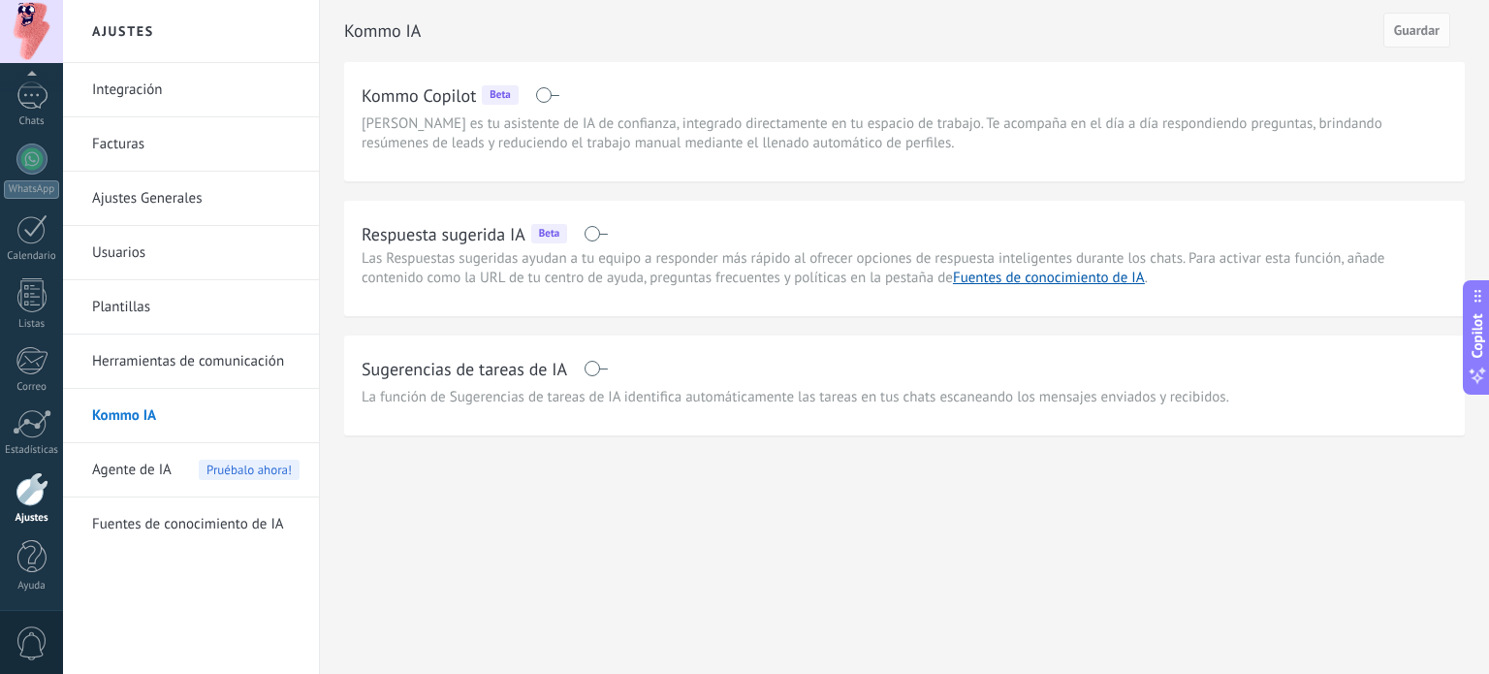
click at [605, 229] on span at bounding box center [596, 234] width 24 height 16
click at [221, 523] on link "Fuentes de conocimiento de IA" at bounding box center [195, 524] width 207 height 54
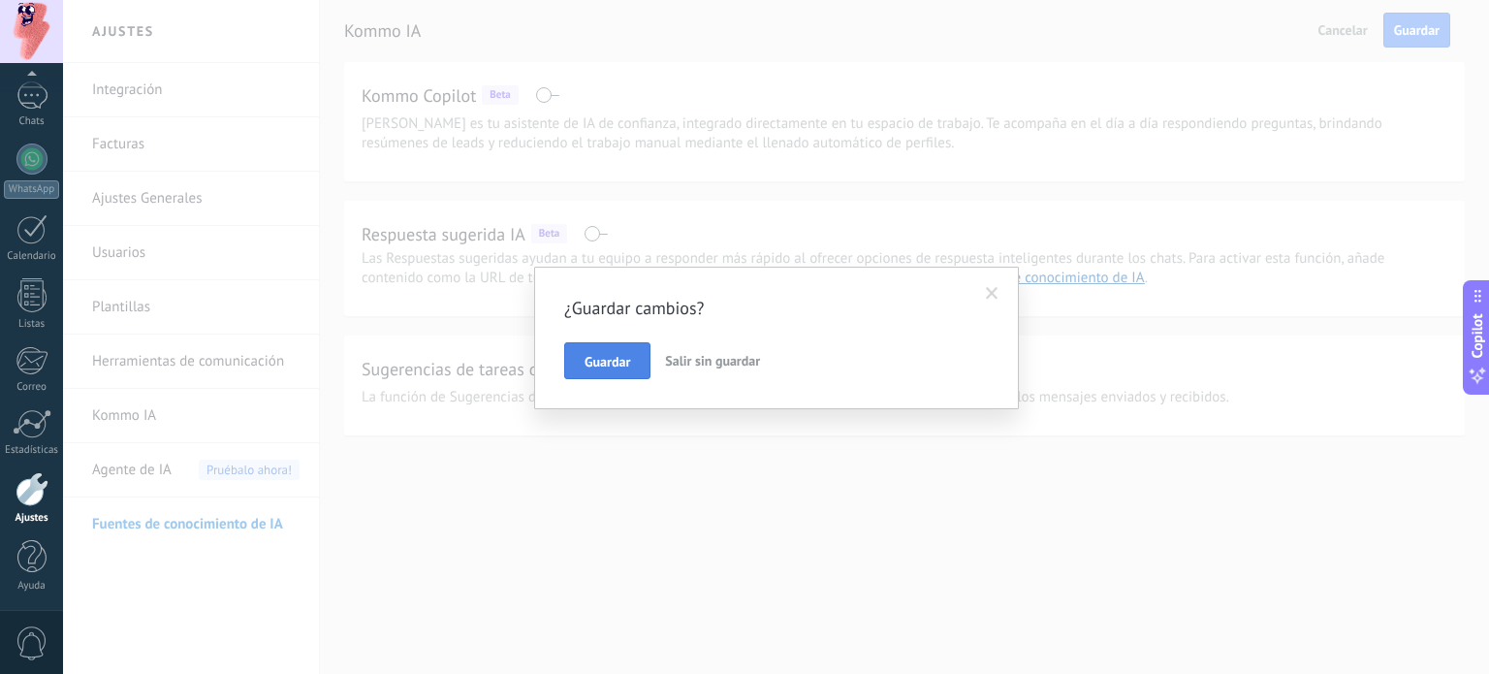
click at [589, 361] on span "Guardar" at bounding box center [608, 362] width 46 height 14
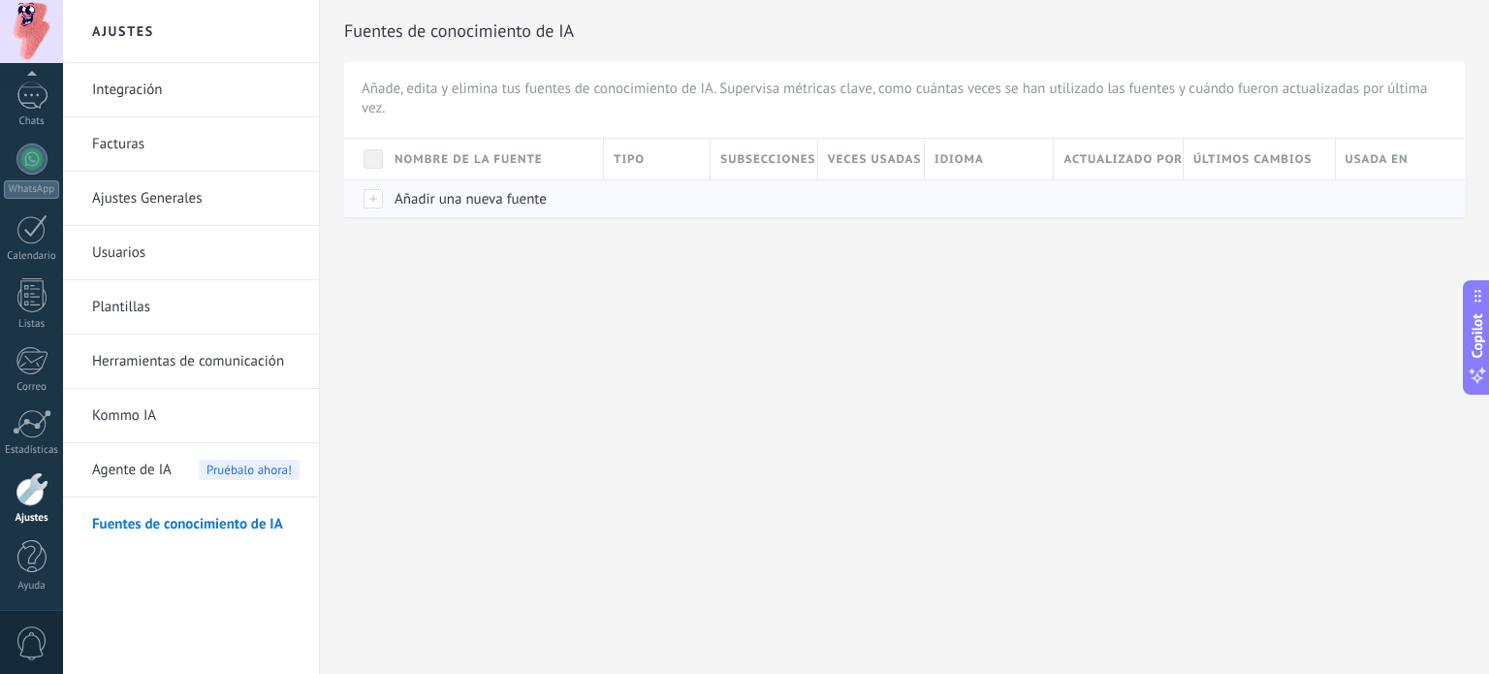
click at [446, 195] on span "Añadir una nueva fuente" at bounding box center [471, 199] width 152 height 18
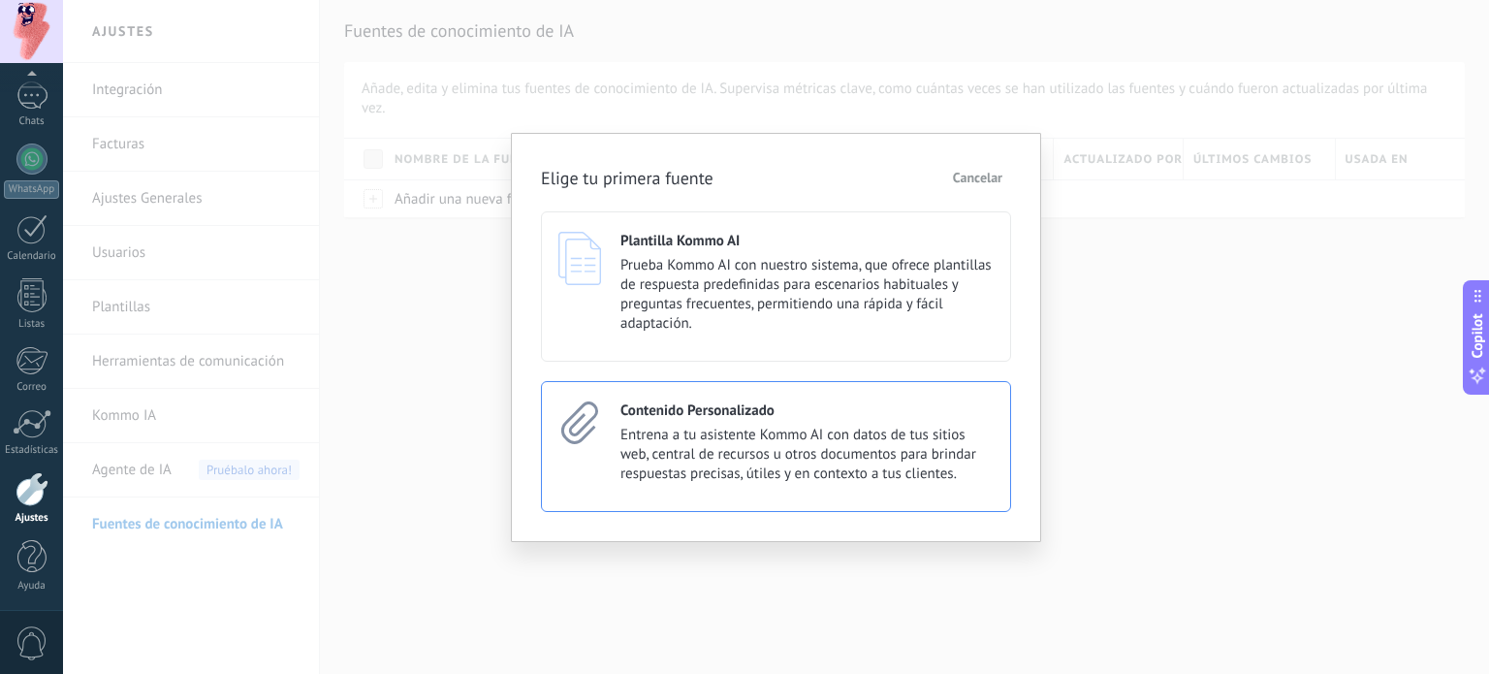
click at [791, 475] on span "Entrena a tu asistente Kommo AI con datos de tus sitios web, central de recurso…" at bounding box center [806, 455] width 373 height 58
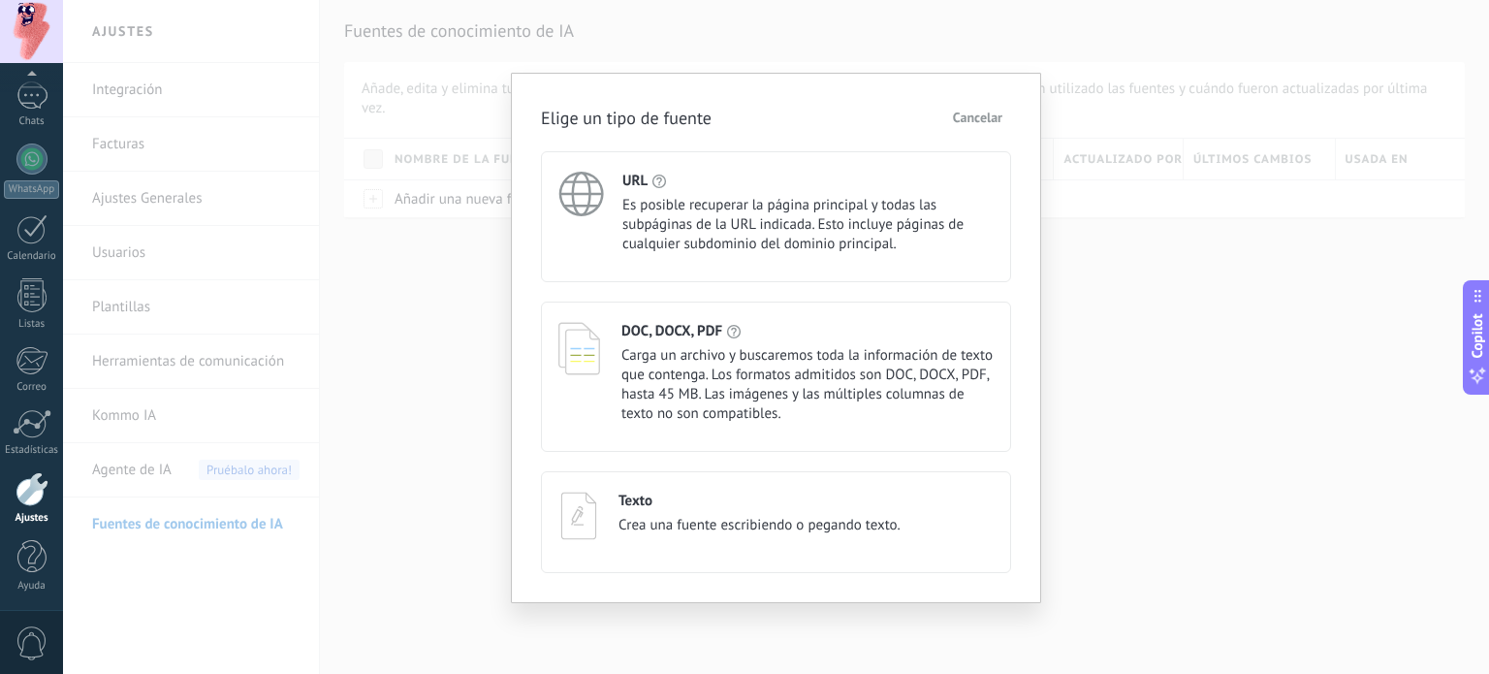
click at [982, 118] on span "Cancelar" at bounding box center [977, 118] width 49 height 14
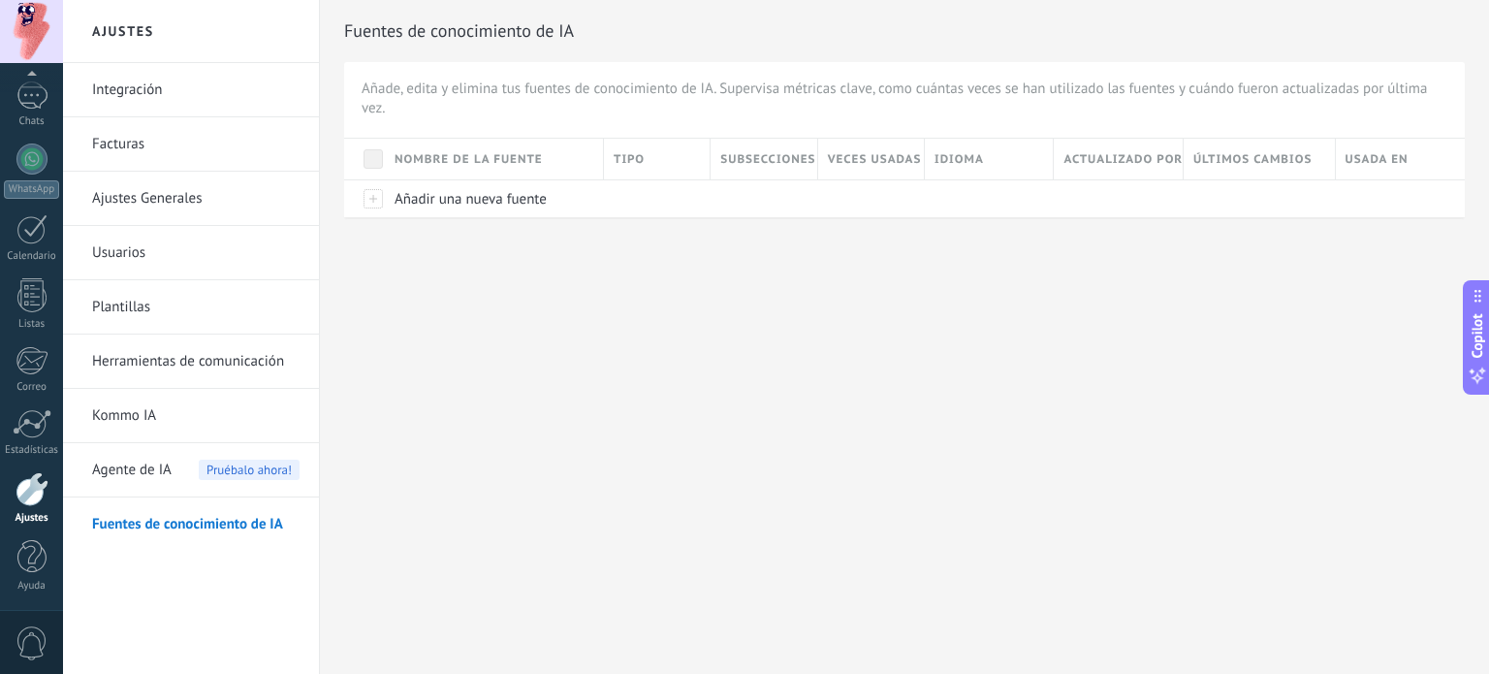
click at [818, 329] on div "Ajustes Integración Facturas Ajustes Generales Usuarios Plantillas Herramientas…" at bounding box center [776, 337] width 1426 height 674
click at [18, 229] on div at bounding box center [31, 227] width 31 height 28
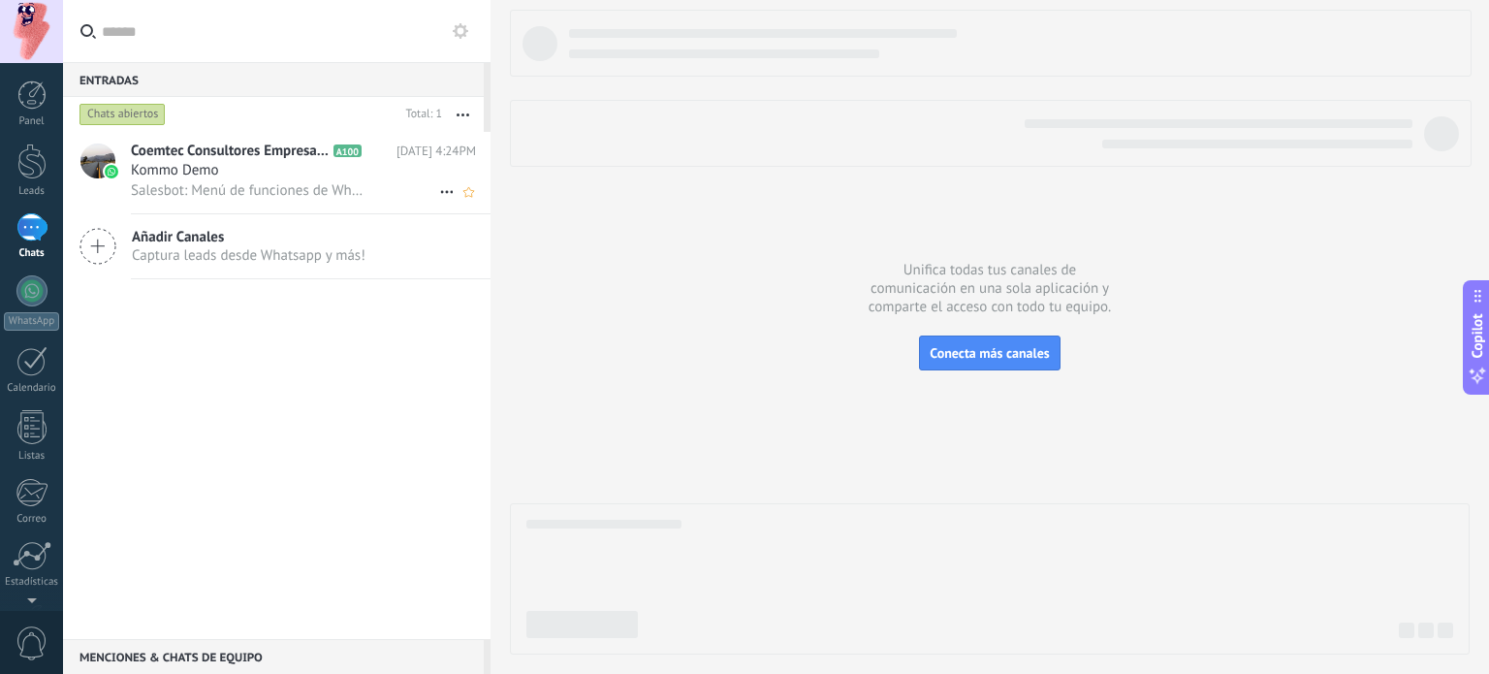
click at [252, 183] on span "Salesbot: Menú de funciones de WhatsApp ¡Desbloquea la mensajería mejorada en W…" at bounding box center [250, 190] width 238 height 18
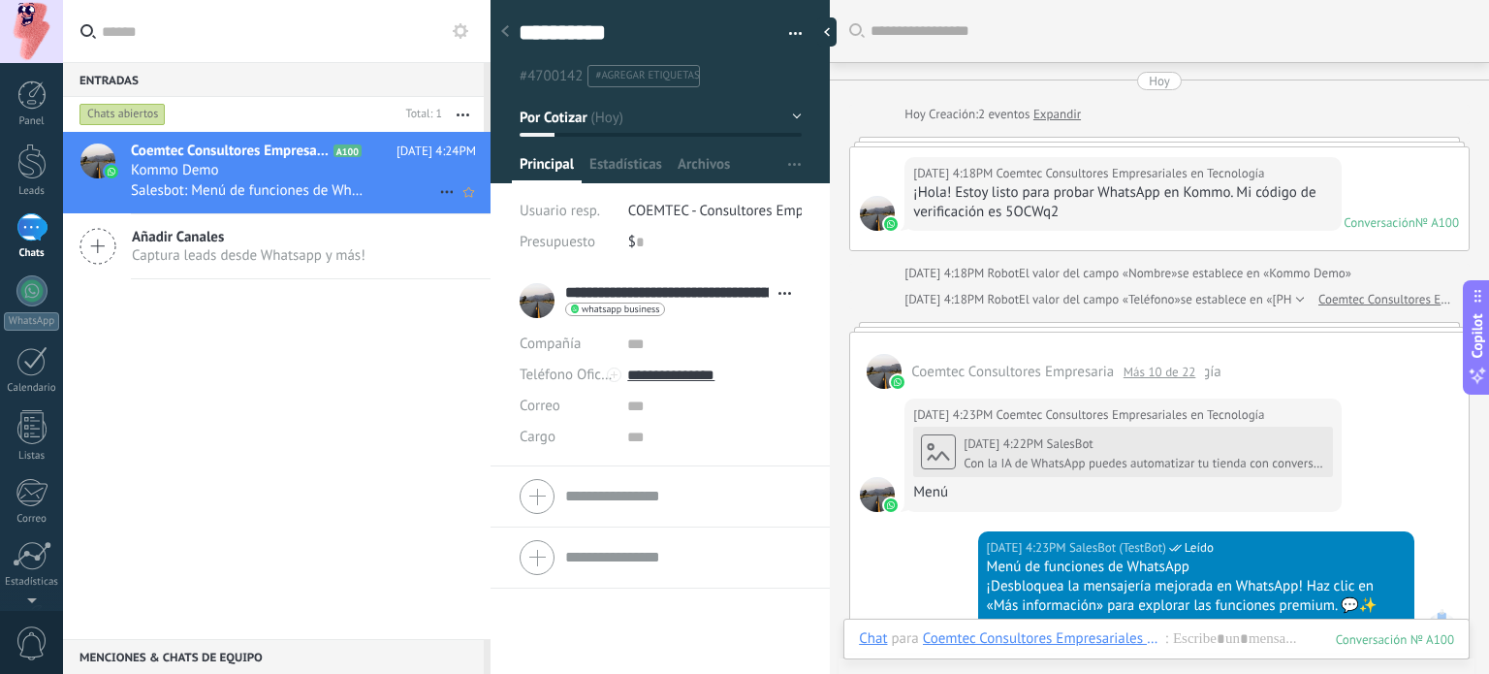
scroll to position [1765, 0]
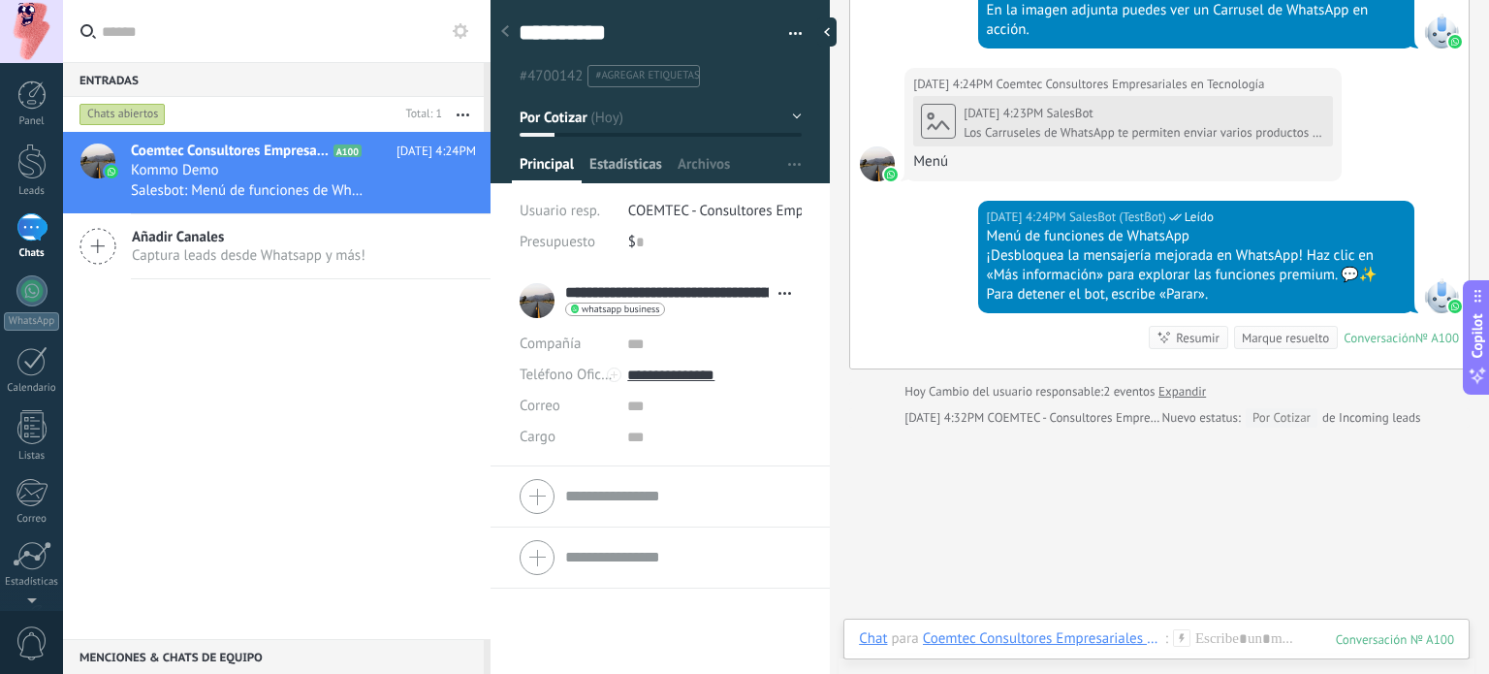
click at [615, 169] on span "Estadísticas" at bounding box center [625, 169] width 73 height 28
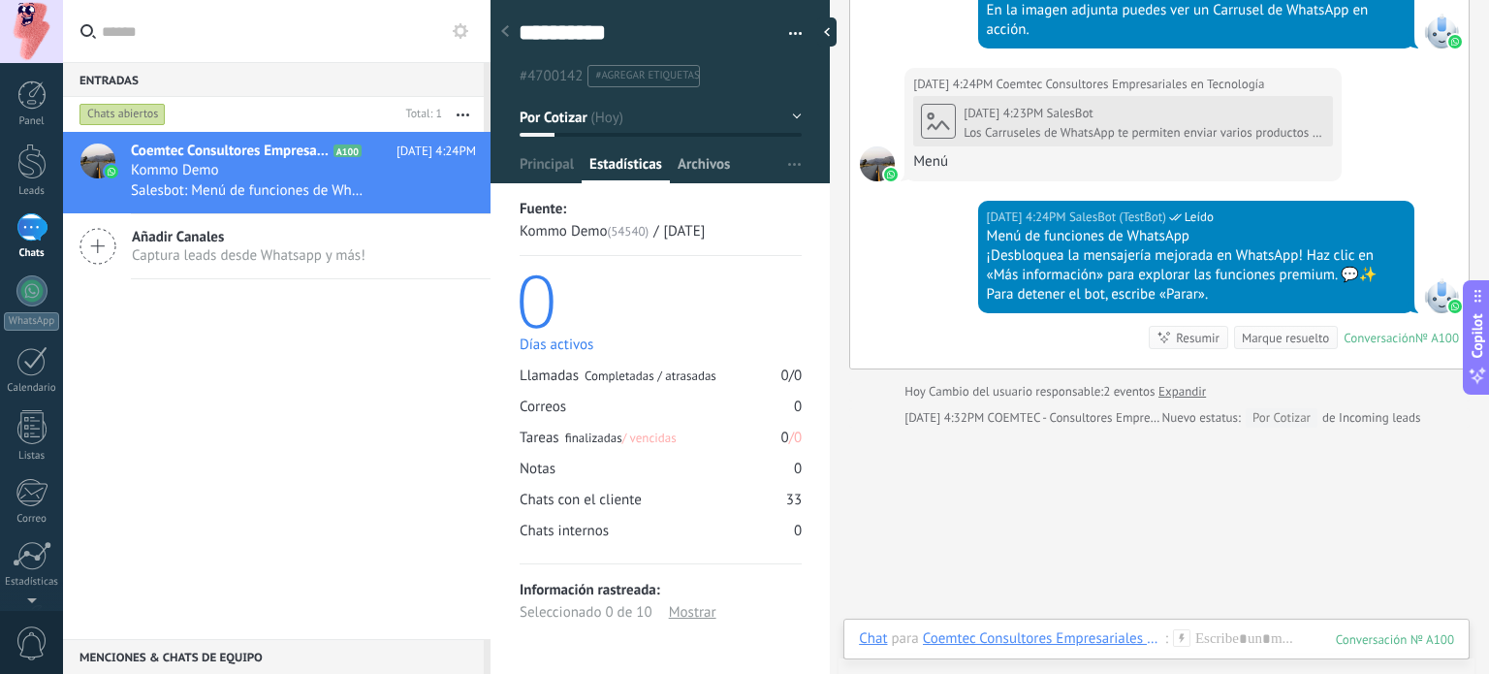
click at [704, 157] on span "Archivos" at bounding box center [704, 169] width 52 height 28
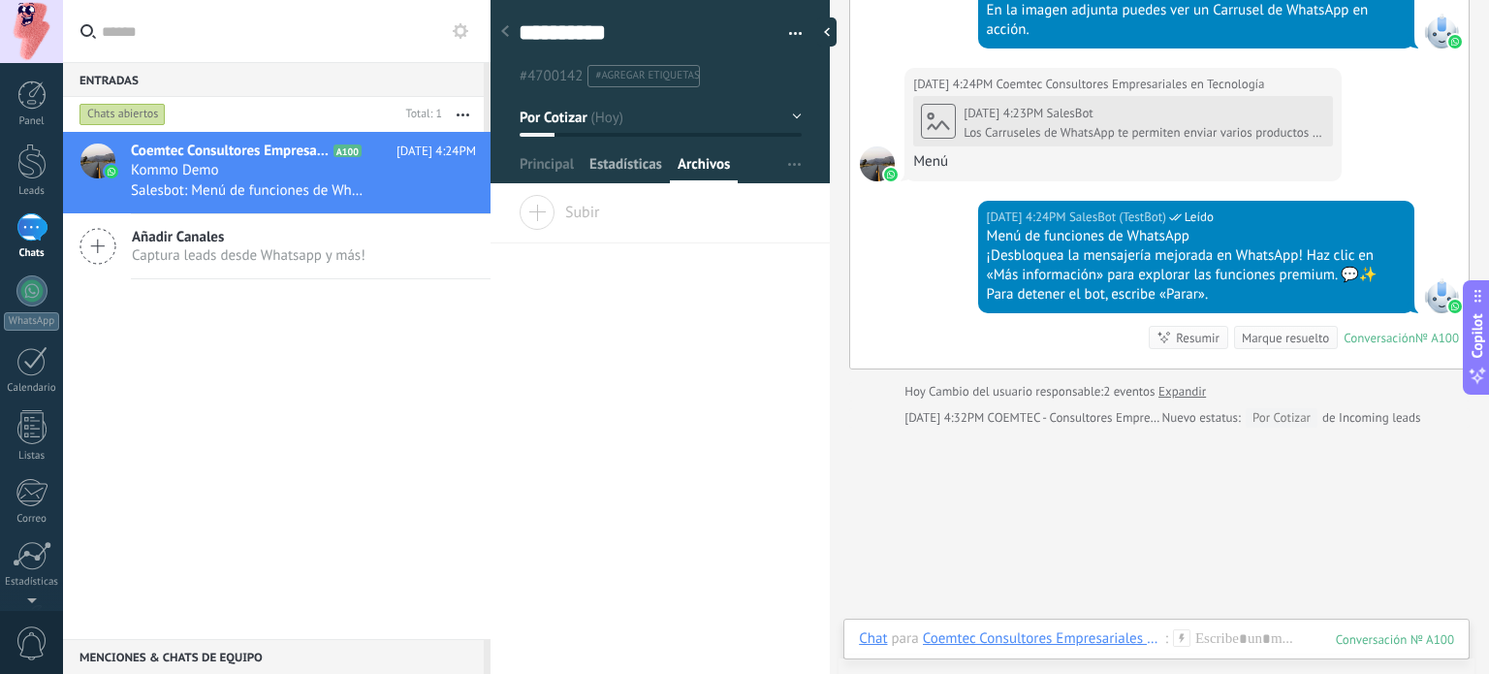
click at [537, 162] on span "Principal" at bounding box center [547, 169] width 54 height 28
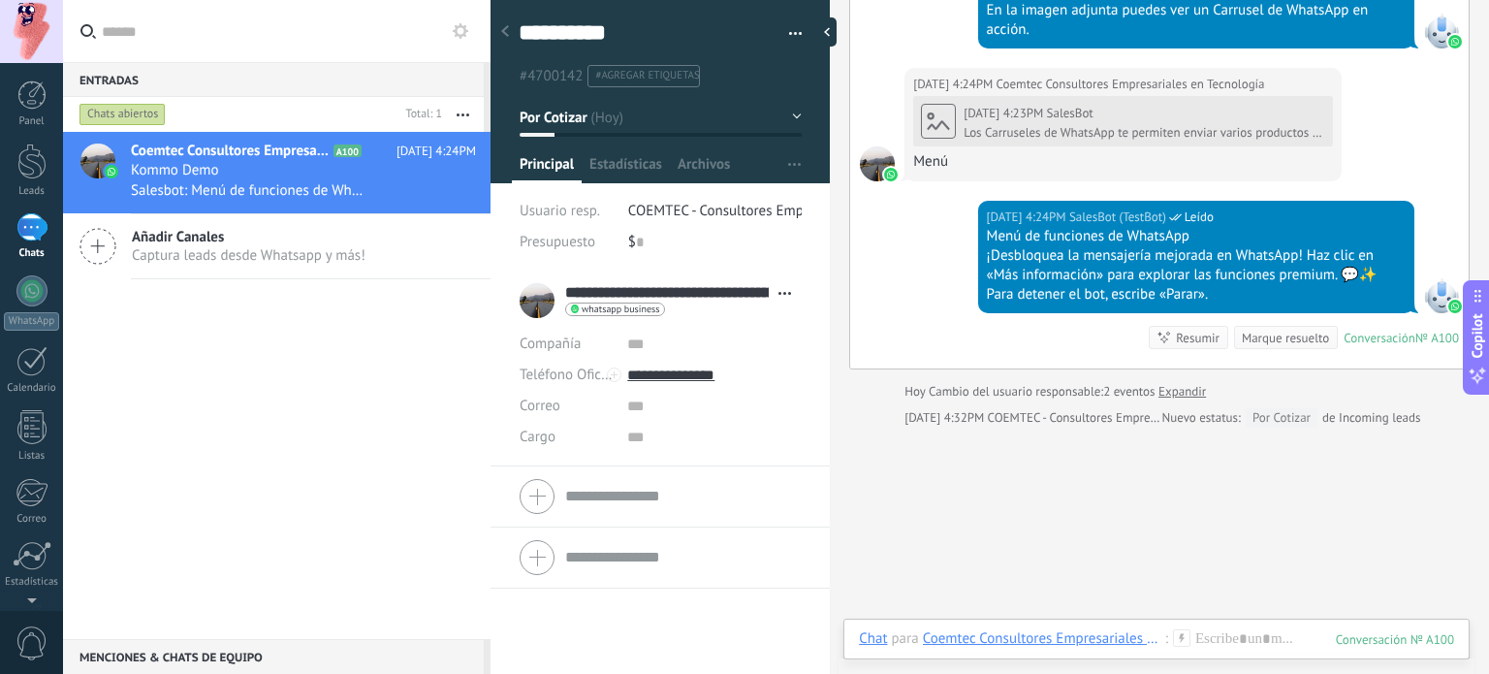
click at [788, 38] on button "button" at bounding box center [789, 33] width 28 height 29
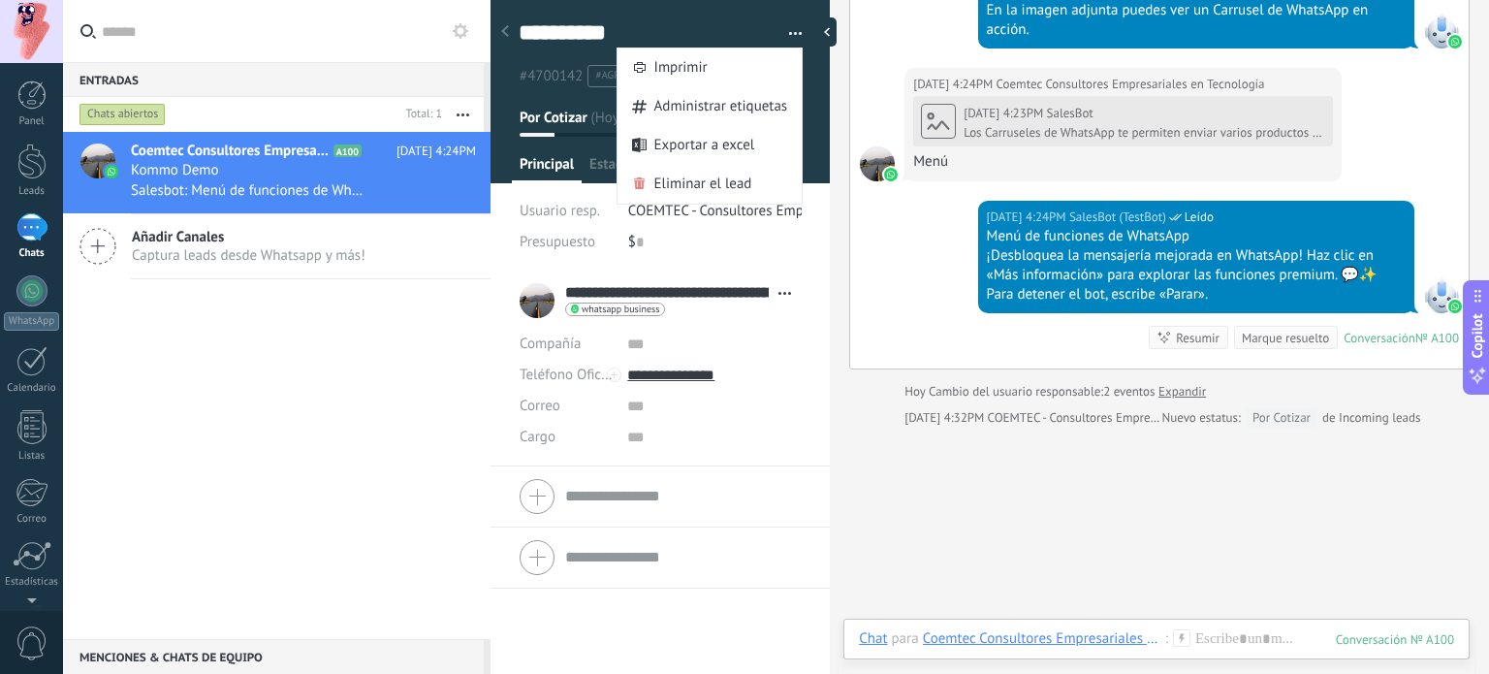
click at [792, 27] on button "button" at bounding box center [789, 33] width 28 height 29
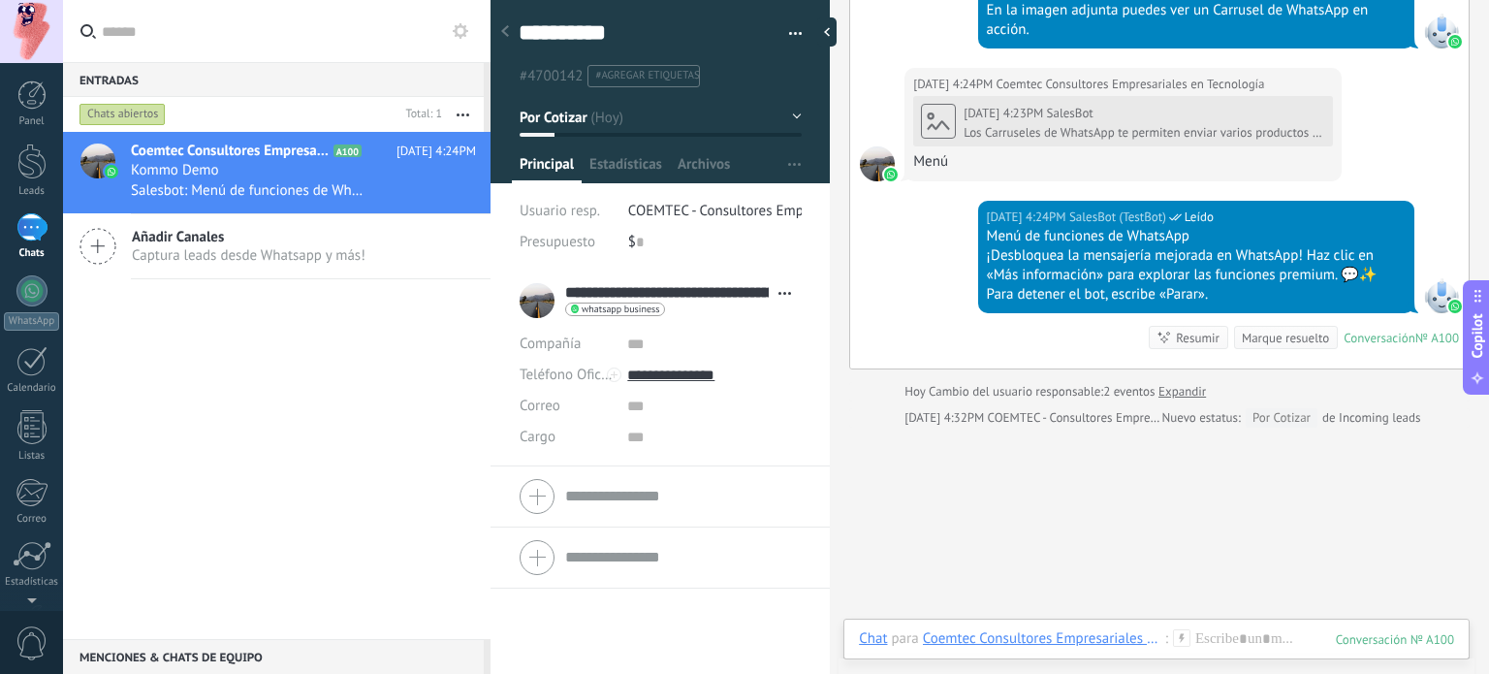
click at [795, 121] on button "Por Cotizar" at bounding box center [661, 117] width 282 height 35
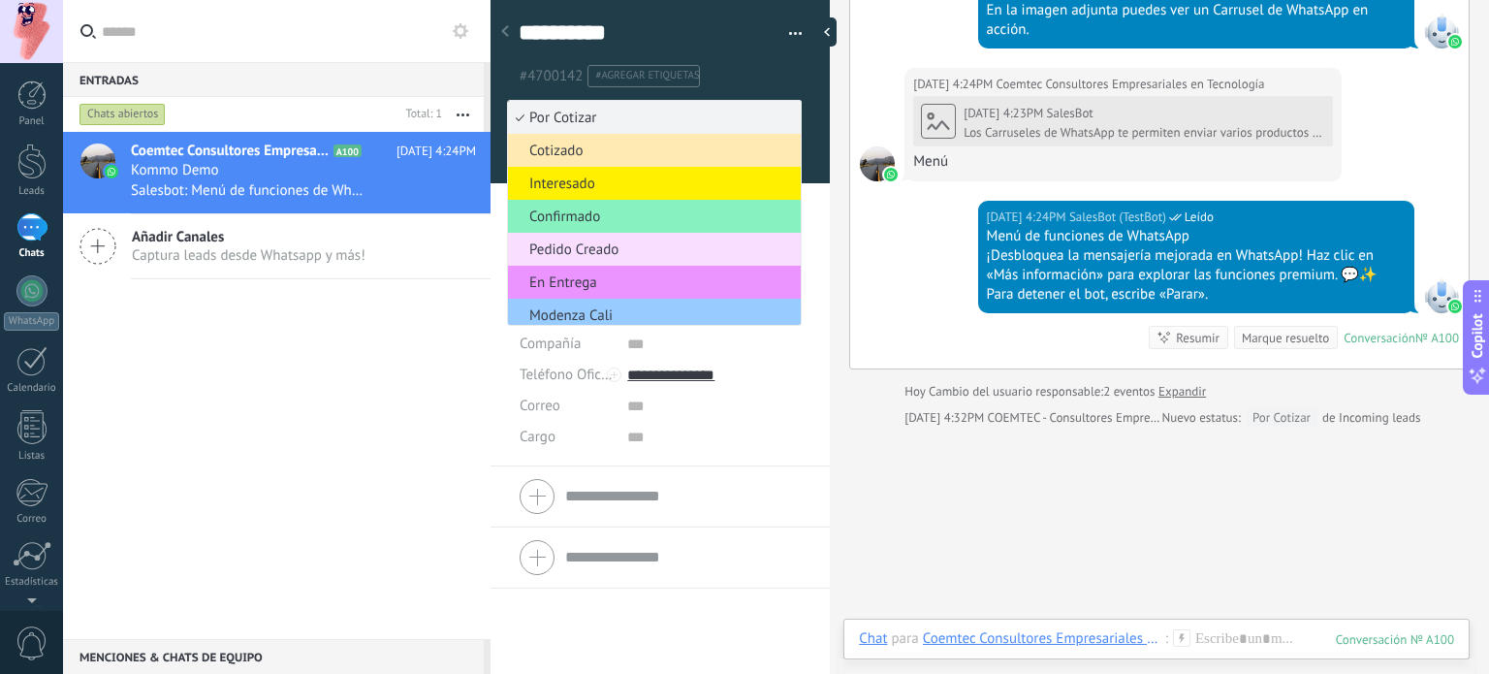
click at [787, 77] on ul "#4700142 #agregar etiquetas" at bounding box center [657, 76] width 280 height 26
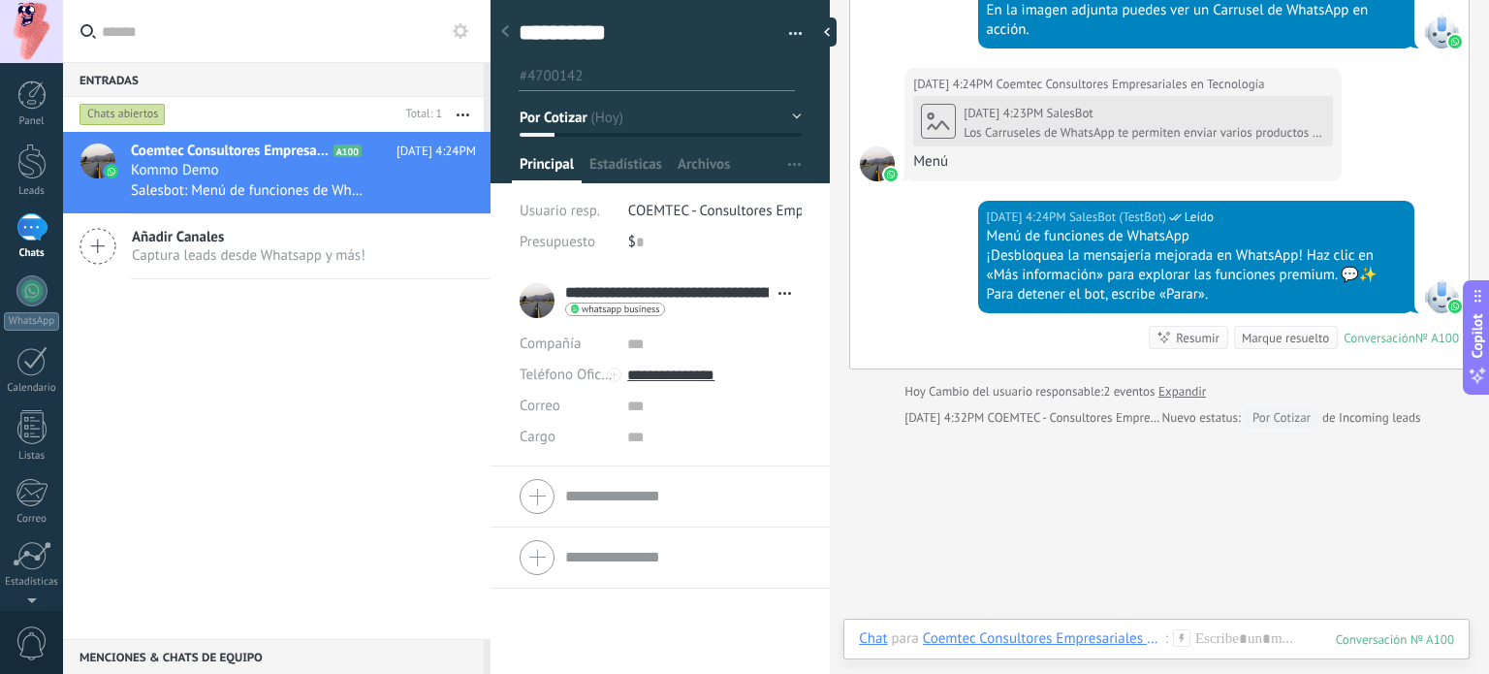
click at [682, 67] on input "text" at bounding box center [693, 76] width 202 height 20
click at [528, 59] on div "#4700142" at bounding box center [661, 69] width 284 height 36
click at [682, 161] on span "Archivos" at bounding box center [704, 169] width 52 height 28
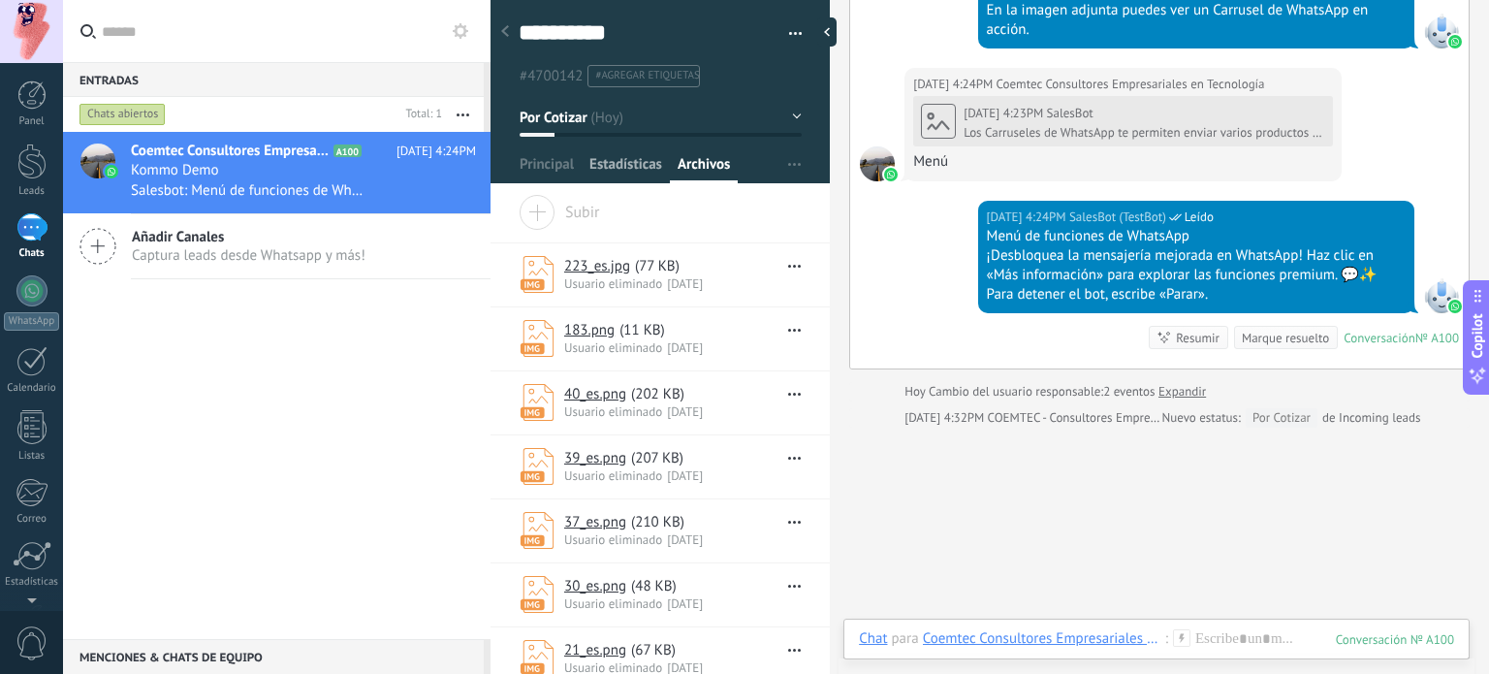
click at [636, 161] on span "Estadísticas" at bounding box center [625, 169] width 73 height 28
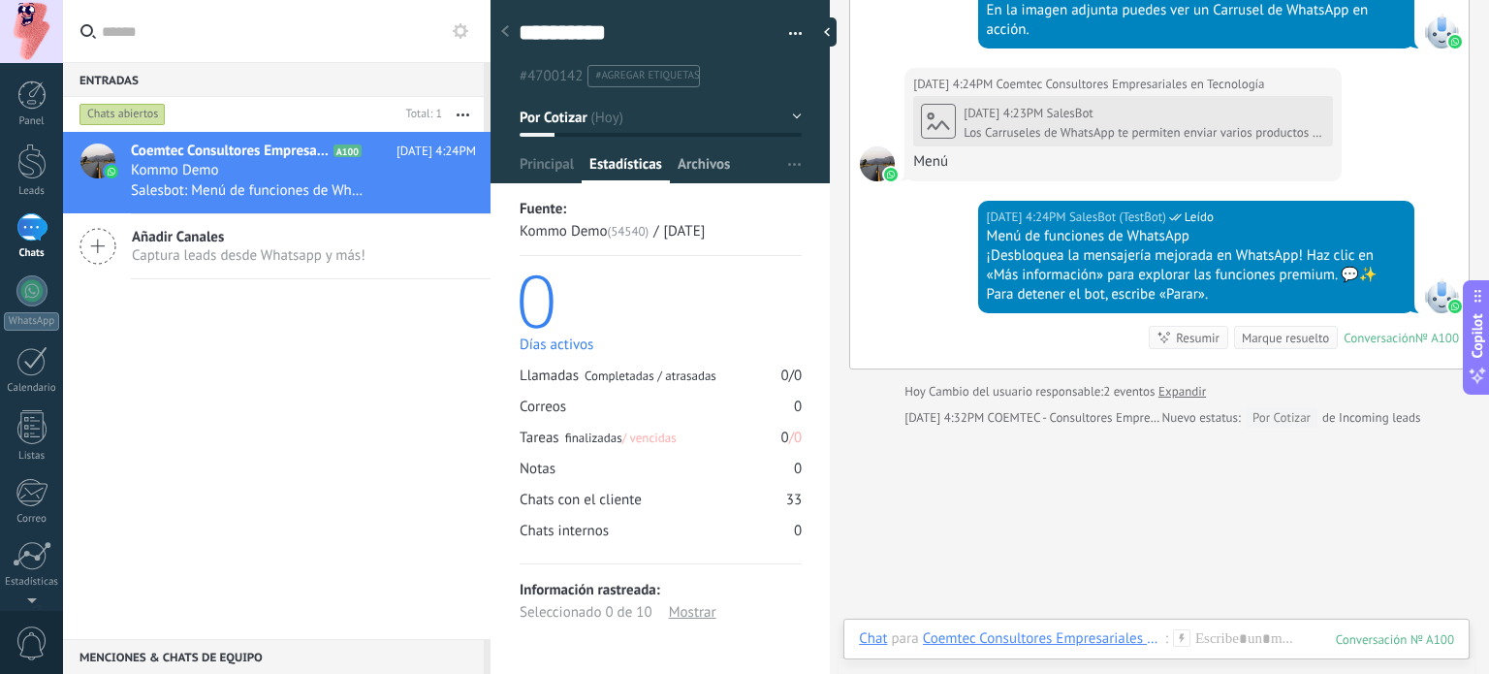
click at [700, 159] on span "Archivos" at bounding box center [704, 169] width 52 height 28
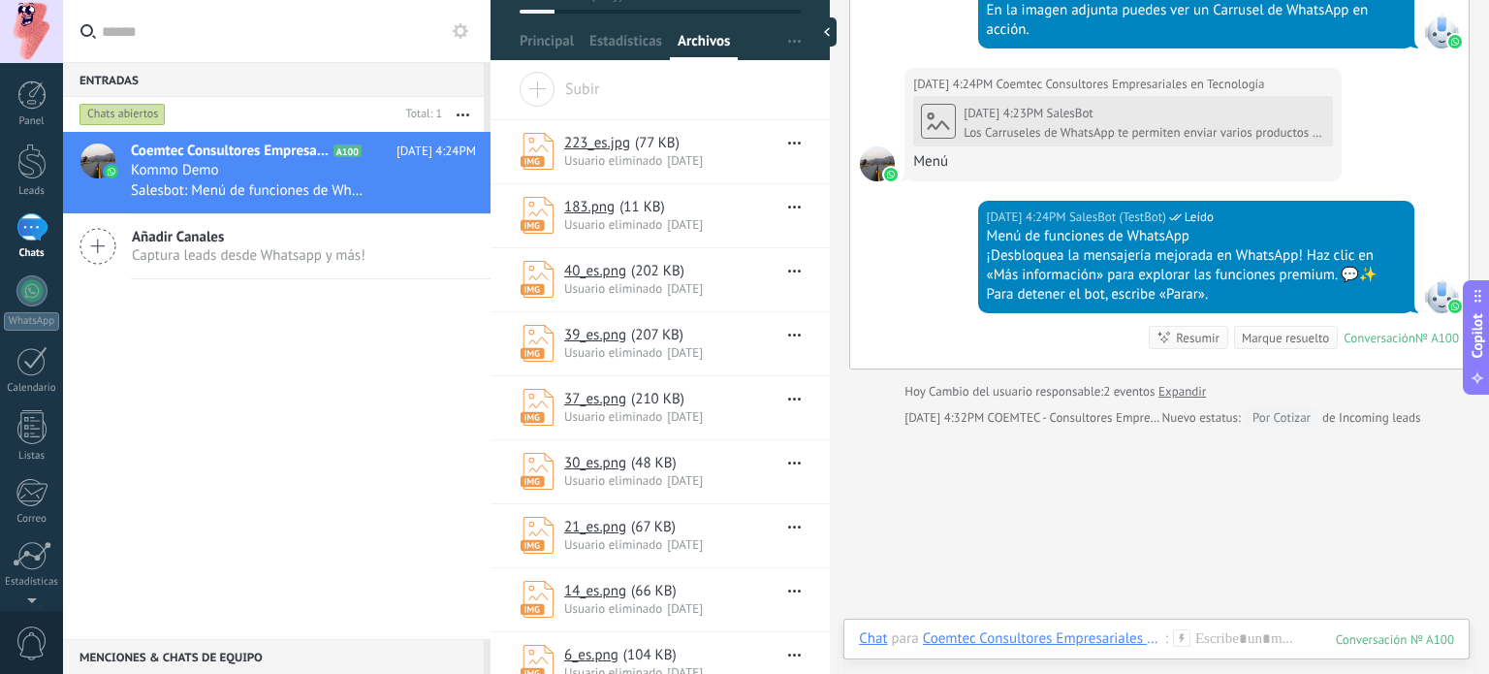
scroll to position [178, 0]
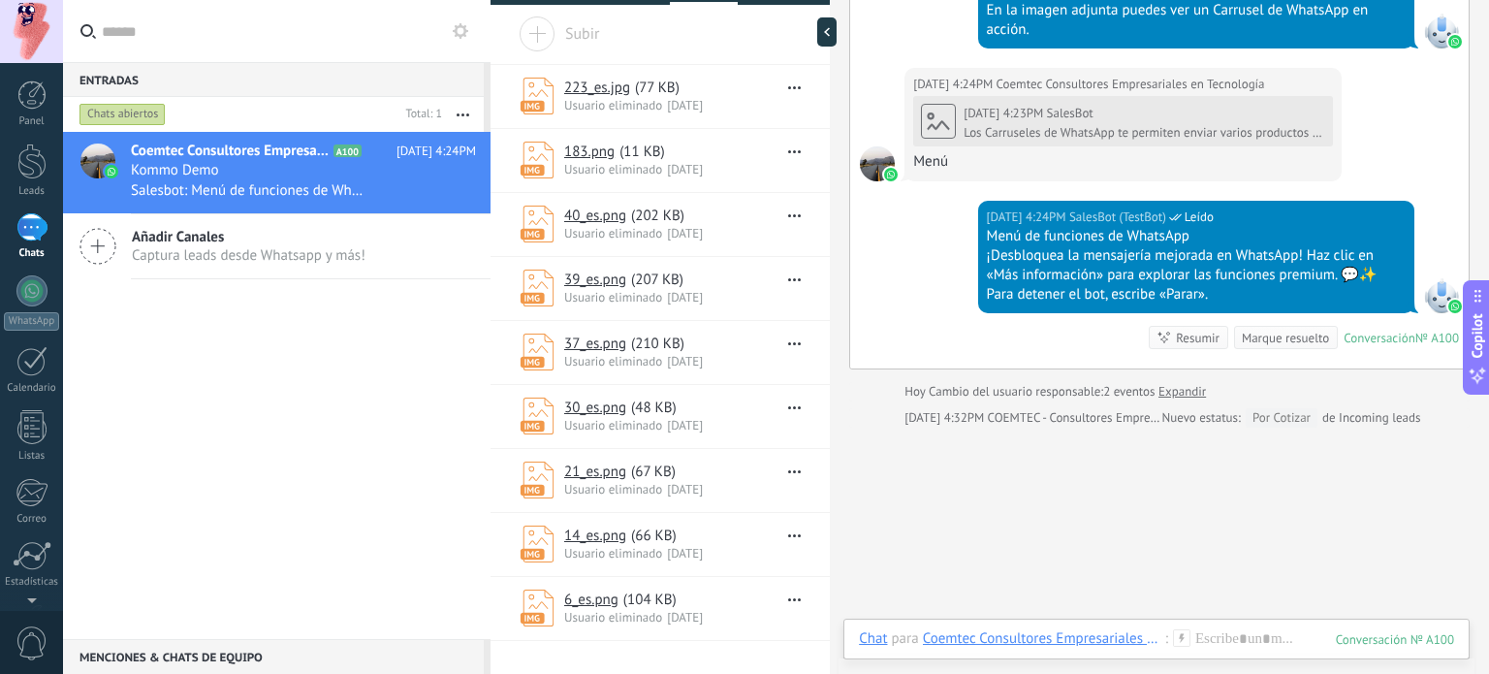
click at [600, 341] on link "37_es.png" at bounding box center [595, 343] width 62 height 18
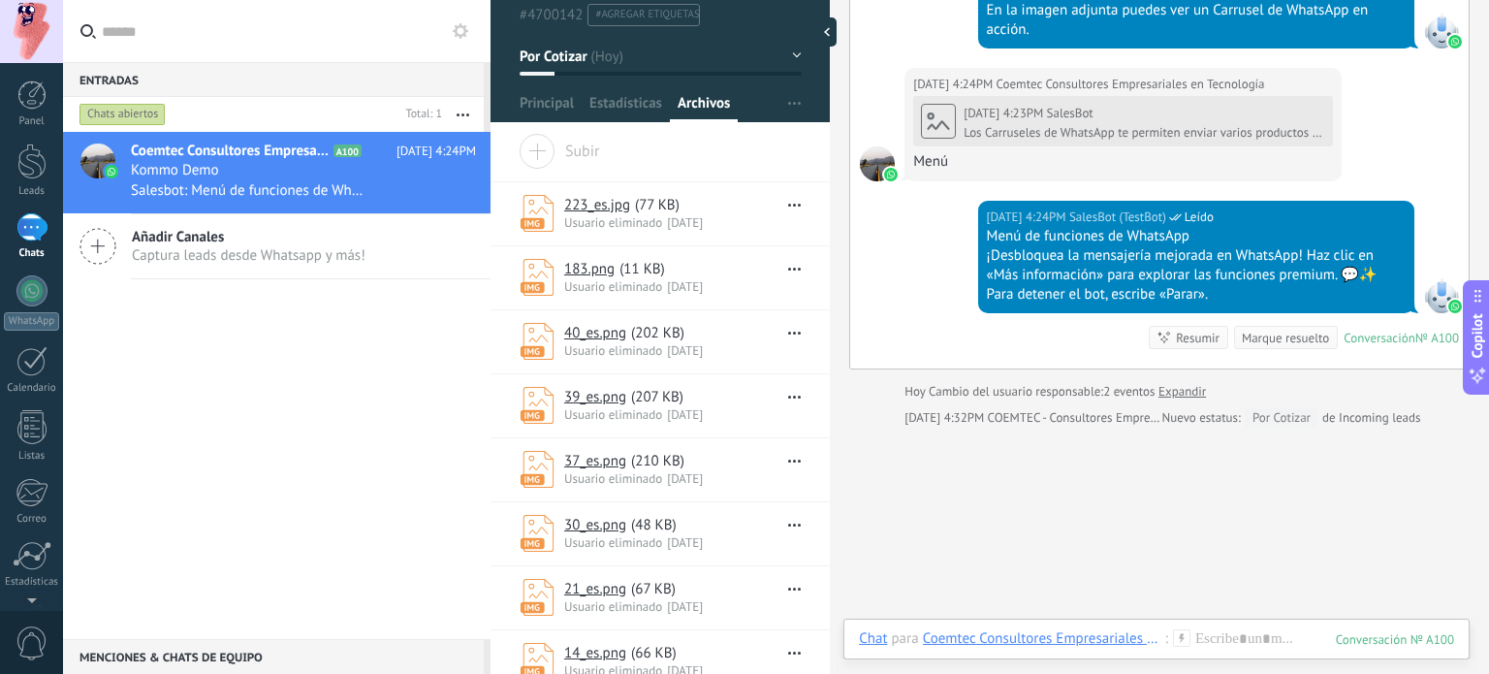
scroll to position [0, 0]
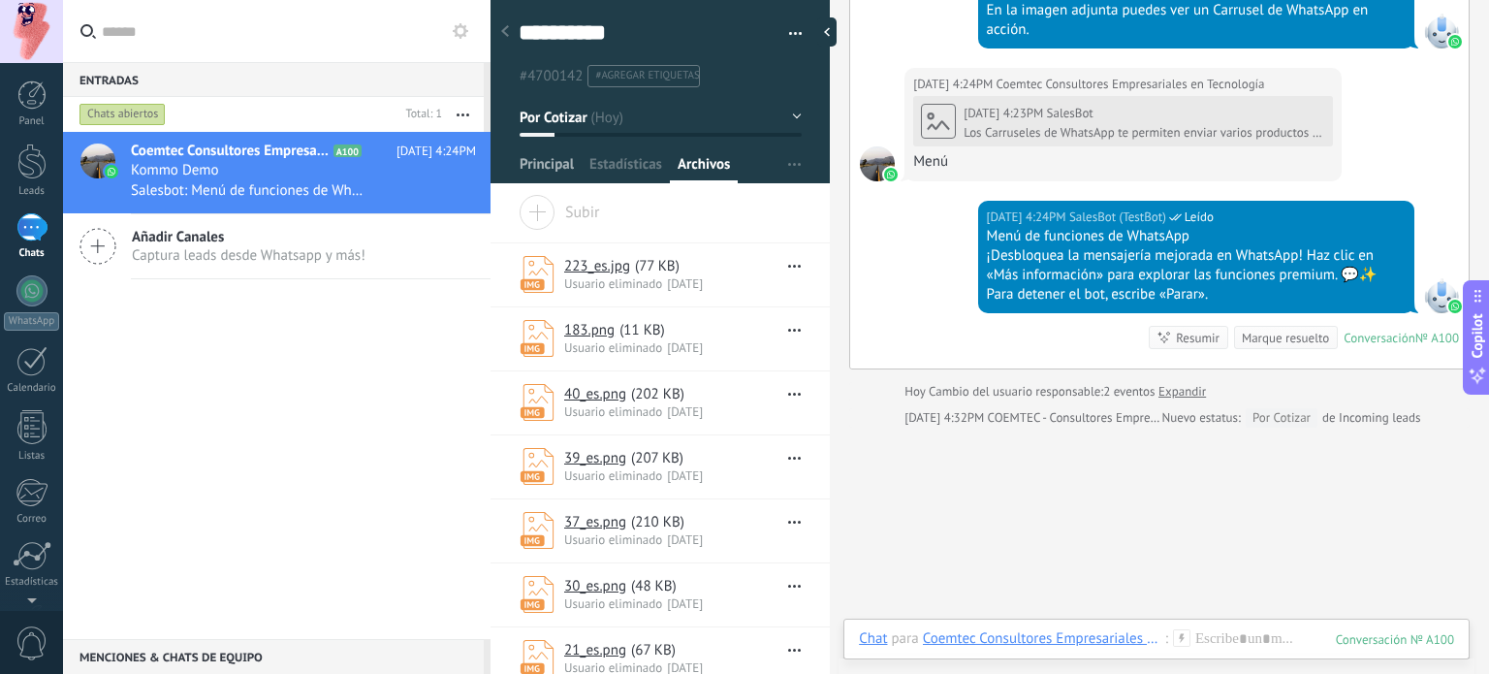
click at [534, 170] on span "Principal" at bounding box center [547, 169] width 54 height 28
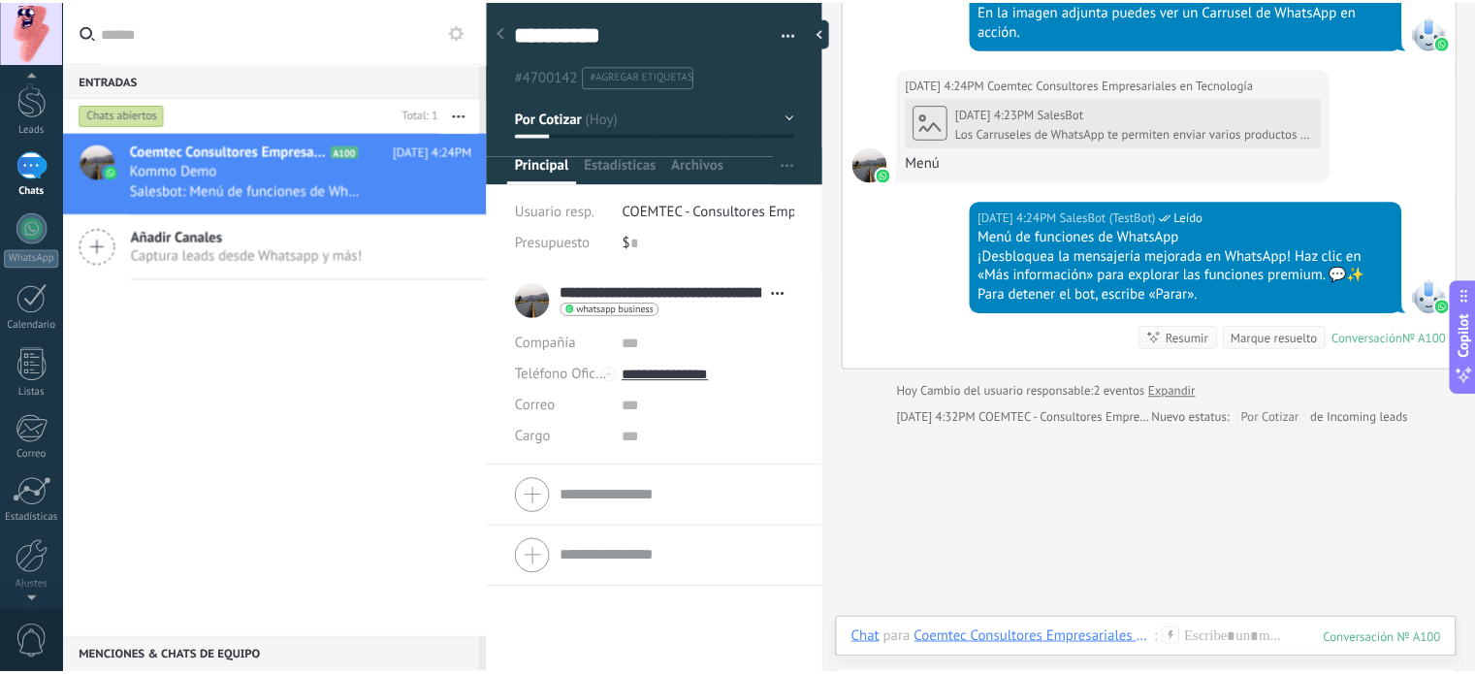
scroll to position [132, 0]
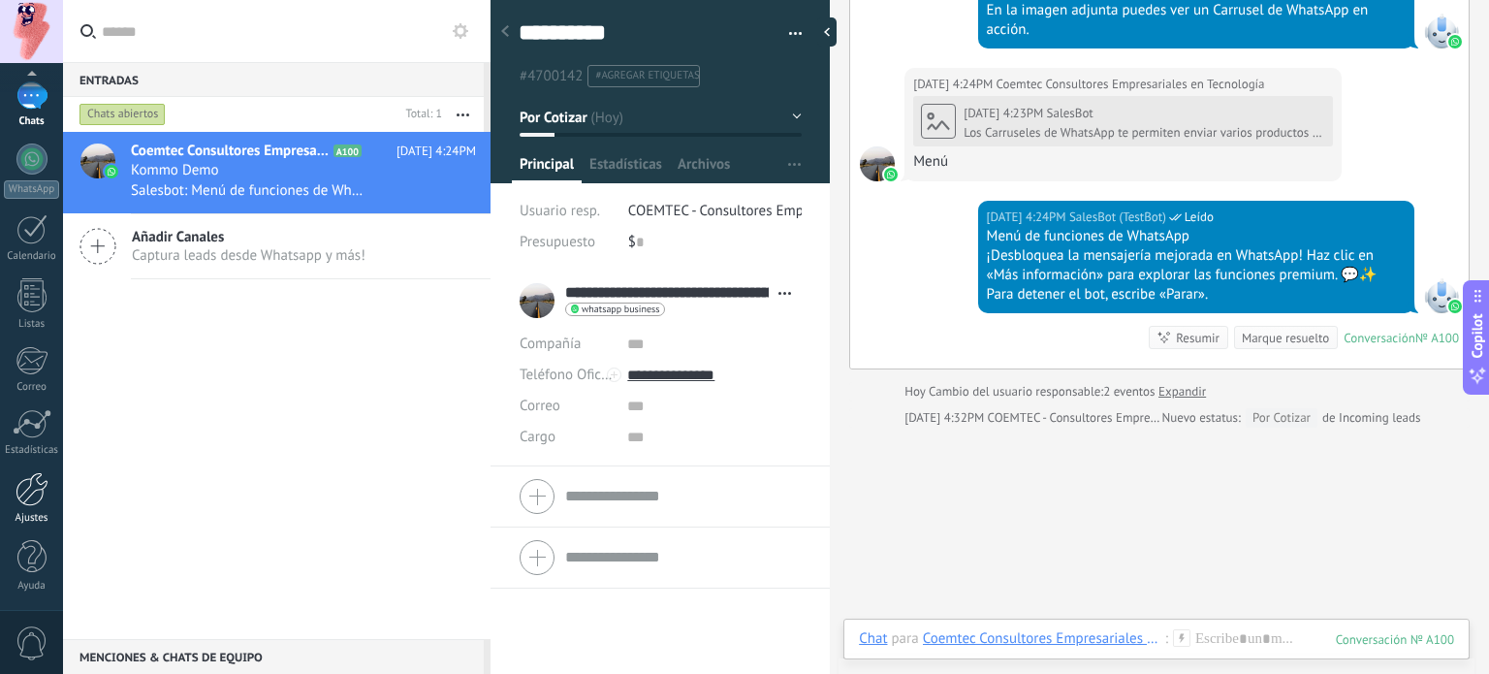
click at [27, 499] on div at bounding box center [32, 489] width 33 height 34
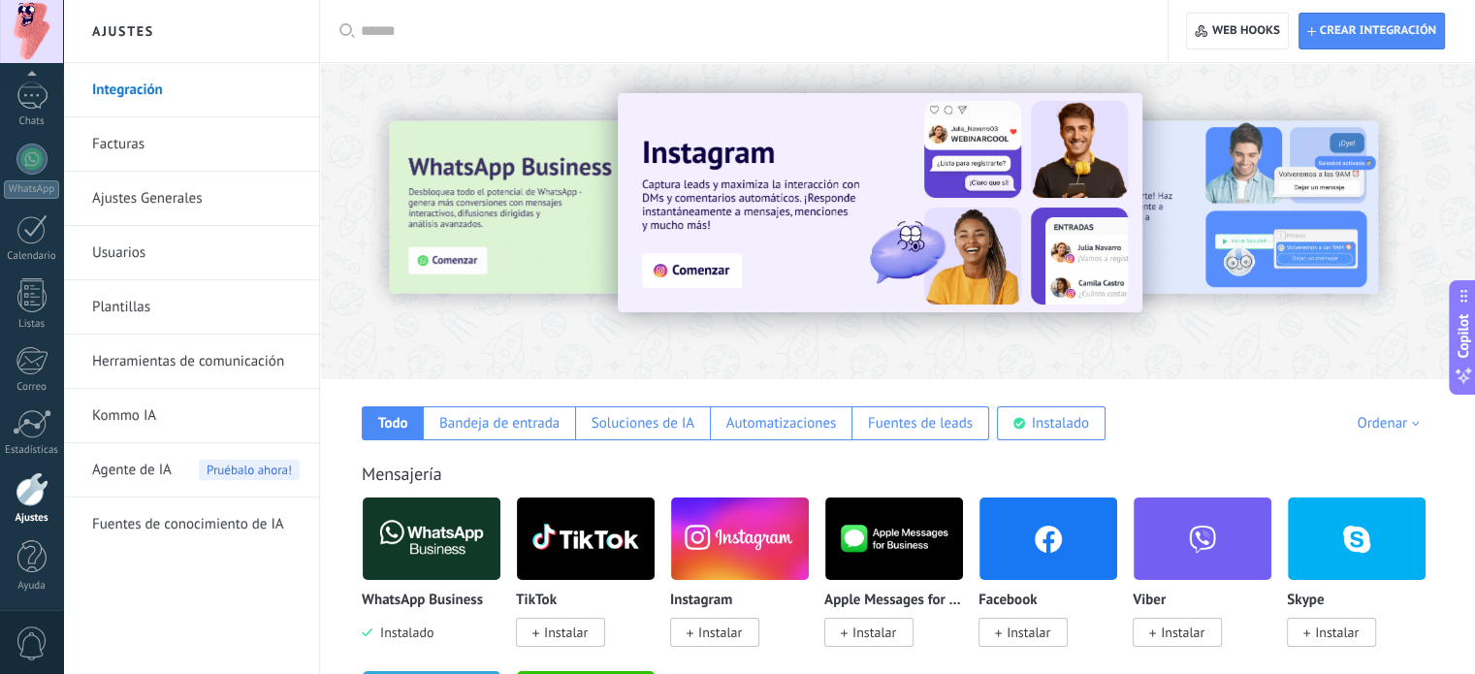
click at [182, 111] on link "Integración" at bounding box center [195, 90] width 207 height 54
click at [169, 151] on link "Facturas" at bounding box center [195, 144] width 207 height 54
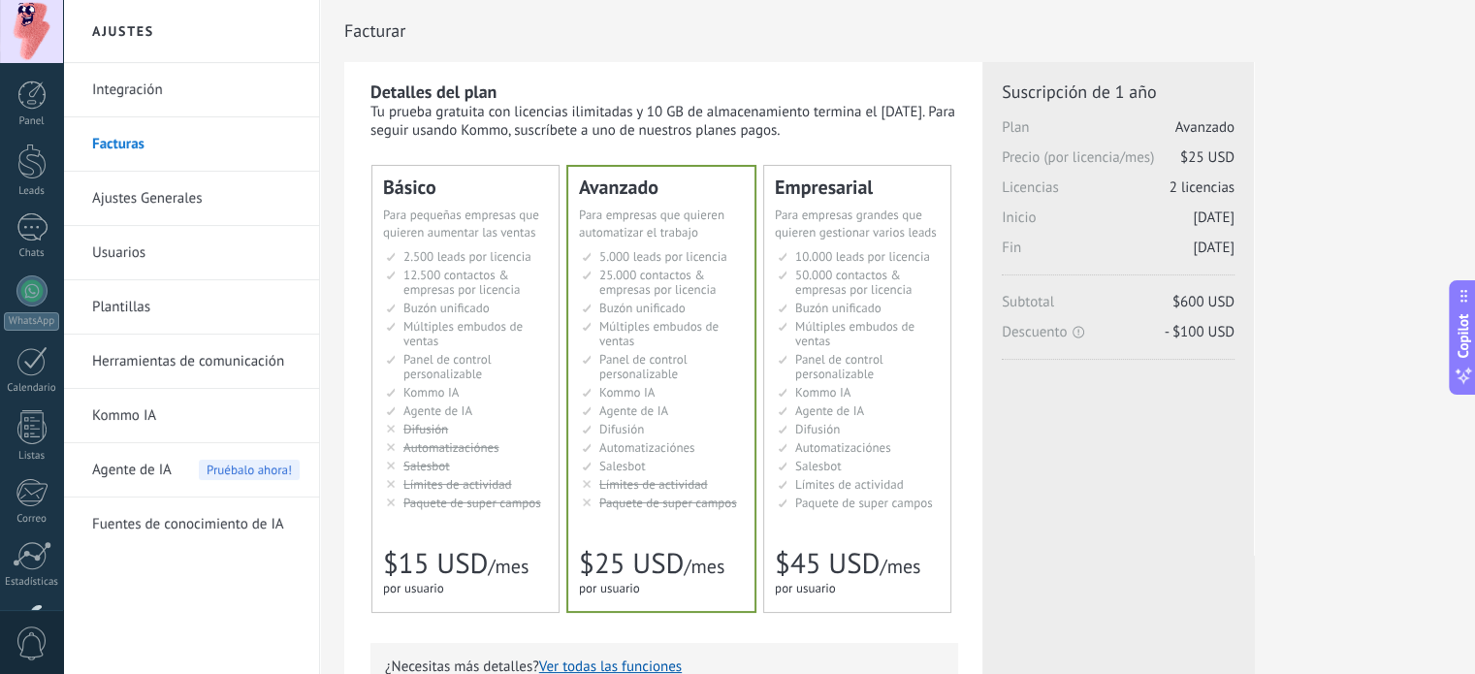
click at [389, 110] on div "Tu prueba gratuita con licencias ilimitadas y 10 GB de almacenamiento termina e…" at bounding box center [663, 121] width 587 height 37
drag, startPoint x: 816, startPoint y: 137, endPoint x: 392, endPoint y: 113, distance: 425.3
click at [392, 113] on div "Tu prueba gratuita con licencias ilimitadas y 10 GB de almacenamiento termina e…" at bounding box center [663, 121] width 587 height 37
click at [436, 227] on span "Para pequeñas empresas que quieren aumentar las ventas" at bounding box center [461, 223] width 156 height 34
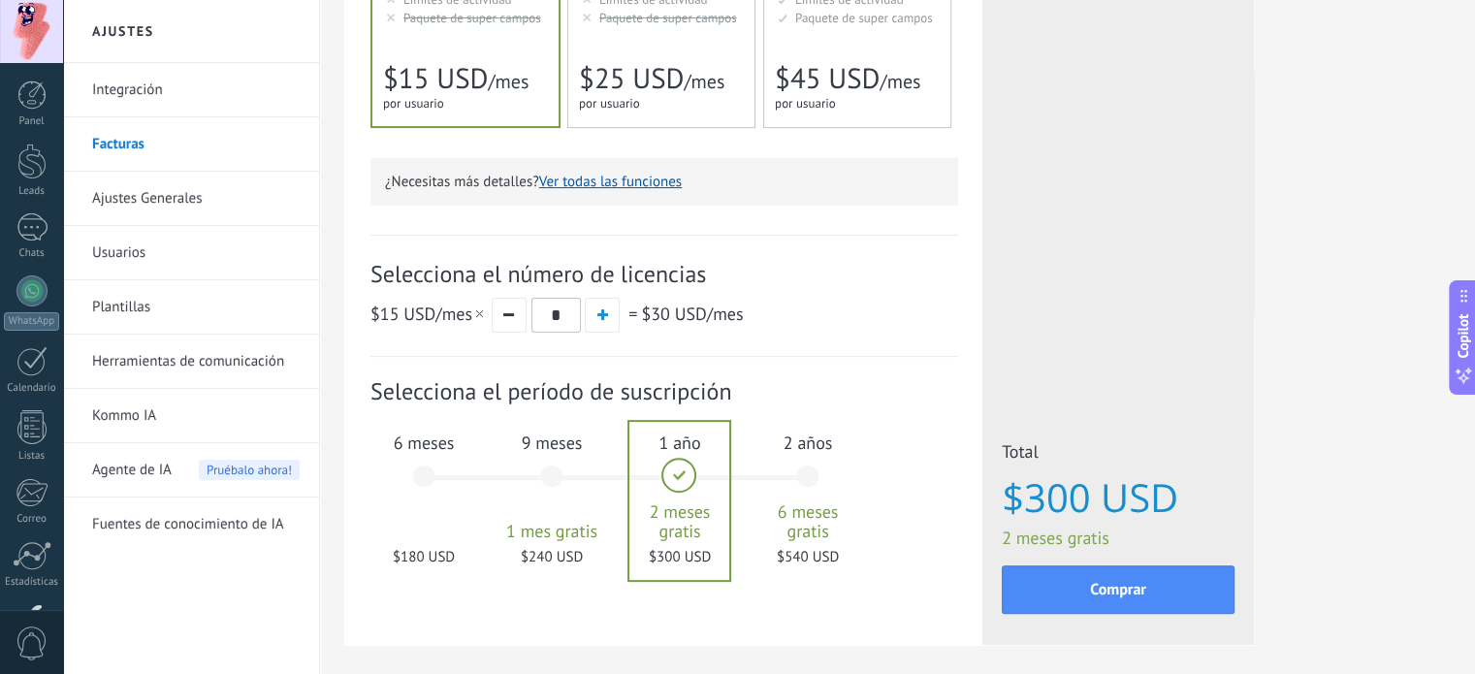
scroll to position [569, 0]
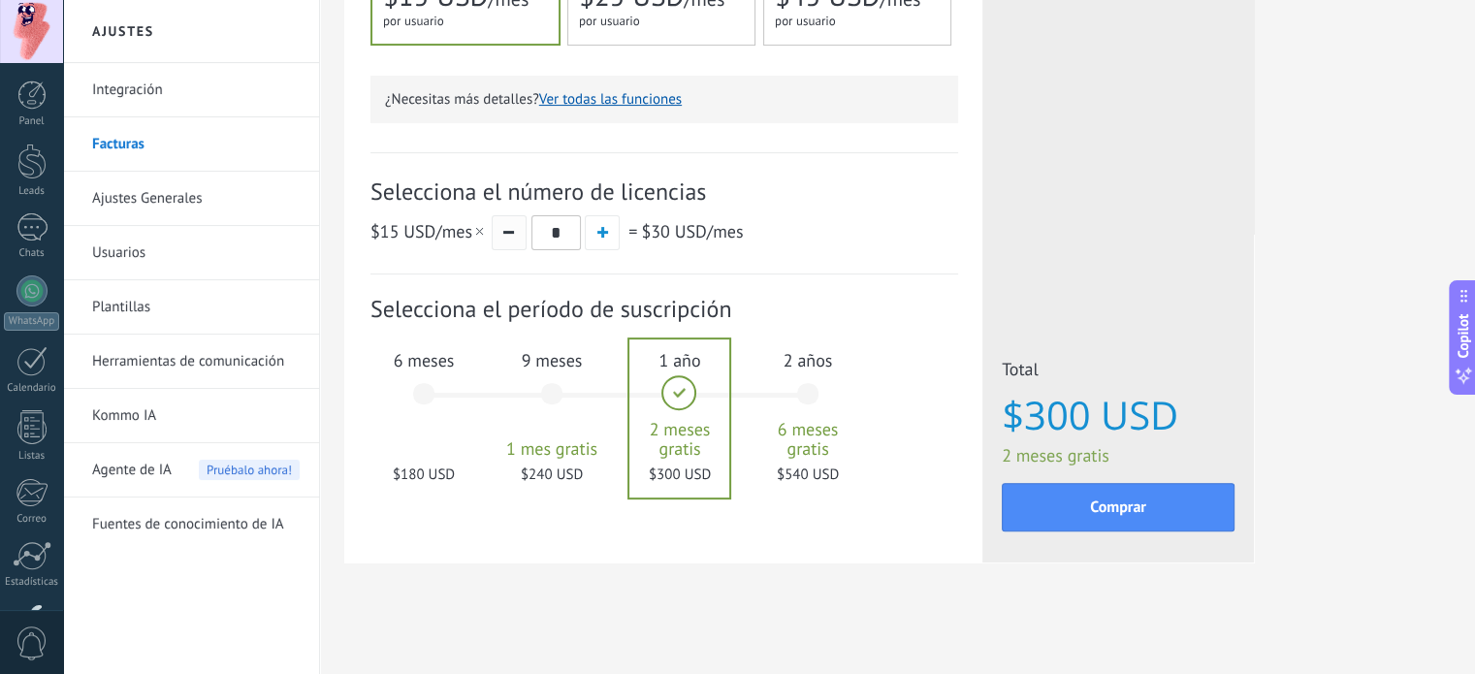
click at [519, 237] on button "button" at bounding box center [509, 232] width 35 height 35
type input "*"
click at [519, 237] on button "button" at bounding box center [509, 232] width 35 height 35
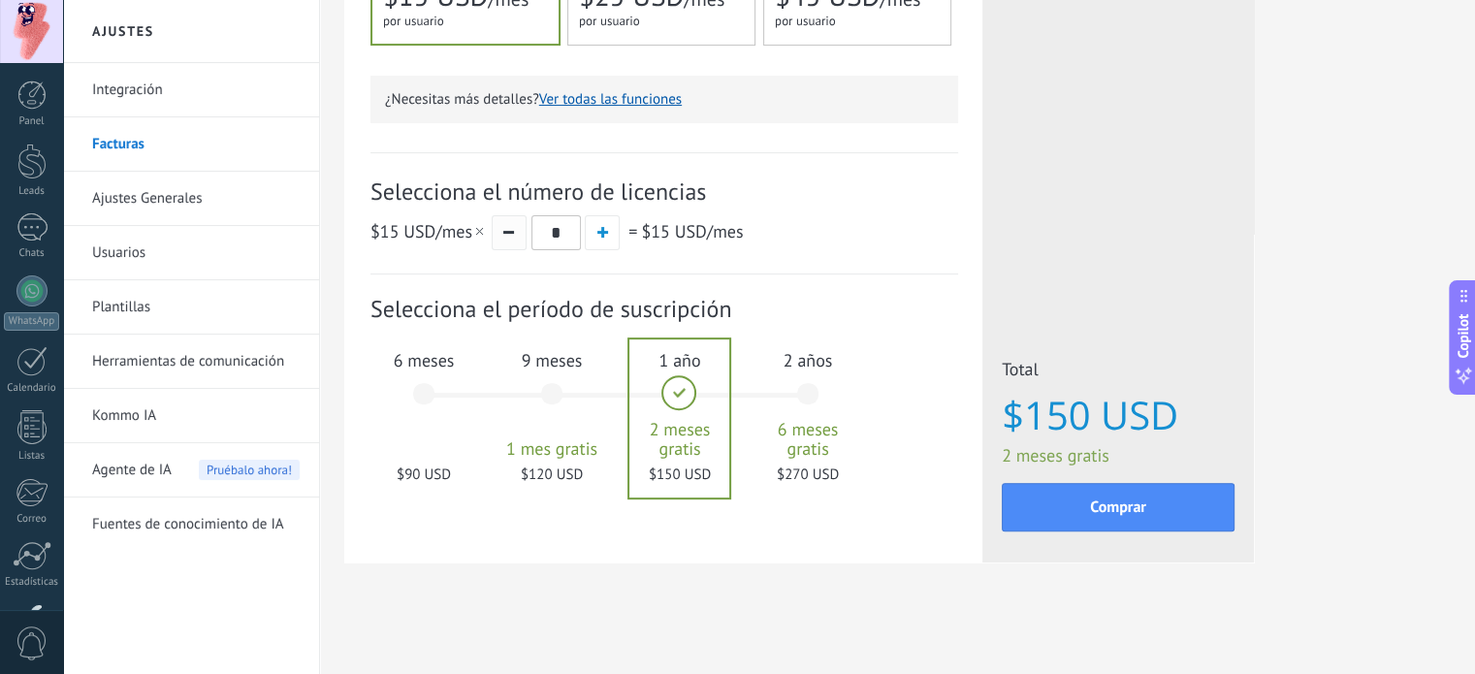
click at [519, 237] on button "button" at bounding box center [509, 232] width 35 height 35
click at [168, 263] on link "Usuarios" at bounding box center [195, 253] width 207 height 54
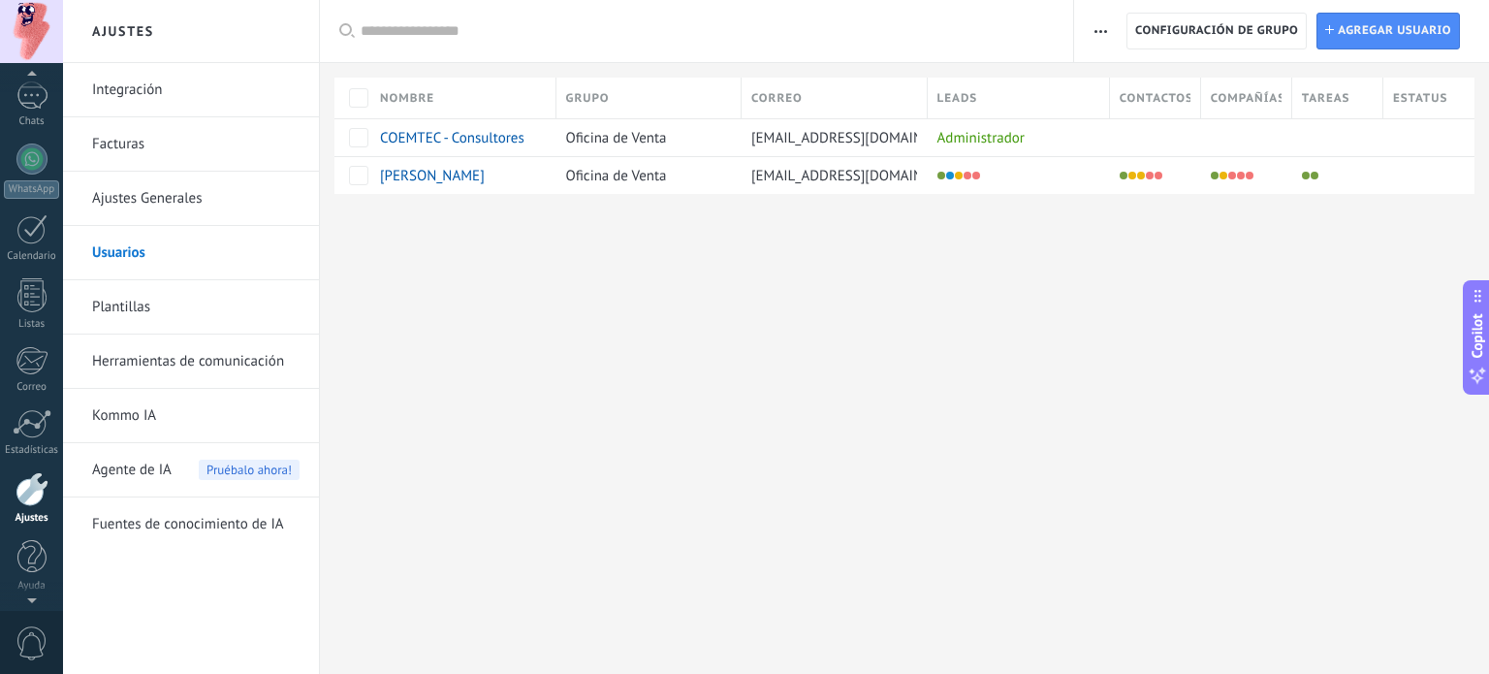
scroll to position [91, 0]
click at [33, 20] on div at bounding box center [31, 31] width 63 height 63
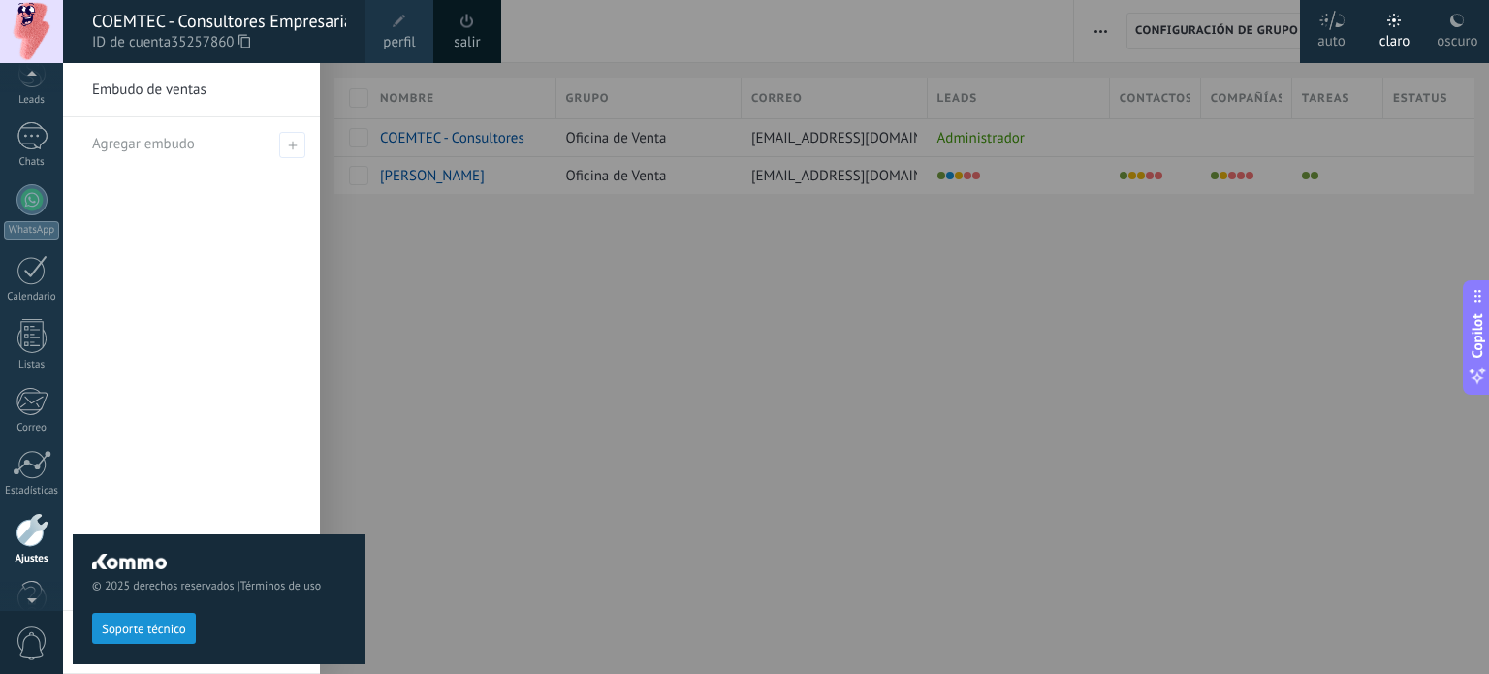
click at [249, 42] on icon at bounding box center [244, 41] width 12 height 15
click at [1087, 499] on div at bounding box center [807, 337] width 1489 height 674
